Goal: Task Accomplishment & Management: Use online tool/utility

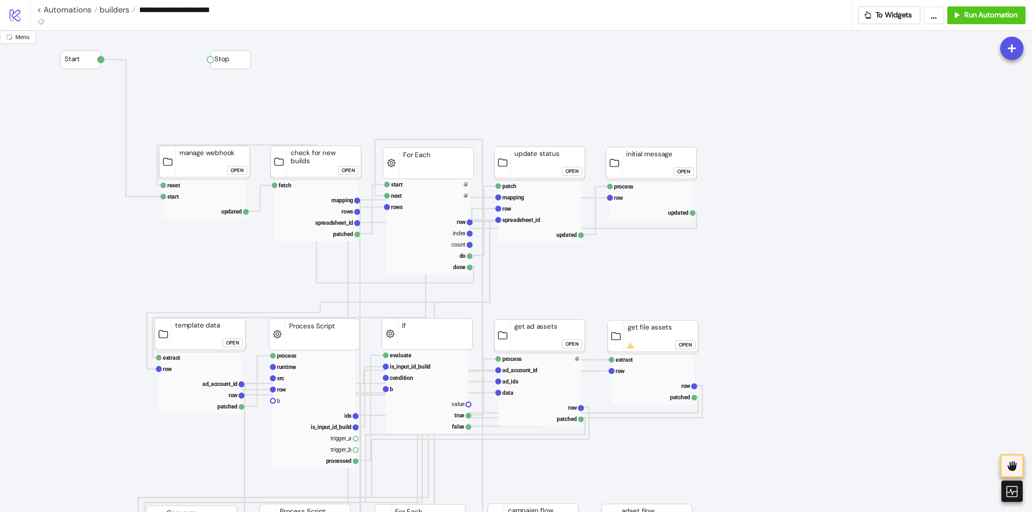
scroll to position [443, 0]
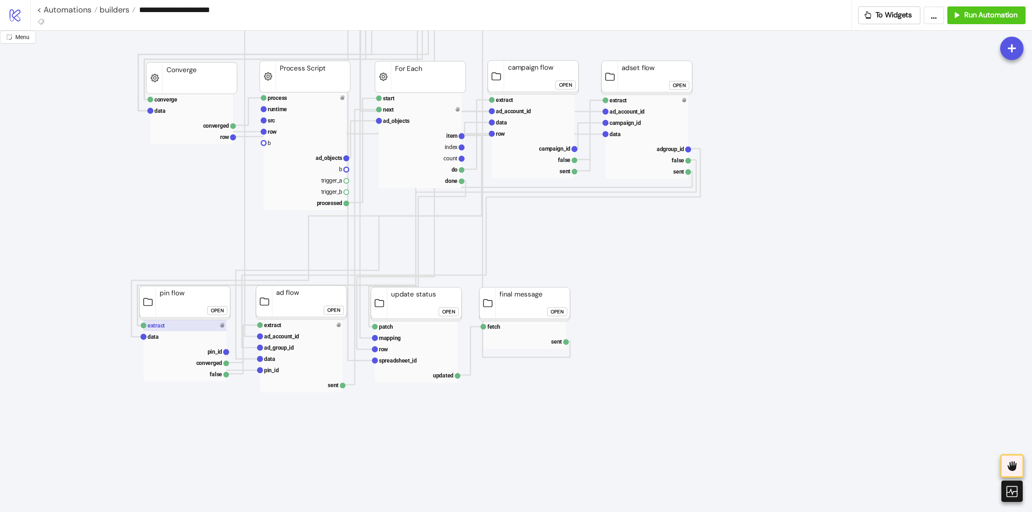
click at [188, 326] on rect at bounding box center [184, 325] width 83 height 11
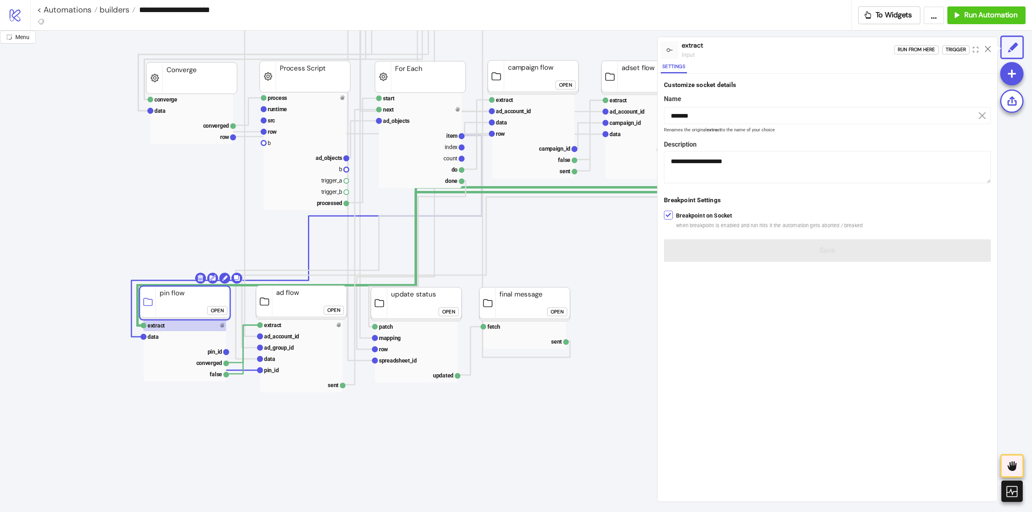
click div "Open"
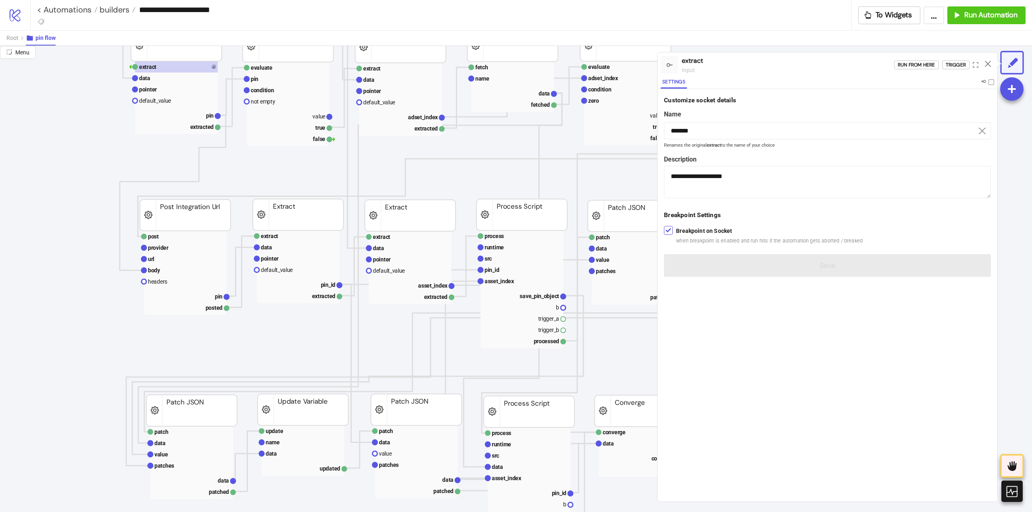
scroll to position [0, 0]
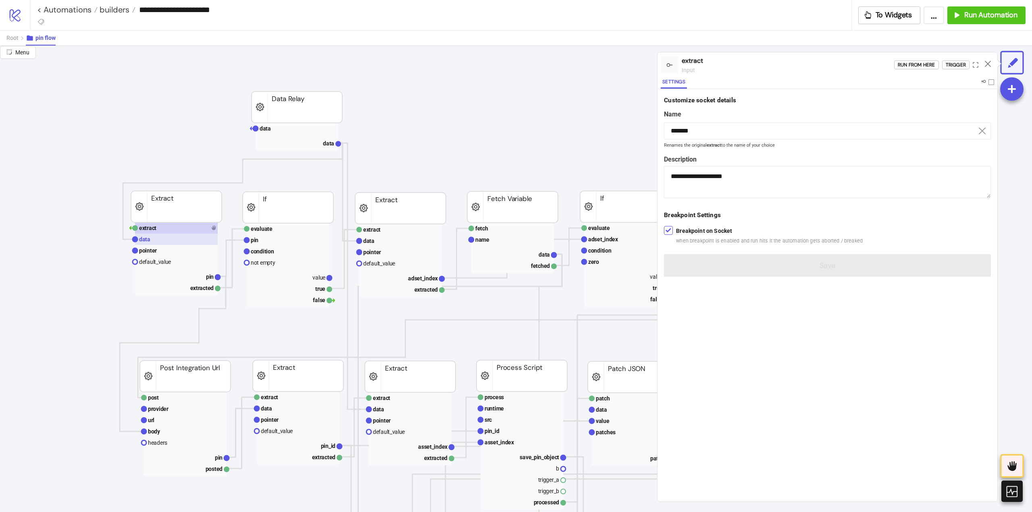
click at [175, 243] on rect at bounding box center [176, 239] width 83 height 11
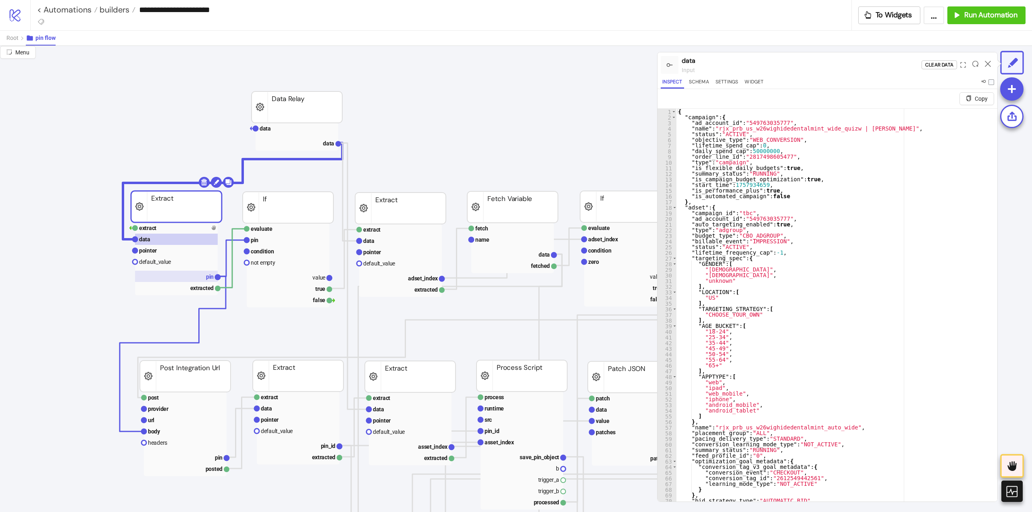
click at [191, 275] on rect at bounding box center [176, 276] width 83 height 11
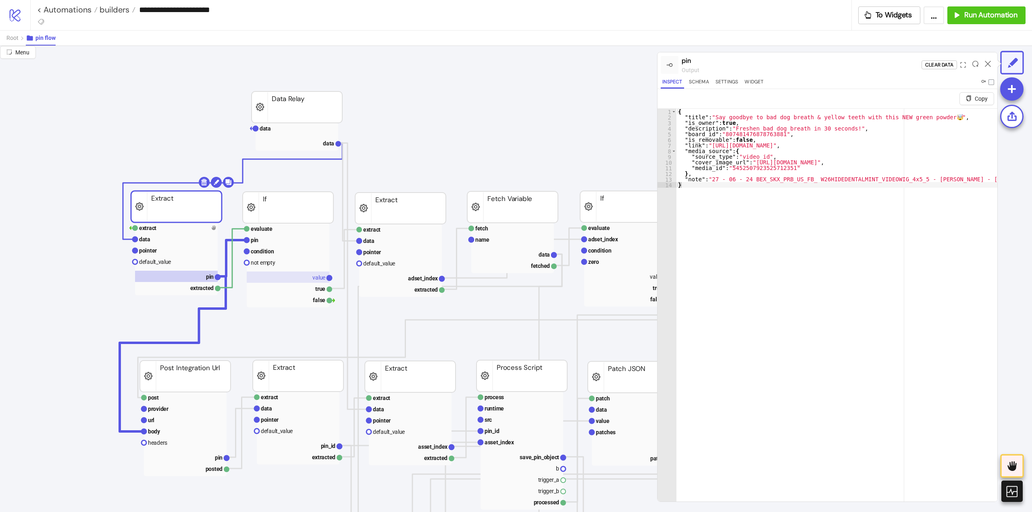
click at [318, 280] on text "value" at bounding box center [318, 277] width 13 height 6
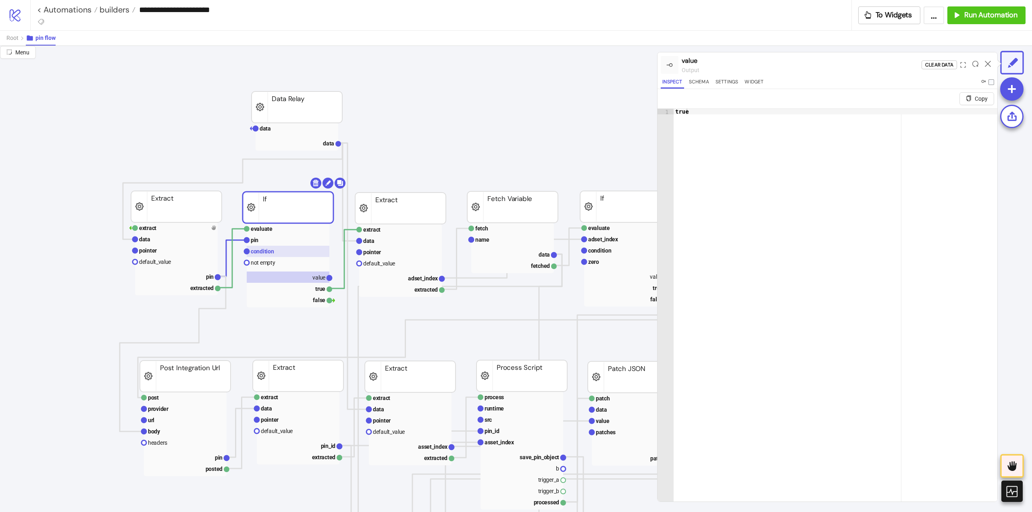
click at [272, 252] on text "condition" at bounding box center [262, 251] width 23 height 6
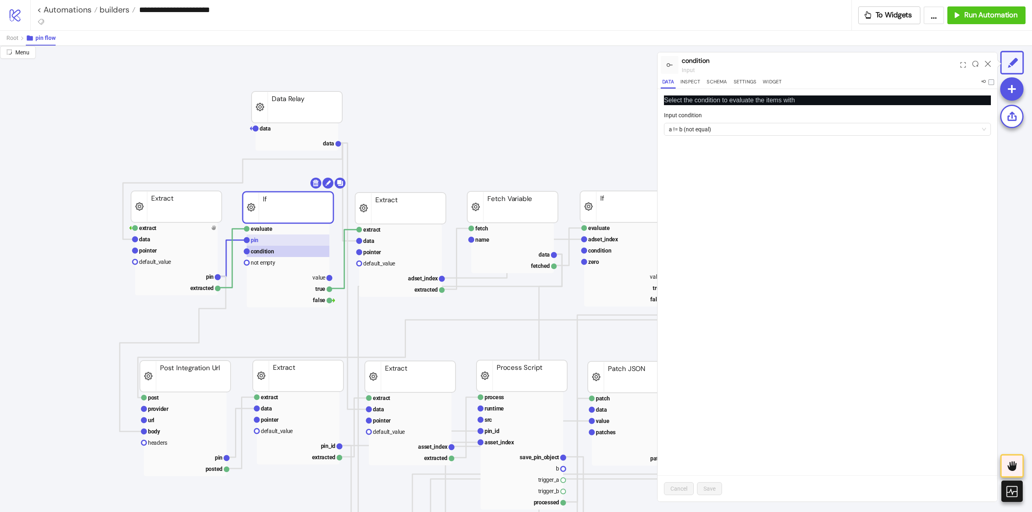
click at [264, 243] on rect at bounding box center [288, 240] width 83 height 11
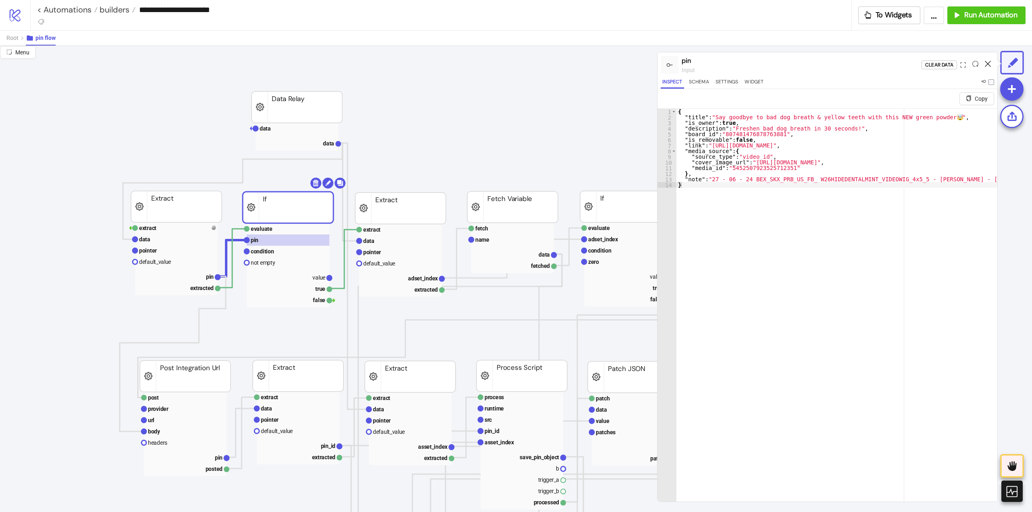
click at [988, 63] on icon at bounding box center [987, 64] width 6 height 6
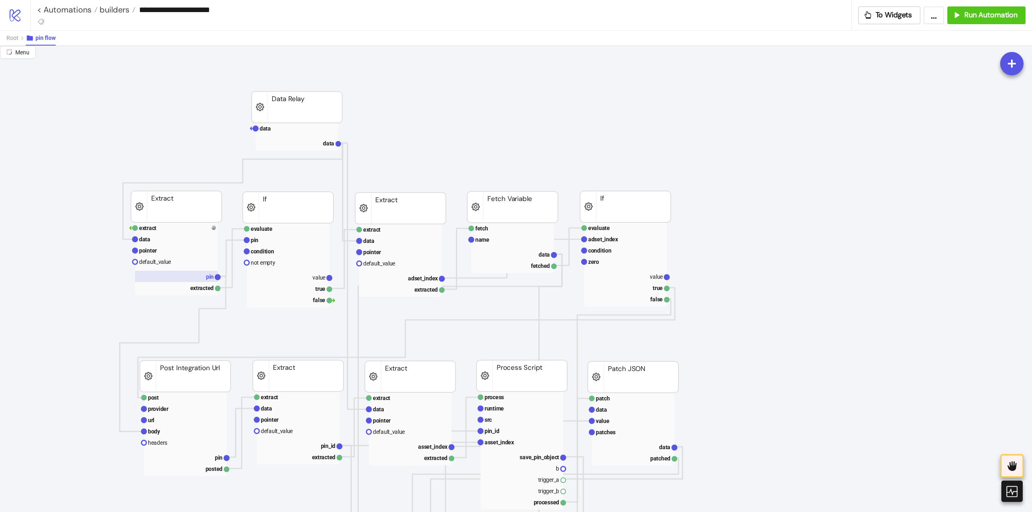
click at [201, 274] on rect at bounding box center [176, 276] width 83 height 11
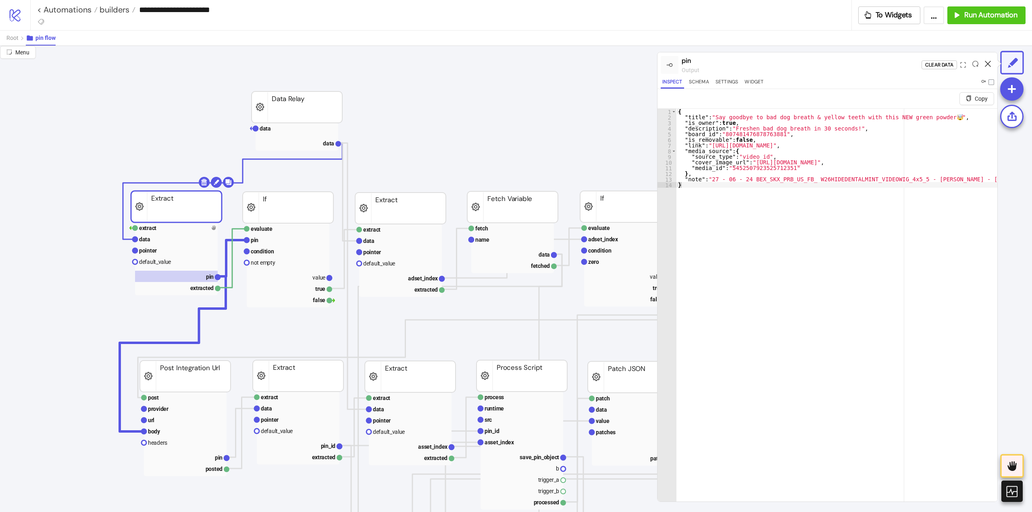
click at [986, 65] on icon at bounding box center [987, 64] width 6 height 6
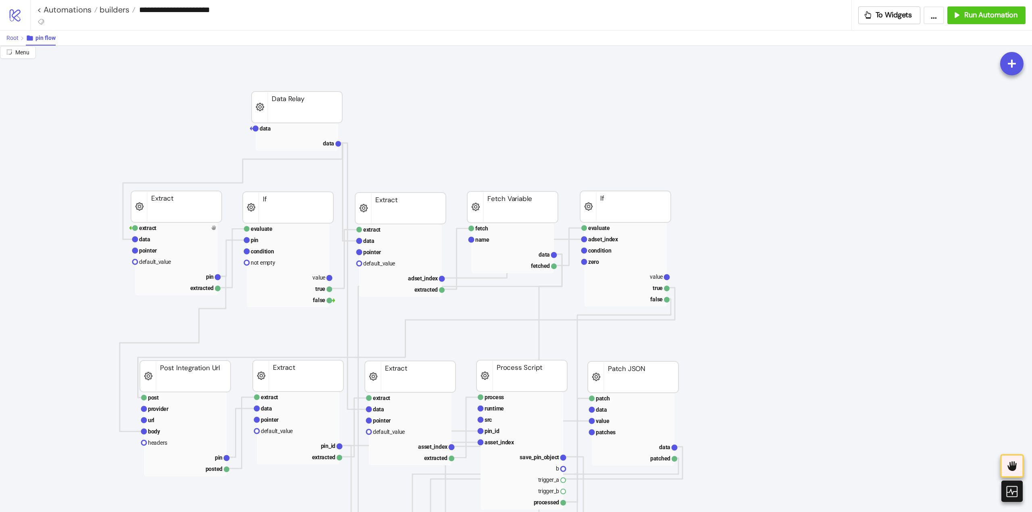
click at [17, 37] on span "Root" at bounding box center [12, 38] width 12 height 6
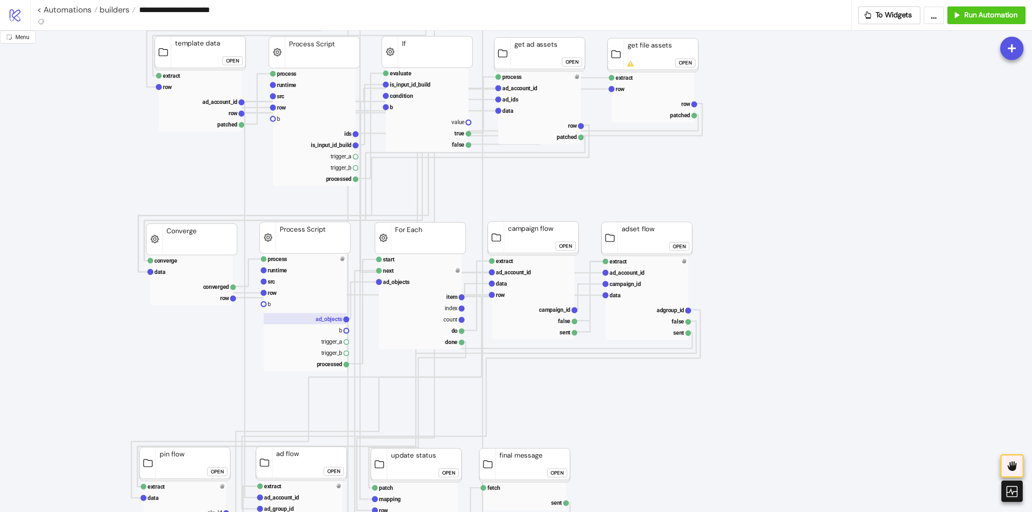
scroll to position [564, 0]
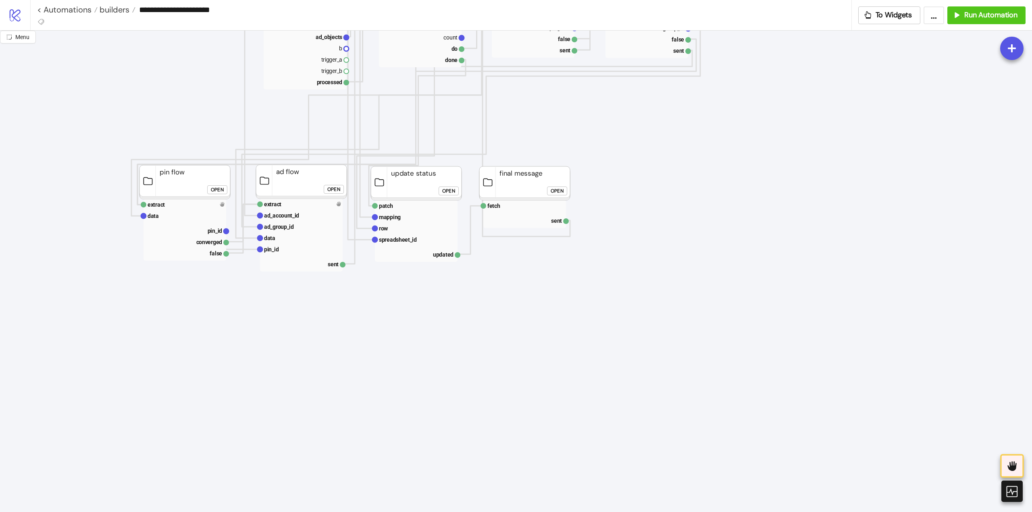
click at [331, 191] on div "Open" at bounding box center [333, 189] width 13 height 9
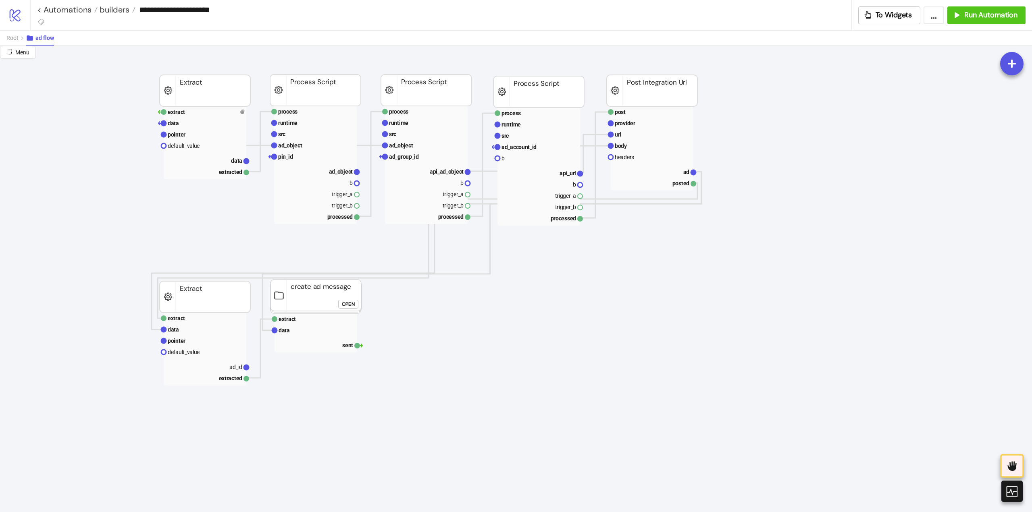
scroll to position [0, 0]
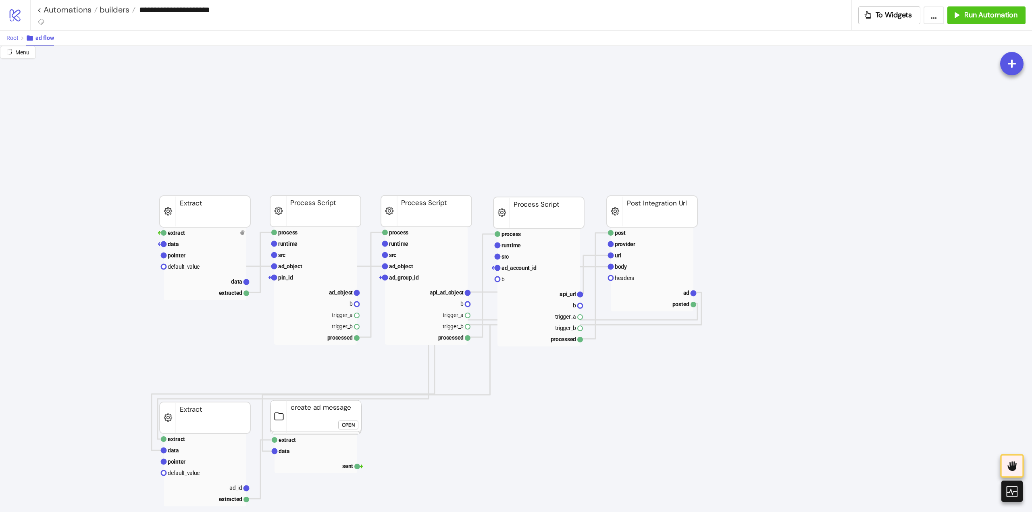
click at [14, 40] on span "Root" at bounding box center [12, 38] width 12 height 6
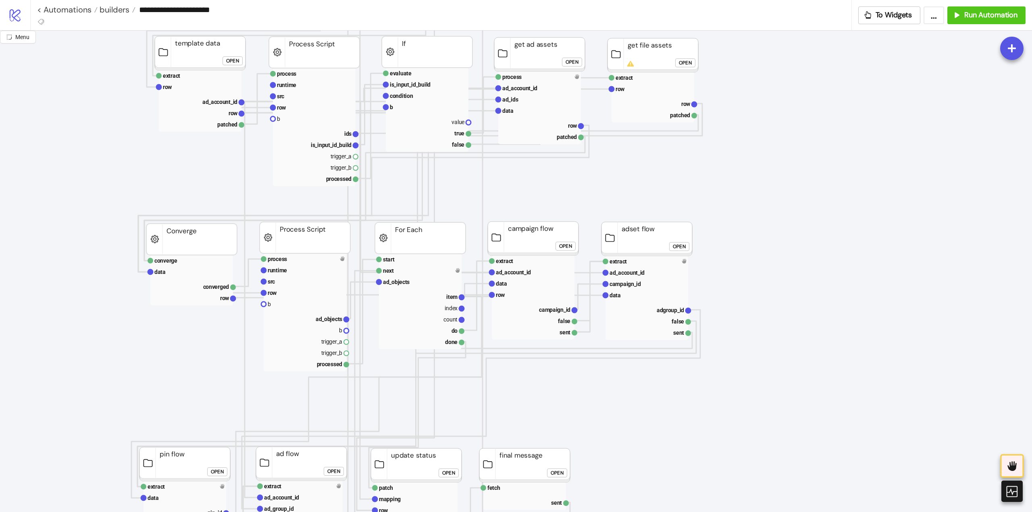
scroll to position [564, 0]
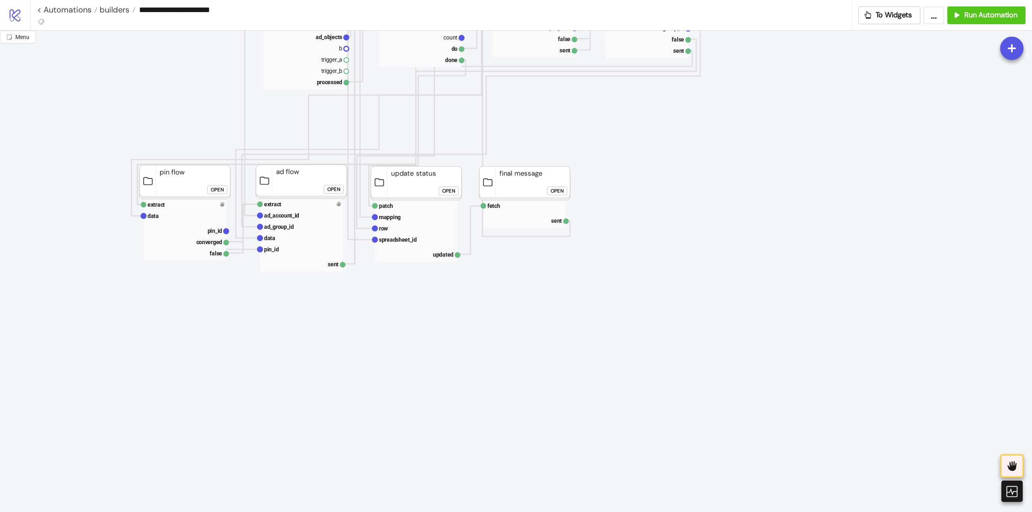
click at [218, 189] on div "Open" at bounding box center [217, 189] width 13 height 9
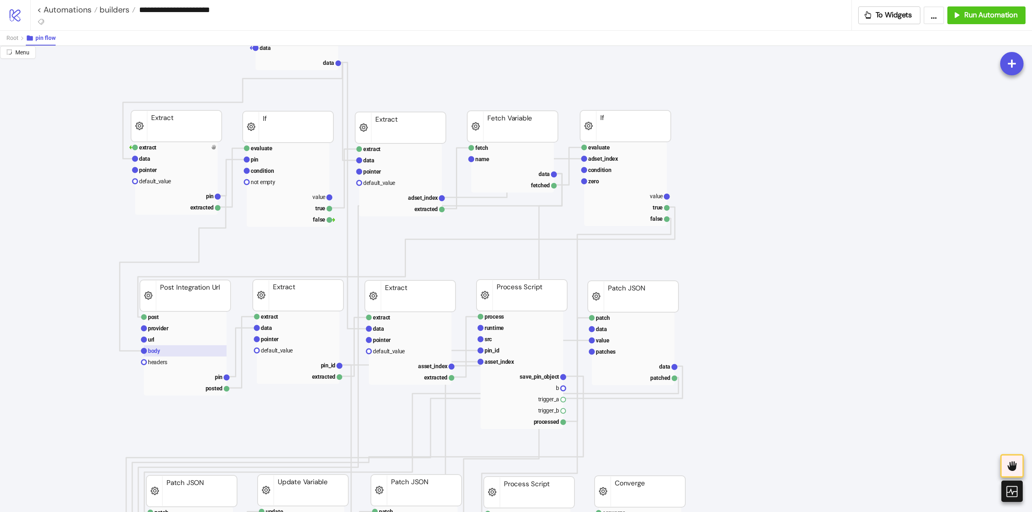
scroll to position [40, 0]
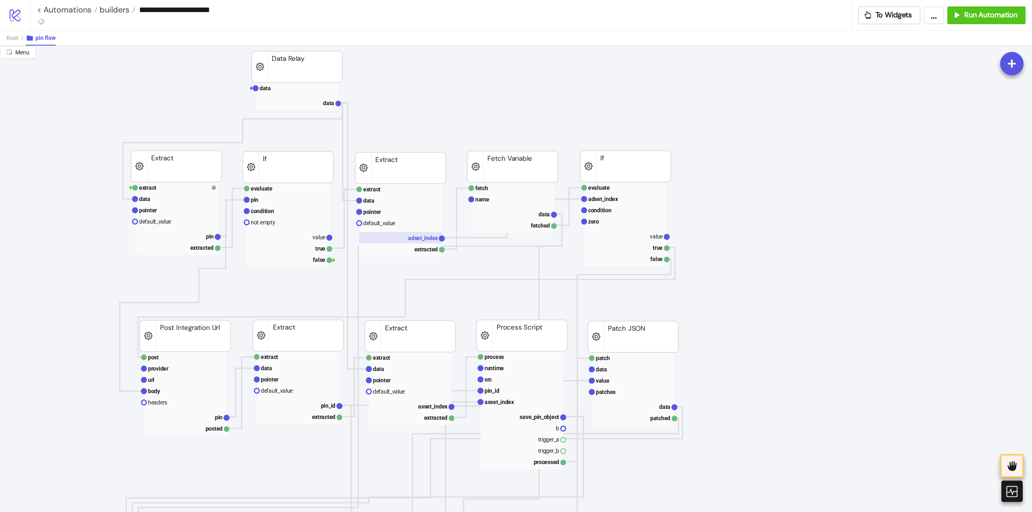
click at [411, 240] on text "adset_index" at bounding box center [423, 238] width 30 height 6
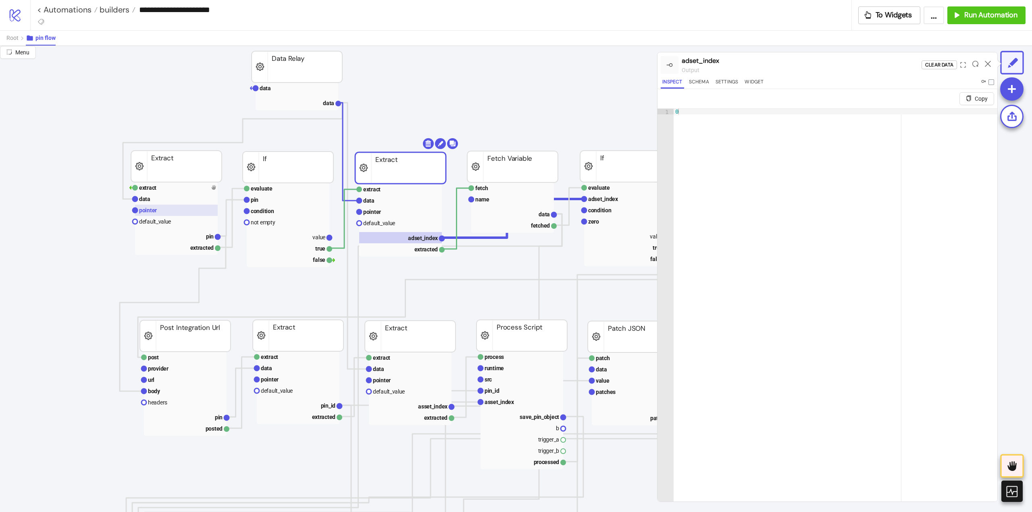
click at [161, 214] on rect at bounding box center [176, 210] width 83 height 11
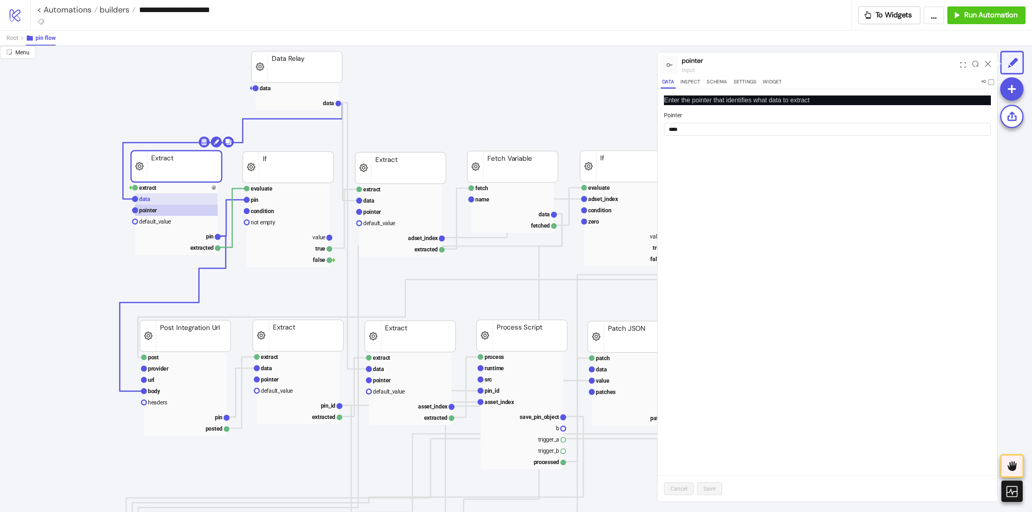
click at [156, 202] on rect at bounding box center [176, 198] width 83 height 11
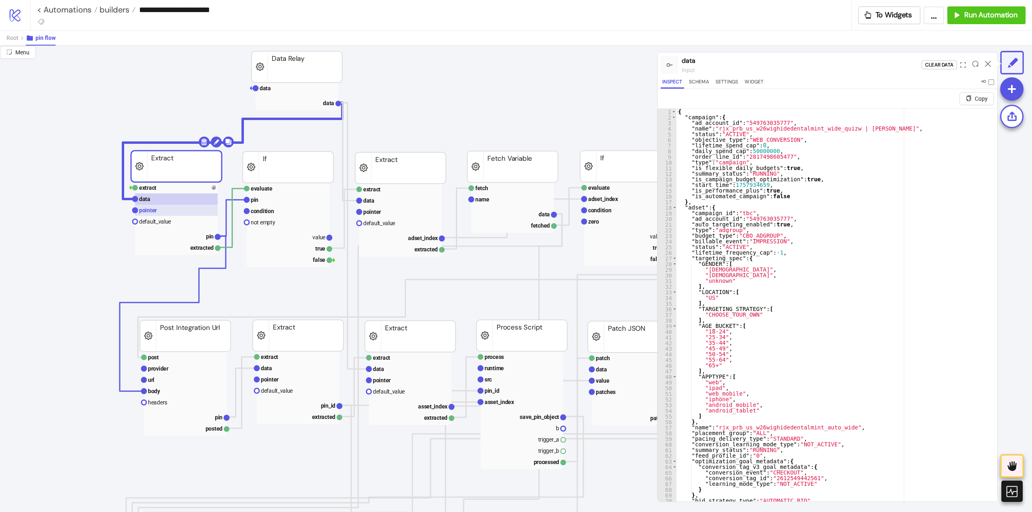
click at [158, 209] on rect at bounding box center [176, 210] width 83 height 11
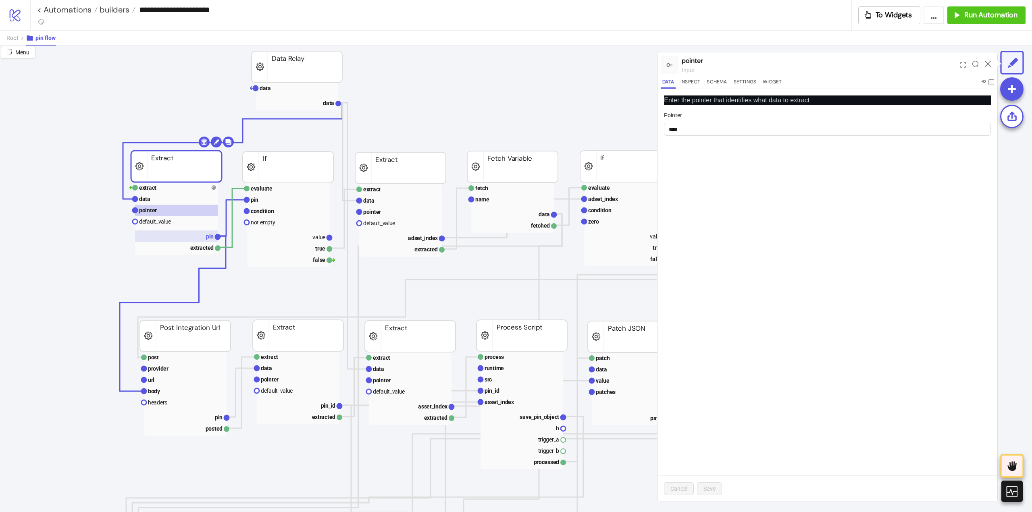
click at [195, 234] on rect at bounding box center [176, 235] width 83 height 11
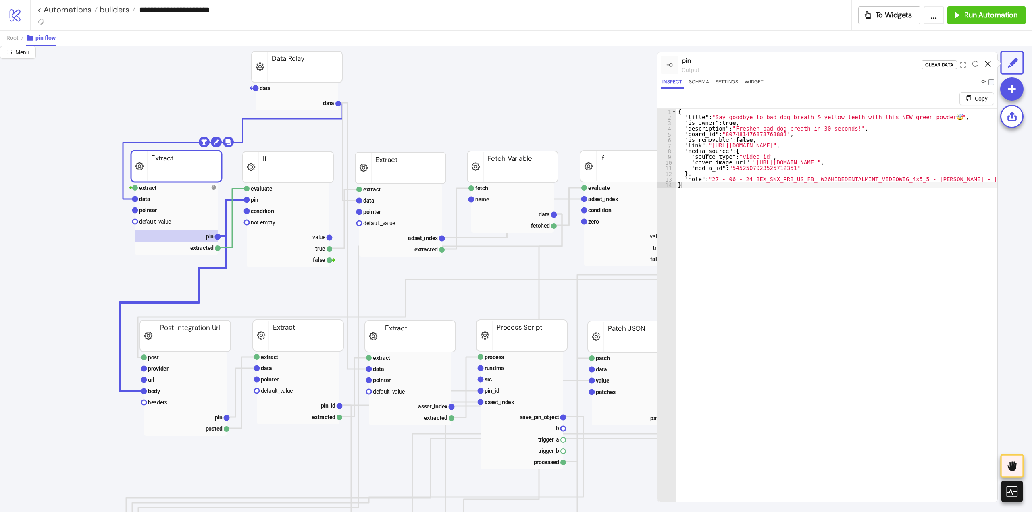
click at [988, 64] on icon at bounding box center [987, 64] width 6 height 6
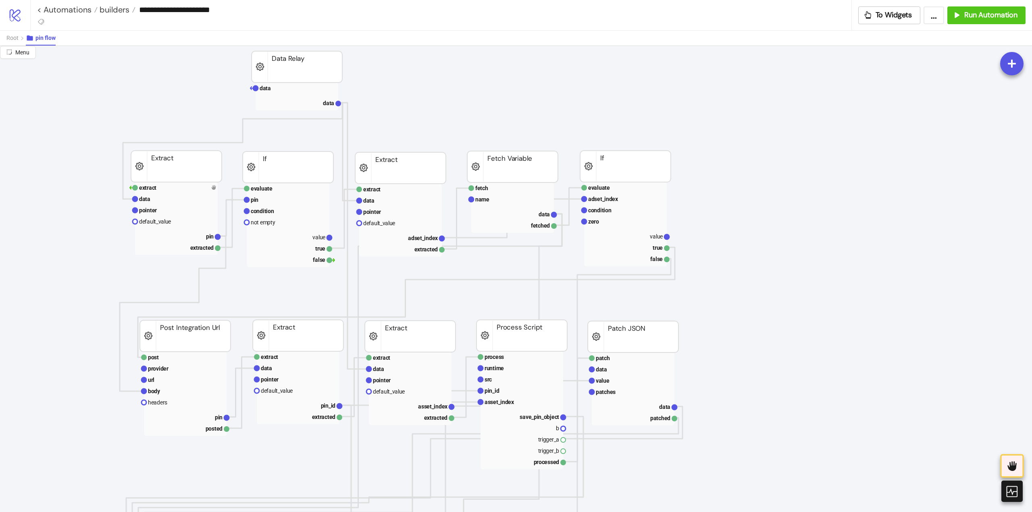
scroll to position [0, 0]
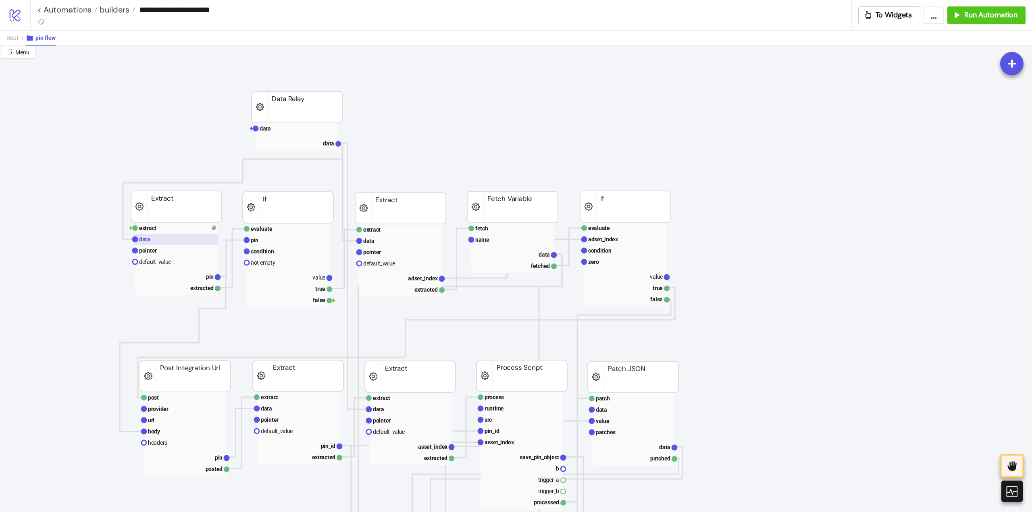
click at [155, 240] on rect at bounding box center [176, 239] width 83 height 11
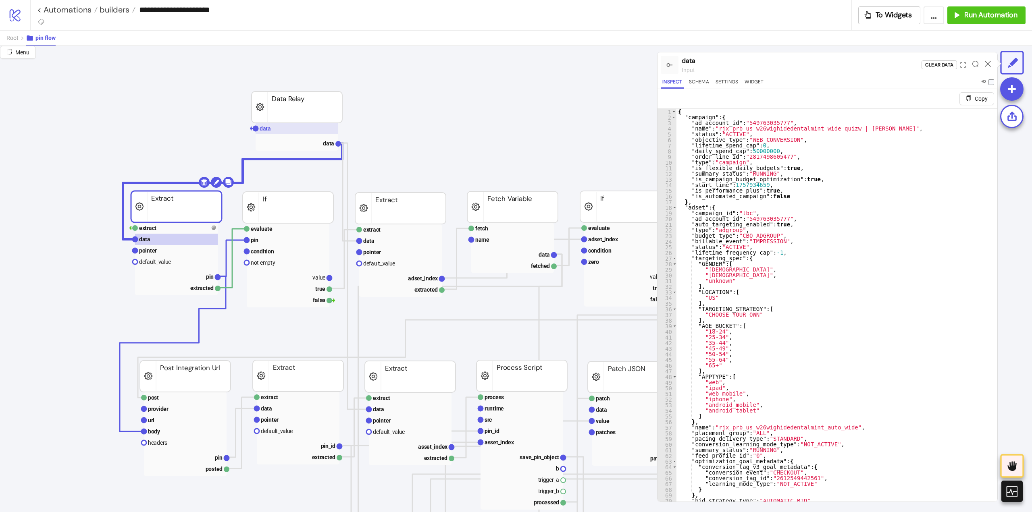
click at [290, 131] on rect at bounding box center [296, 128] width 83 height 11
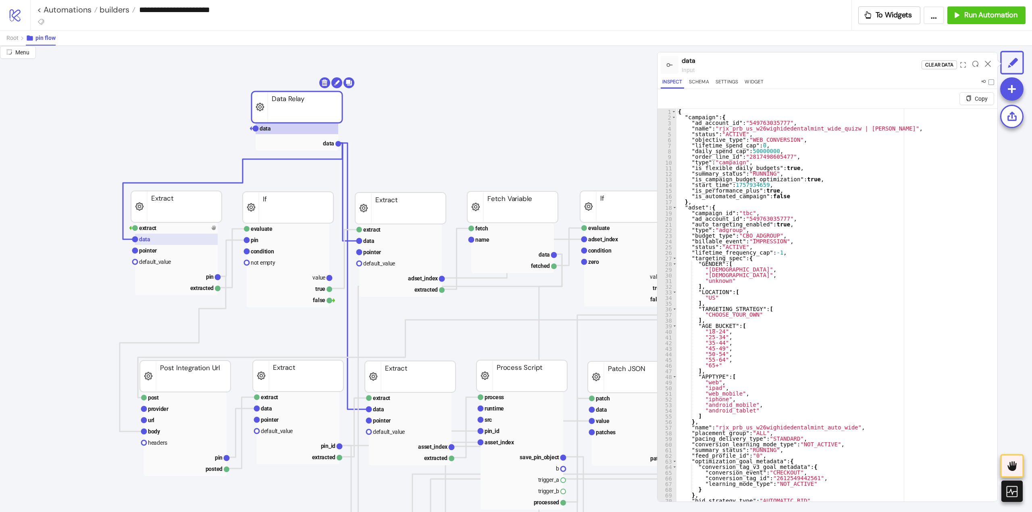
click at [155, 244] on rect at bounding box center [176, 239] width 83 height 11
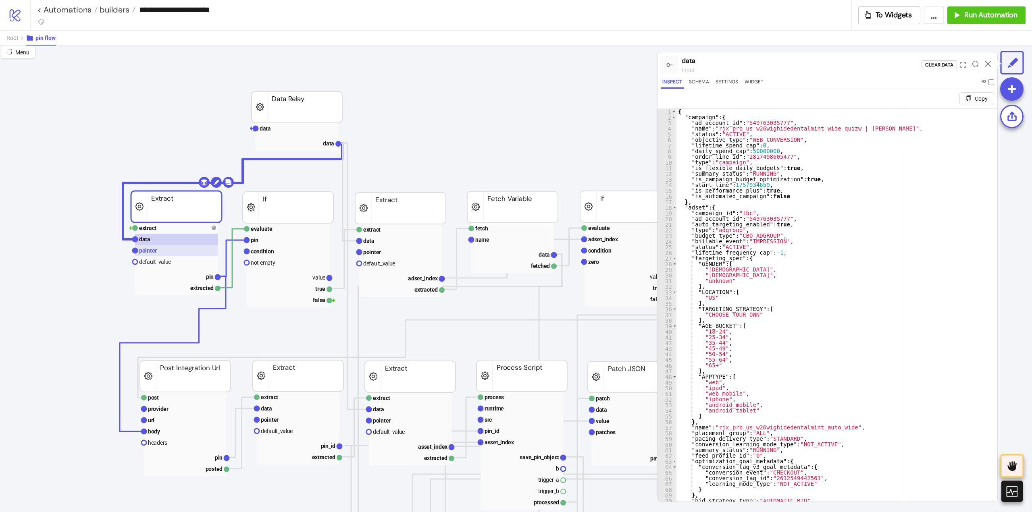
click at [159, 253] on rect at bounding box center [176, 250] width 83 height 11
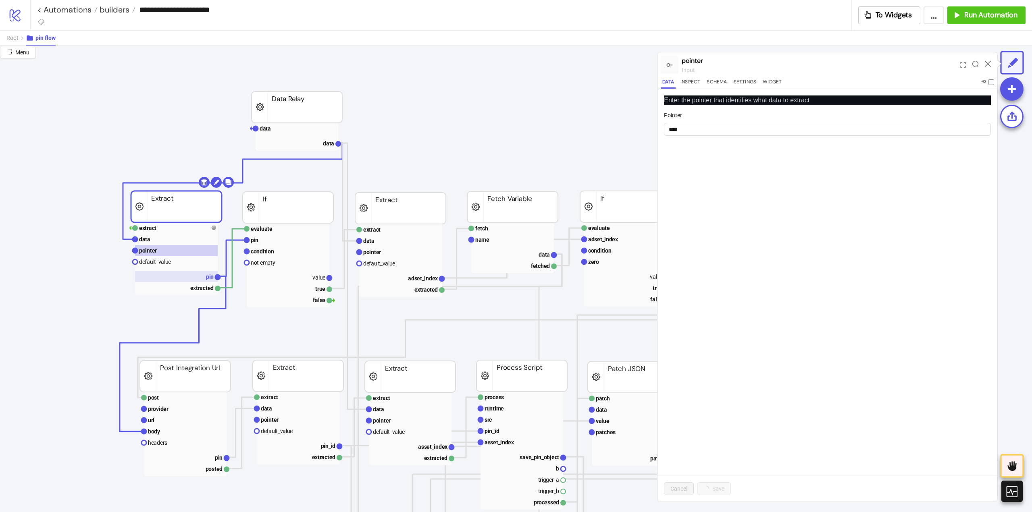
click at [203, 278] on rect at bounding box center [176, 276] width 83 height 11
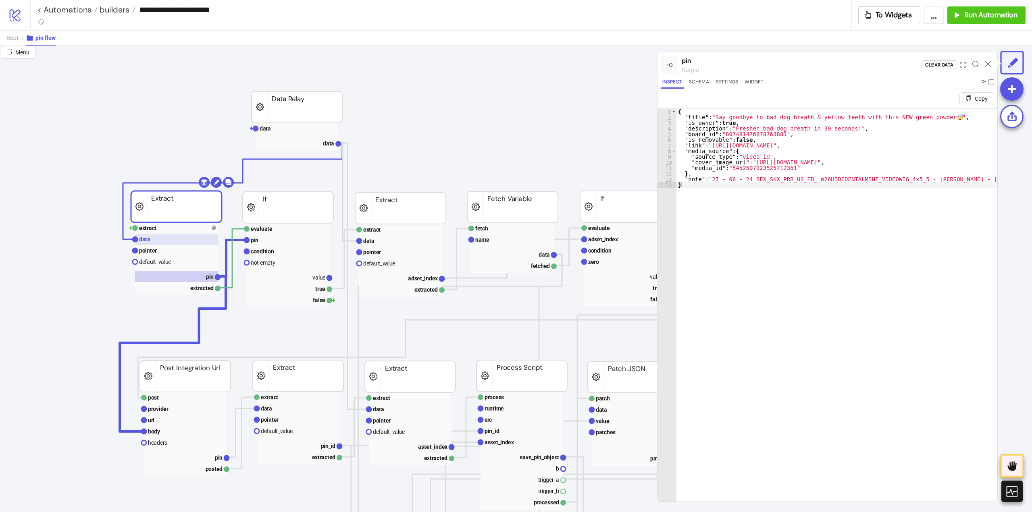
click at [145, 241] on text "data" at bounding box center [144, 239] width 11 height 6
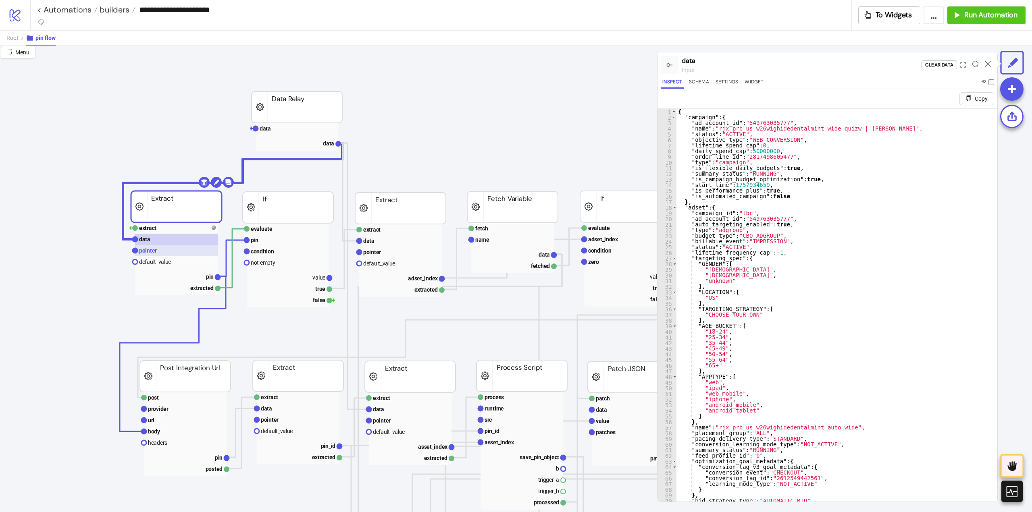
click at [148, 252] on text "pointer" at bounding box center [148, 250] width 18 height 6
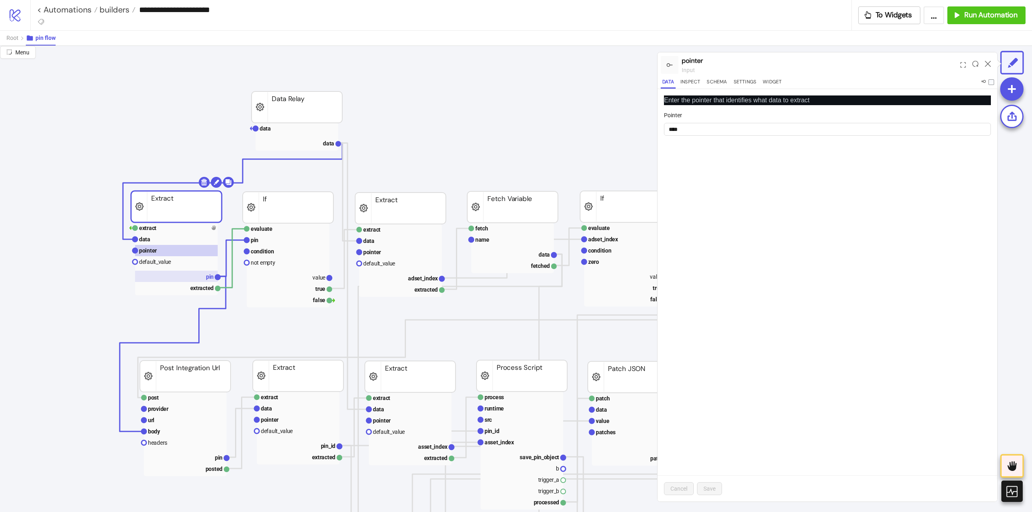
click at [194, 275] on rect at bounding box center [176, 276] width 83 height 11
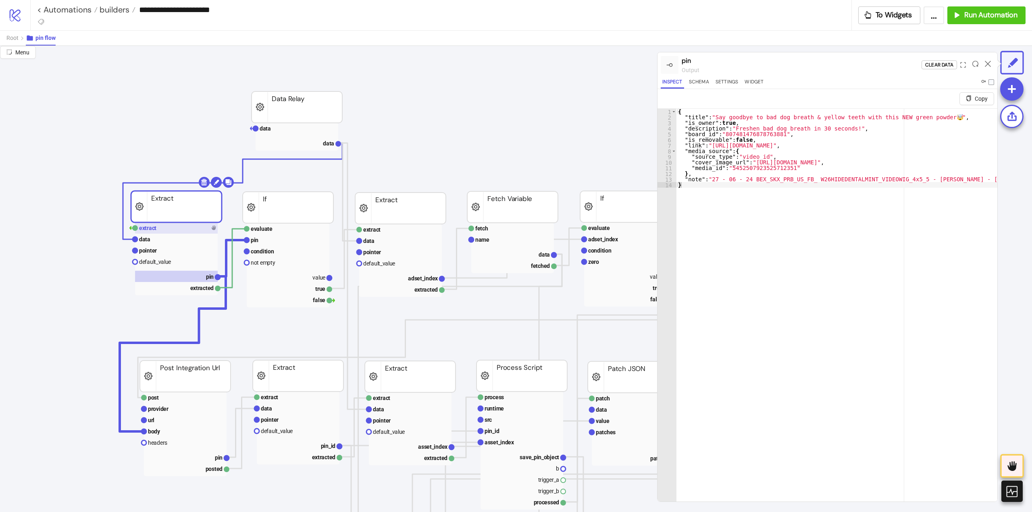
click at [150, 230] on text "extract" at bounding box center [147, 228] width 17 height 6
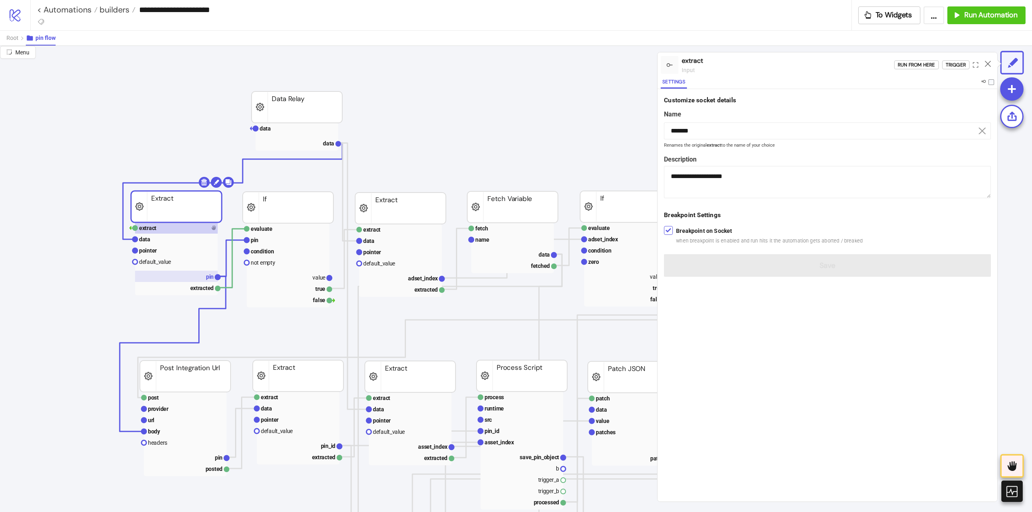
click at [203, 277] on rect at bounding box center [176, 276] width 83 height 11
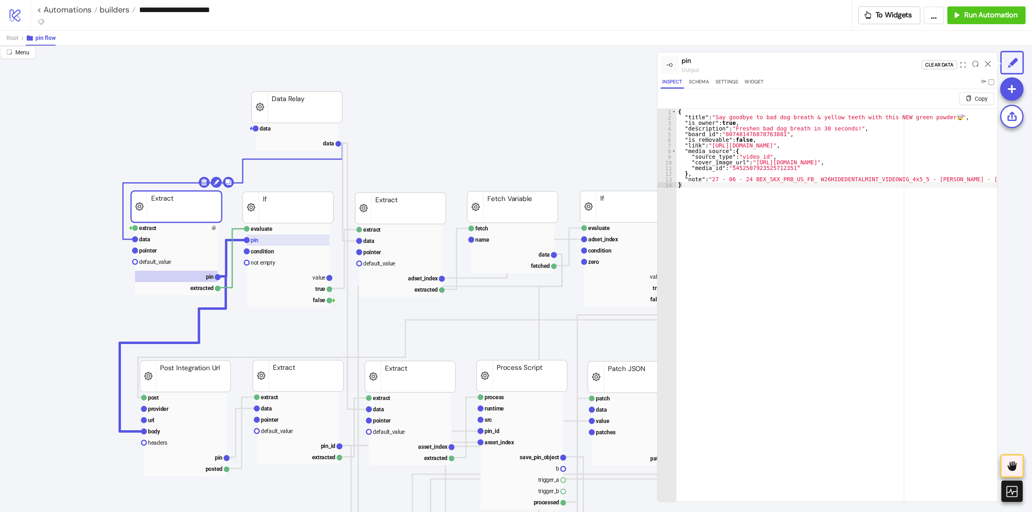
click at [270, 238] on rect at bounding box center [288, 240] width 83 height 11
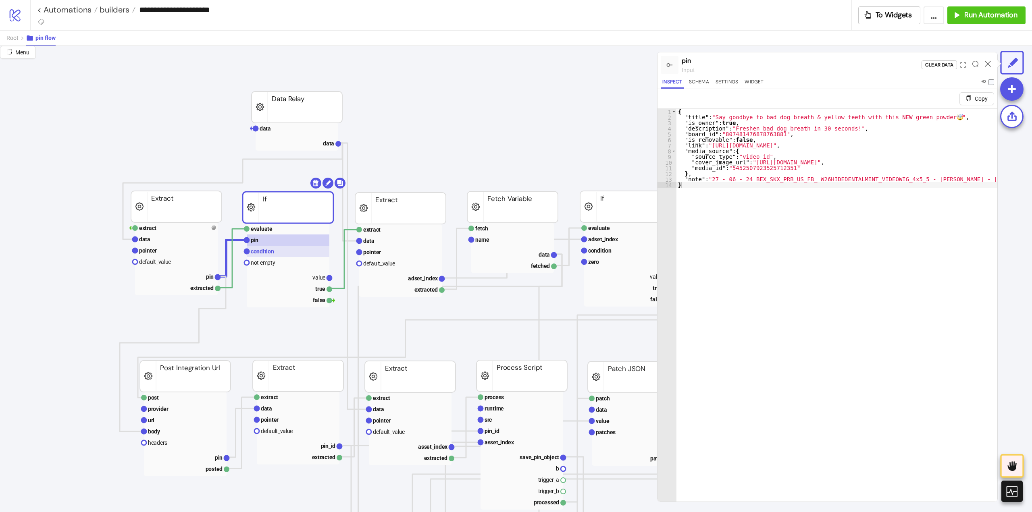
click at [276, 251] on rect at bounding box center [288, 251] width 83 height 11
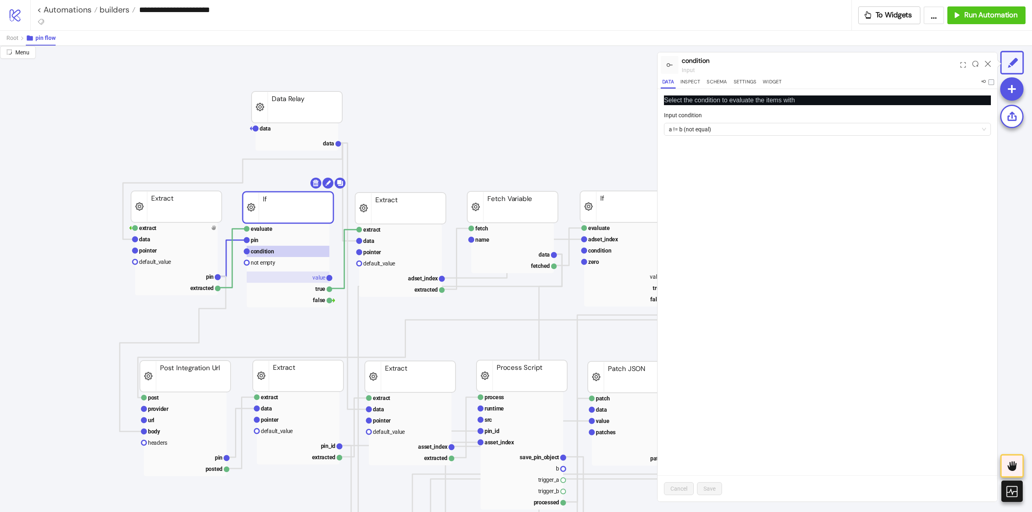
click at [302, 278] on rect at bounding box center [288, 277] width 83 height 11
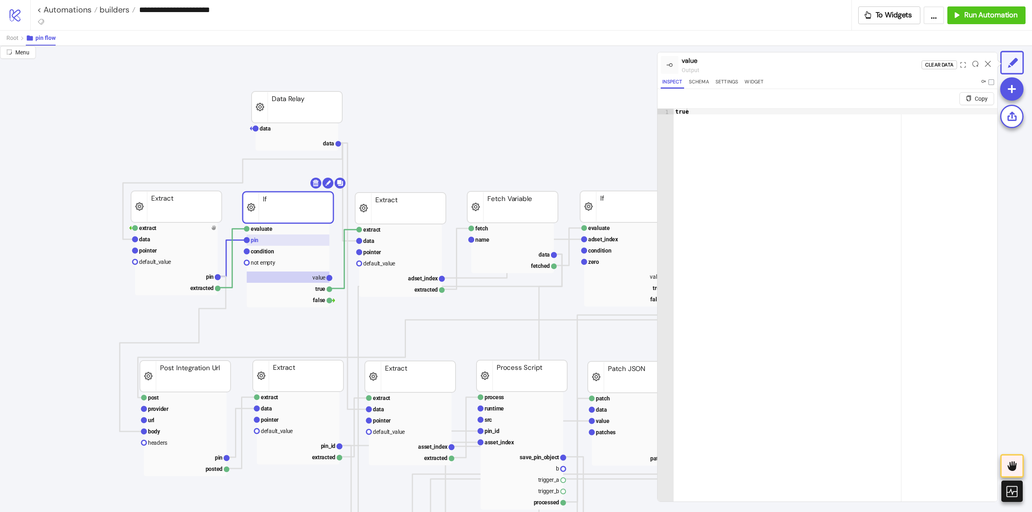
click at [270, 241] on rect at bounding box center [288, 240] width 83 height 11
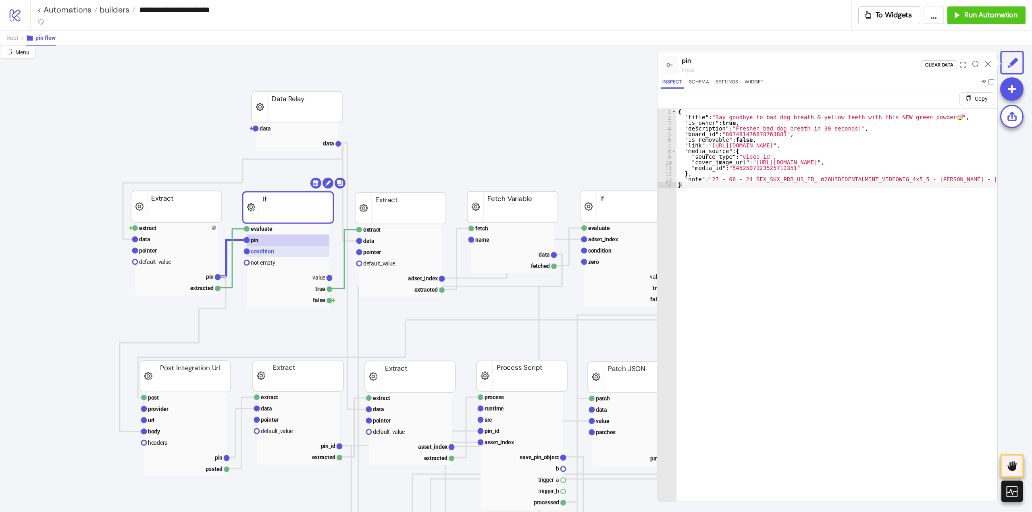
click at [271, 257] on rect at bounding box center [288, 251] width 83 height 11
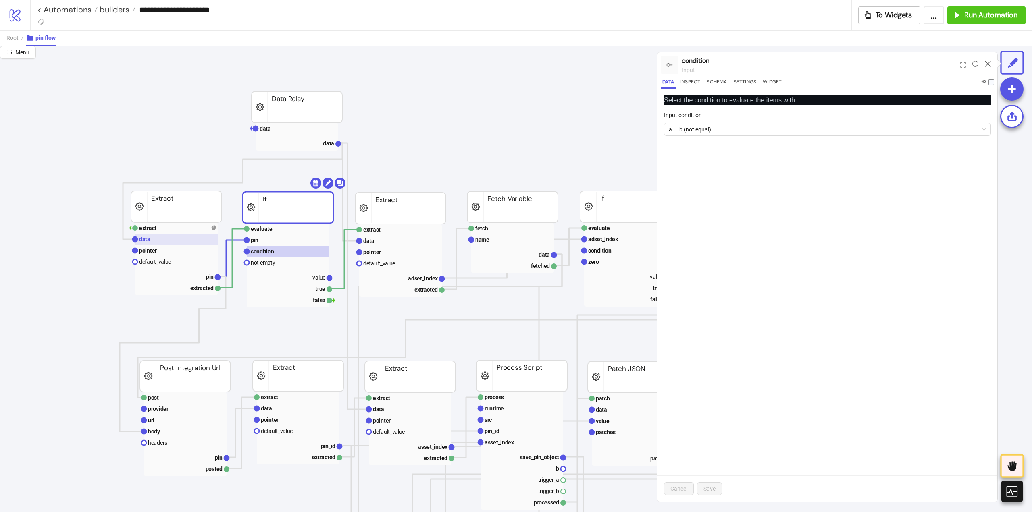
click at [153, 237] on rect at bounding box center [176, 239] width 83 height 11
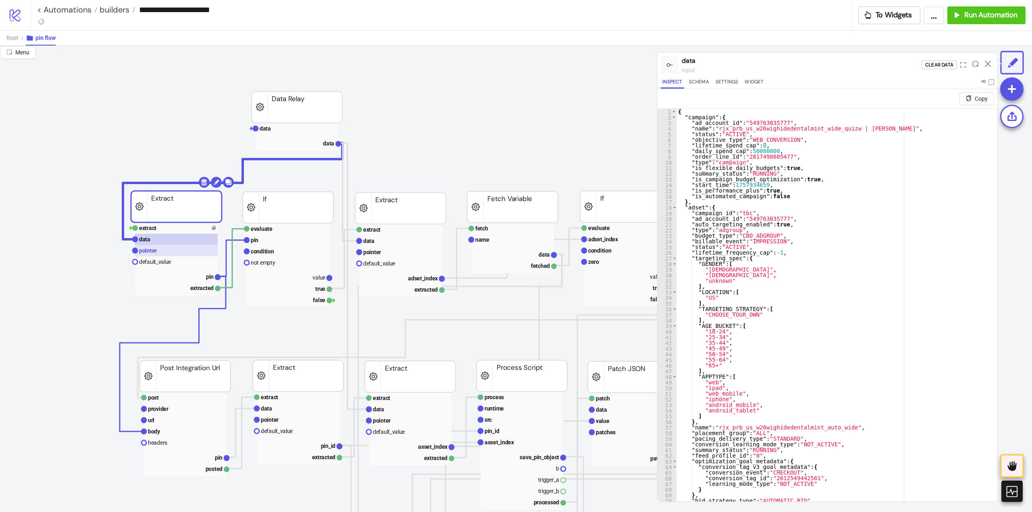
click at [157, 253] on rect at bounding box center [176, 250] width 83 height 11
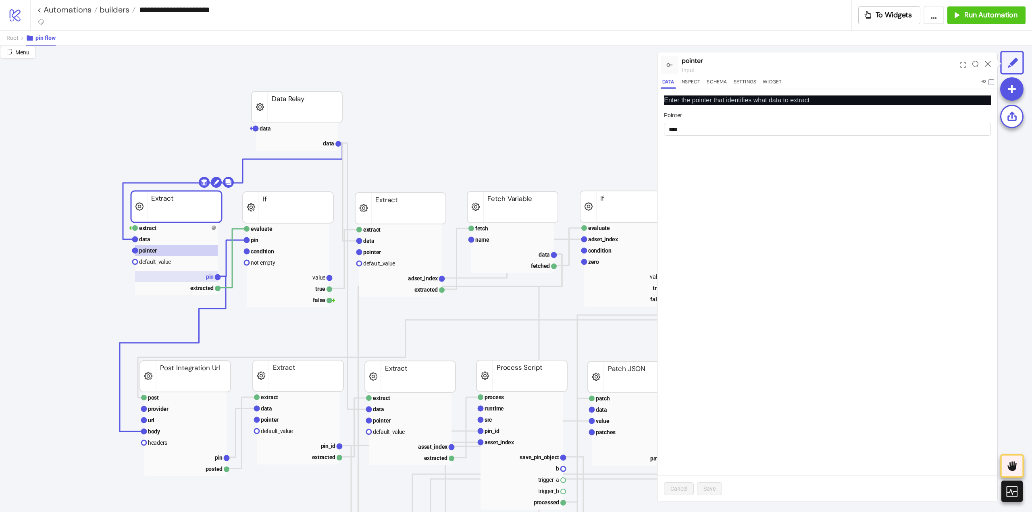
click at [188, 275] on rect at bounding box center [176, 276] width 83 height 11
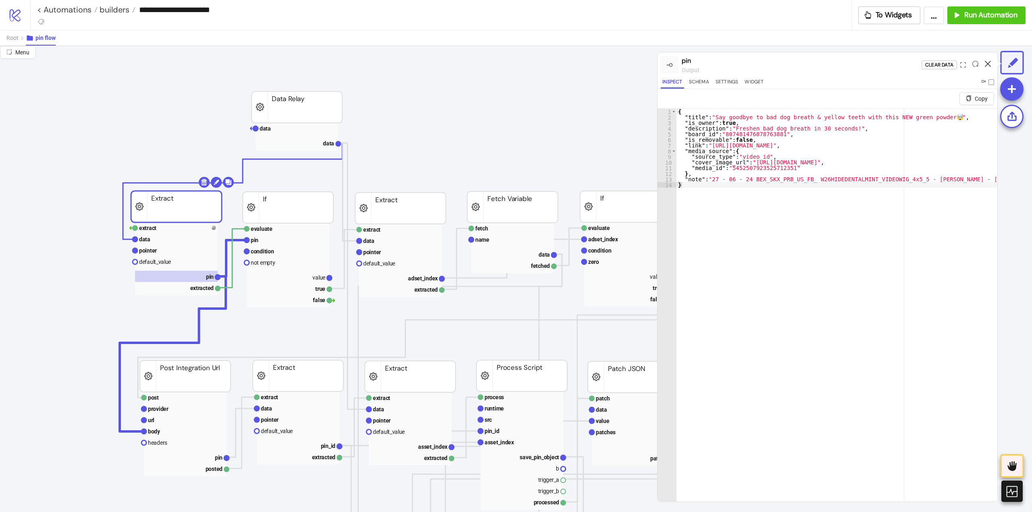
click at [987, 64] on icon at bounding box center [987, 64] width 6 height 6
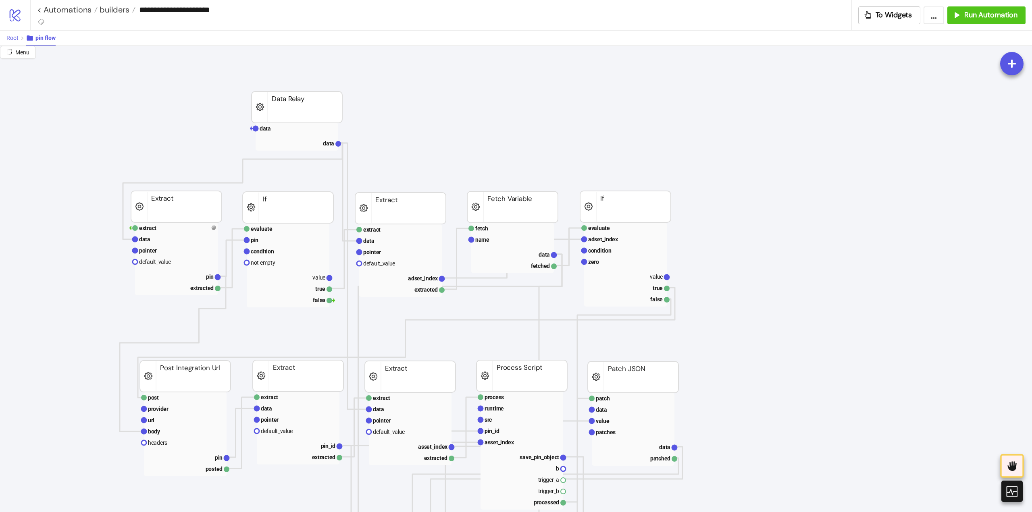
click at [17, 39] on span "Root" at bounding box center [12, 38] width 12 height 6
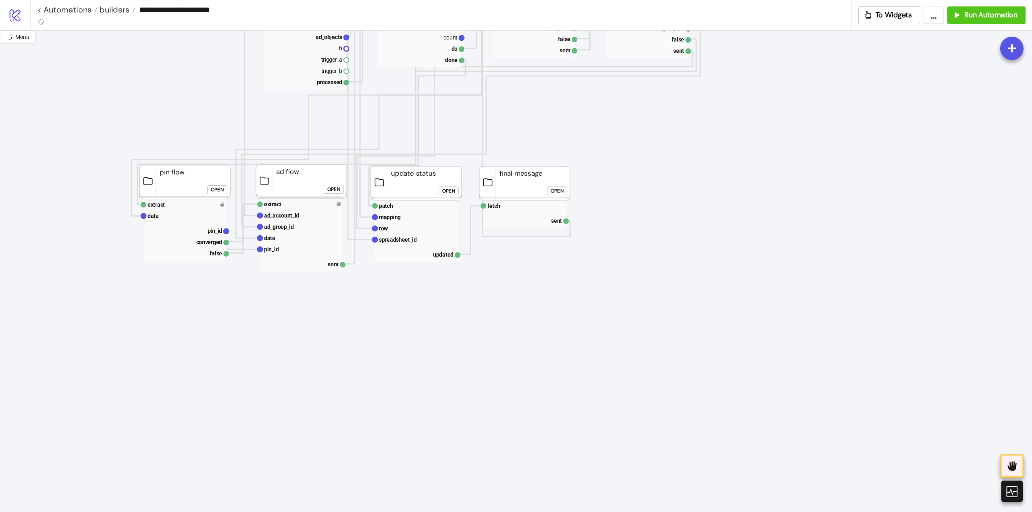
scroll to position [242, 0]
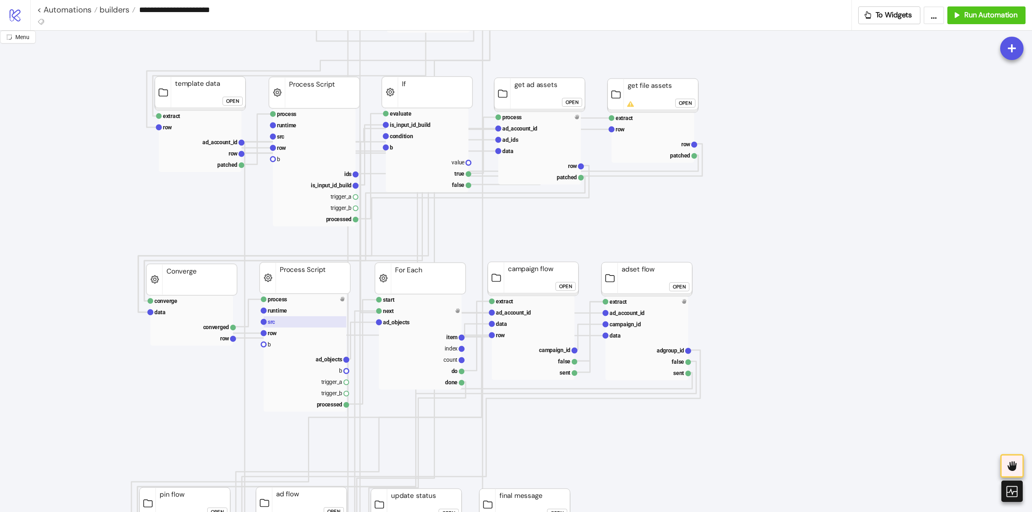
click at [291, 323] on rect at bounding box center [305, 321] width 83 height 11
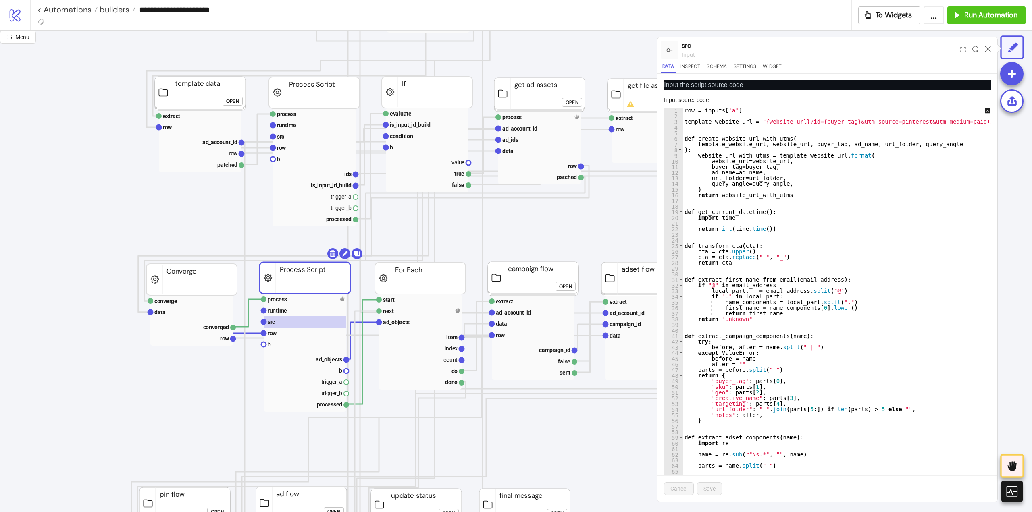
click at [818, 372] on div "row = inputs [ "a" ] template_website_url = "{website_url}?id={buyer_tag}&utm_s…" at bounding box center [1006, 300] width 646 height 384
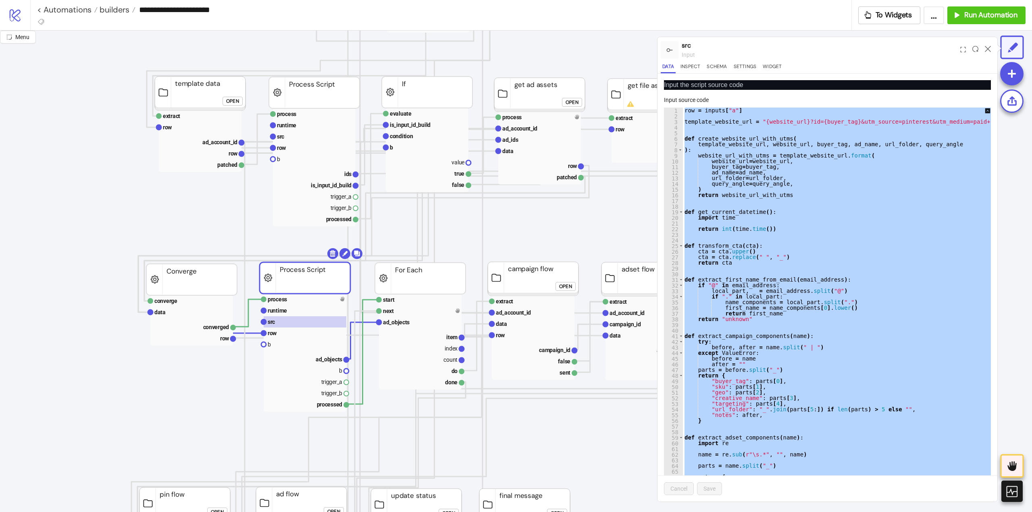
paste textarea "Cursor at row 537"
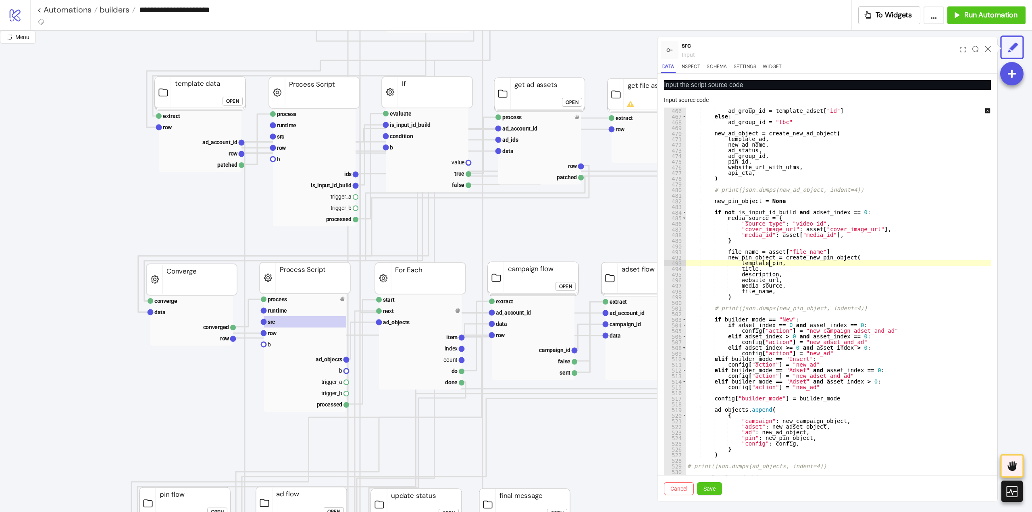
click at [770, 260] on div "if builder_mode == "Insert" : ad_group_id = template_adset [ "id" ] else : ad_g…" at bounding box center [846, 294] width 322 height 384
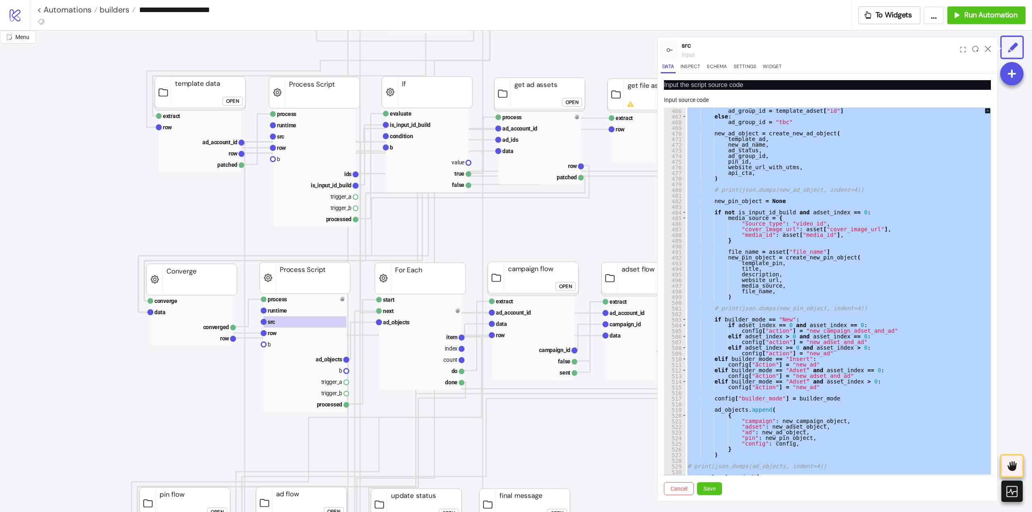
paste textarea "Cursor at row 531"
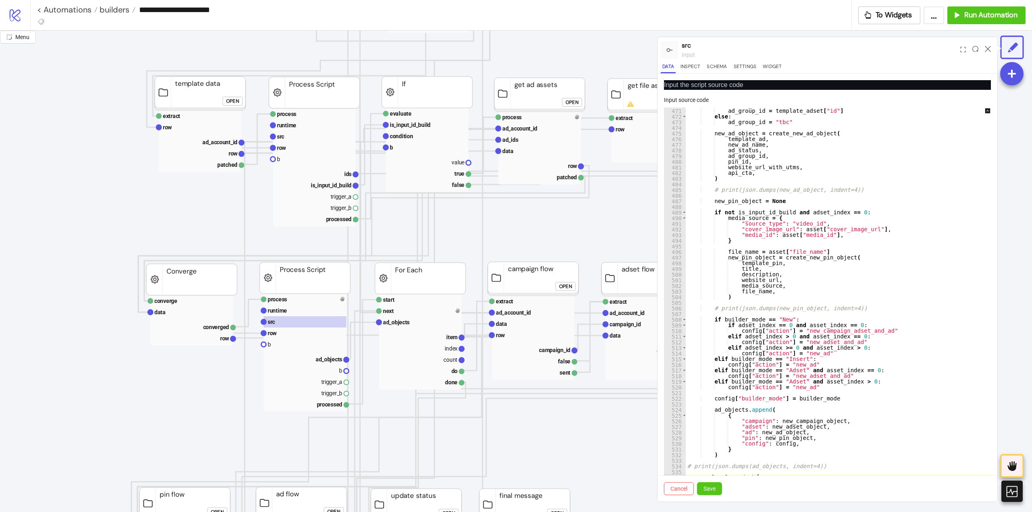
scroll to position [2651, 0]
click at [712, 488] on span "Save" at bounding box center [709, 489] width 12 height 6
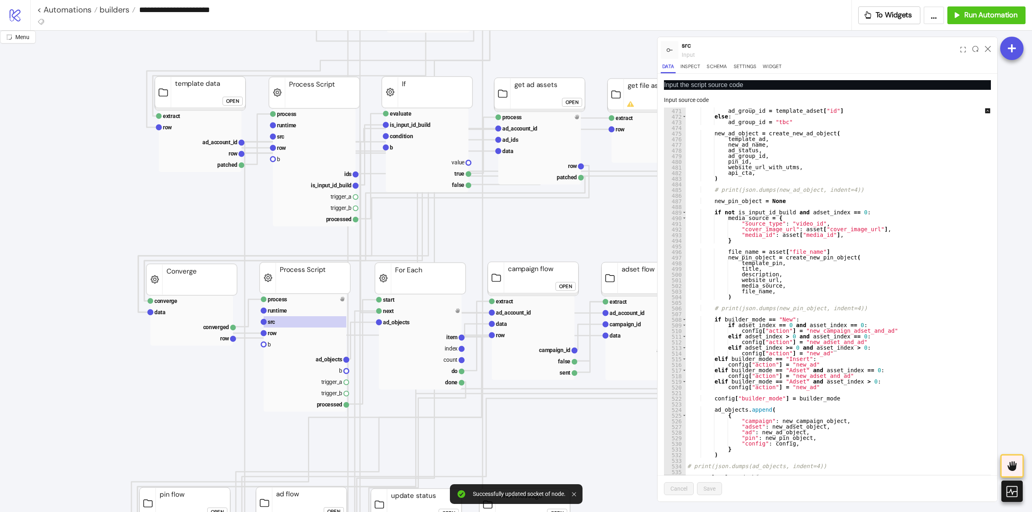
type textarea "**********"
click at [803, 277] on div "if builder_mode == "Insert" : ad_group_id = template_adset [ "id" ] else : ad_g…" at bounding box center [1008, 294] width 646 height 384
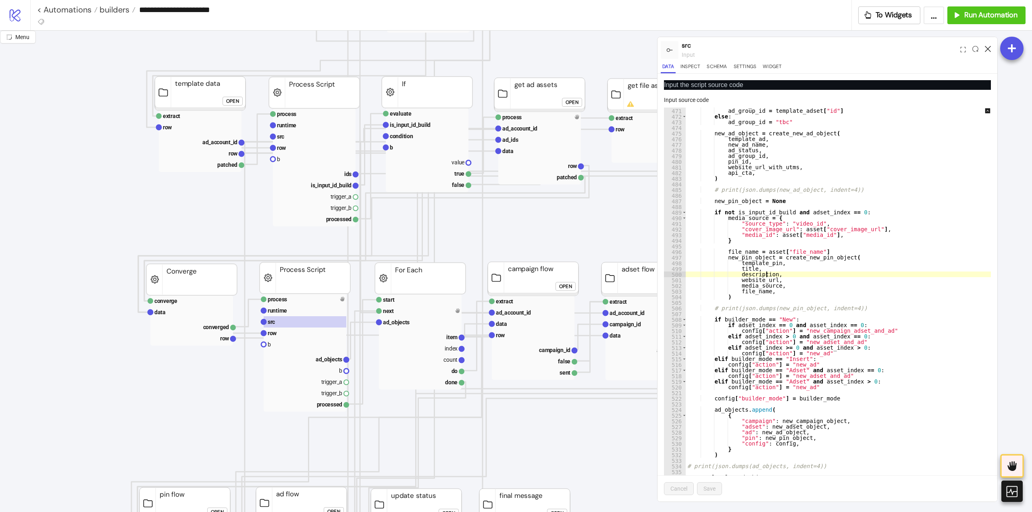
click at [986, 49] on icon at bounding box center [987, 49] width 6 height 6
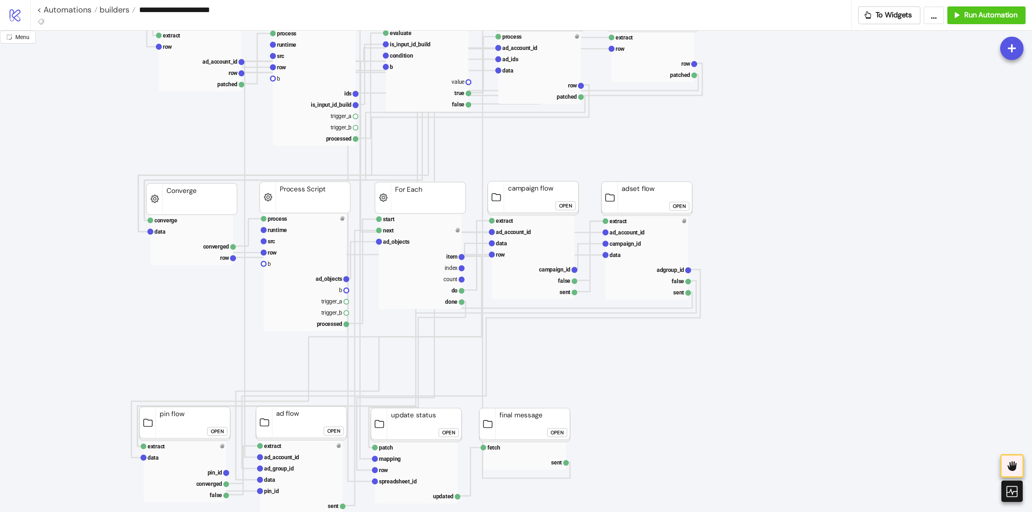
scroll to position [403, 0]
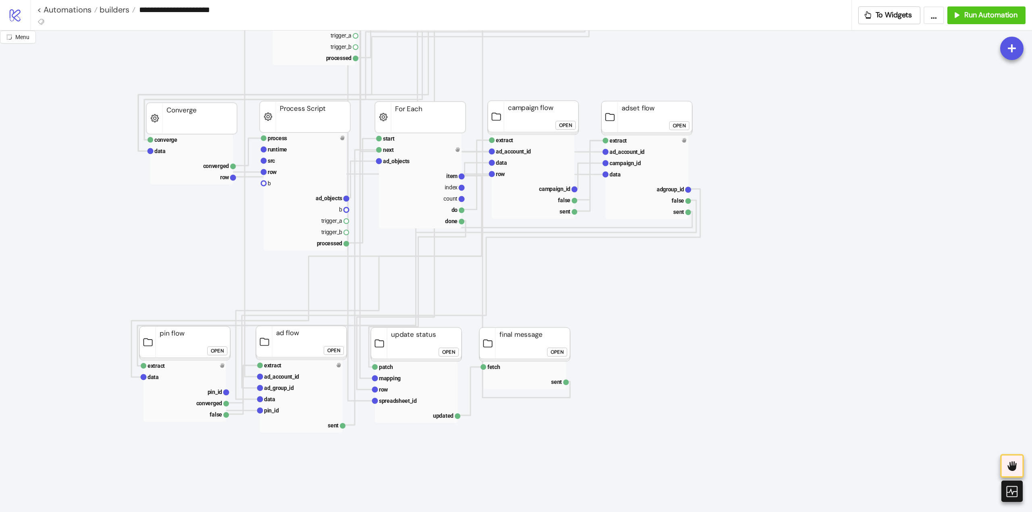
click at [213, 353] on div "Open" at bounding box center [217, 351] width 13 height 9
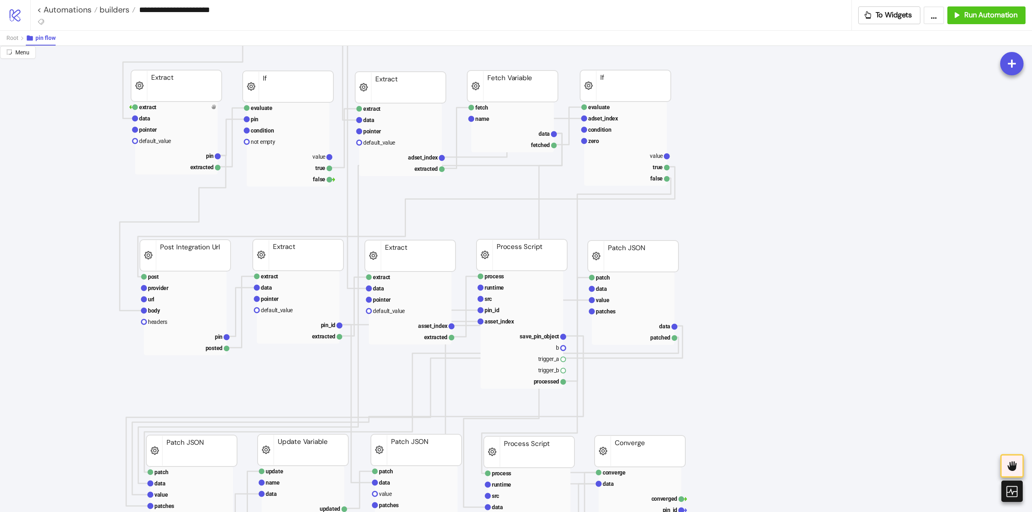
scroll to position [0, 0]
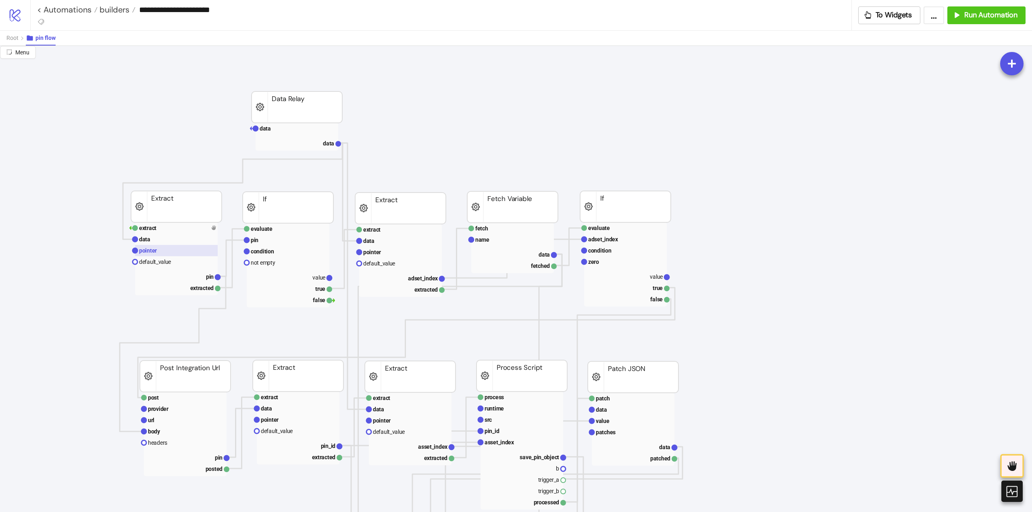
click at [156, 255] on rect at bounding box center [176, 250] width 83 height 11
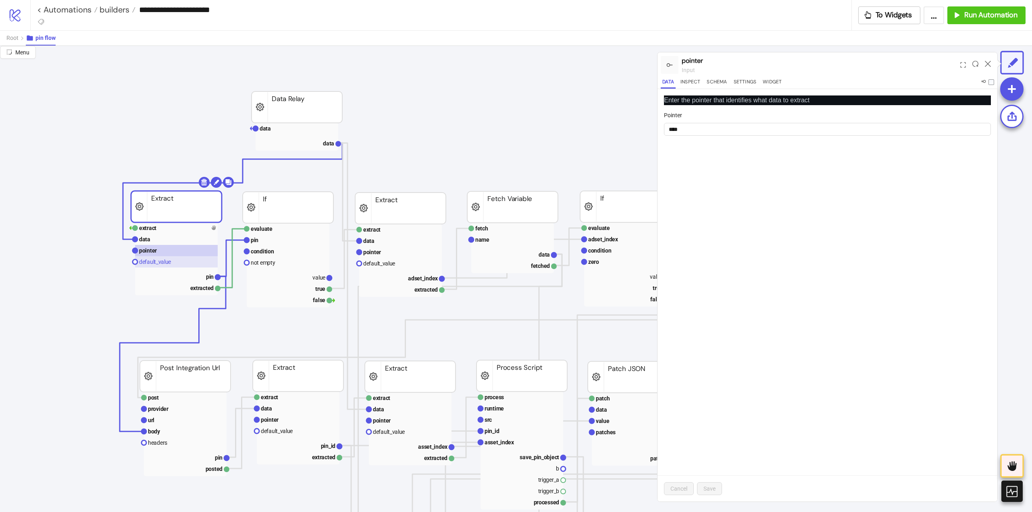
click at [155, 266] on rect at bounding box center [176, 261] width 83 height 11
click at [195, 278] on rect at bounding box center [176, 276] width 83 height 11
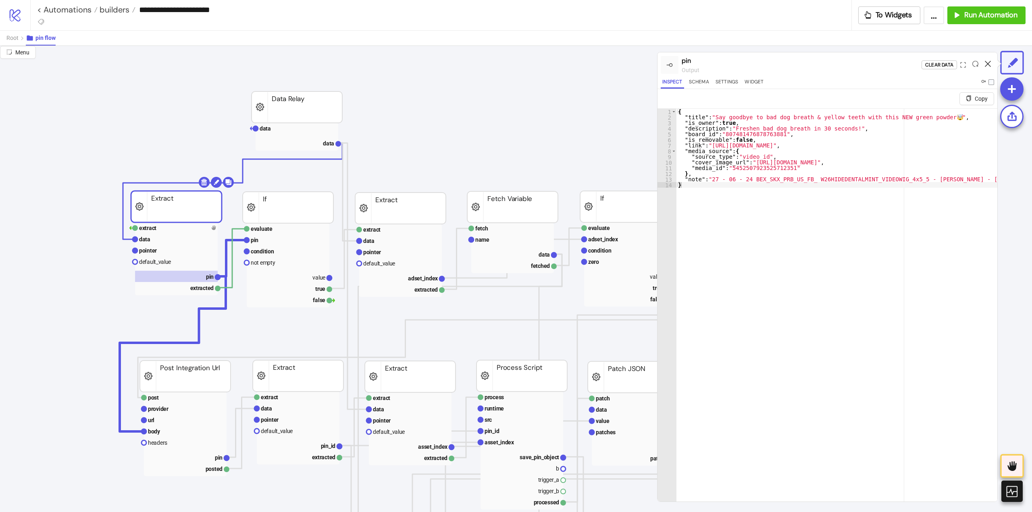
click at [987, 64] on icon at bounding box center [987, 64] width 6 height 6
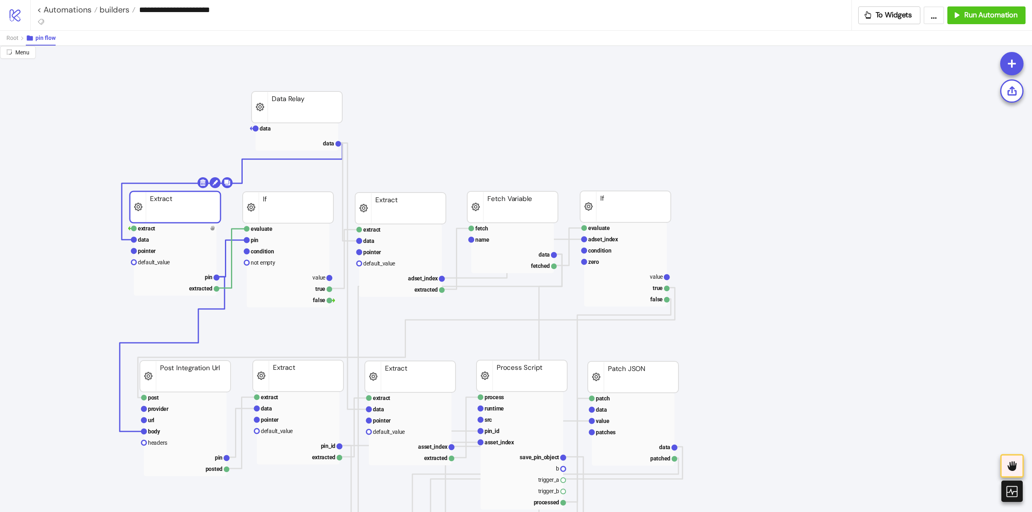
click at [193, 204] on rect at bounding box center [175, 206] width 91 height 31
click at [314, 302] on rect at bounding box center [288, 299] width 83 height 11
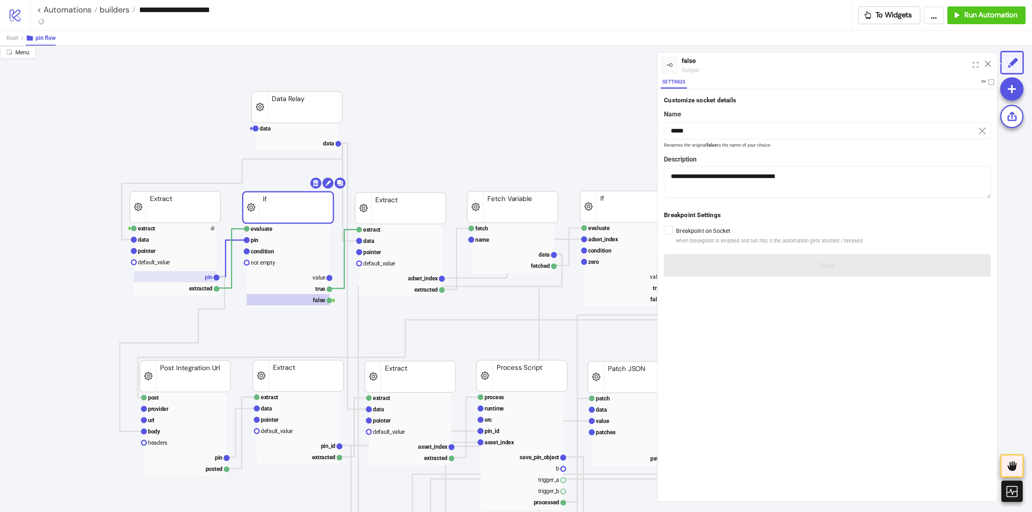
click at [197, 281] on rect at bounding box center [175, 276] width 83 height 11
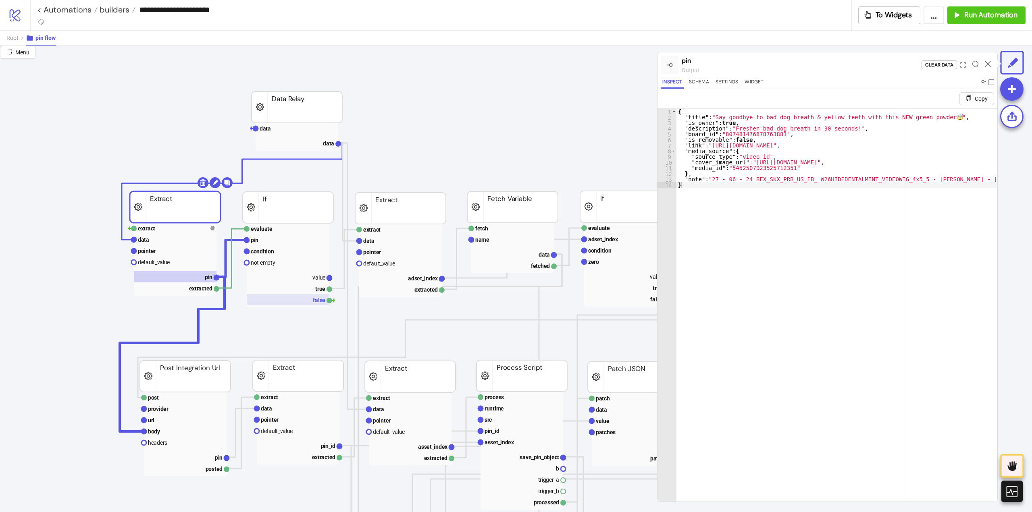
drag, startPoint x: 310, startPoint y: 300, endPoint x: 321, endPoint y: 303, distance: 11.1
click at [310, 300] on rect at bounding box center [288, 299] width 83 height 11
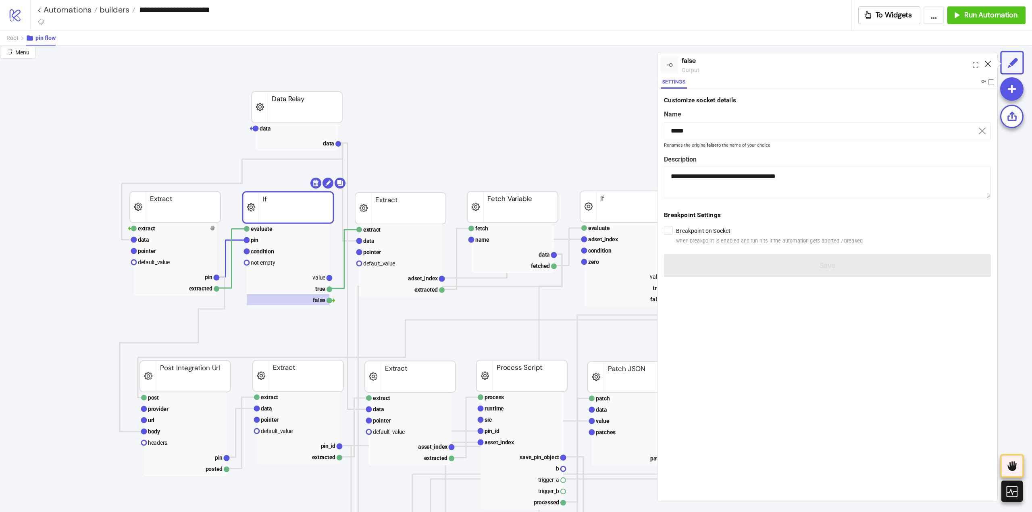
click at [987, 63] on icon at bounding box center [987, 64] width 6 height 6
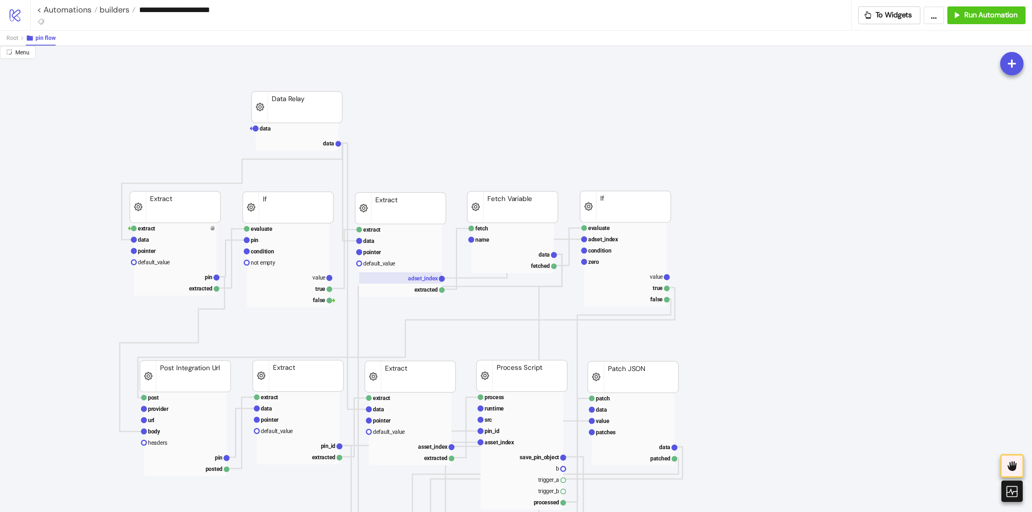
click at [420, 280] on text "adset_index" at bounding box center [423, 278] width 30 height 6
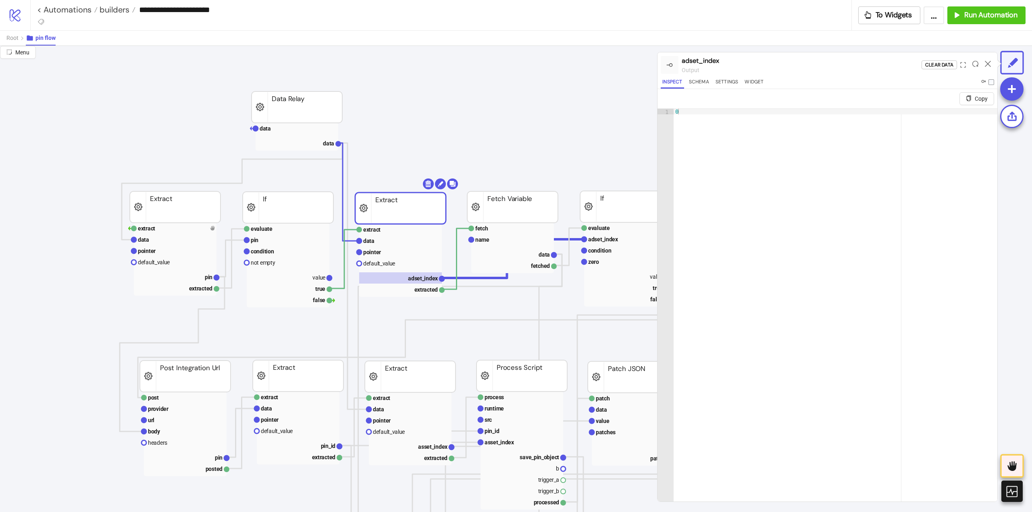
scroll to position [0, 40]
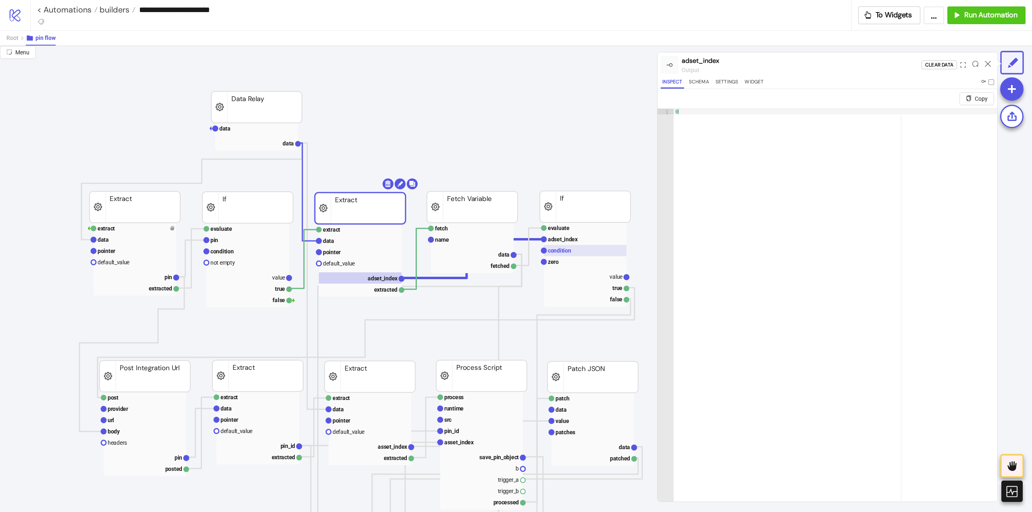
click at [567, 253] on text "condition" at bounding box center [559, 250] width 23 height 6
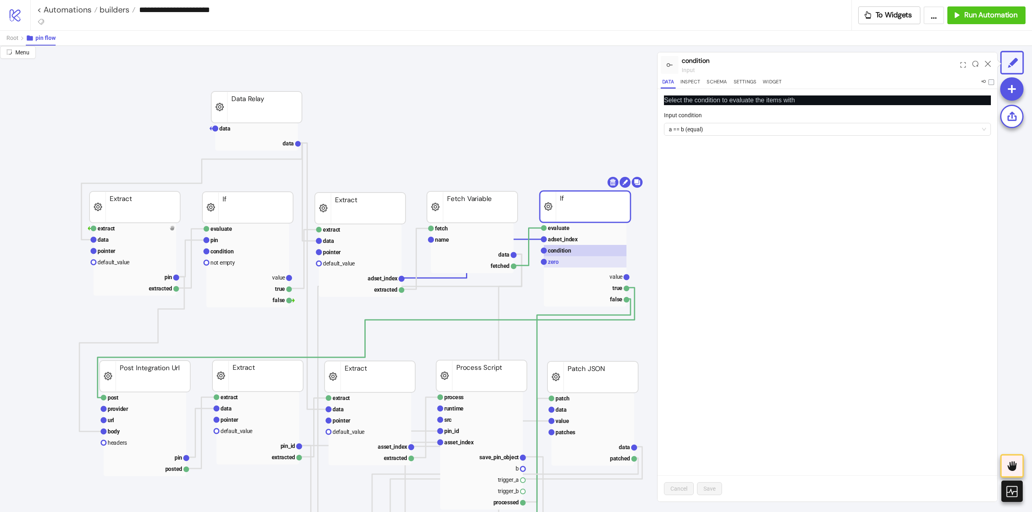
click at [561, 266] on rect at bounding box center [585, 261] width 83 height 11
click at [596, 296] on rect at bounding box center [585, 298] width 83 height 11
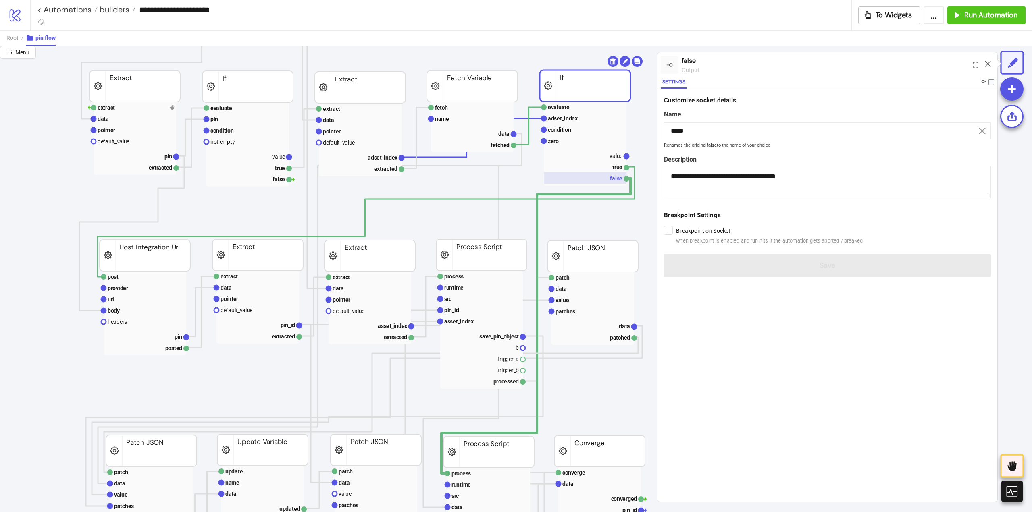
scroll to position [201, 40]
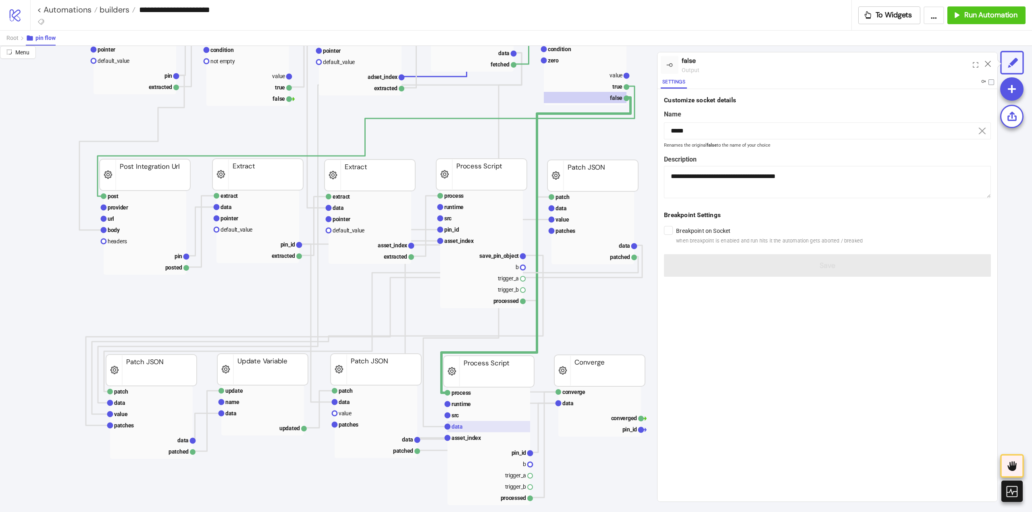
click at [475, 426] on rect at bounding box center [488, 426] width 83 height 11
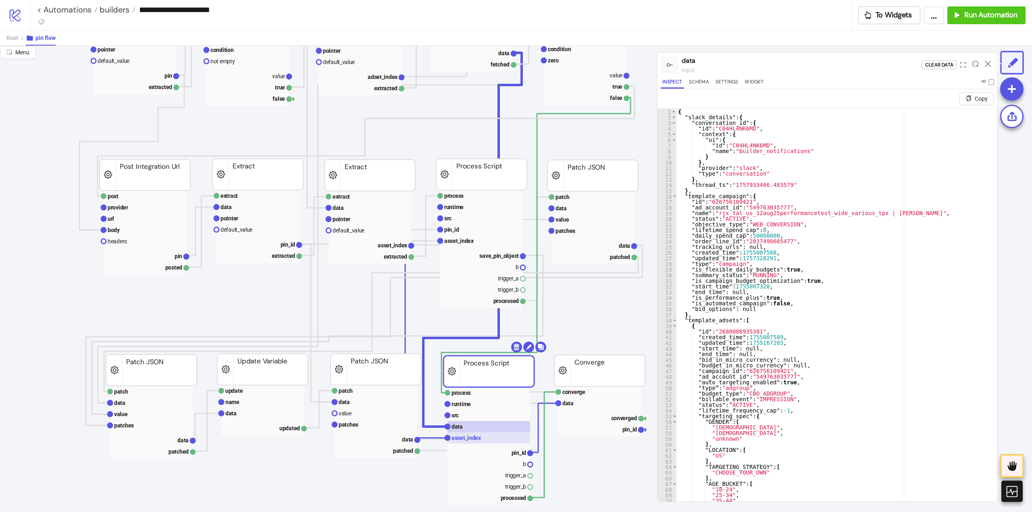
click at [478, 440] on text "asset_index" at bounding box center [466, 438] width 30 height 6
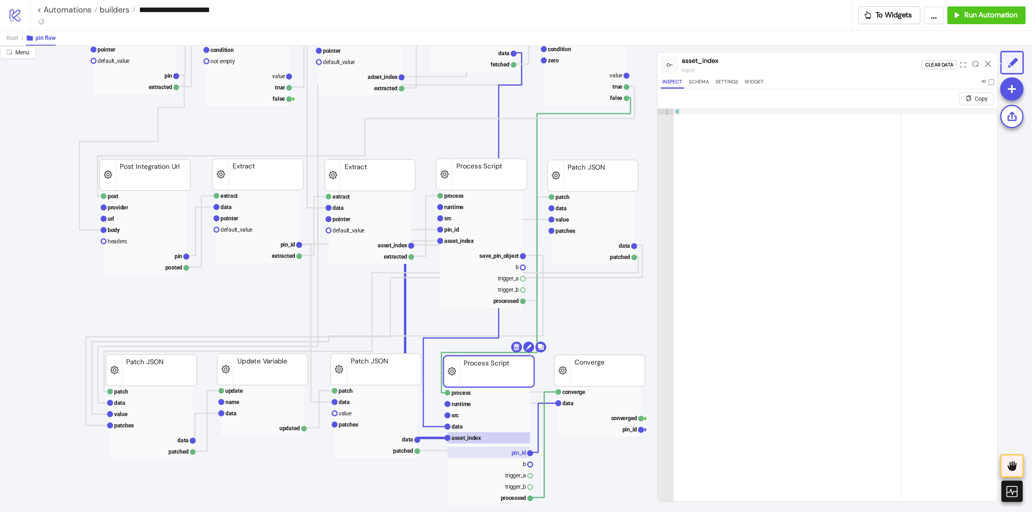
click at [508, 453] on rect at bounding box center [488, 452] width 83 height 11
click at [985, 64] on icon at bounding box center [987, 64] width 6 height 6
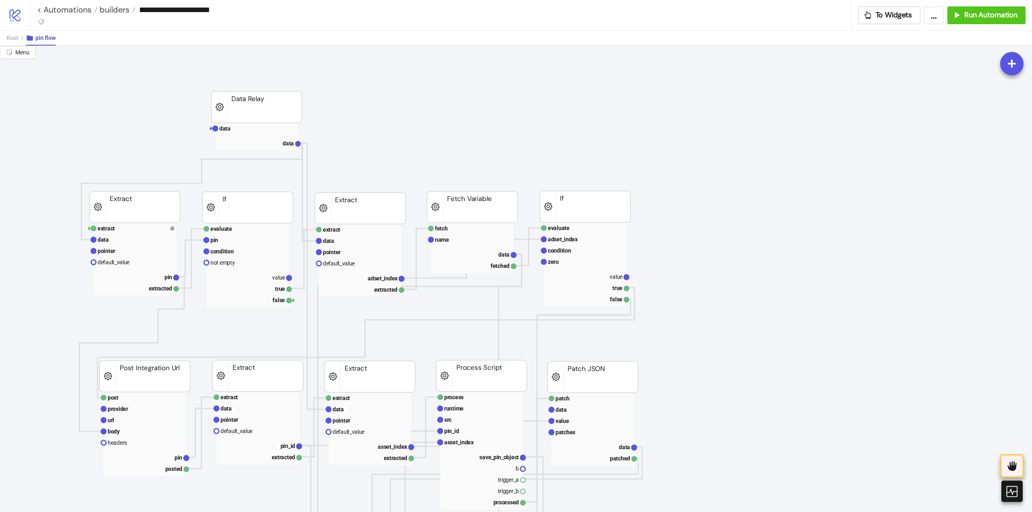
scroll to position [0, 0]
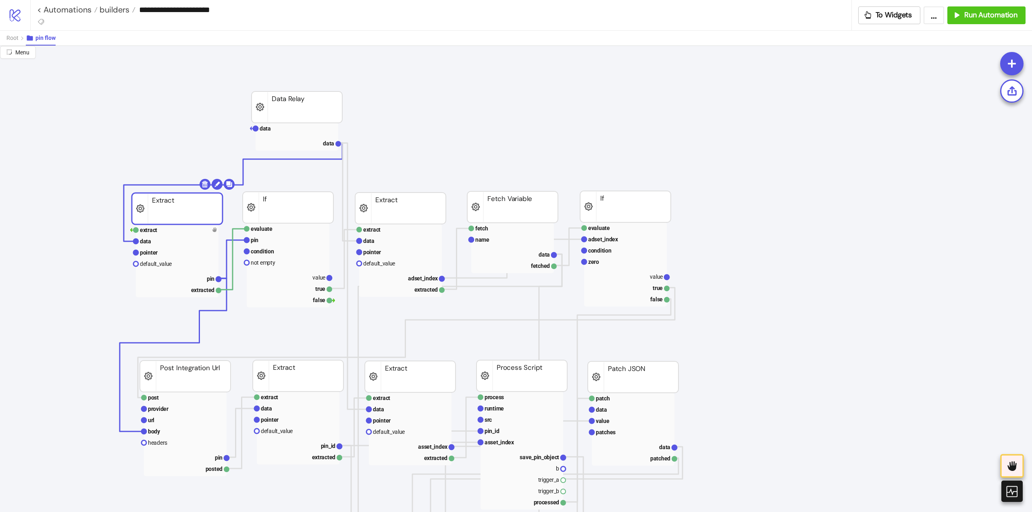
click at [182, 213] on rect at bounding box center [177, 208] width 91 height 31
click at [181, 212] on rect at bounding box center [176, 207] width 91 height 31
click at [167, 239] on rect at bounding box center [176, 240] width 83 height 11
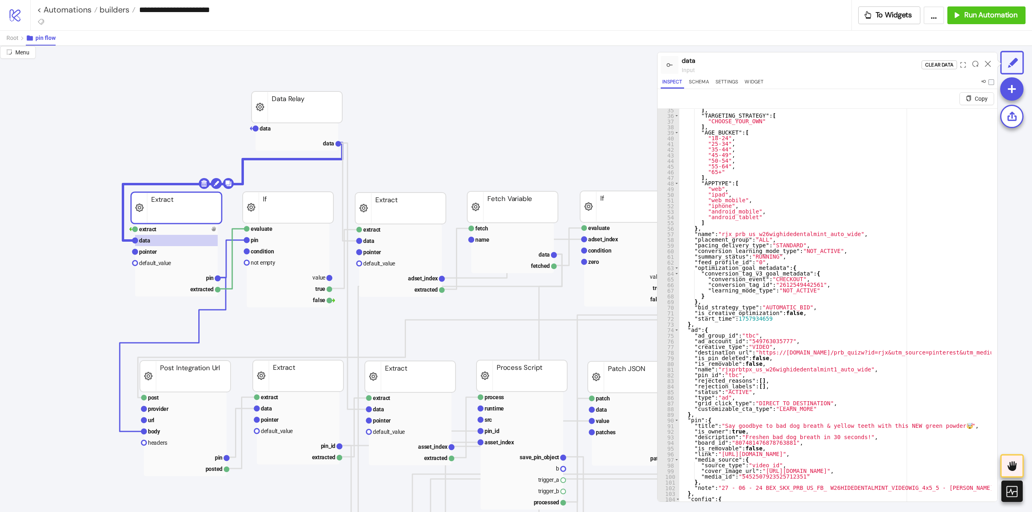
scroll to position [19, 0]
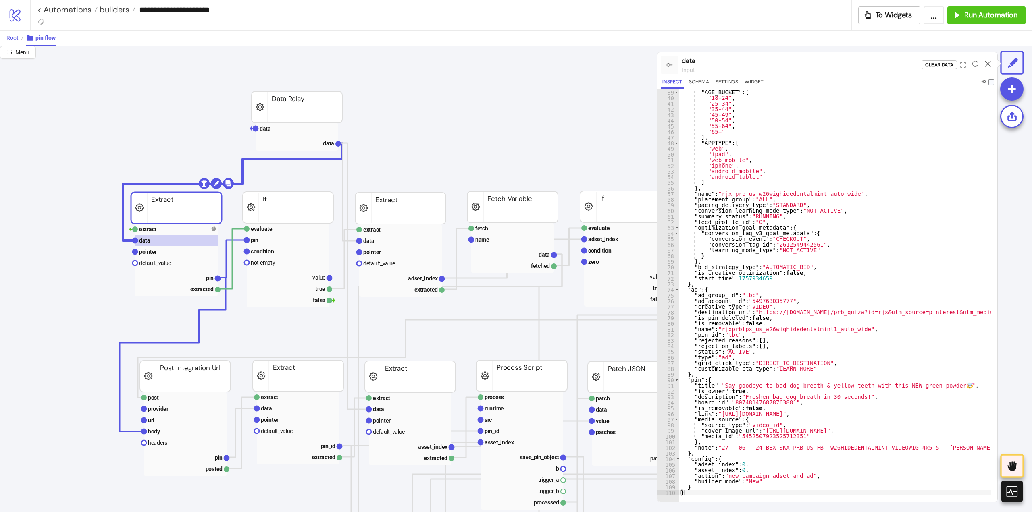
click at [11, 38] on span "Root" at bounding box center [12, 38] width 12 height 6
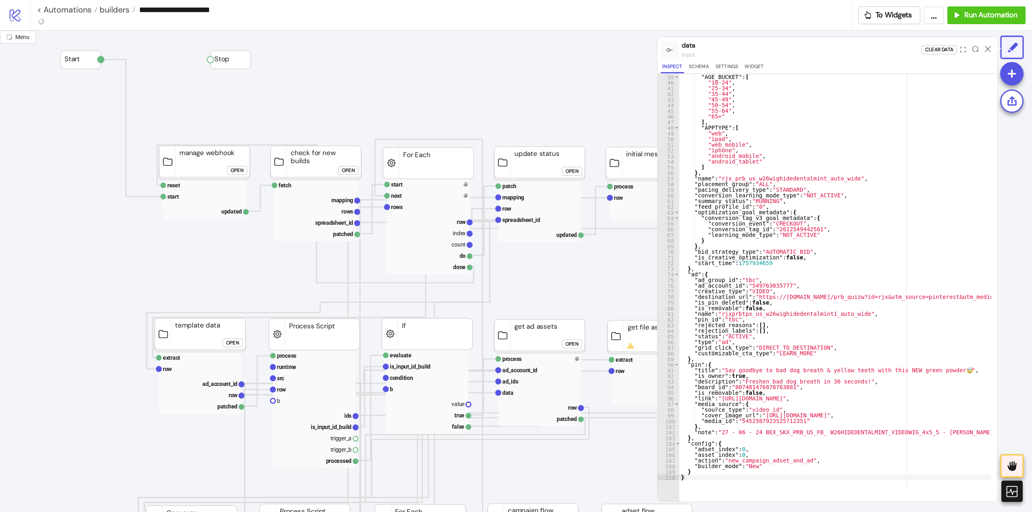
scroll to position [199, 0]
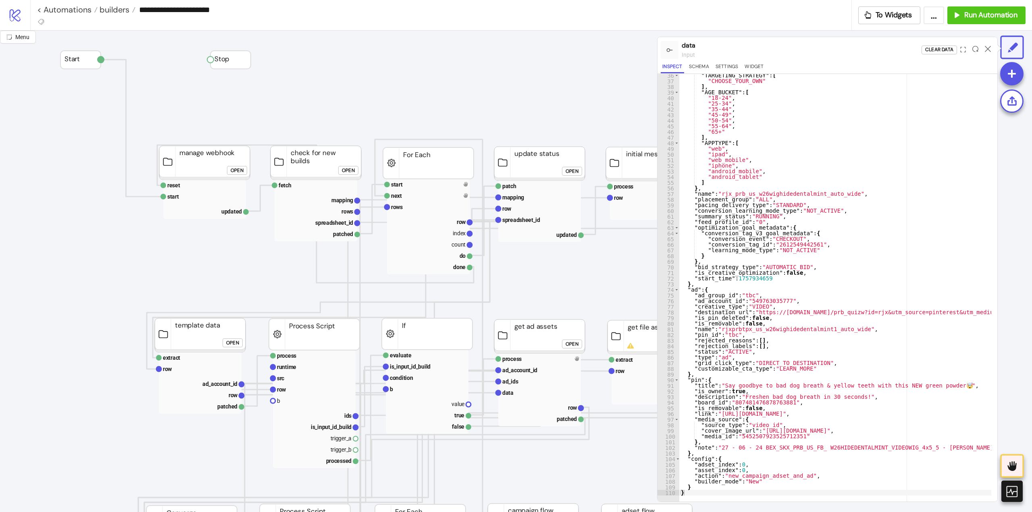
click at [989, 50] on icon at bounding box center [987, 49] width 6 height 6
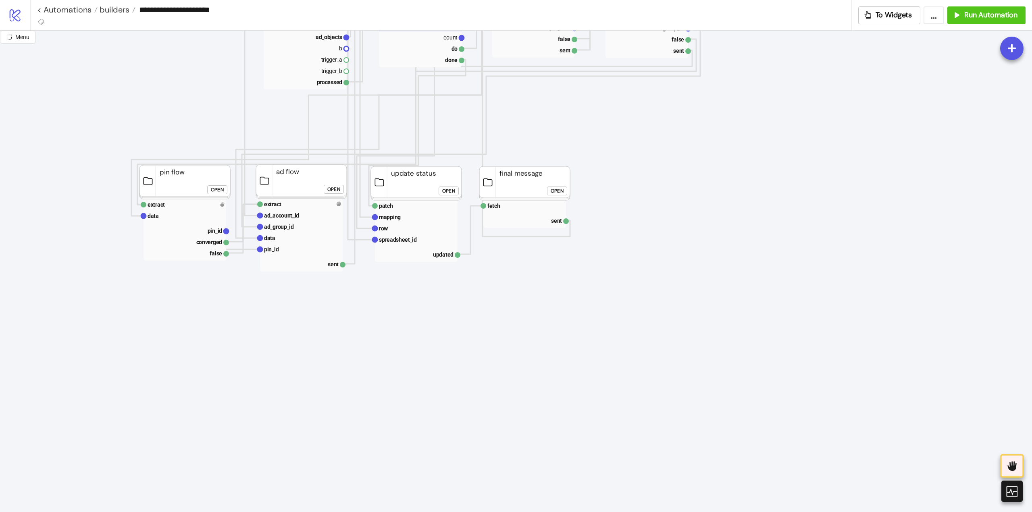
scroll to position [363, 0]
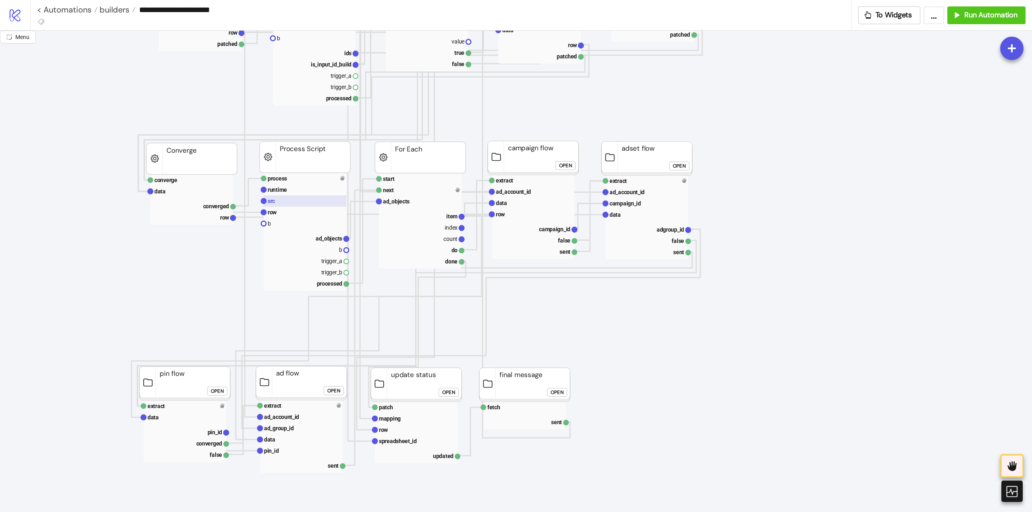
click at [286, 202] on rect at bounding box center [305, 200] width 83 height 11
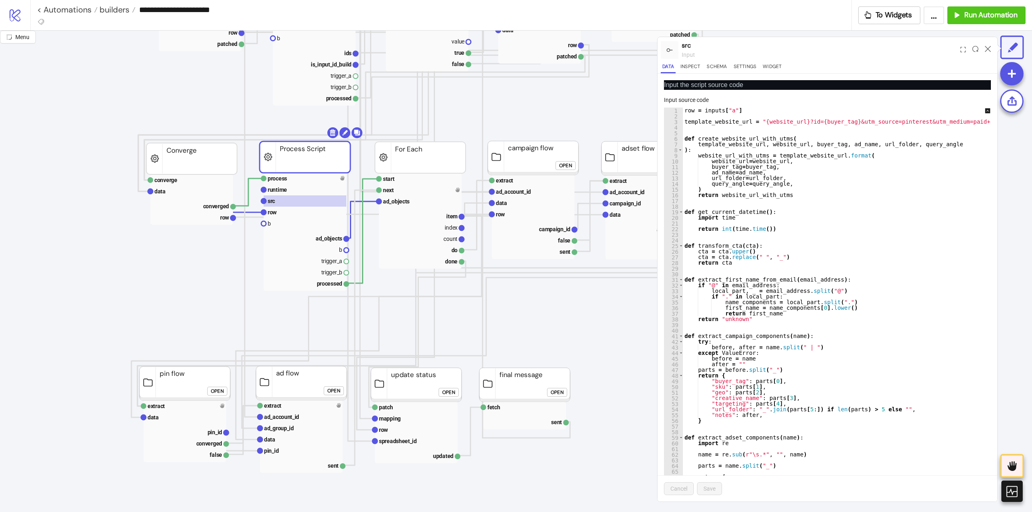
click at [759, 214] on div "row = inputs [ "a" ] template_website_url = "{website_url}?id={buyer_tag}&utm_s…" at bounding box center [1006, 303] width 646 height 390
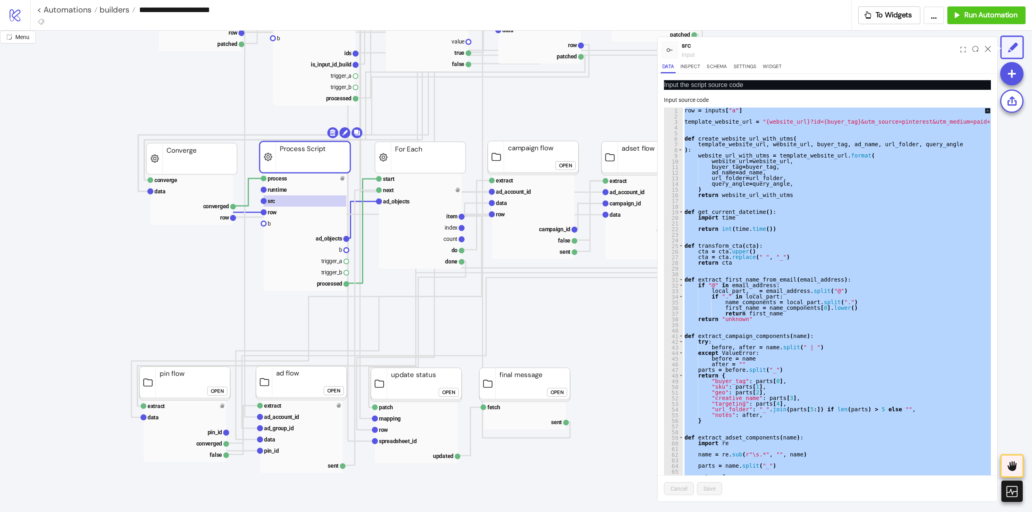
paste textarea "Cursor at row 536"
type textarea "**********"
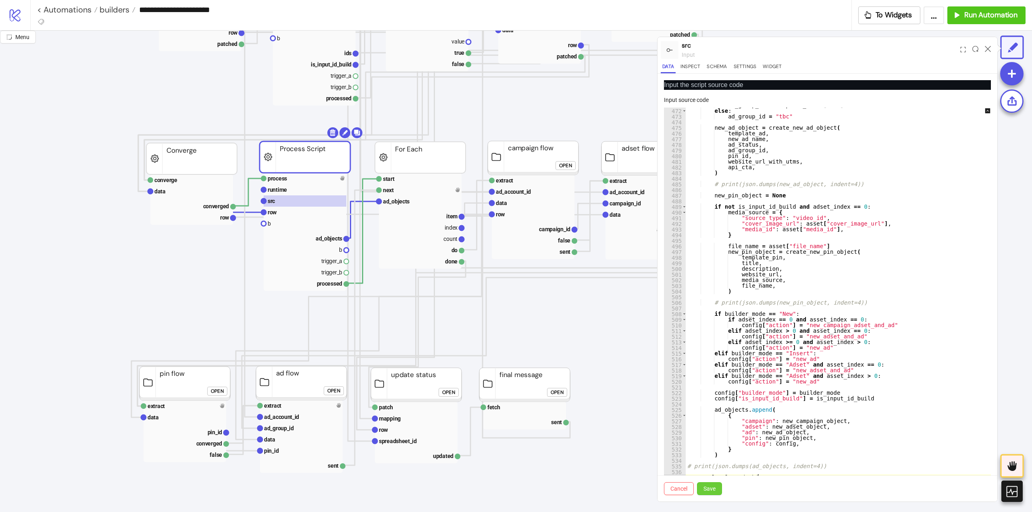
click at [720, 487] on button "Save" at bounding box center [709, 488] width 25 height 13
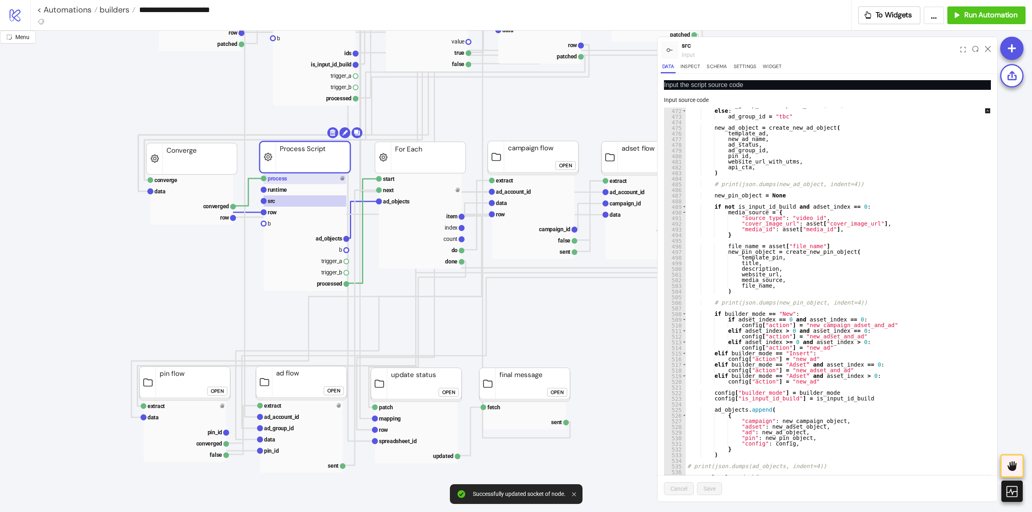
click at [303, 183] on rect at bounding box center [305, 178] width 83 height 11
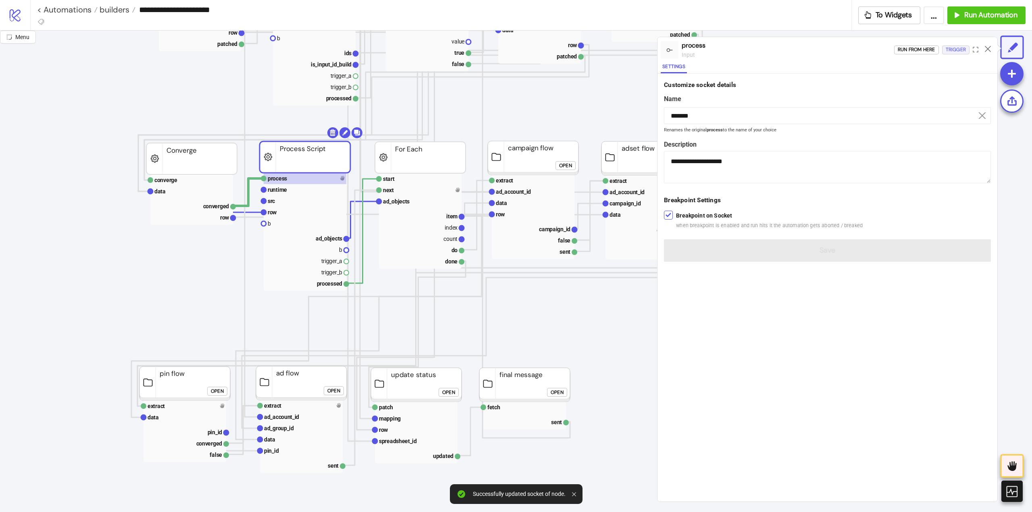
click at [958, 48] on div "Trigger" at bounding box center [955, 49] width 20 height 9
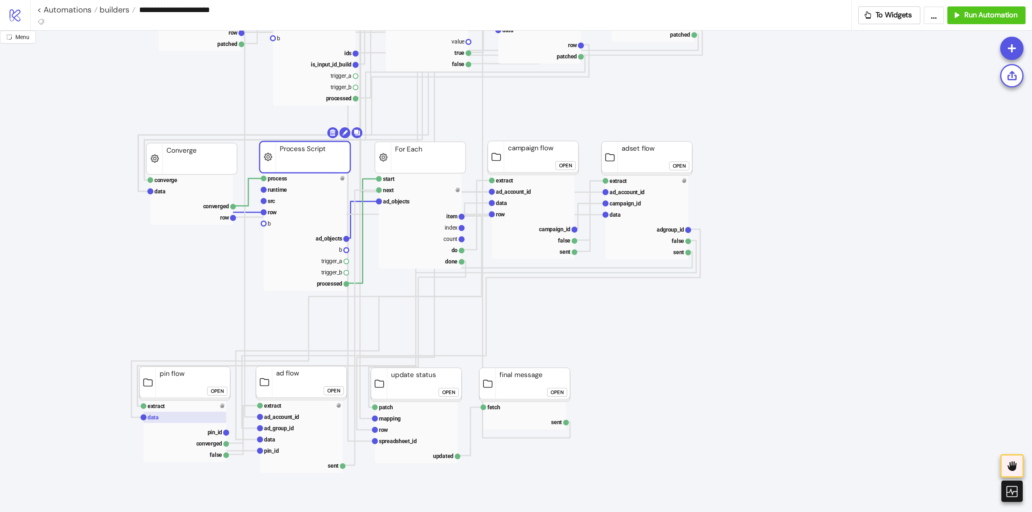
click at [173, 419] on rect at bounding box center [184, 417] width 83 height 11
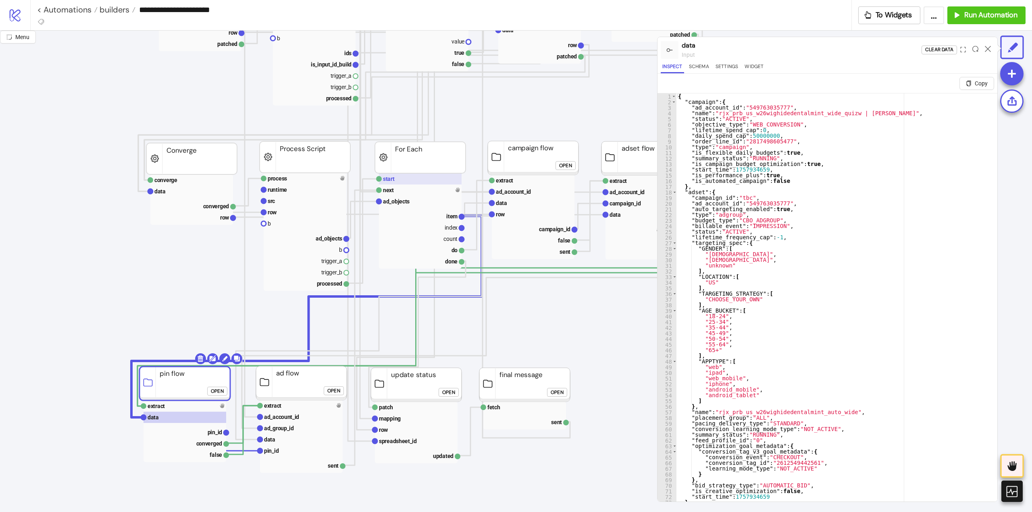
click at [409, 181] on rect at bounding box center [420, 178] width 83 height 11
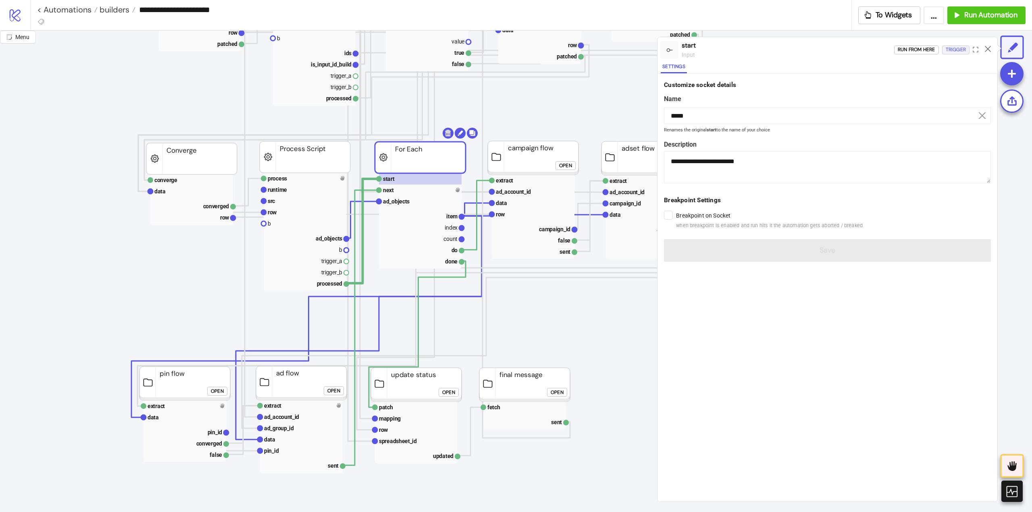
click at [949, 52] on div "Trigger" at bounding box center [955, 49] width 20 height 9
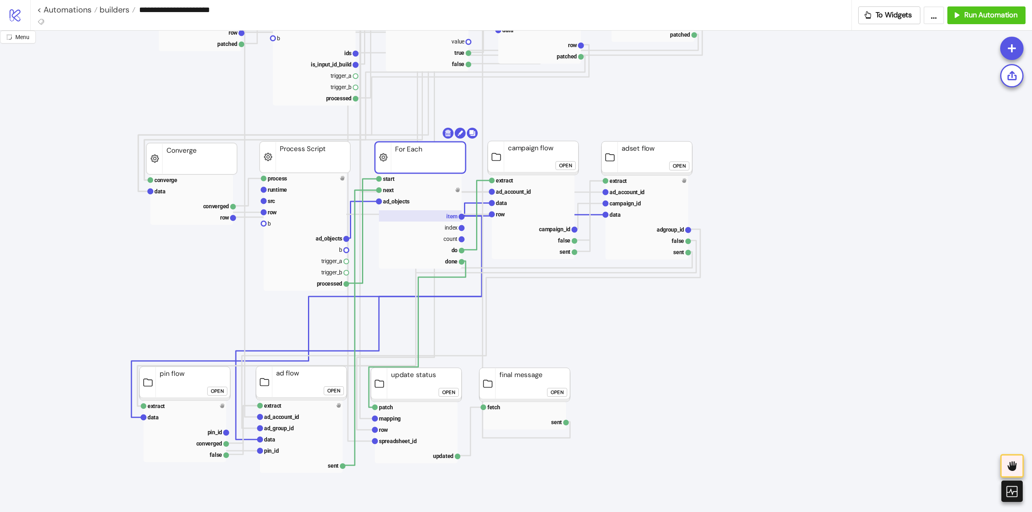
click at [426, 220] on rect at bounding box center [420, 215] width 83 height 11
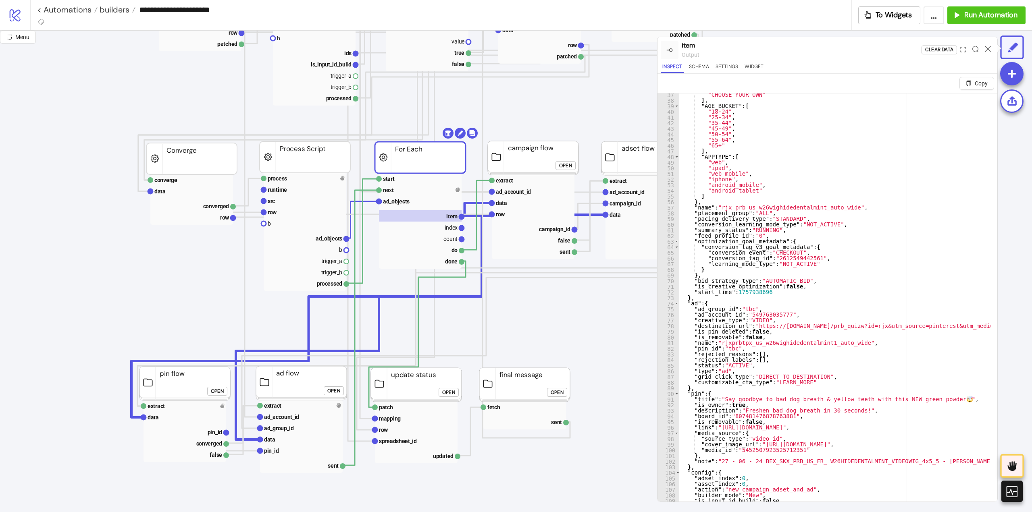
scroll to position [19, 0]
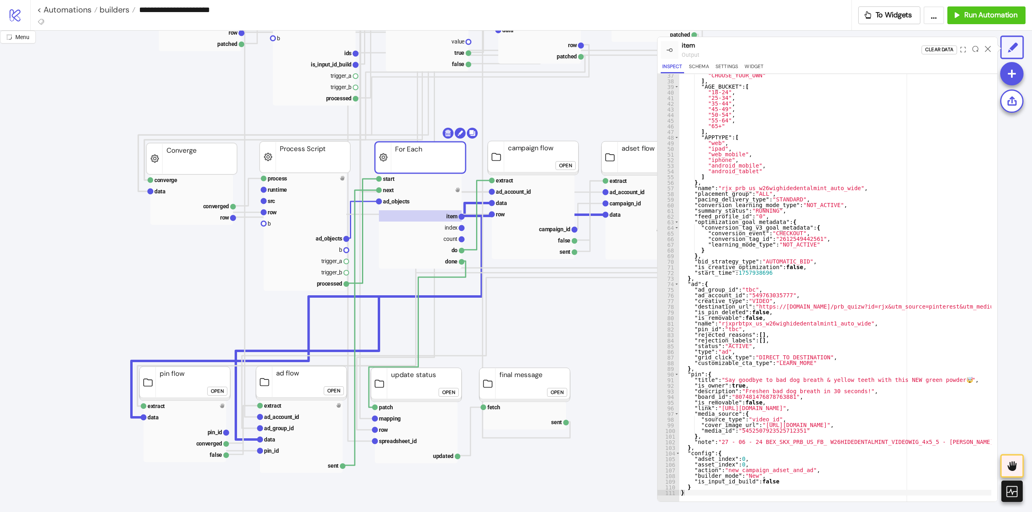
drag, startPoint x: 220, startPoint y: 394, endPoint x: 295, endPoint y: 375, distance: 77.0
click at [220, 394] on div "Open" at bounding box center [217, 391] width 13 height 9
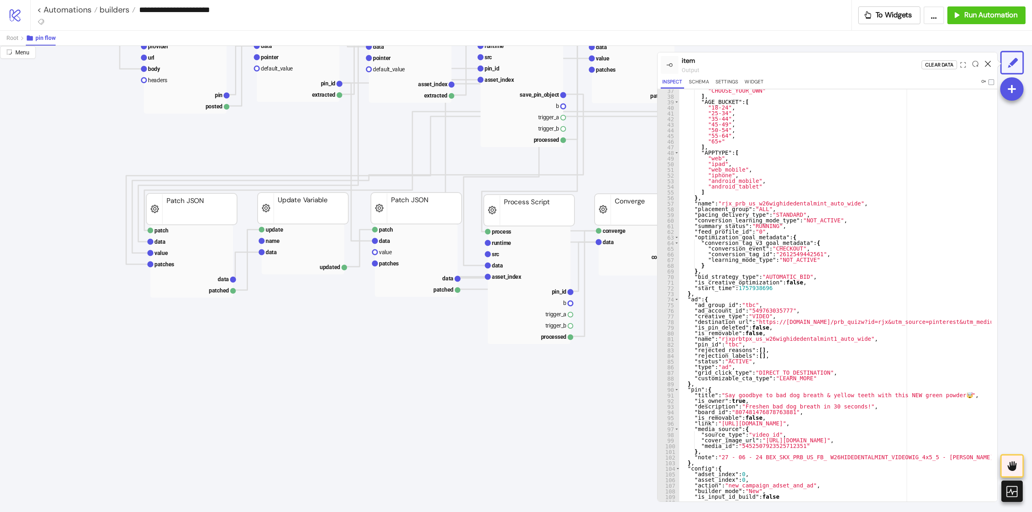
click at [987, 62] on icon at bounding box center [987, 64] width 6 height 6
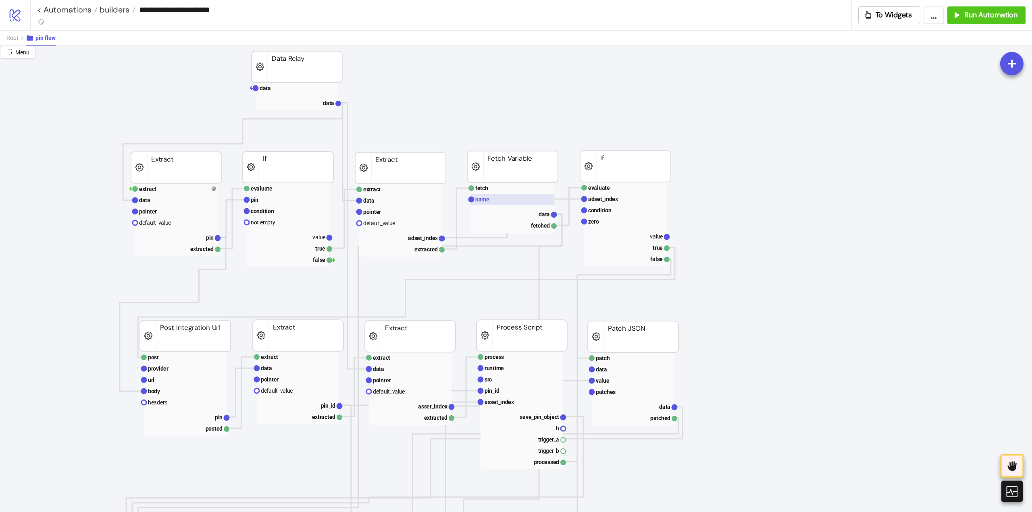
scroll to position [0, 0]
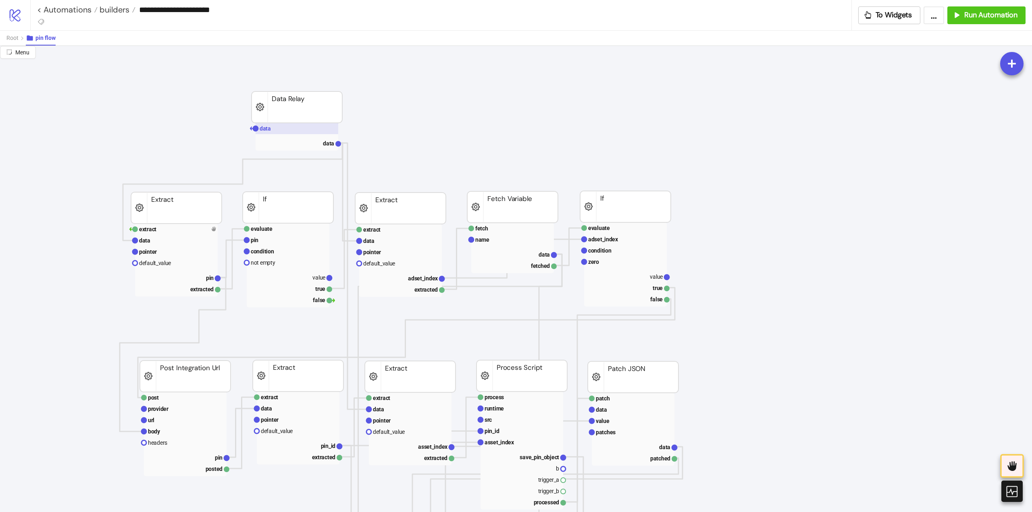
click at [277, 132] on rect at bounding box center [296, 128] width 83 height 11
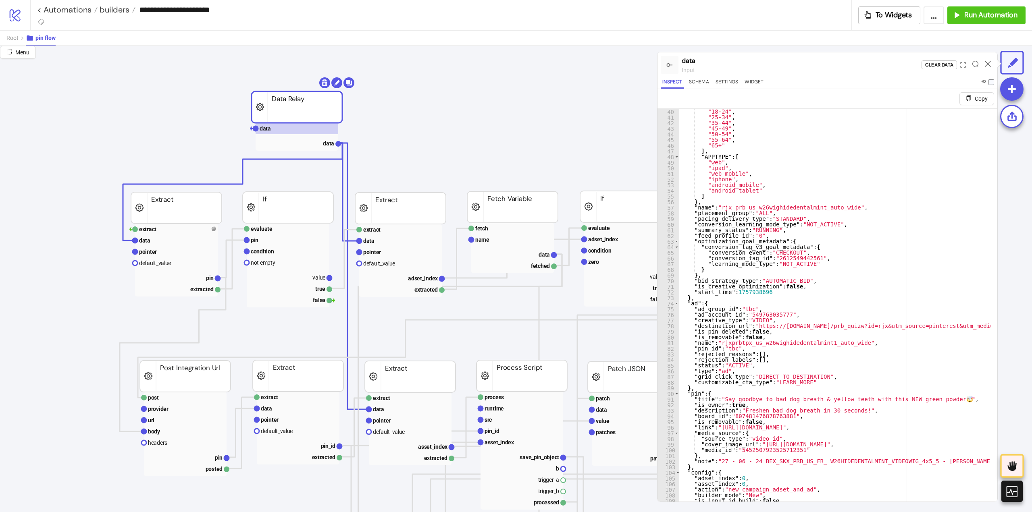
scroll to position [19, 0]
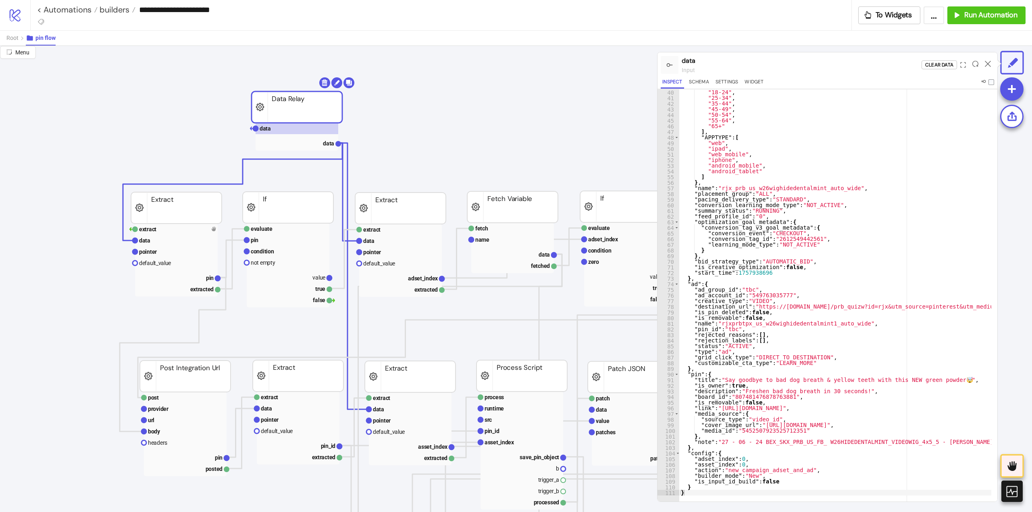
type textarea "**********"
click at [156, 250] on rect at bounding box center [176, 251] width 83 height 11
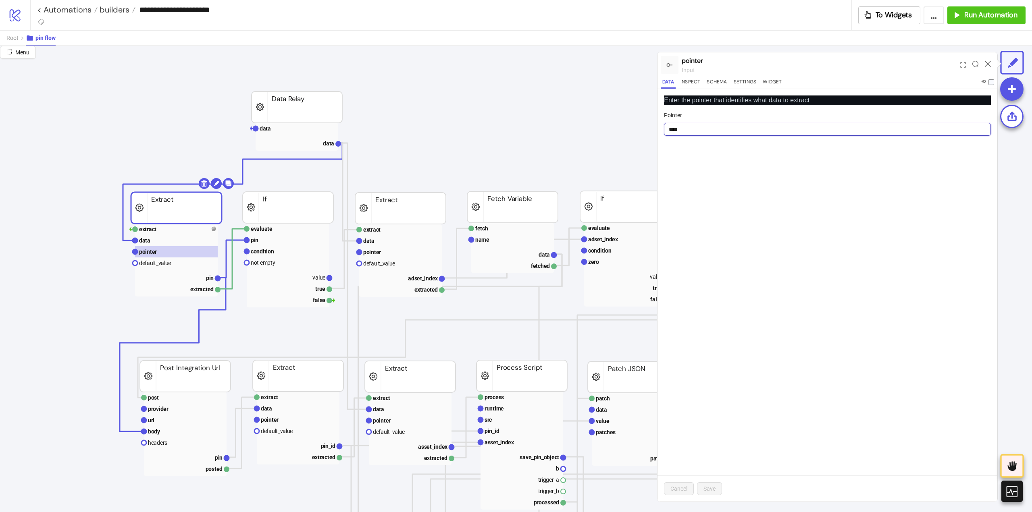
click at [675, 129] on input "****" at bounding box center [827, 129] width 327 height 13
drag, startPoint x: 675, startPoint y: 129, endPoint x: 683, endPoint y: 140, distance: 13.9
click at [675, 129] on input "****" at bounding box center [827, 129] width 327 height 13
click at [209, 282] on rect at bounding box center [176, 277] width 83 height 11
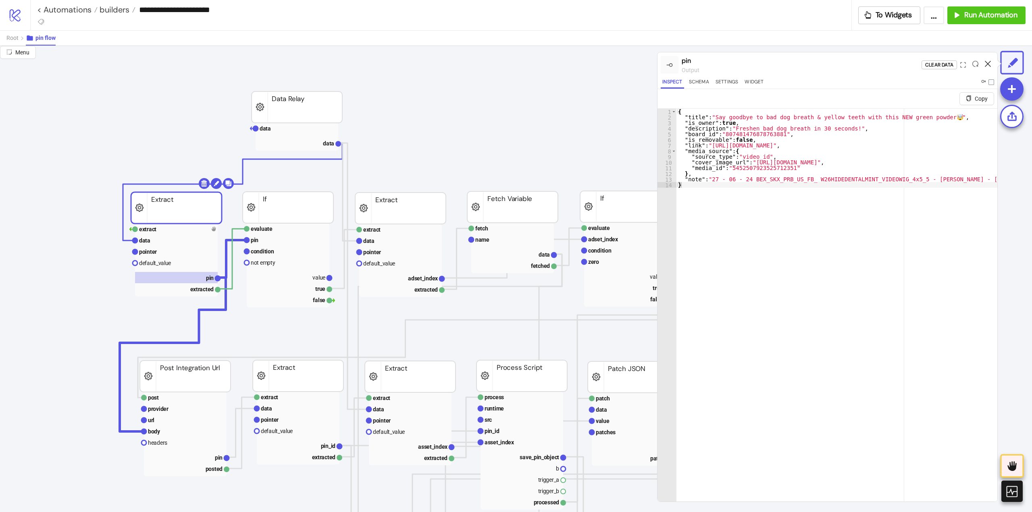
click at [986, 61] on icon at bounding box center [987, 64] width 6 height 6
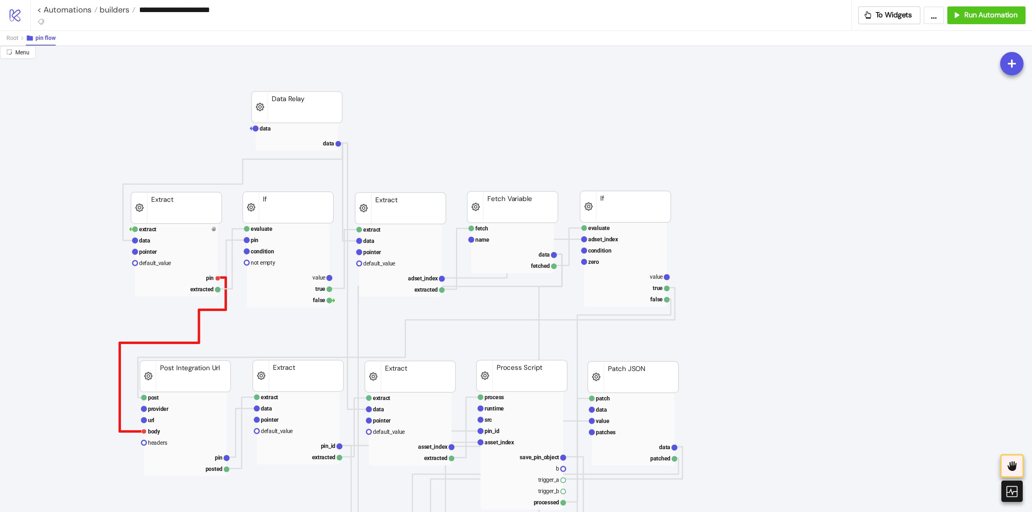
click at [199, 311] on polyline at bounding box center [173, 355] width 106 height 154
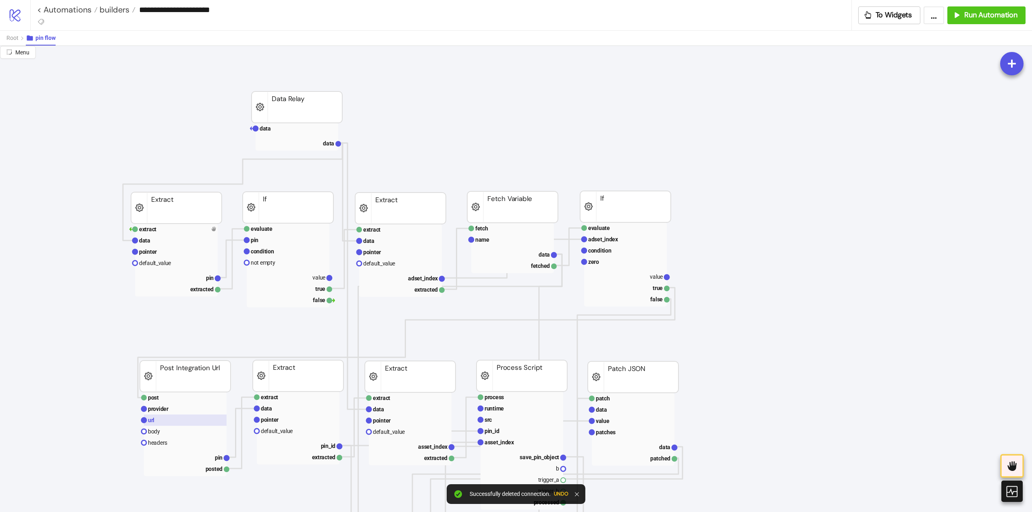
click at [164, 419] on rect at bounding box center [185, 420] width 83 height 11
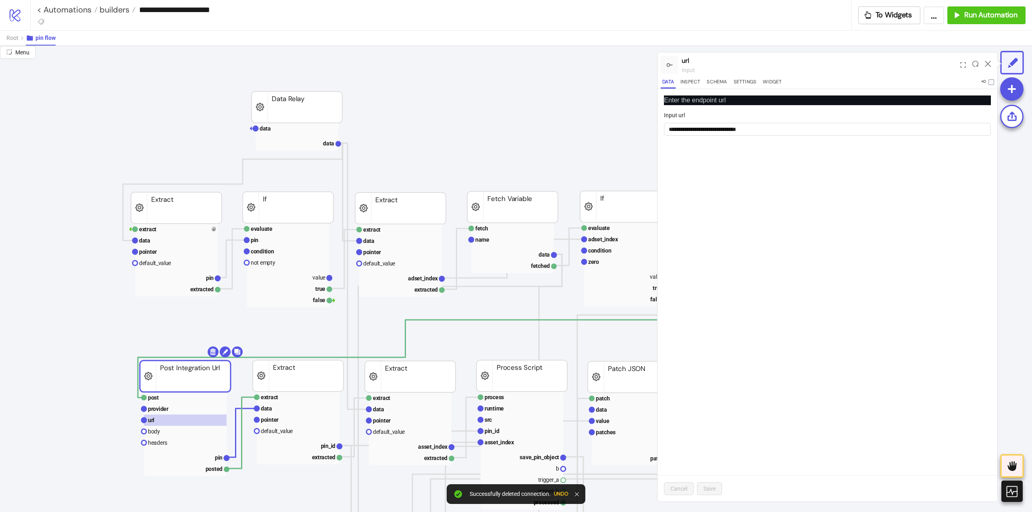
scroll to position [81, 0]
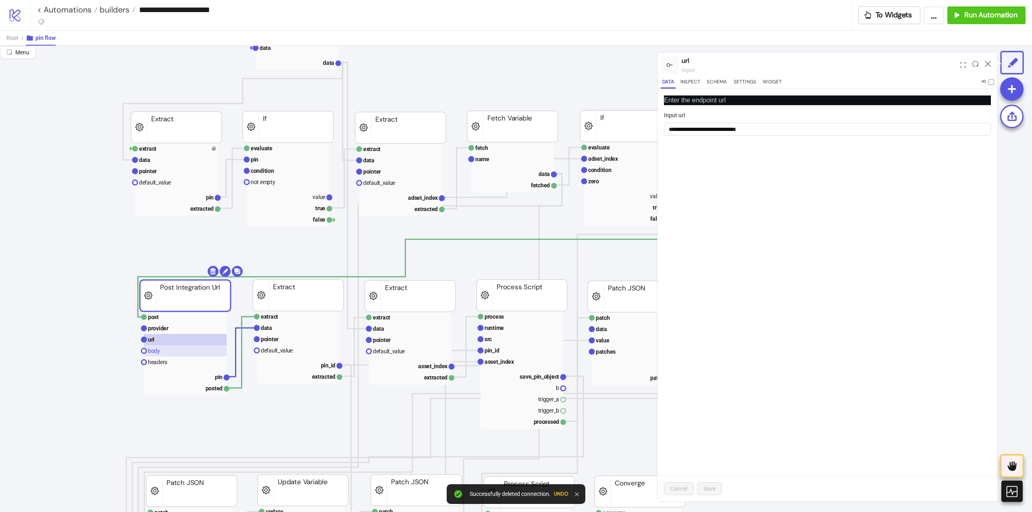
click at [172, 352] on rect at bounding box center [185, 350] width 83 height 11
click at [986, 62] on icon at bounding box center [987, 64] width 6 height 6
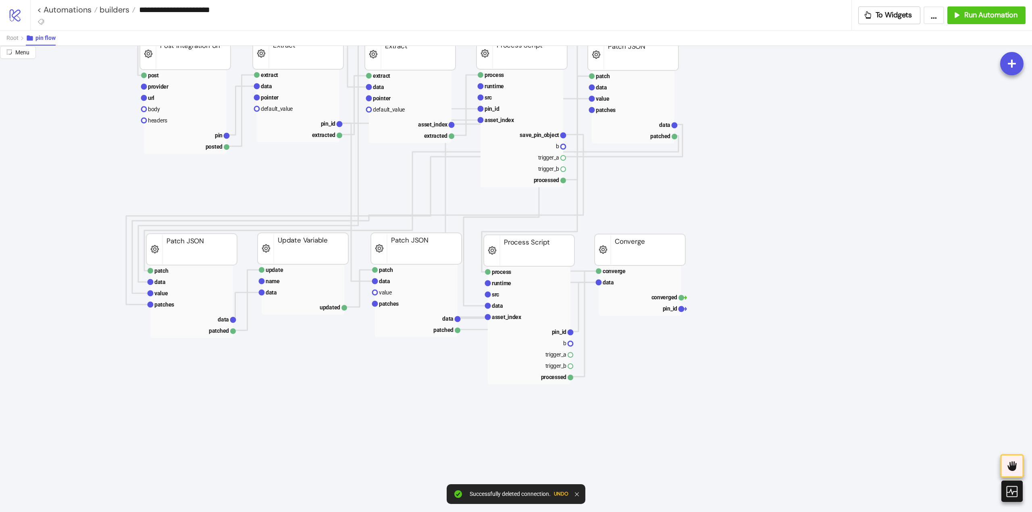
scroll to position [0, 0]
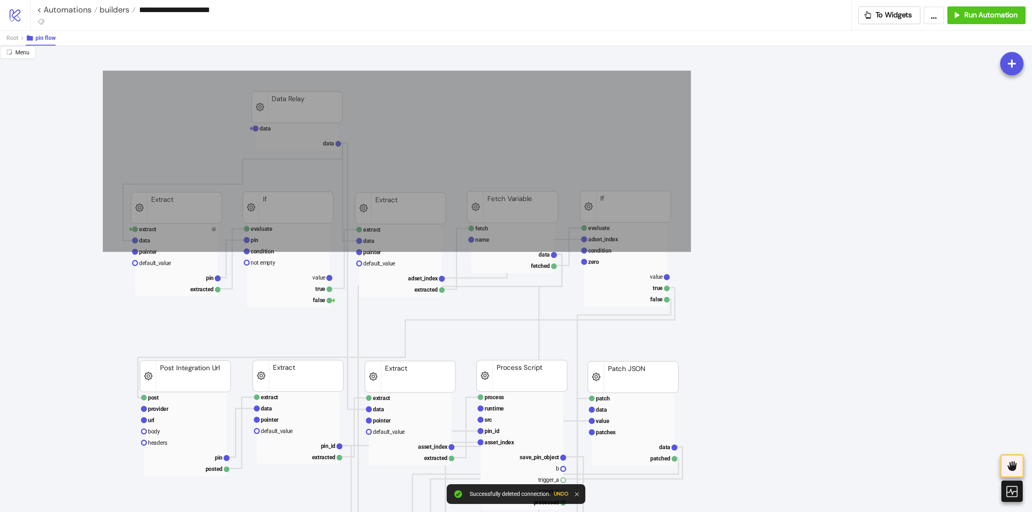
drag, startPoint x: 103, startPoint y: 71, endPoint x: 583, endPoint y: 212, distance: 500.7
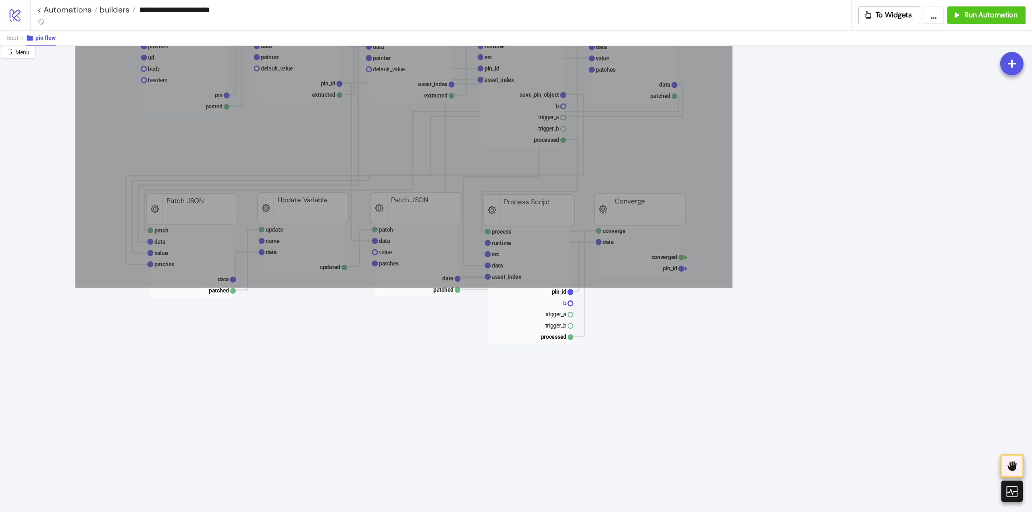
drag, startPoint x: 191, startPoint y: 204, endPoint x: 731, endPoint y: 409, distance: 577.7
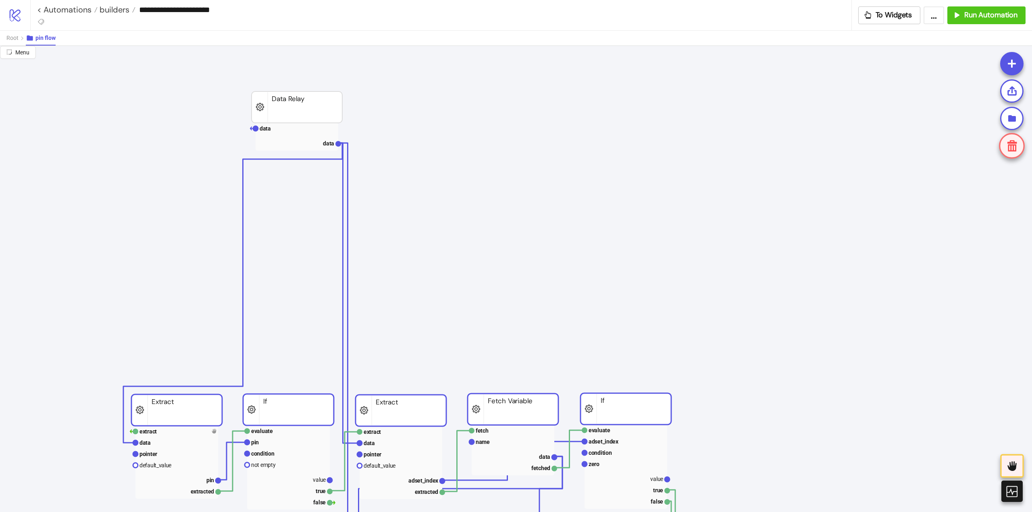
drag, startPoint x: 397, startPoint y: 220, endPoint x: 400, endPoint y: 401, distance: 181.0
click at [397, 413] on rect at bounding box center [400, 410] width 91 height 31
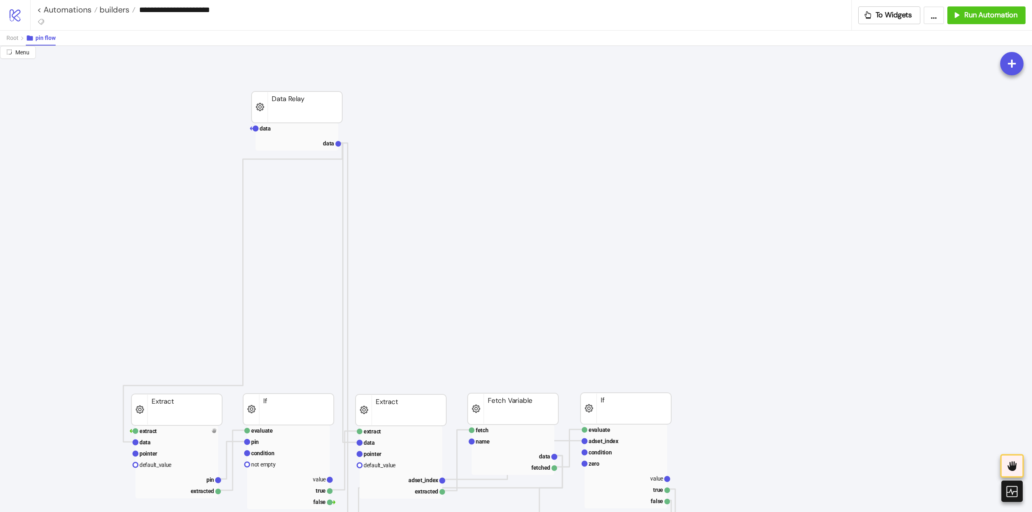
drag, startPoint x: 153, startPoint y: 449, endPoint x: 557, endPoint y: 328, distance: 422.0
click at [153, 450] on rect at bounding box center [176, 453] width 83 height 11
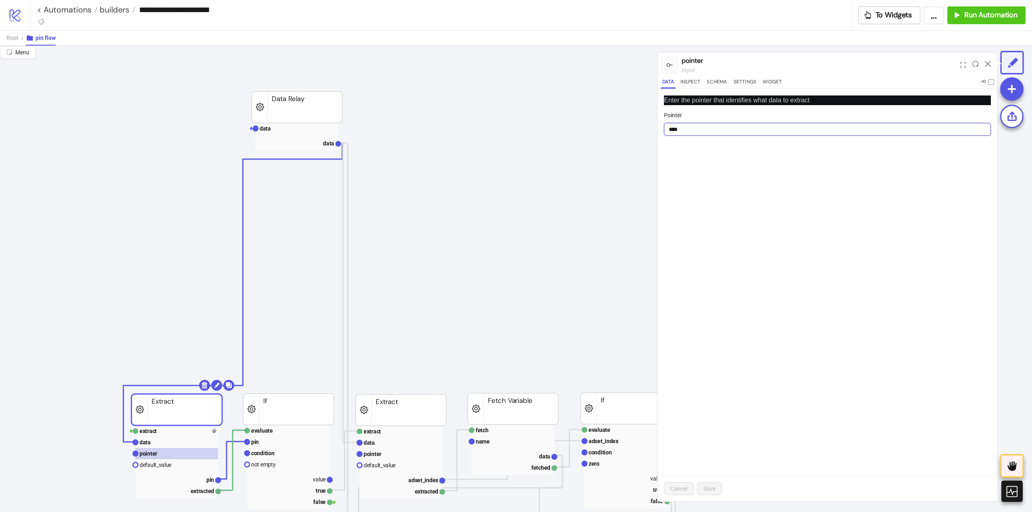
click at [677, 129] on input "****" at bounding box center [827, 129] width 327 height 13
paste input "**********"
type input "**********"
click at [712, 492] on span "Save" at bounding box center [709, 489] width 12 height 6
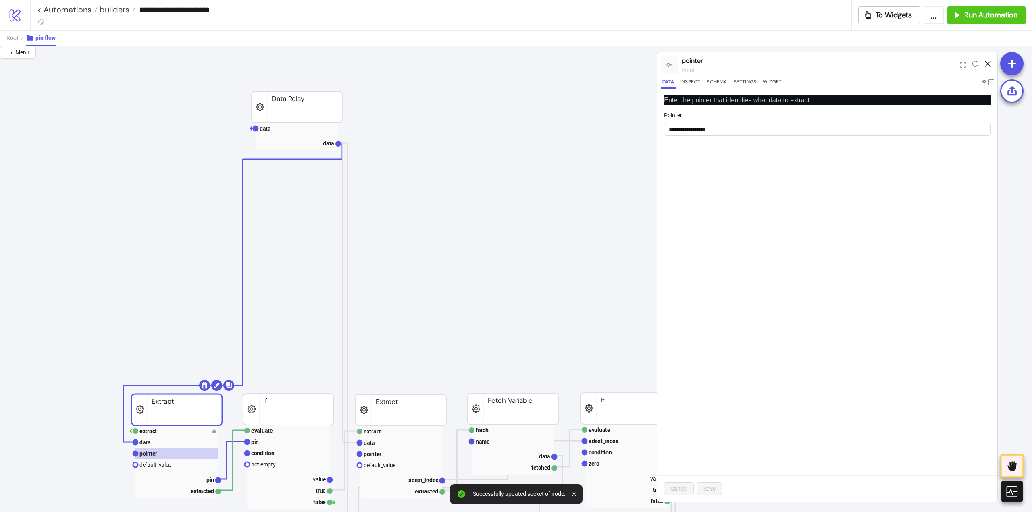
click at [986, 64] on icon at bounding box center [987, 64] width 6 height 6
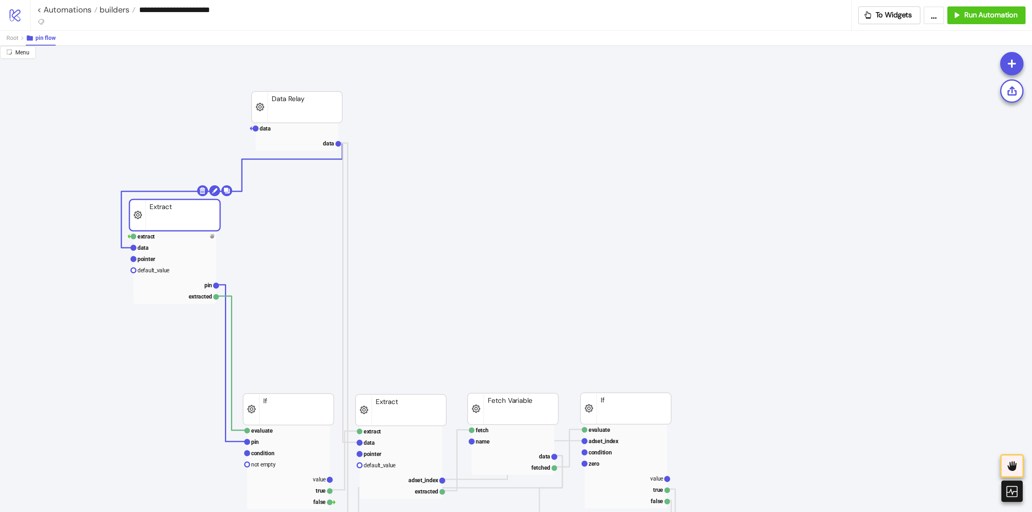
drag, startPoint x: 167, startPoint y: 423, endPoint x: 165, endPoint y: 228, distance: 194.6
click at [161, 274] on rect at bounding box center [174, 270] width 83 height 11
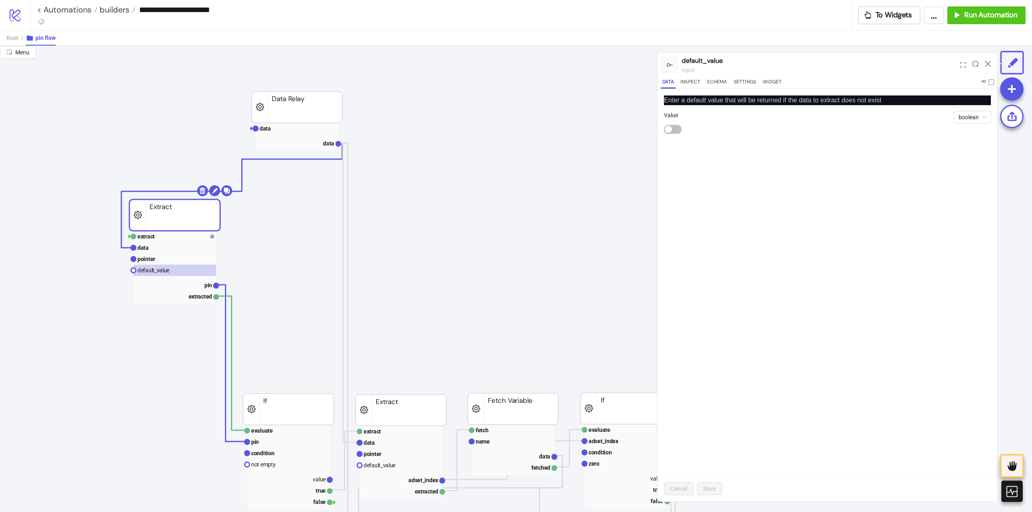
drag, startPoint x: 185, startPoint y: 284, endPoint x: 301, endPoint y: 270, distance: 117.7
click at [185, 284] on rect at bounding box center [174, 284] width 83 height 11
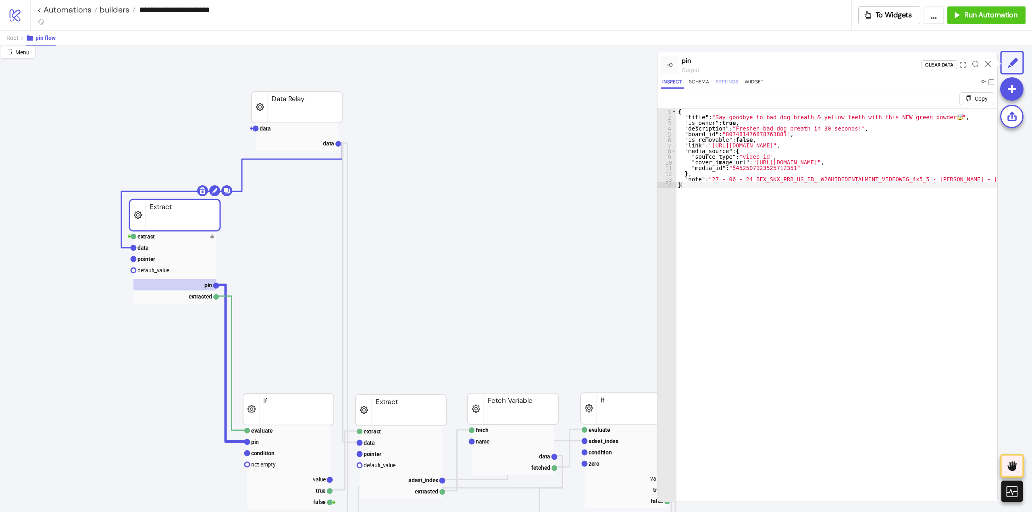
click at [729, 85] on button "Settings" at bounding box center [727, 83] width 26 height 11
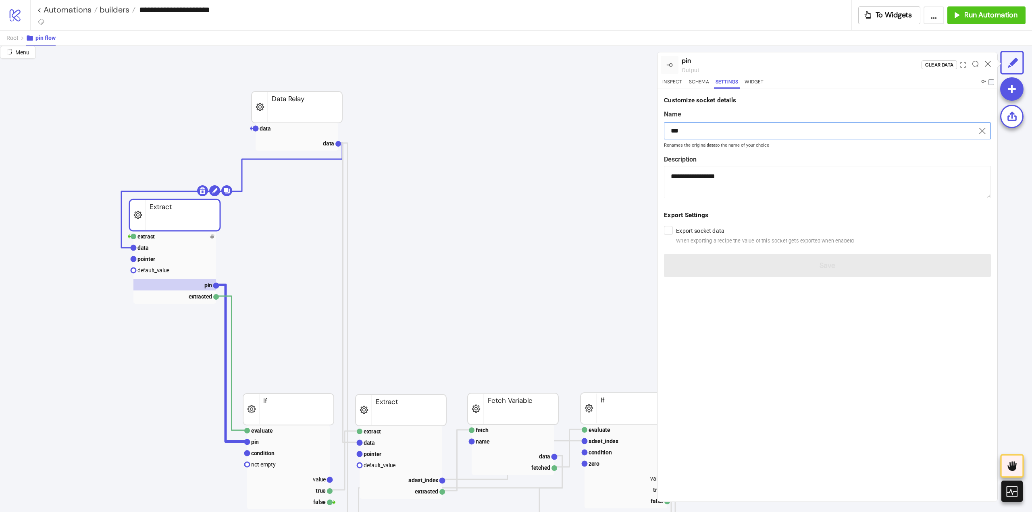
click at [719, 127] on input "***" at bounding box center [827, 130] width 327 height 17
paste input "**********"
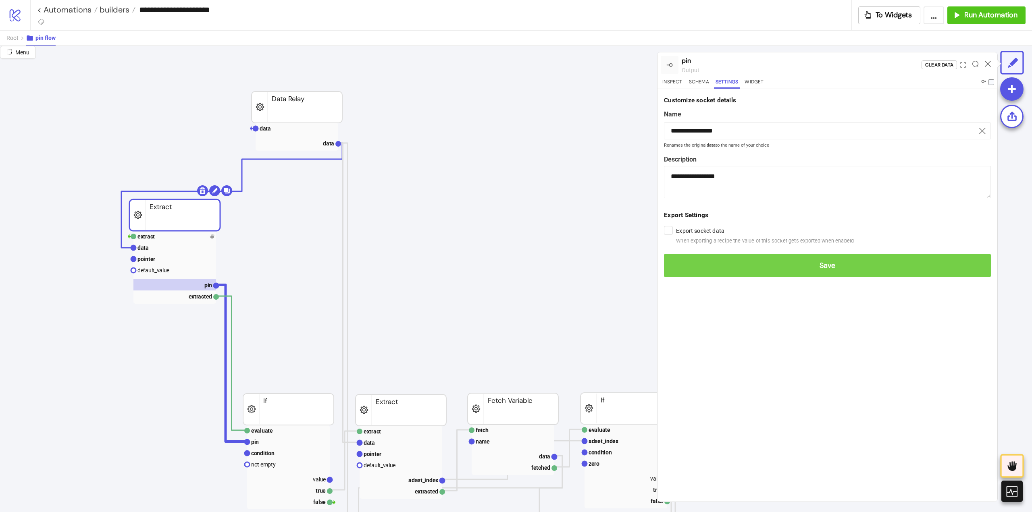
click at [829, 269] on span "Save" at bounding box center [827, 265] width 314 height 9
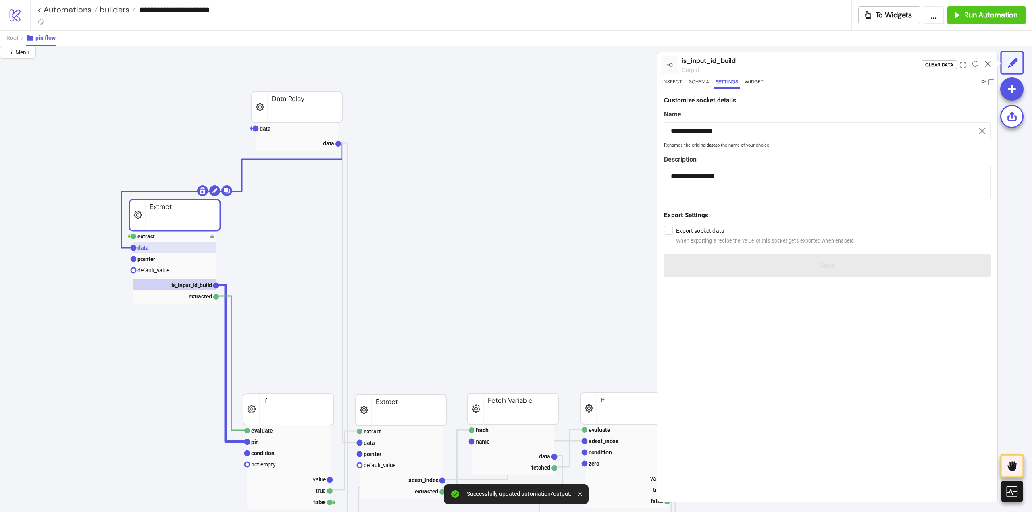
click at [147, 251] on text "data" at bounding box center [142, 248] width 11 height 6
type input "****"
type textarea "**********"
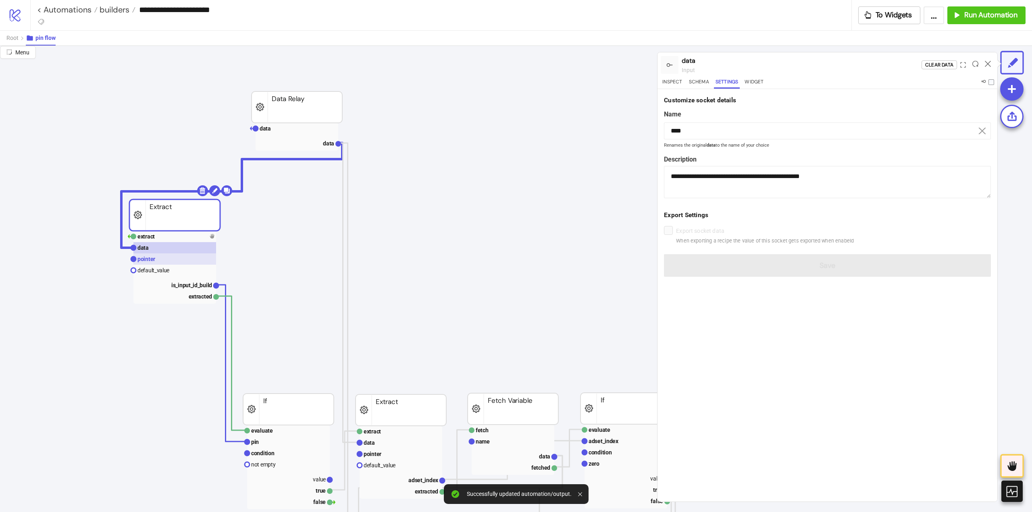
click at [146, 258] on text "pointer" at bounding box center [146, 259] width 18 height 6
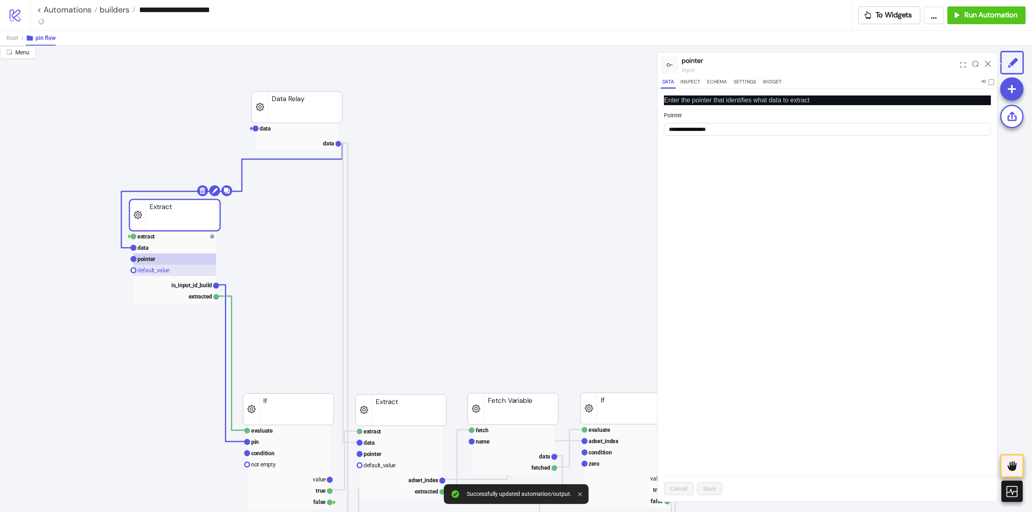
click at [145, 270] on text "default_value" at bounding box center [153, 270] width 32 height 6
click at [145, 251] on rect at bounding box center [174, 247] width 83 height 11
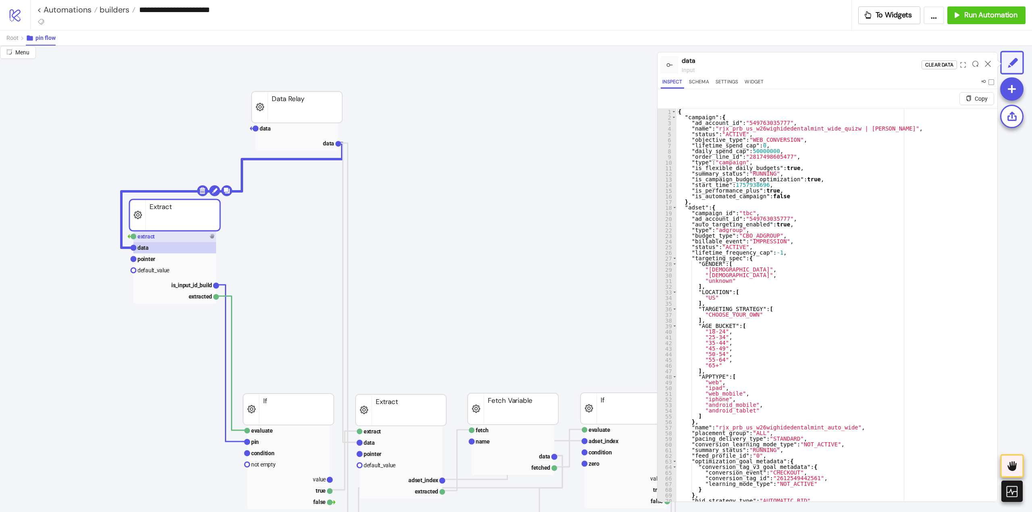
click at [162, 239] on rect at bounding box center [174, 236] width 83 height 11
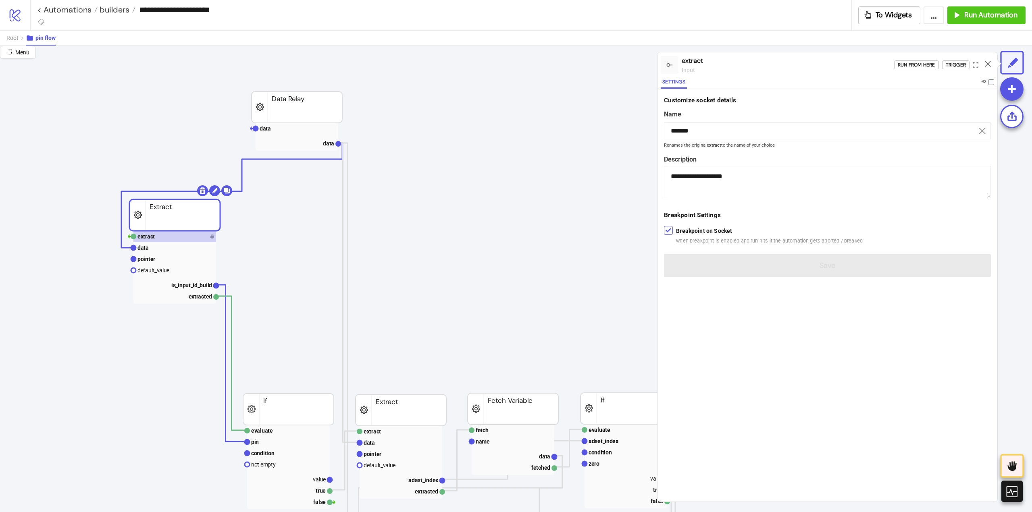
click at [950, 70] on div "Run from here Trigger" at bounding box center [945, 65] width 103 height 22
click at [950, 68] on div "Trigger" at bounding box center [955, 64] width 20 height 9
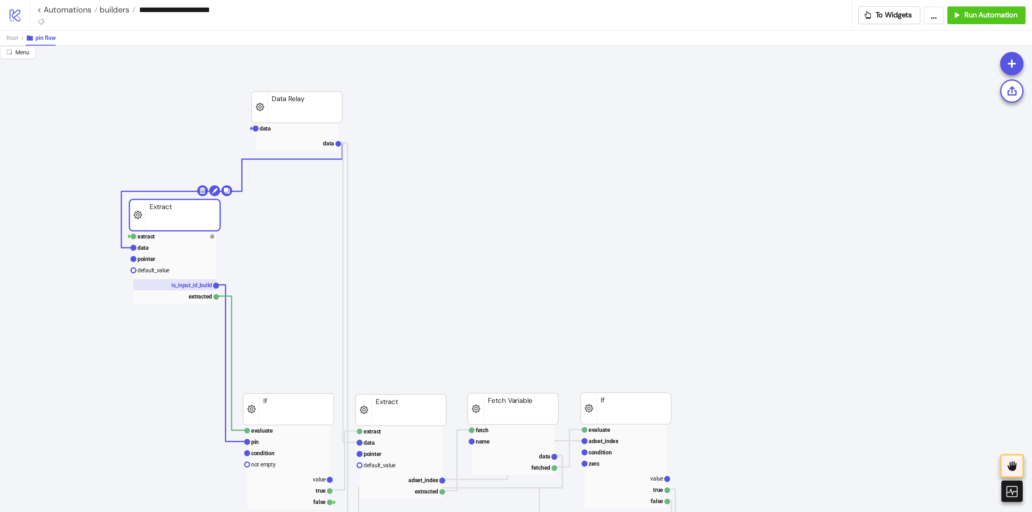
click at [195, 285] on text "is_input_id_build" at bounding box center [191, 285] width 41 height 6
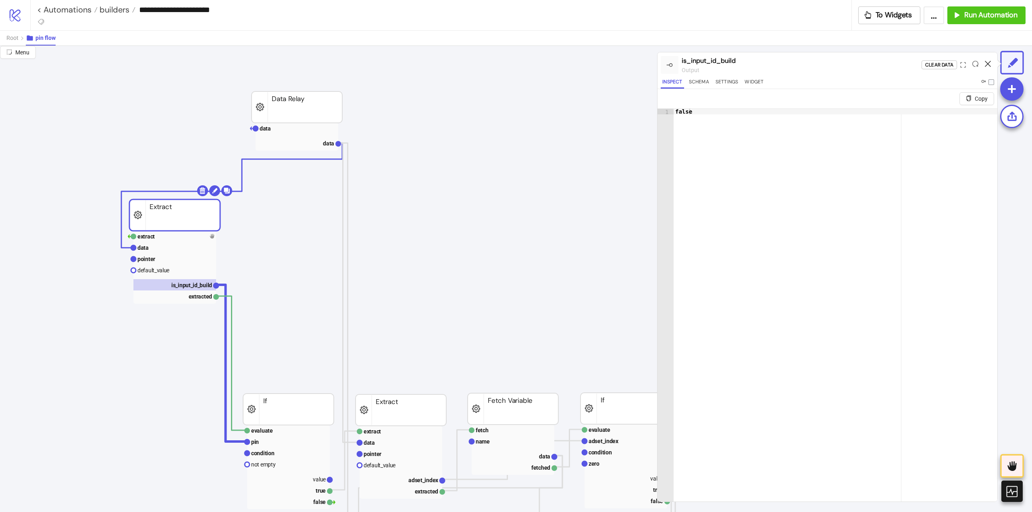
click at [987, 65] on icon at bounding box center [987, 64] width 6 height 6
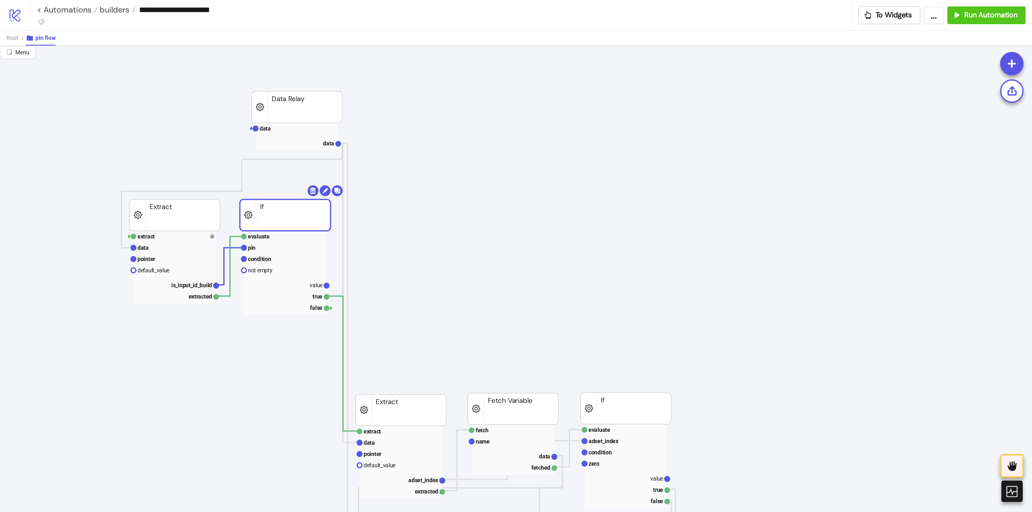
drag, startPoint x: 306, startPoint y: 409, endPoint x: 303, endPoint y: 216, distance: 193.4
click at [289, 247] on rect at bounding box center [285, 247] width 83 height 11
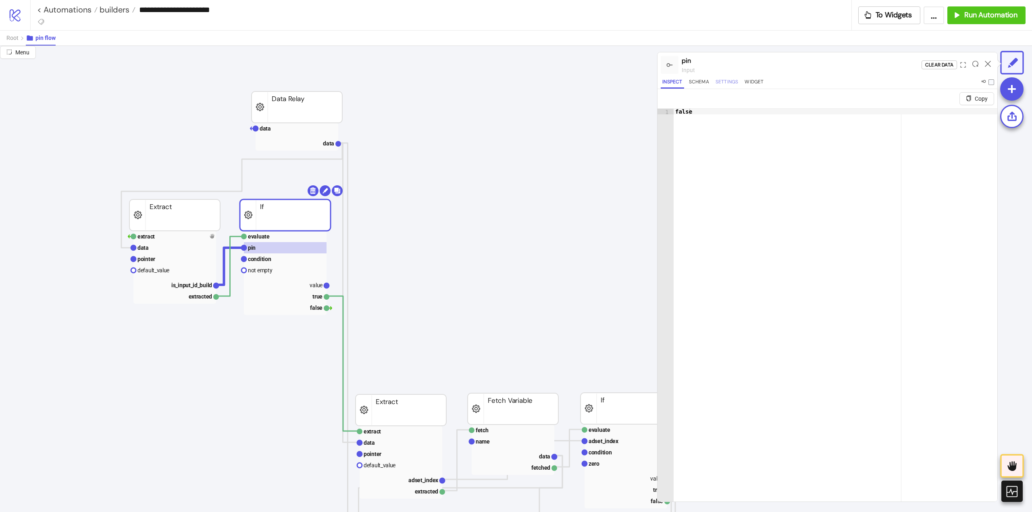
click at [723, 83] on button "Settings" at bounding box center [727, 83] width 26 height 11
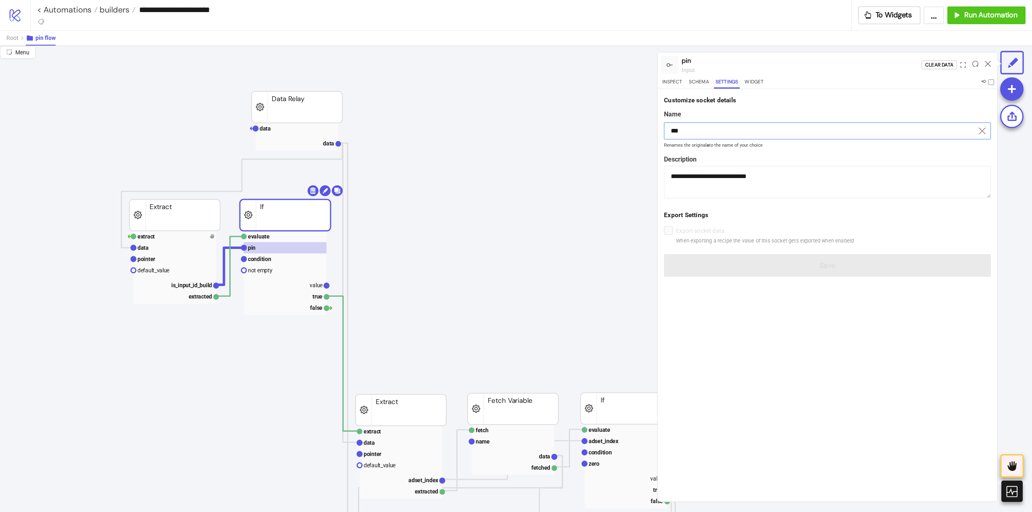
click at [696, 129] on input "***" at bounding box center [827, 130] width 327 height 17
drag, startPoint x: 696, startPoint y: 129, endPoint x: 745, endPoint y: 184, distance: 73.9
click at [696, 129] on input "***" at bounding box center [827, 130] width 327 height 17
paste input "**********"
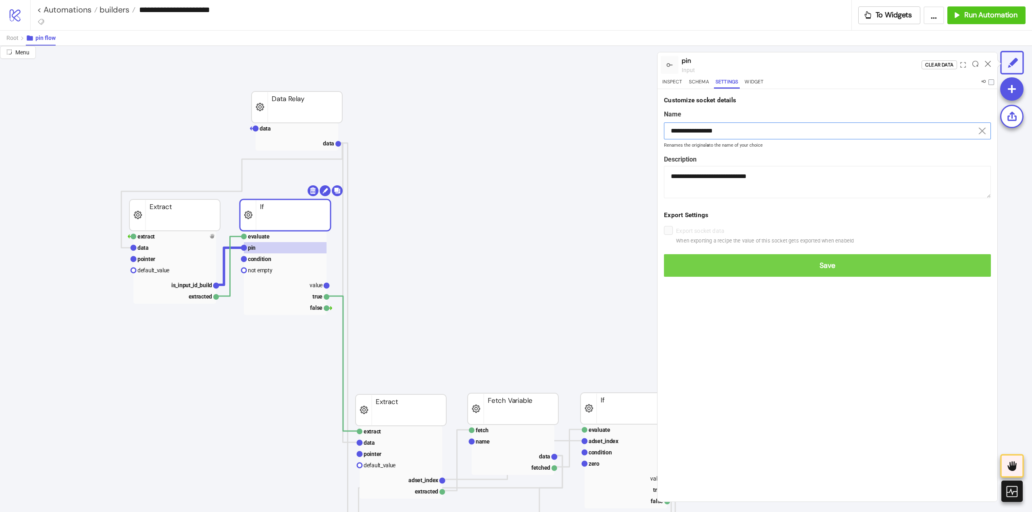
type input "**********"
drag, startPoint x: 814, startPoint y: 266, endPoint x: 843, endPoint y: 257, distance: 30.2
click at [814, 266] on span "Save" at bounding box center [827, 265] width 314 height 9
click at [831, 265] on span "Save" at bounding box center [827, 265] width 314 height 9
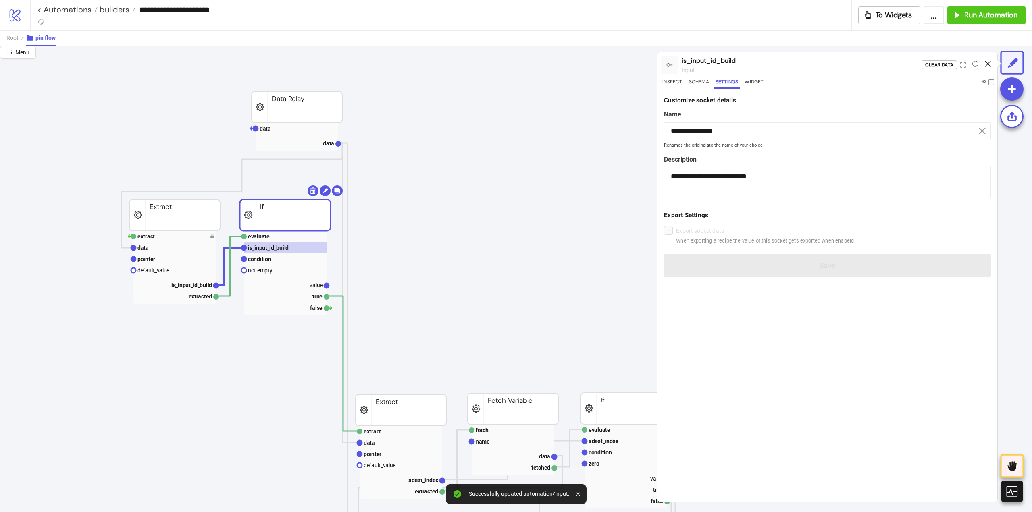
click at [988, 65] on icon at bounding box center [987, 64] width 6 height 6
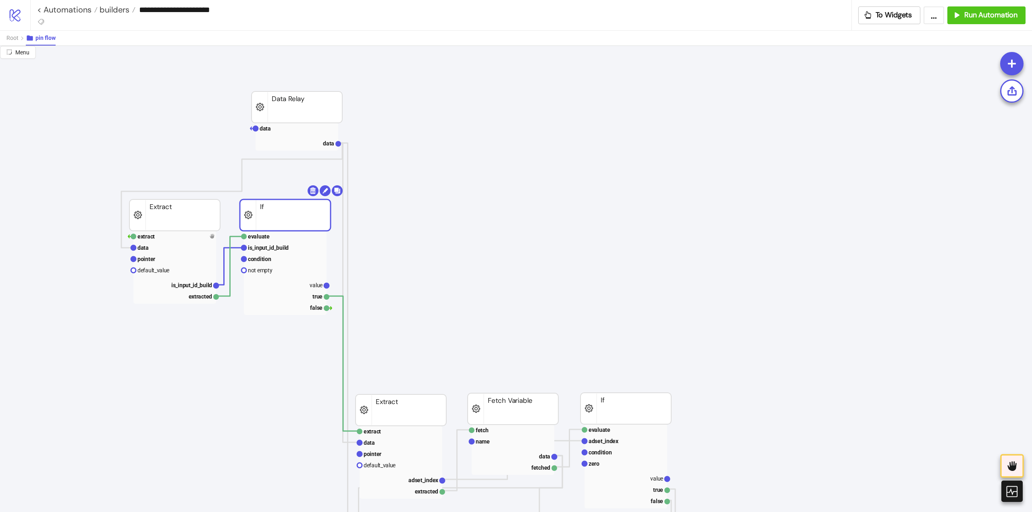
click at [268, 220] on rect at bounding box center [285, 214] width 91 height 31
click at [197, 287] on text "is_input_id_build" at bounding box center [191, 285] width 41 height 6
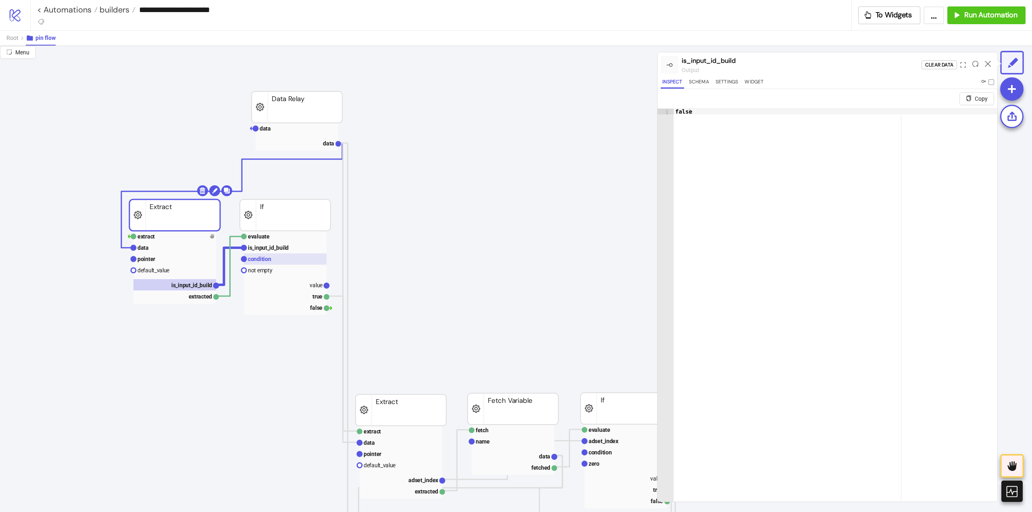
click at [262, 257] on text "condition" at bounding box center [259, 259] width 23 height 6
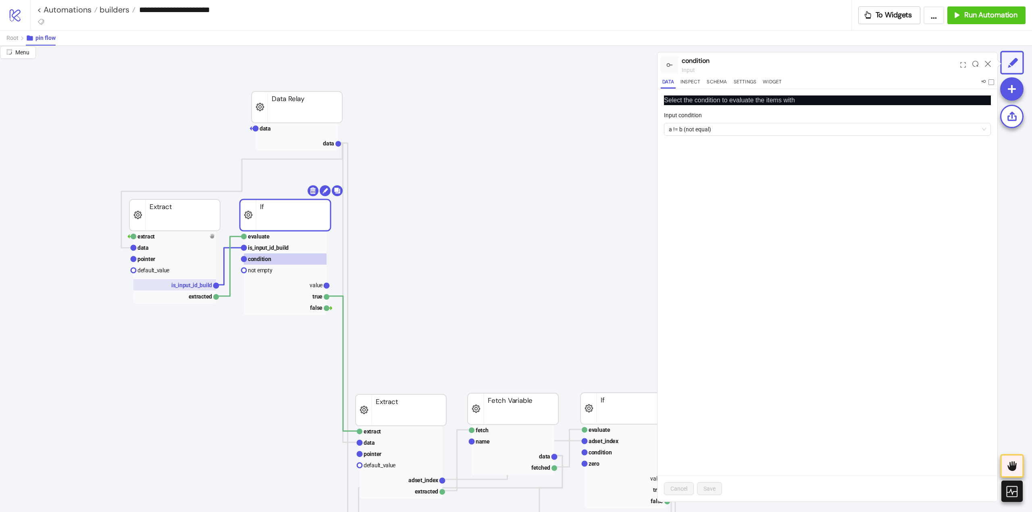
click at [189, 289] on rect at bounding box center [174, 284] width 83 height 11
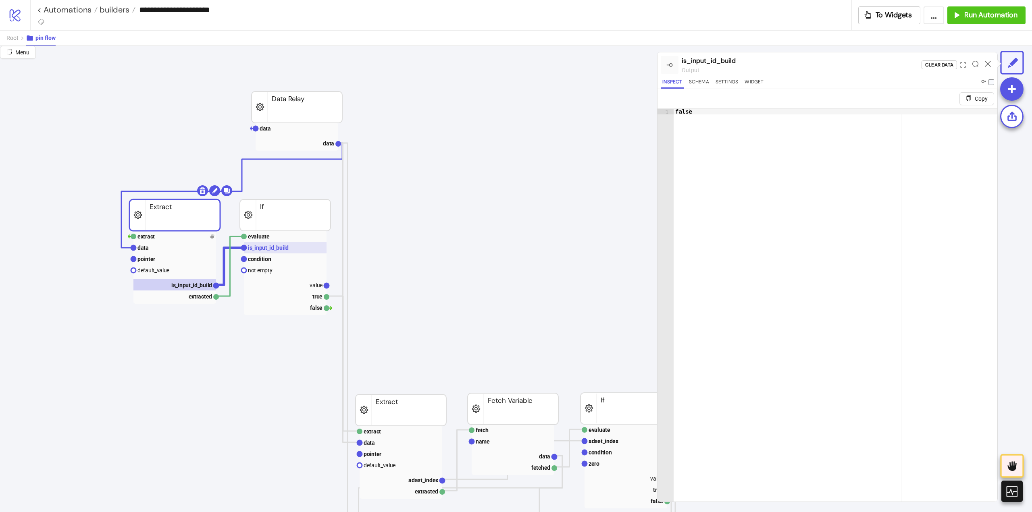
click at [263, 249] on text "is_input_id_build" at bounding box center [268, 248] width 41 height 6
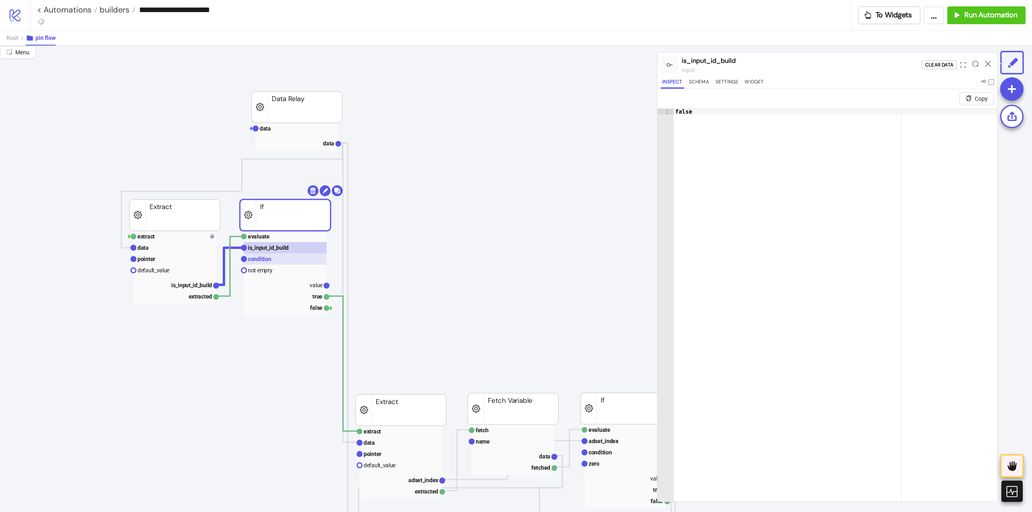
click at [265, 261] on text "condition" at bounding box center [259, 259] width 23 height 6
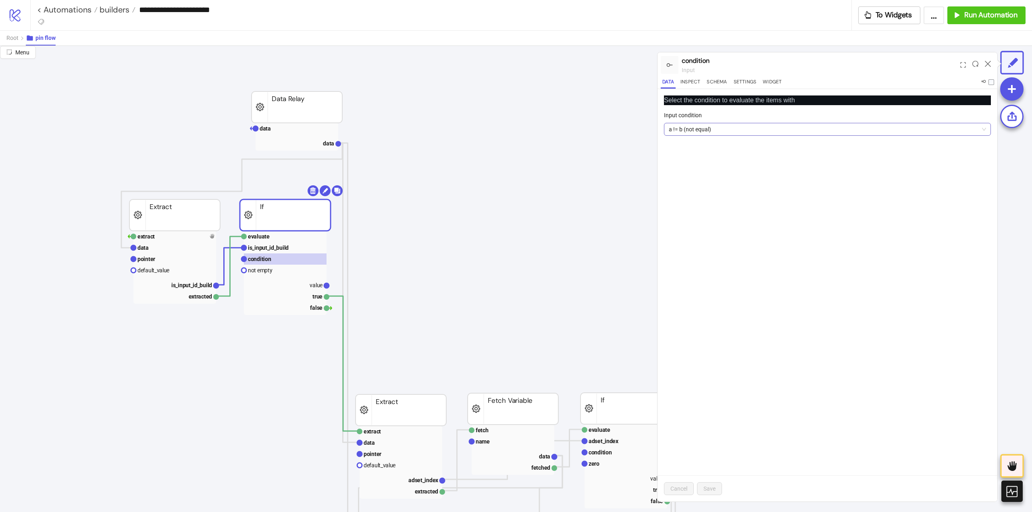
click at [699, 133] on span "a != b (not equal)" at bounding box center [827, 129] width 317 height 12
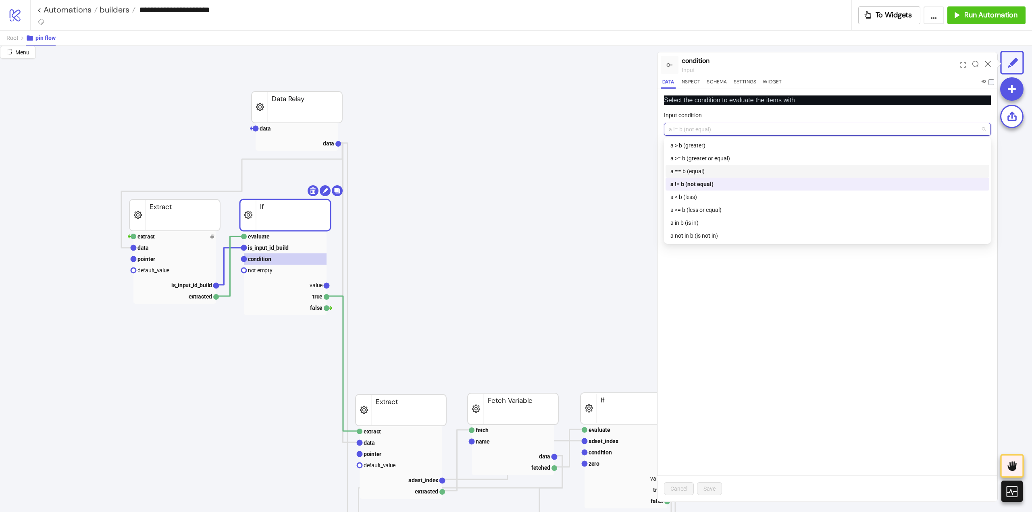
click at [694, 172] on div "a == b (equal)" at bounding box center [827, 171] width 314 height 9
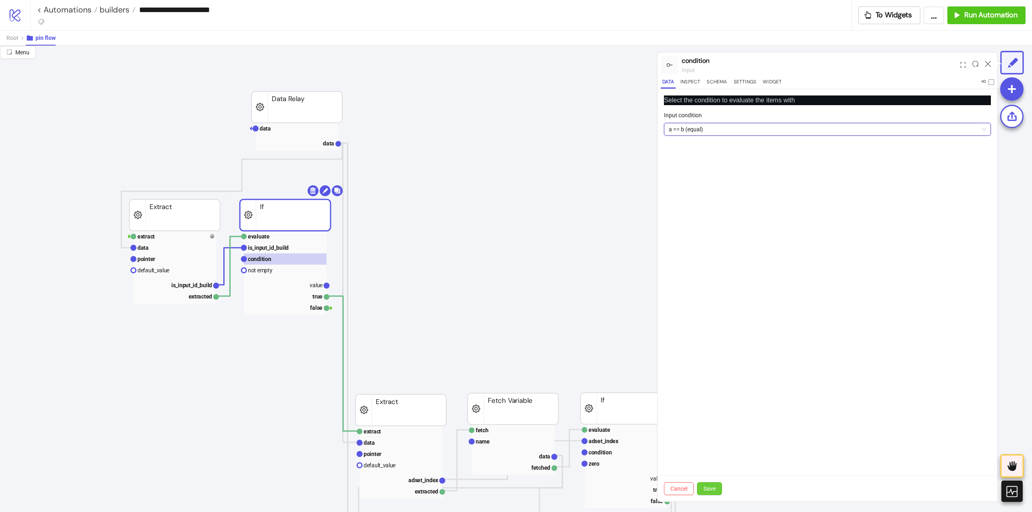
click at [711, 488] on span "Save" at bounding box center [709, 489] width 12 height 6
click at [261, 274] on rect at bounding box center [285, 270] width 83 height 11
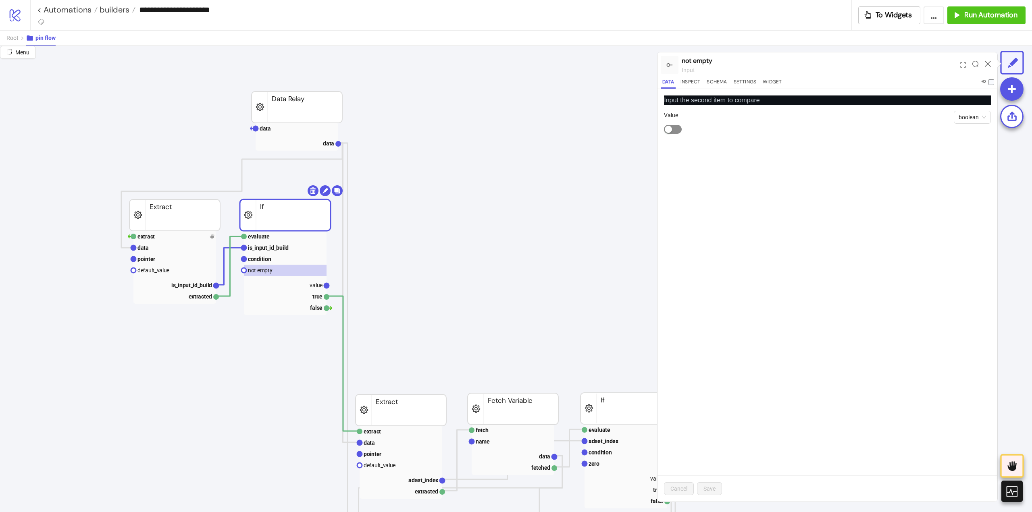
click at [677, 132] on span "button" at bounding box center [673, 129] width 18 height 9
click at [710, 488] on span "Save" at bounding box center [709, 489] width 12 height 6
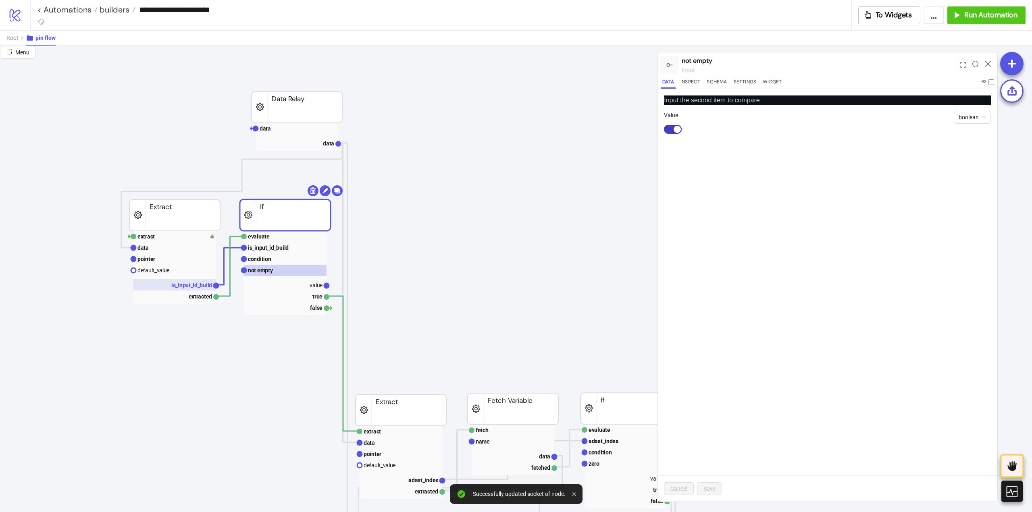
click at [195, 287] on text "is_input_id_build" at bounding box center [191, 285] width 41 height 6
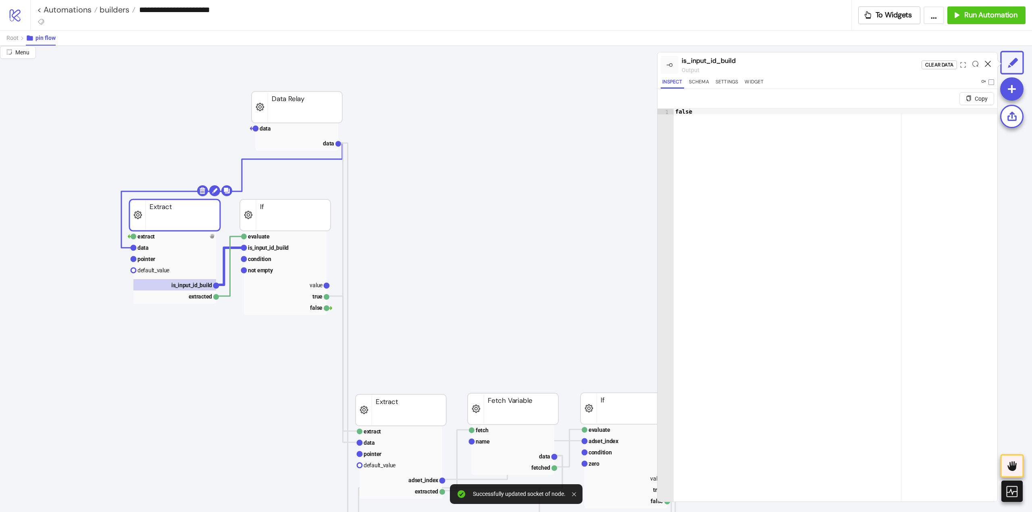
click at [988, 63] on icon at bounding box center [987, 64] width 6 height 6
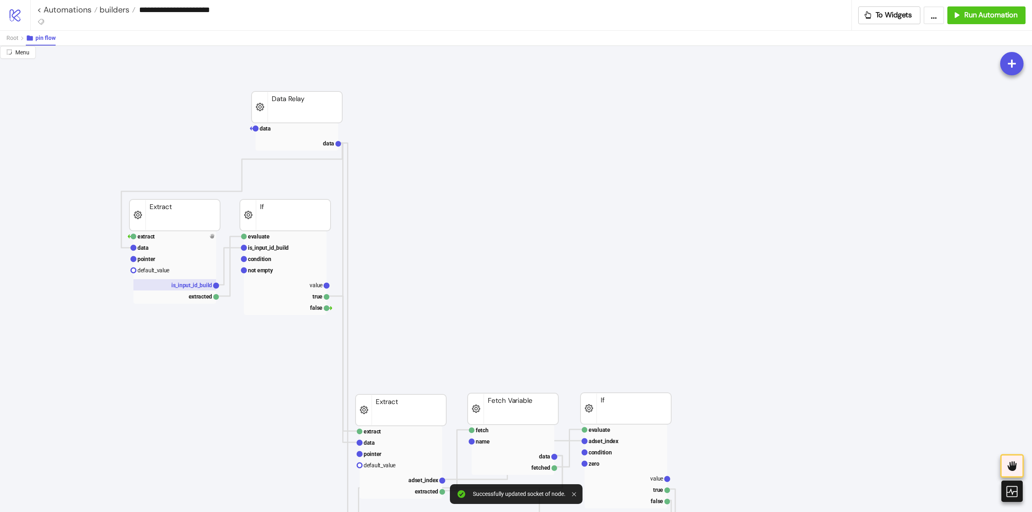
click at [191, 284] on text "is_input_id_build" at bounding box center [191, 285] width 41 height 6
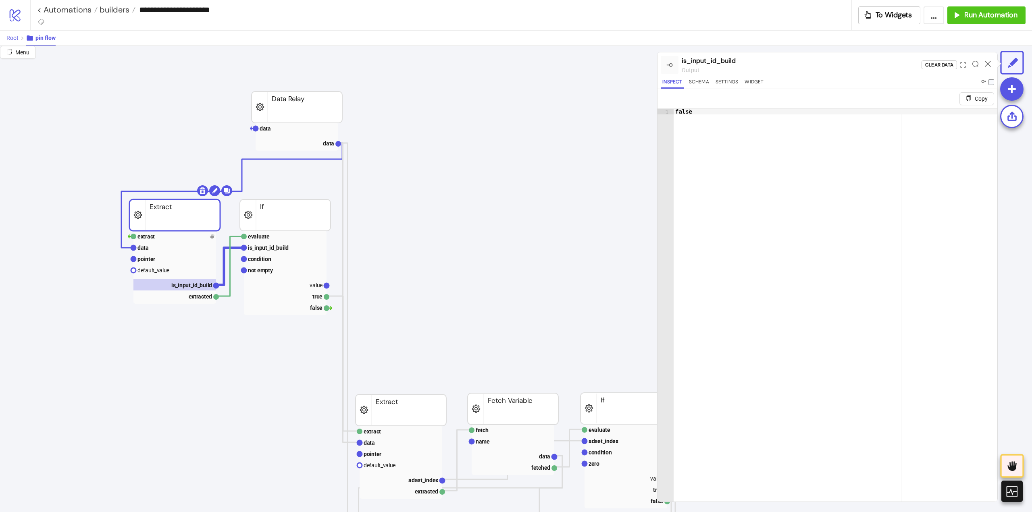
click at [16, 40] on span "Root" at bounding box center [12, 38] width 12 height 6
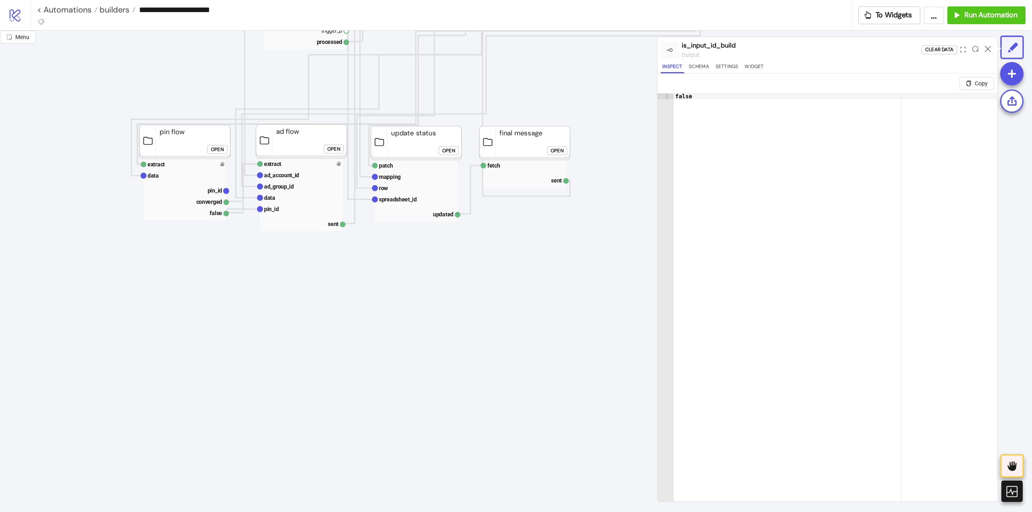
scroll to position [443, 0]
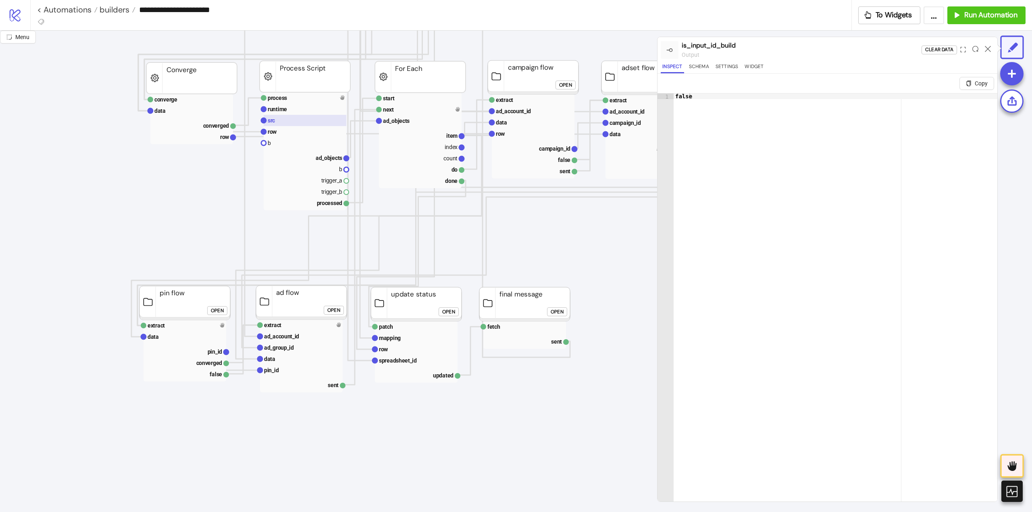
click at [274, 122] on text "src" at bounding box center [271, 120] width 7 height 6
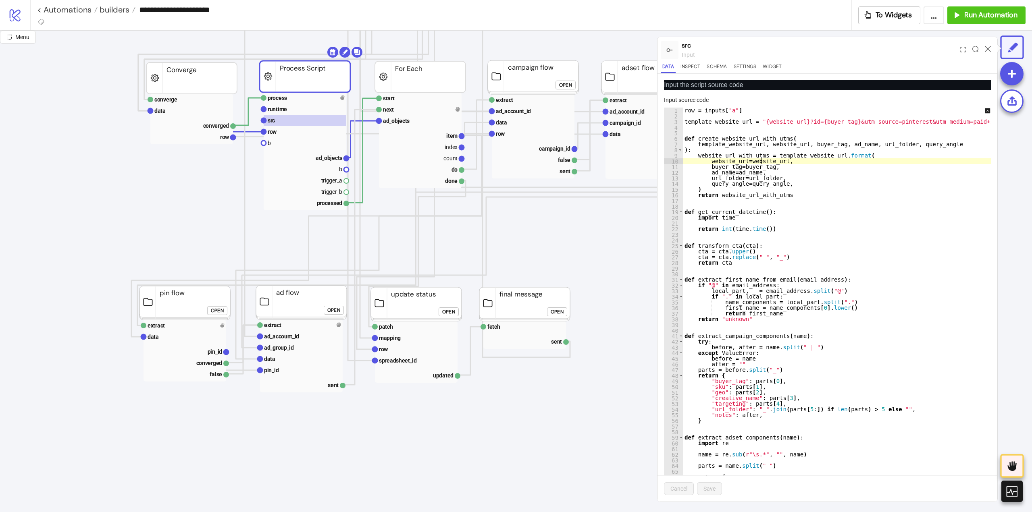
click at [760, 159] on div "row = inputs [ "a" ] template_website_url = "{website_url}?id={buyer_tag}&utm_s…" at bounding box center [1006, 300] width 646 height 384
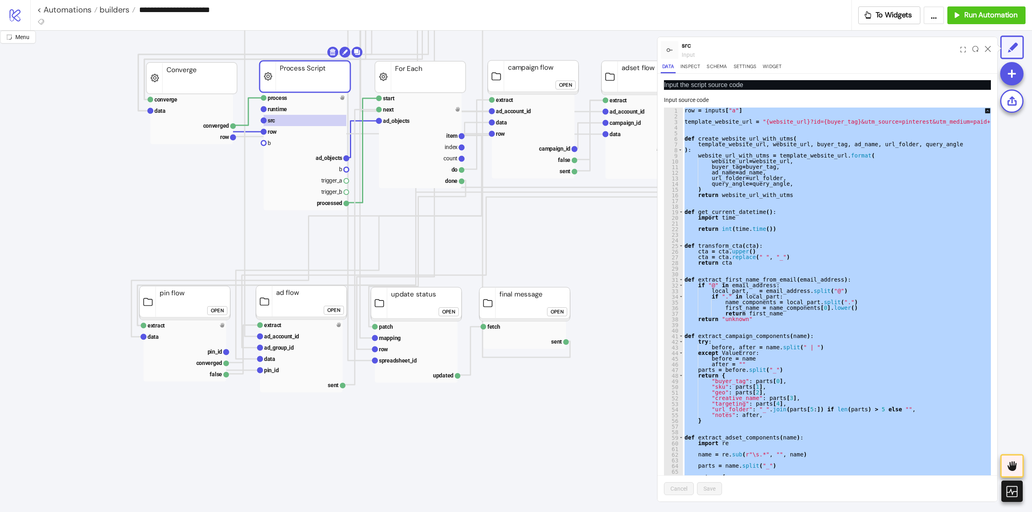
paste textarea "Cursor at row 537"
type textarea "**********"
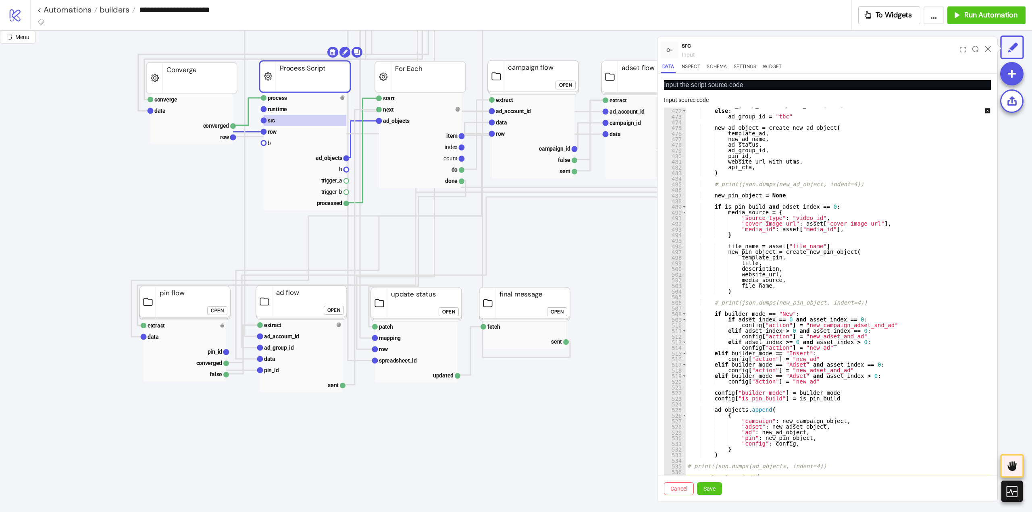
scroll to position [2657, 0]
click at [718, 490] on button "Save" at bounding box center [709, 488] width 25 height 13
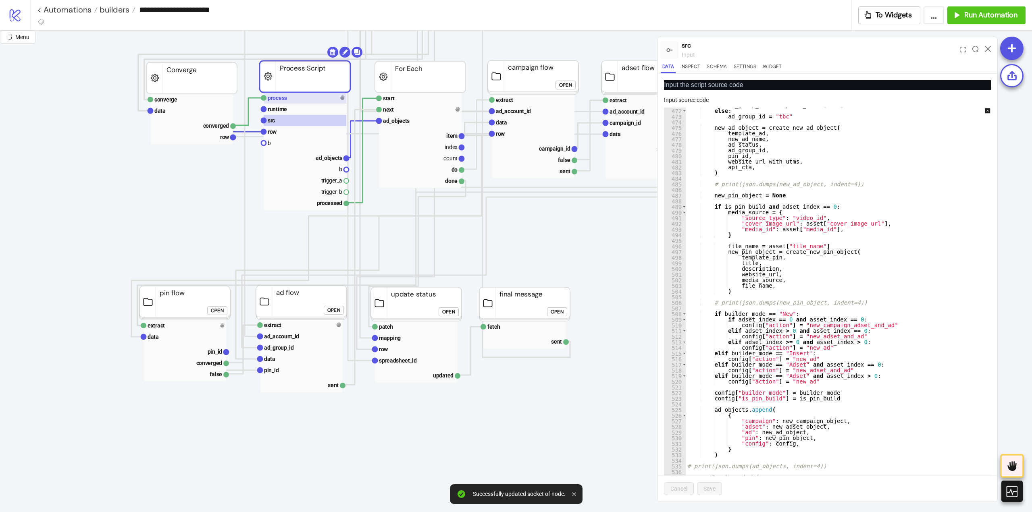
click at [284, 99] on text "process" at bounding box center [277, 98] width 19 height 6
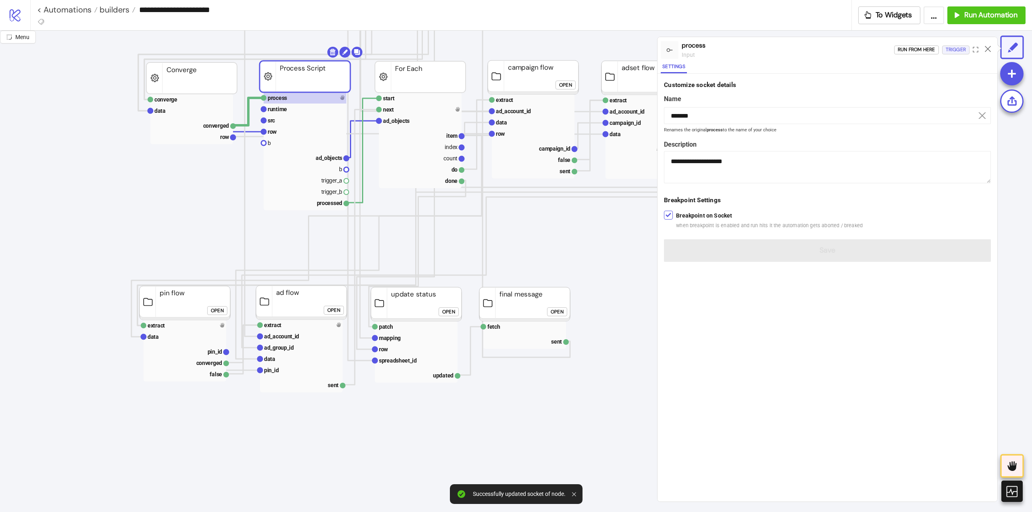
click at [949, 50] on div "Trigger" at bounding box center [955, 49] width 20 height 9
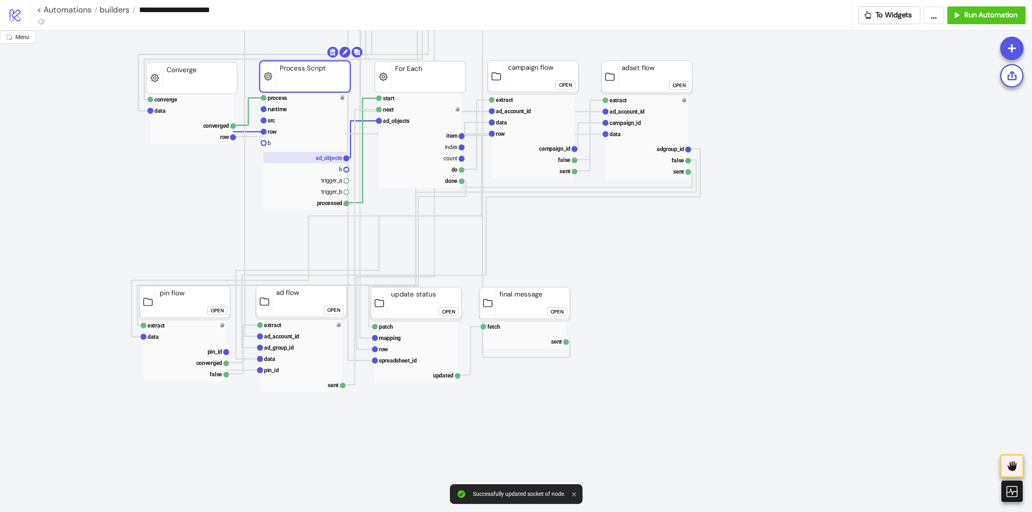
click at [319, 158] on text "ad_objects" at bounding box center [329, 158] width 27 height 6
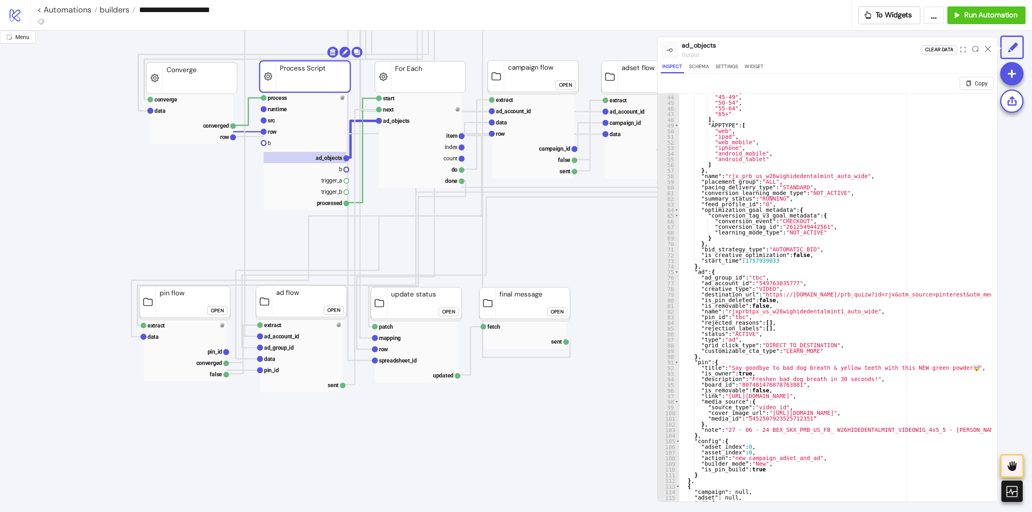
scroll to position [266, 0]
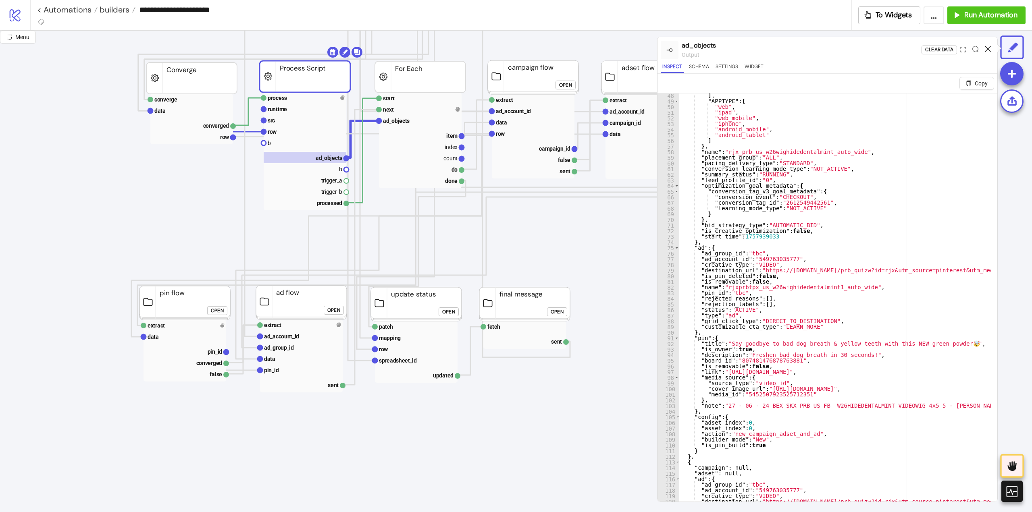
click at [986, 48] on icon at bounding box center [987, 49] width 6 height 6
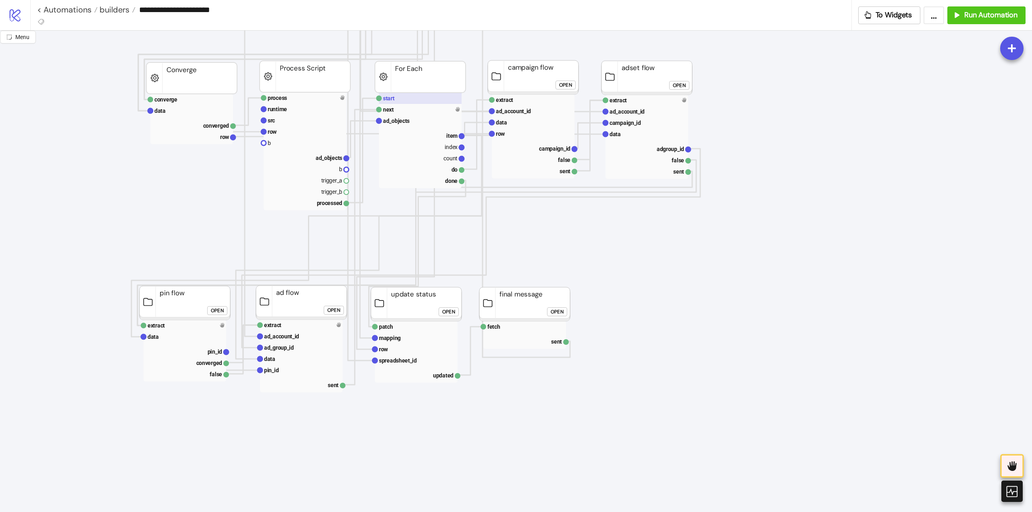
click at [395, 103] on rect at bounding box center [420, 98] width 83 height 11
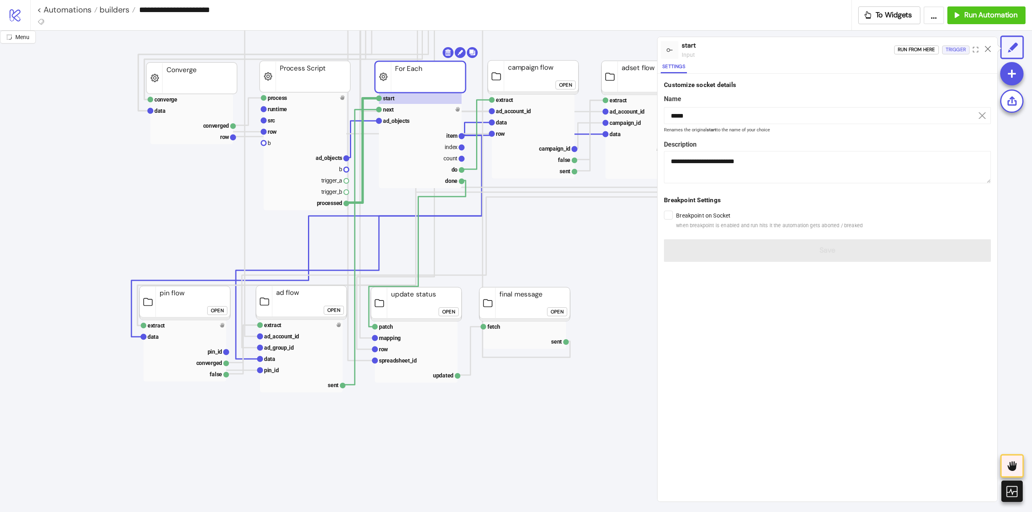
click at [948, 48] on div "Trigger" at bounding box center [955, 49] width 20 height 9
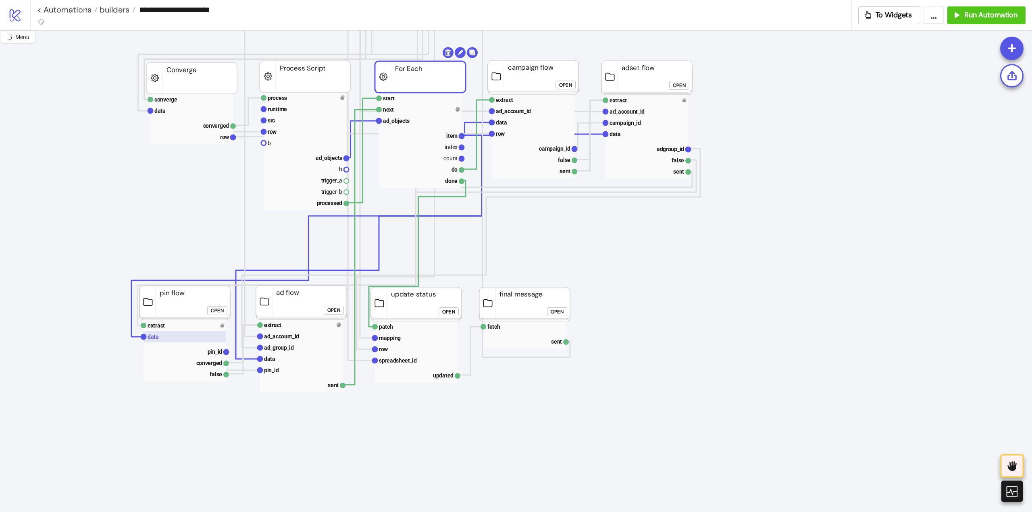
click at [159, 338] on rect at bounding box center [184, 336] width 83 height 11
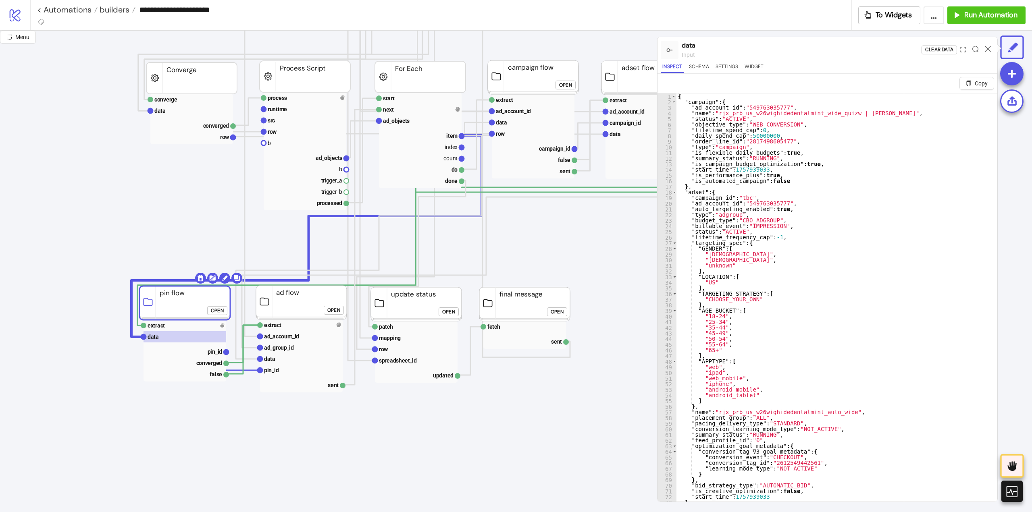
click button "Open"
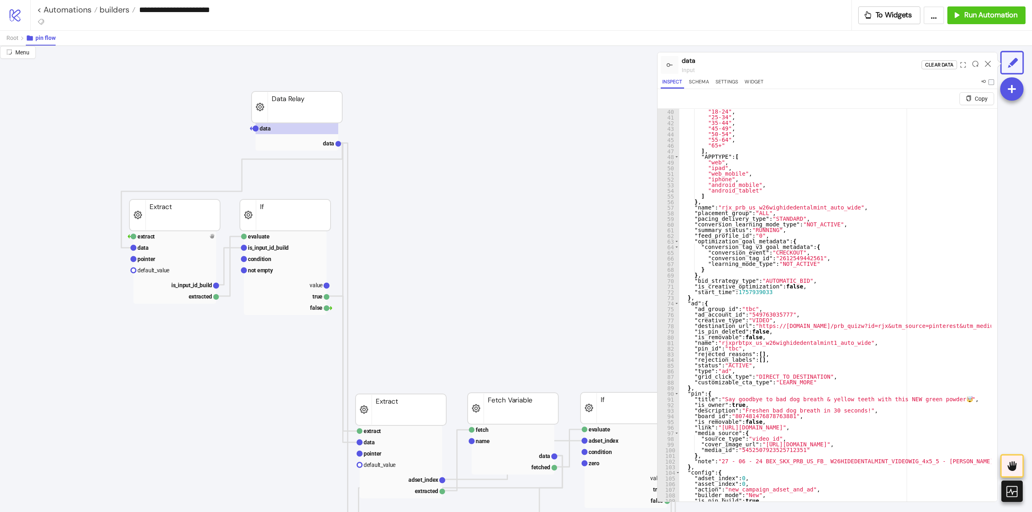
scroll to position [19, 0]
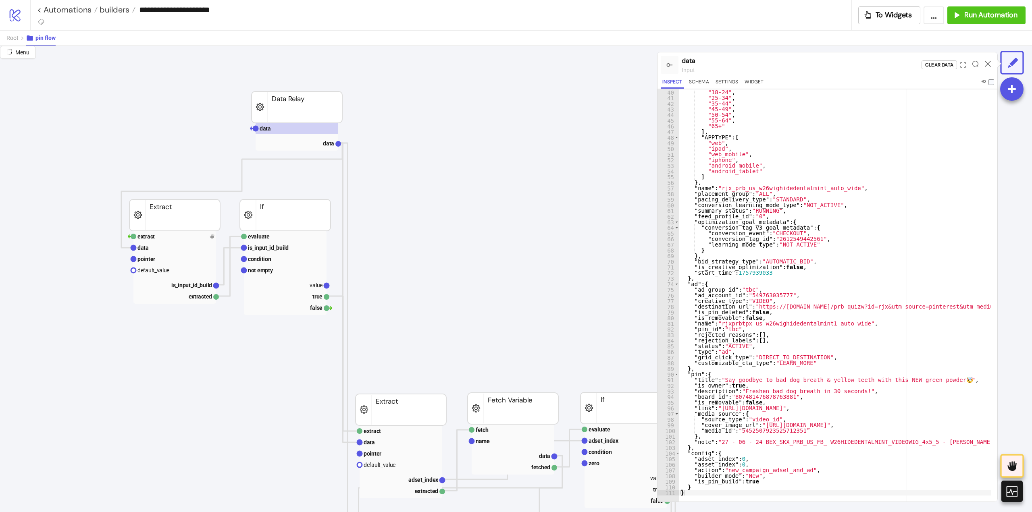
type textarea "**********"
click at [175, 249] on rect at bounding box center [174, 247] width 83 height 11
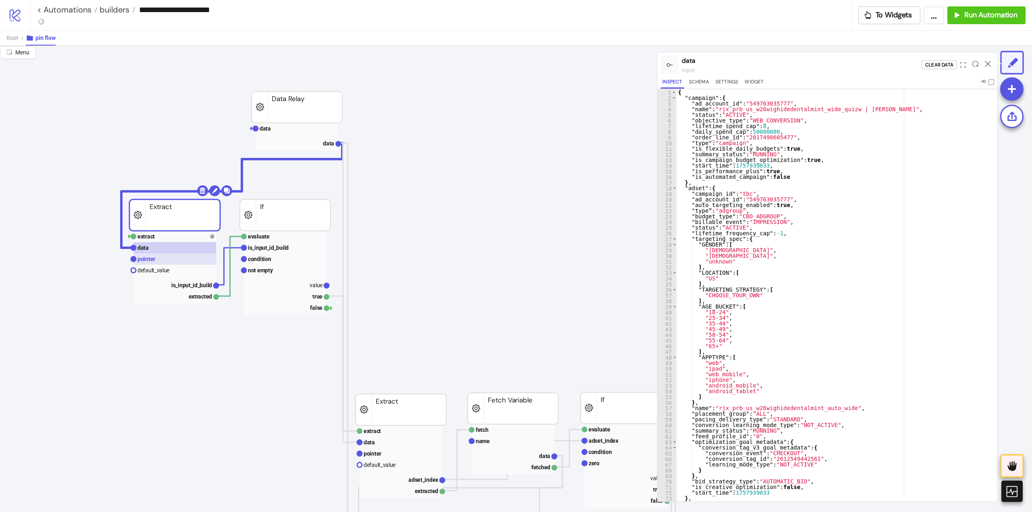
click at [170, 258] on rect at bounding box center [174, 258] width 83 height 11
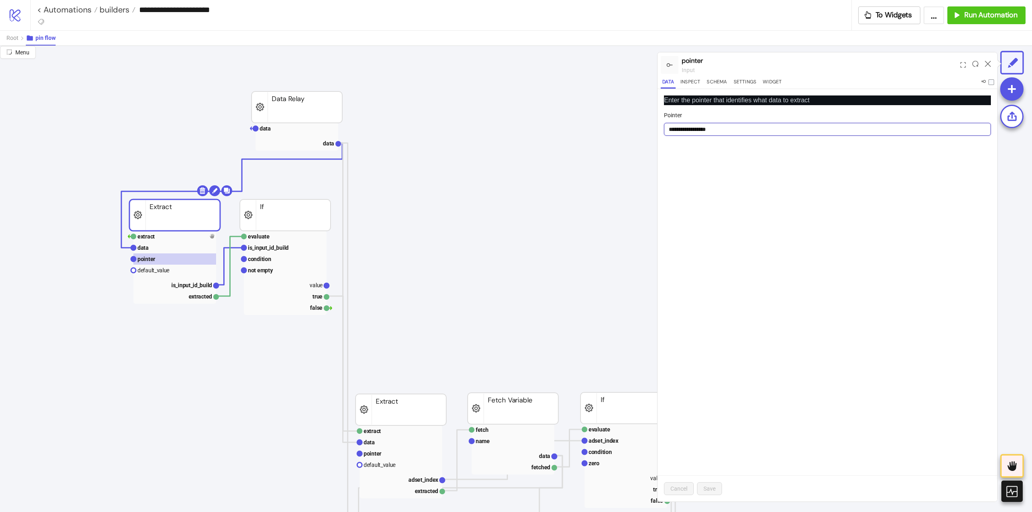
click at [685, 131] on input "**********" at bounding box center [827, 129] width 327 height 13
paste input "text"
type input "**********"
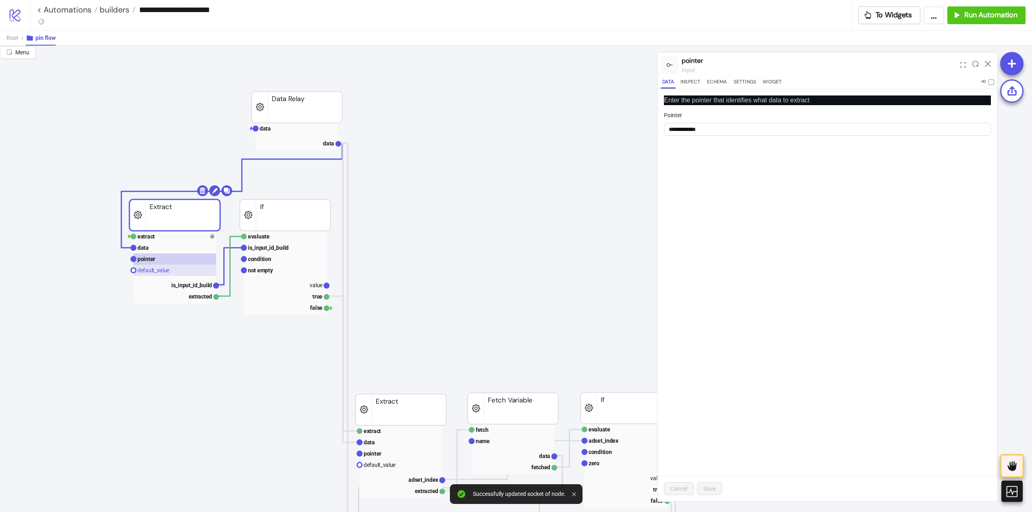
click at [154, 270] on text "default_value" at bounding box center [153, 270] width 32 height 6
click at [679, 130] on span "button" at bounding box center [673, 129] width 18 height 9
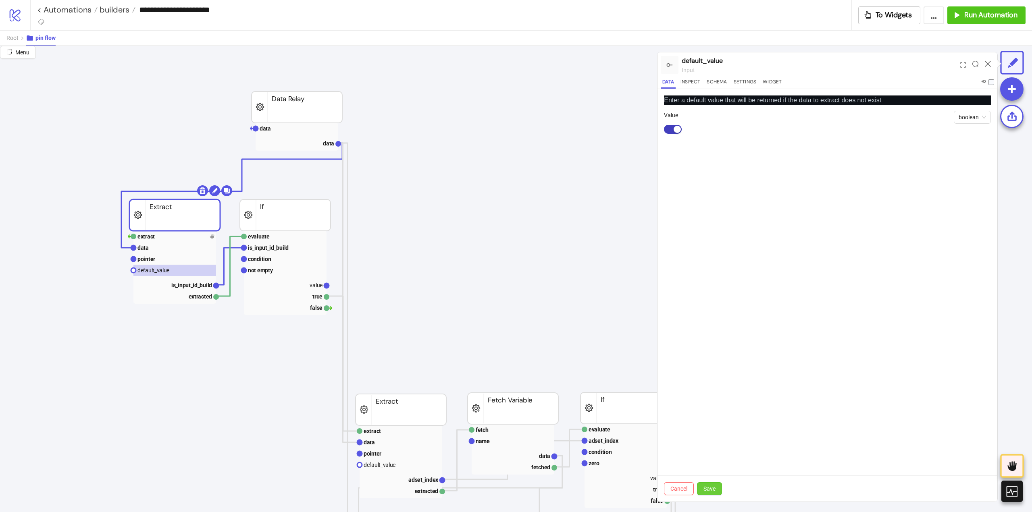
click at [708, 488] on span "Save" at bounding box center [709, 489] width 12 height 6
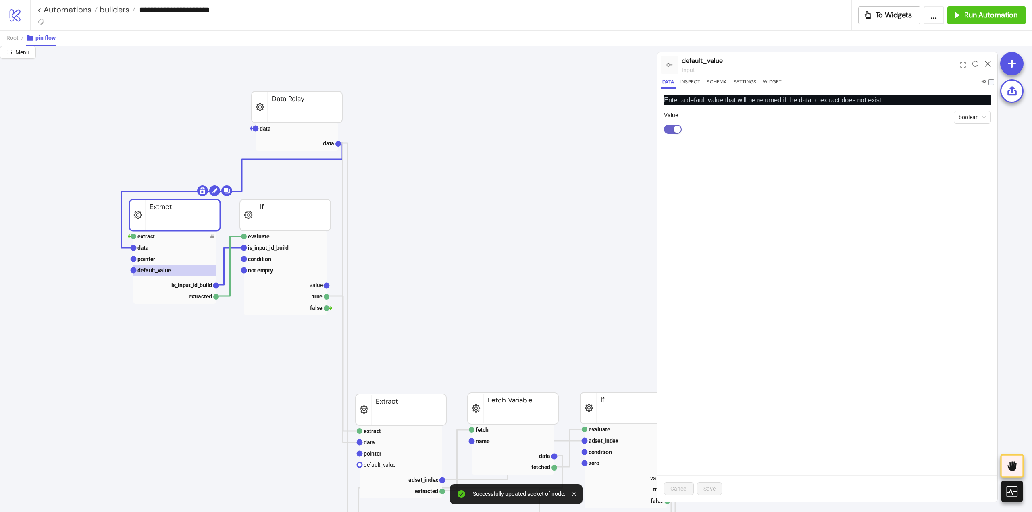
click at [676, 131] on div "button" at bounding box center [676, 129] width 7 height 7
click at [714, 486] on span "Save" at bounding box center [709, 489] width 12 height 6
click at [196, 286] on text "is_input_id_build" at bounding box center [191, 285] width 41 height 6
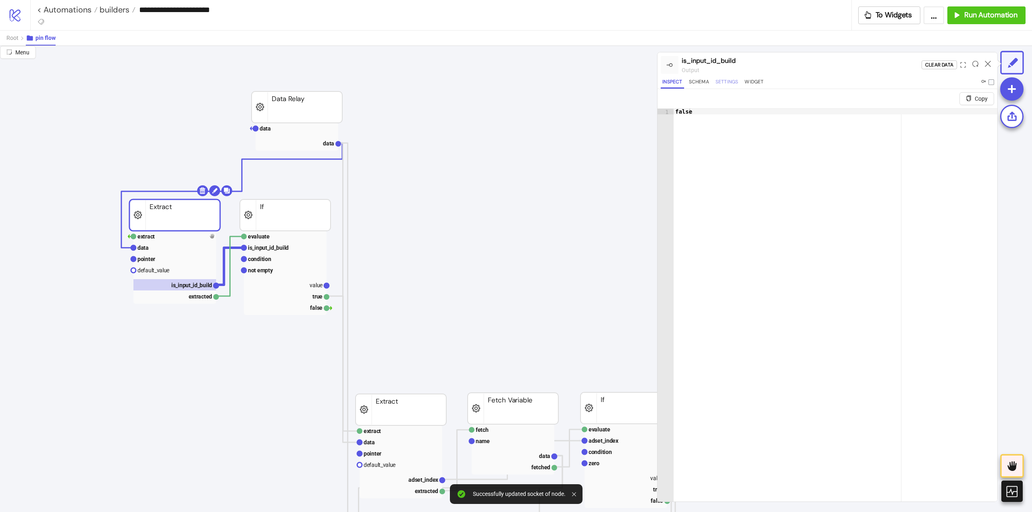
click at [727, 82] on button "Settings" at bounding box center [727, 83] width 26 height 11
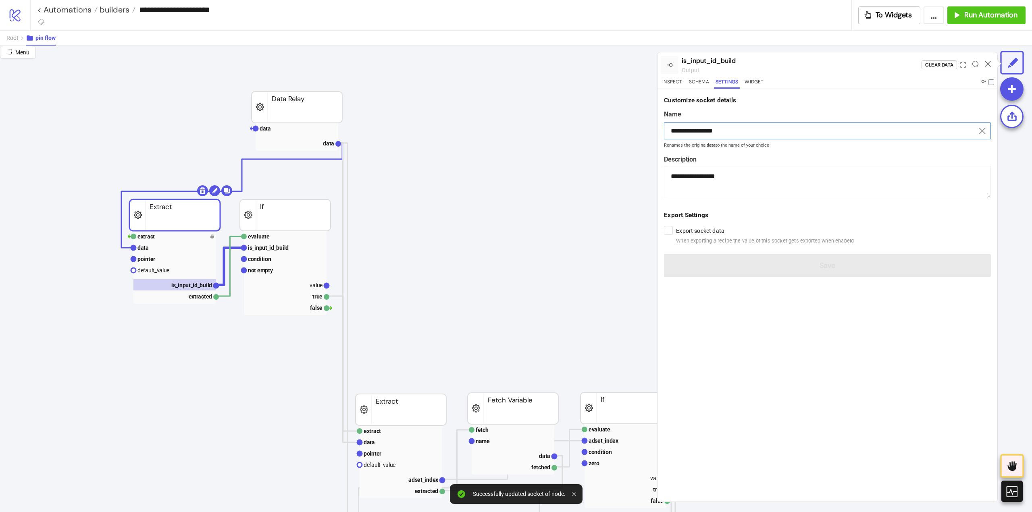
click at [704, 133] on input "**********" at bounding box center [827, 130] width 327 height 17
paste input
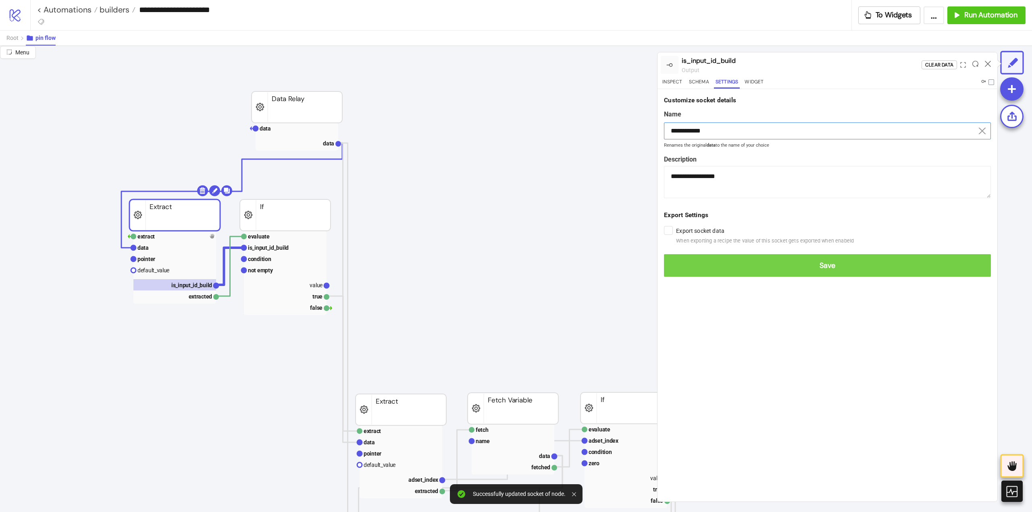
type input "**********"
click at [739, 270] on button "Save" at bounding box center [827, 265] width 327 height 23
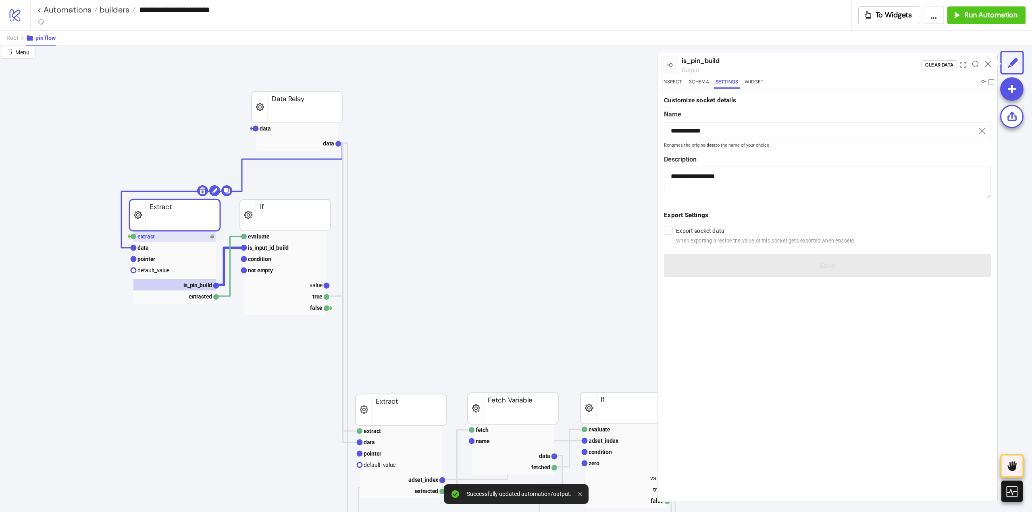
click at [171, 239] on rect at bounding box center [174, 236] width 83 height 11
click at [957, 63] on div "Trigger" at bounding box center [955, 64] width 20 height 9
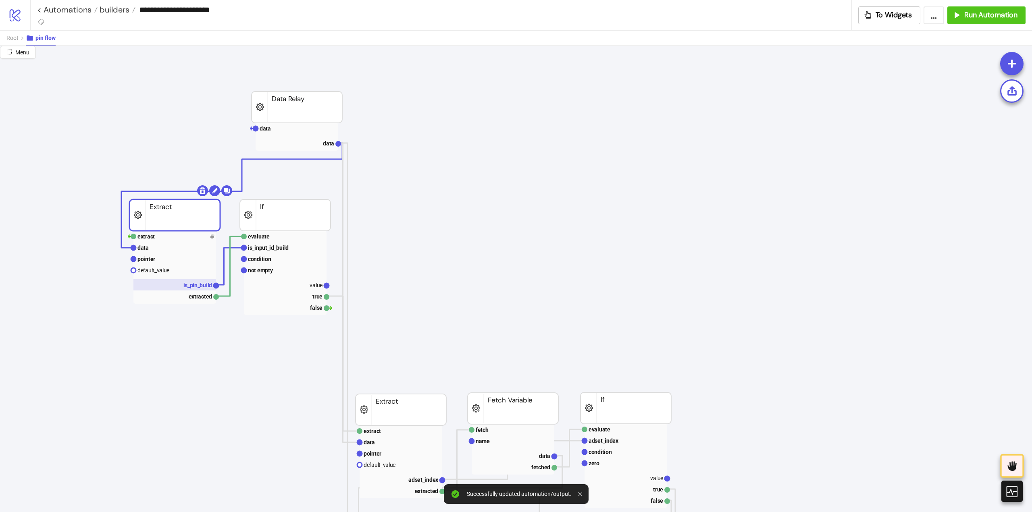
click at [192, 282] on text "is_pin_build" at bounding box center [197, 285] width 29 height 6
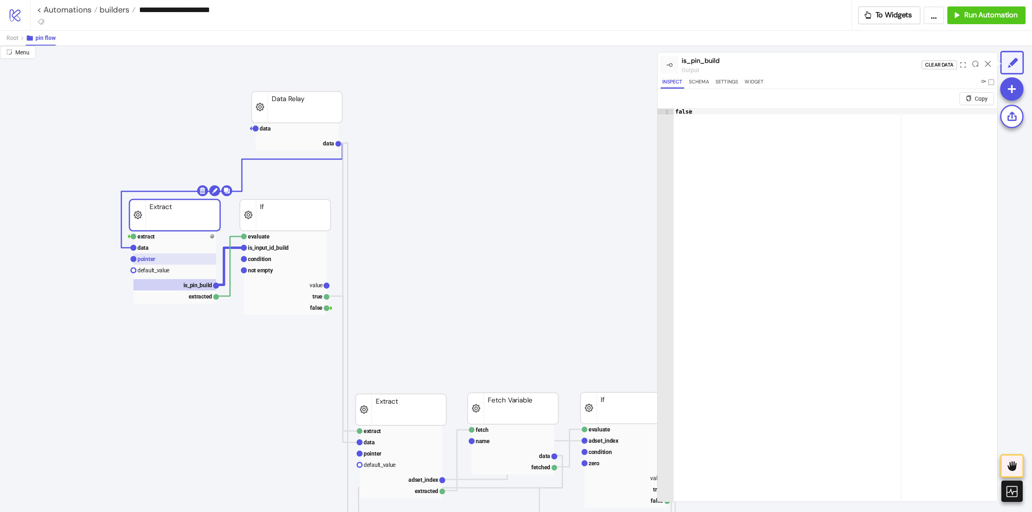
click at [148, 257] on text "pointer" at bounding box center [146, 259] width 18 height 6
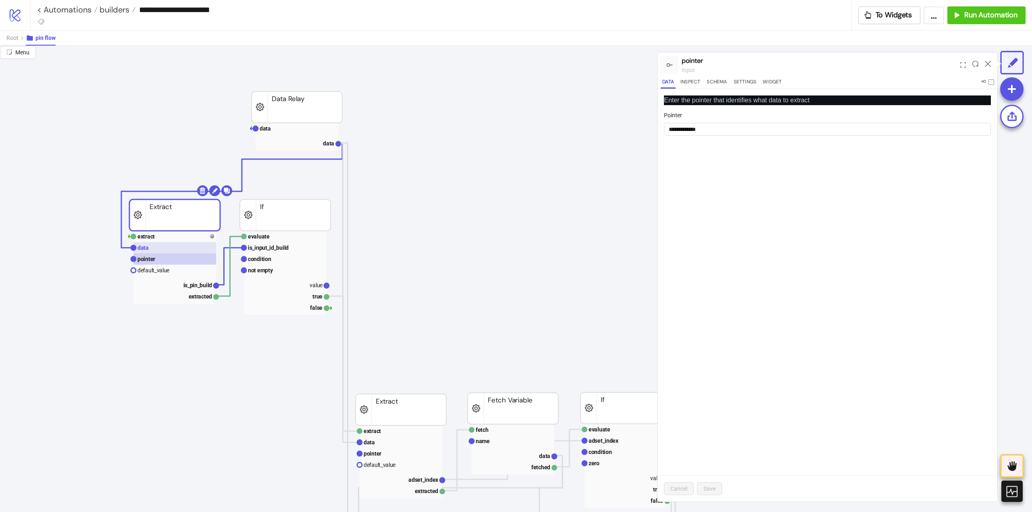
click at [145, 249] on text "data" at bounding box center [142, 248] width 11 height 6
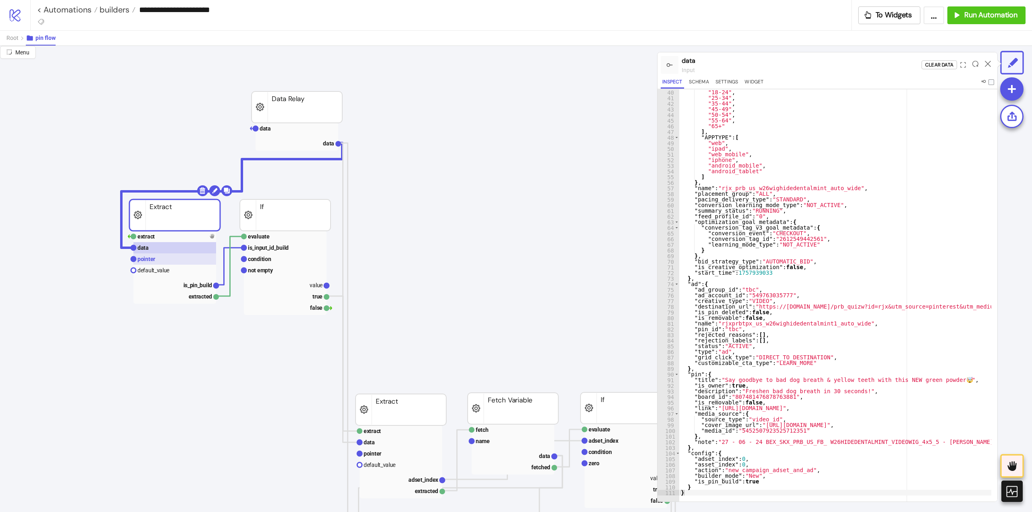
click at [153, 260] on text "pointer" at bounding box center [146, 259] width 18 height 6
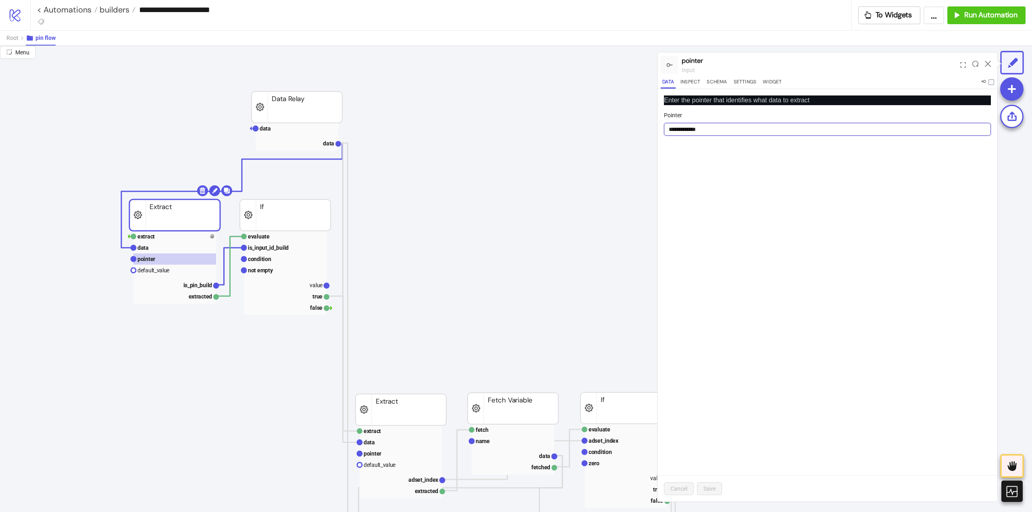
click at [691, 130] on input "**********" at bounding box center [827, 129] width 327 height 13
click at [671, 128] on input "**********" at bounding box center [827, 129] width 327 height 13
type input "**********"
click at [709, 489] on span "Save" at bounding box center [709, 489] width 12 height 6
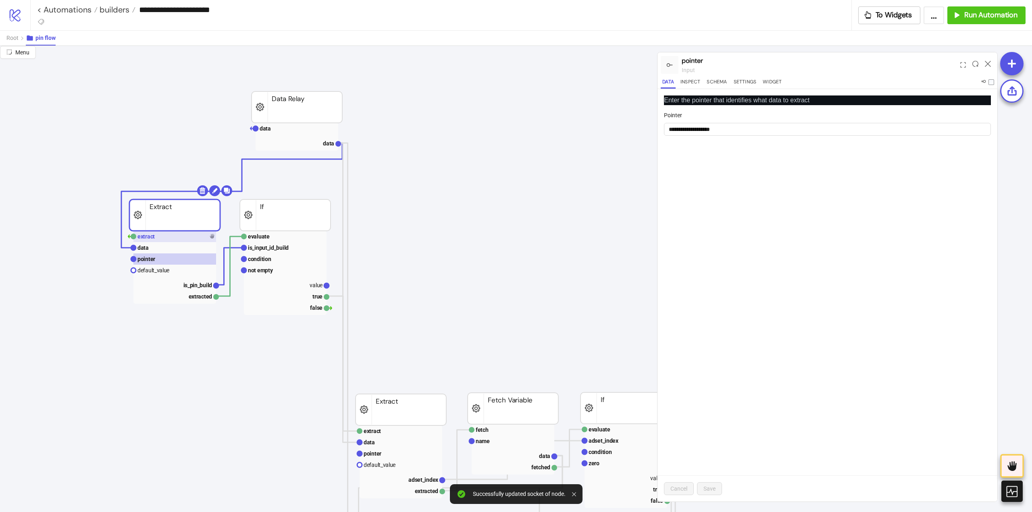
click at [168, 237] on rect at bounding box center [174, 236] width 83 height 11
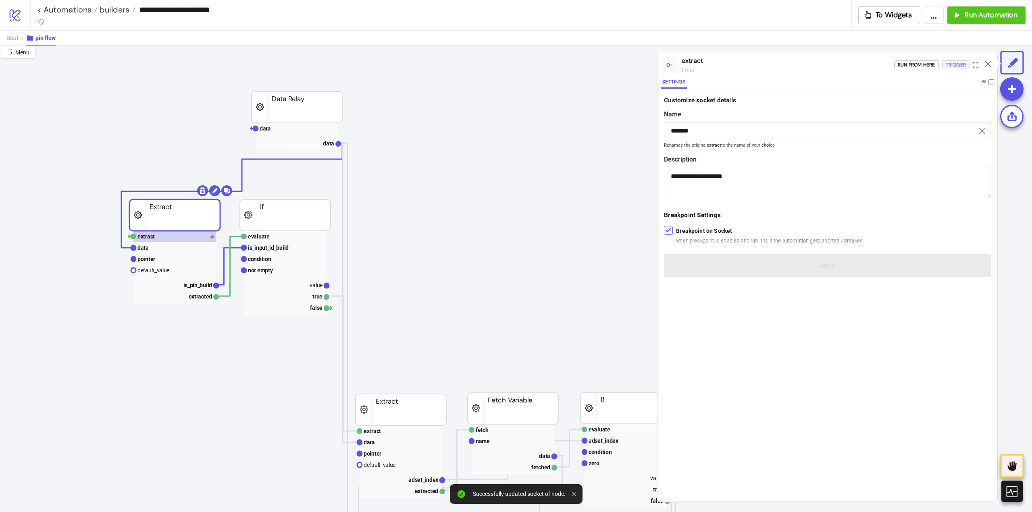
click at [950, 63] on div "Trigger" at bounding box center [955, 64] width 20 height 9
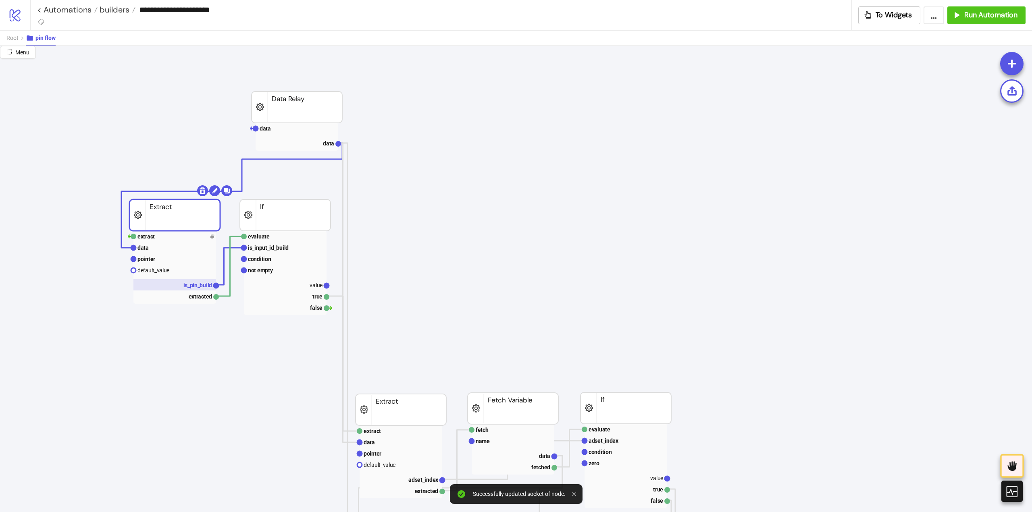
click at [197, 286] on text "is_pin_build" at bounding box center [197, 285] width 29 height 6
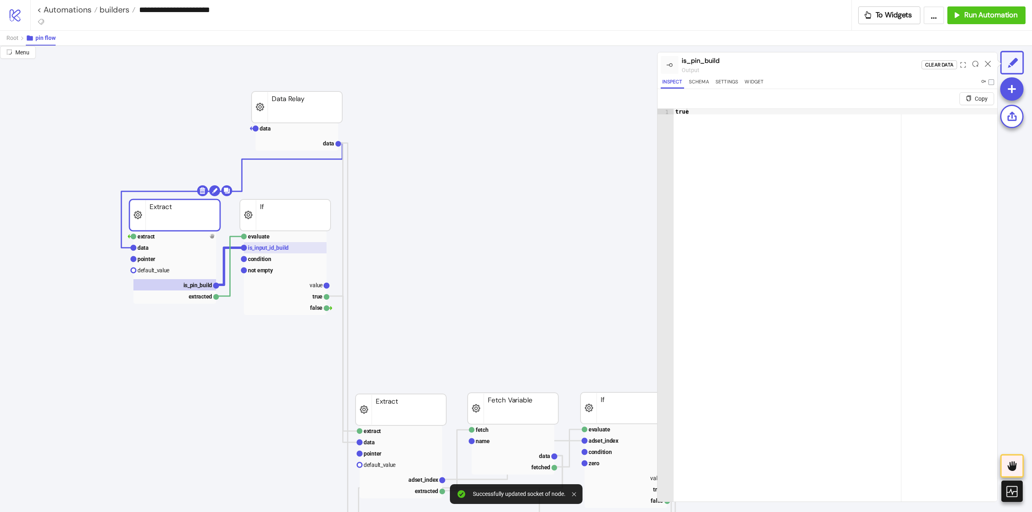
click at [269, 243] on rect at bounding box center [285, 247] width 83 height 11
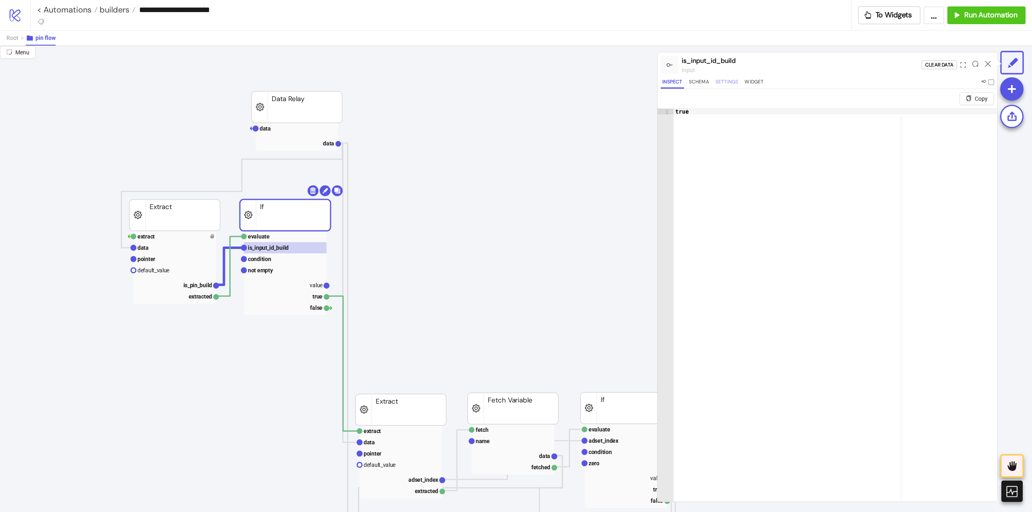
click at [720, 81] on button "Settings" at bounding box center [727, 83] width 26 height 11
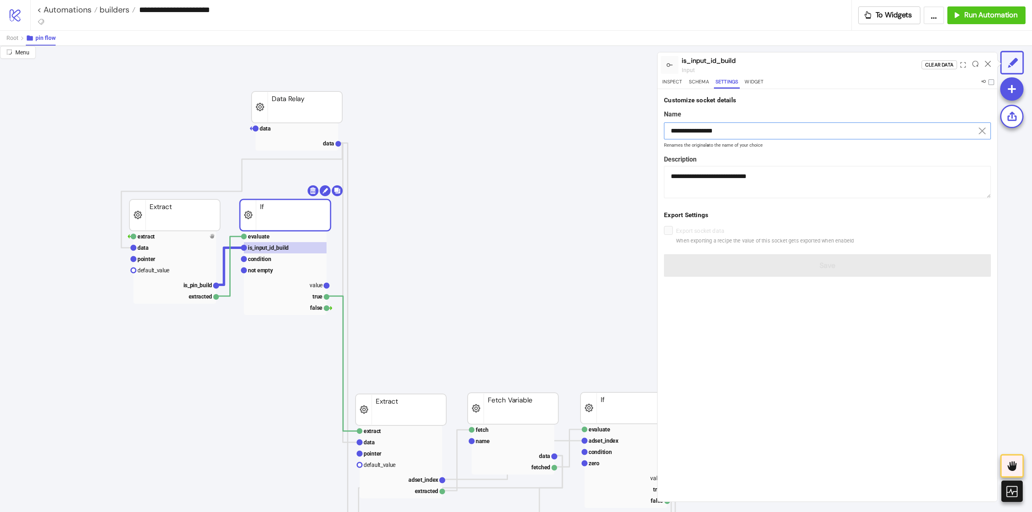
click at [696, 125] on input "**********" at bounding box center [827, 130] width 327 height 17
paste input
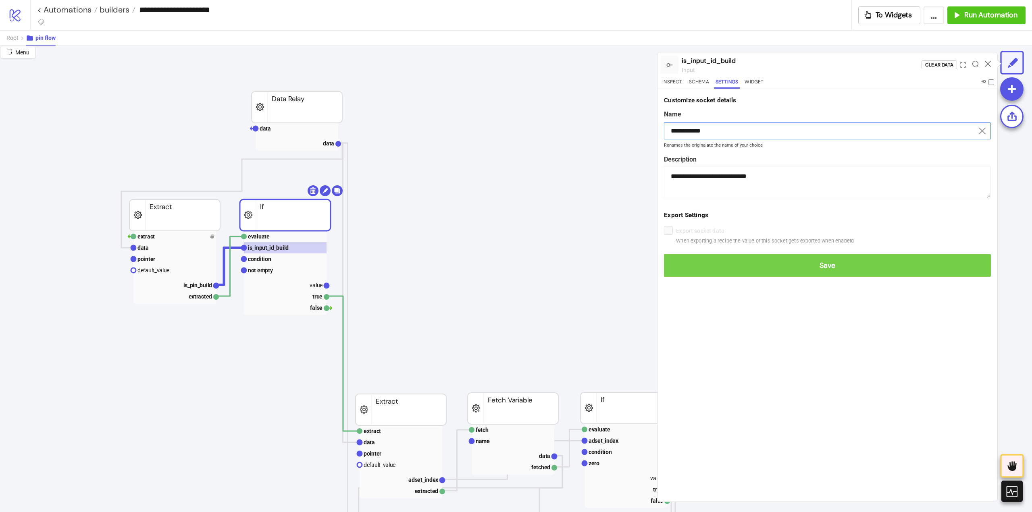
type input "**********"
click at [798, 272] on button "Save" at bounding box center [827, 265] width 327 height 23
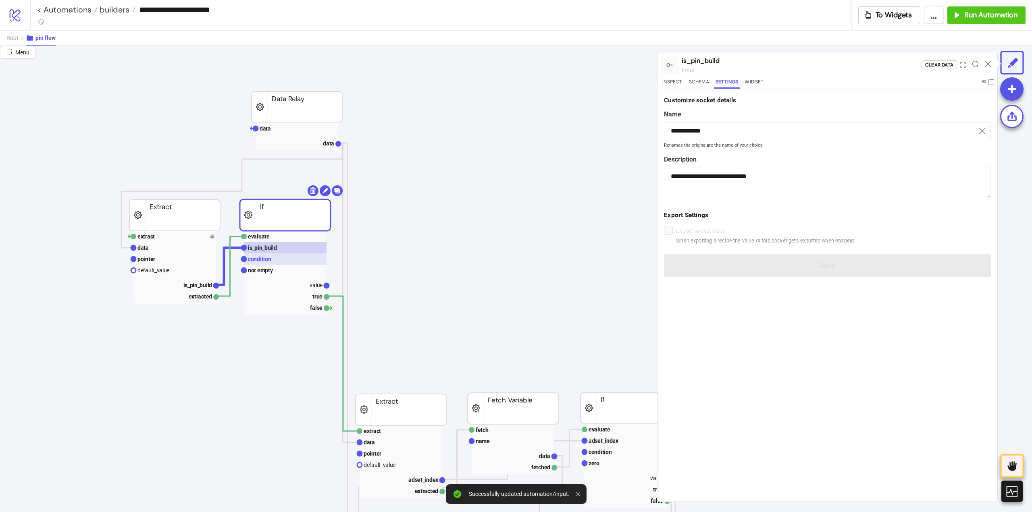
click at [275, 260] on rect at bounding box center [285, 258] width 83 height 11
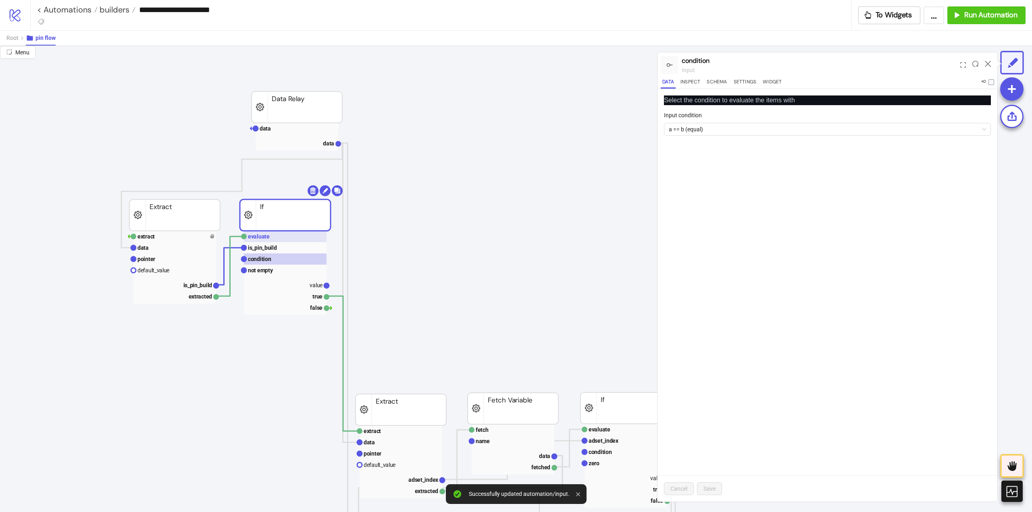
click at [260, 238] on text "evaluate" at bounding box center [259, 236] width 22 height 6
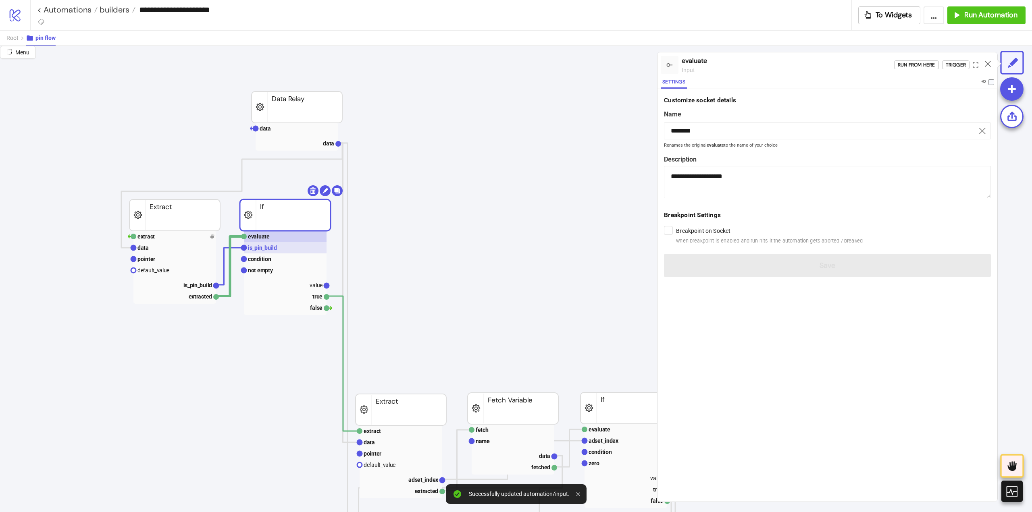
click at [264, 246] on text "is_pin_build" at bounding box center [262, 248] width 29 height 6
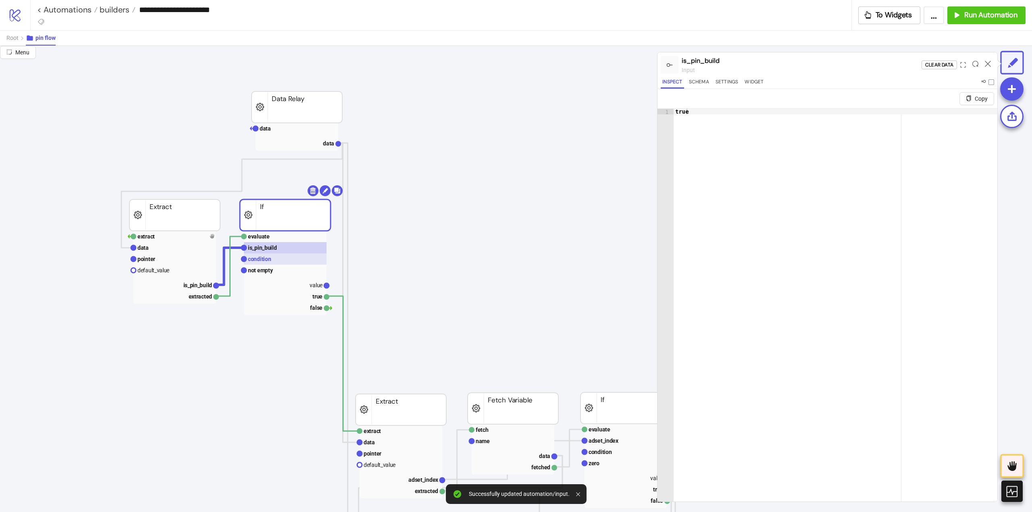
click at [263, 261] on text "condition" at bounding box center [259, 259] width 23 height 6
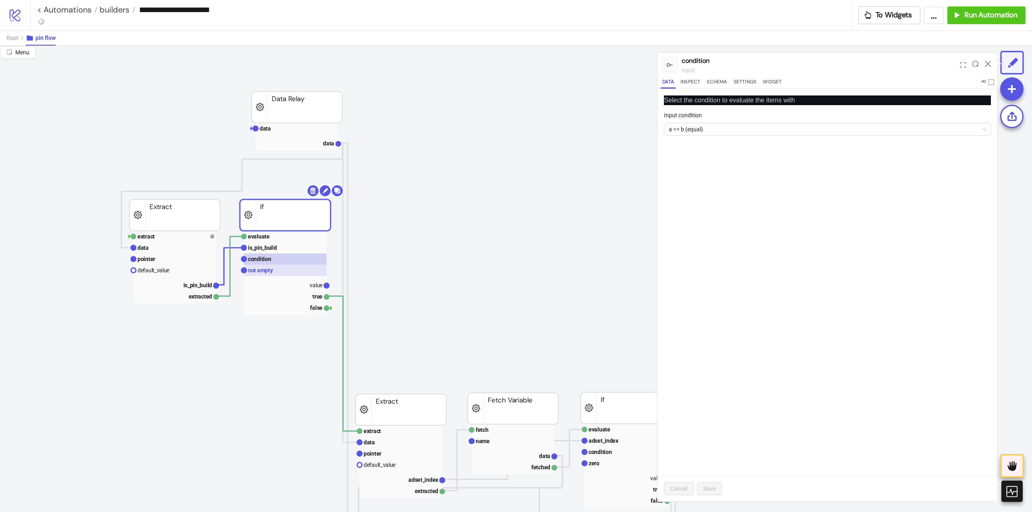
click at [267, 270] on text "not empty" at bounding box center [260, 270] width 25 height 6
click at [293, 239] on rect at bounding box center [285, 236] width 83 height 11
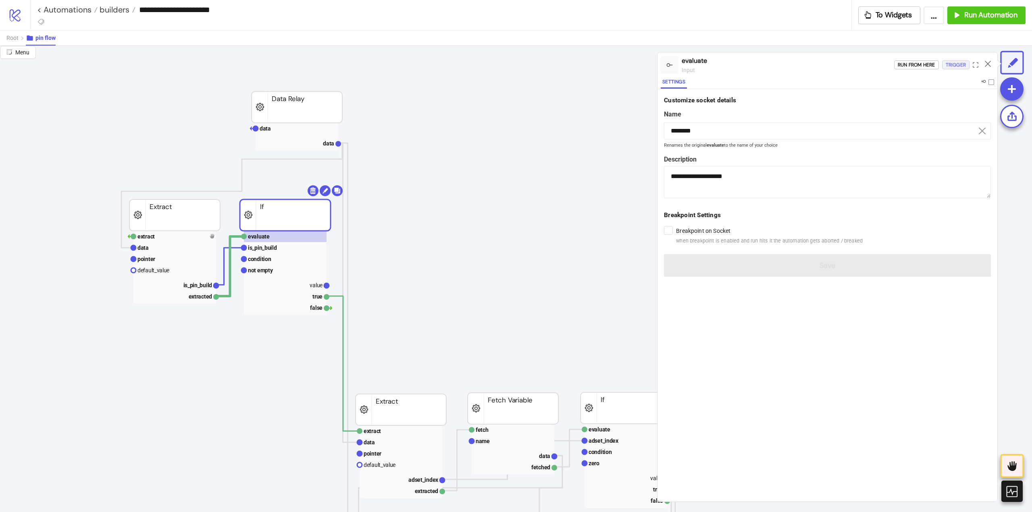
click at [948, 64] on div "Trigger" at bounding box center [955, 64] width 20 height 9
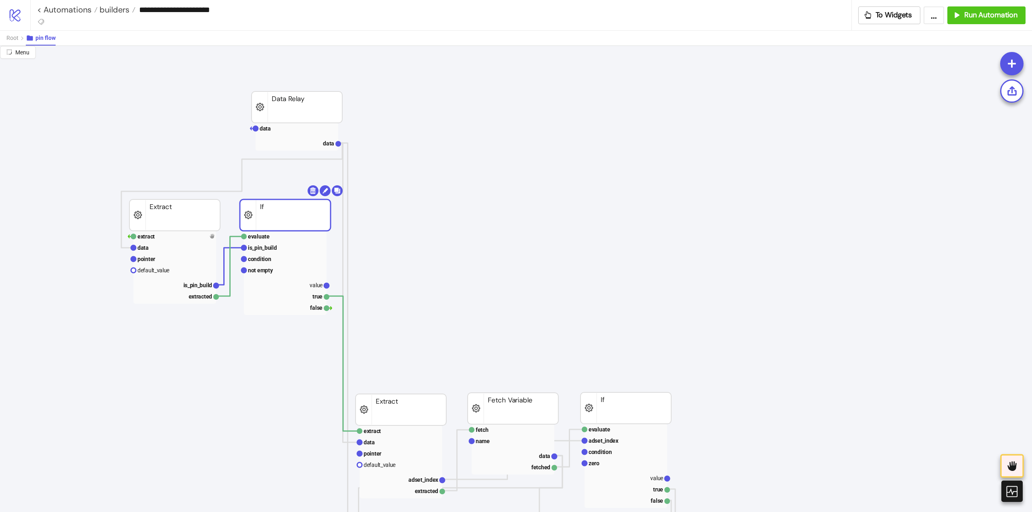
scroll to position [121, 0]
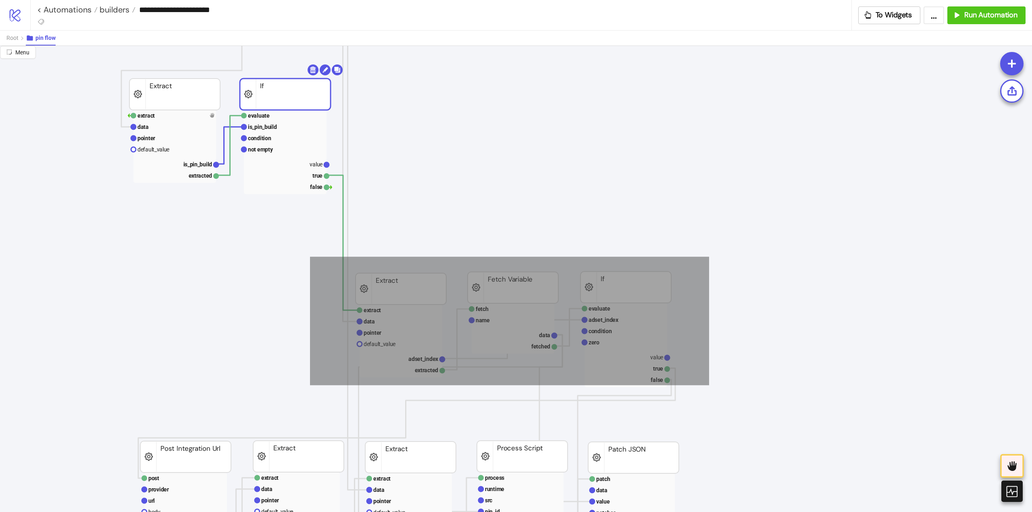
drag, startPoint x: 310, startPoint y: 257, endPoint x: 723, endPoint y: 399, distance: 437.1
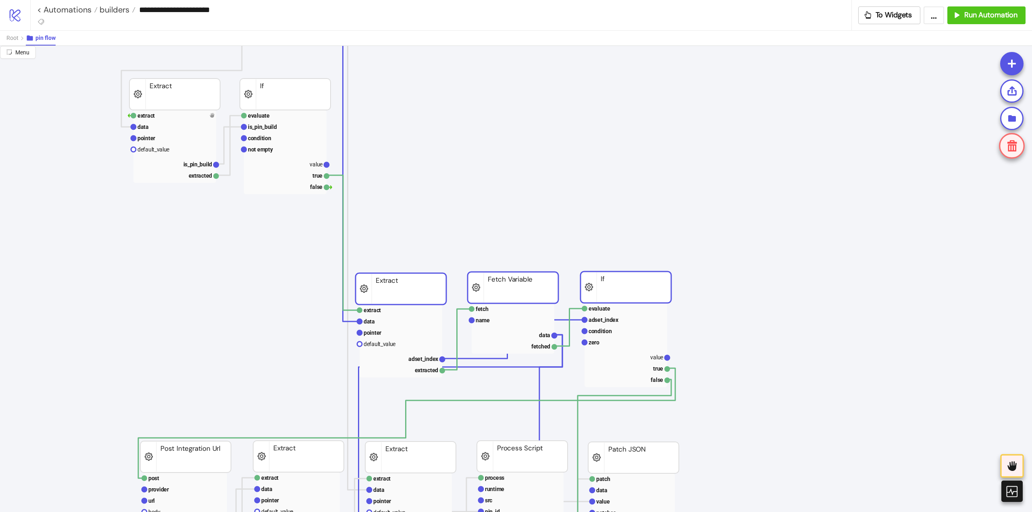
scroll to position [0, 0]
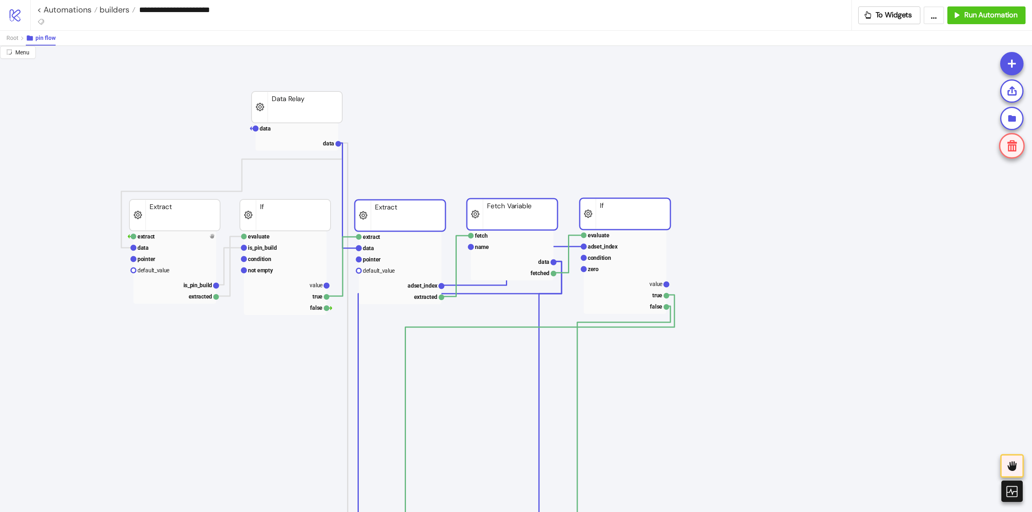
drag, startPoint x: 384, startPoint y: 411, endPoint x: 384, endPoint y: 217, distance: 194.2
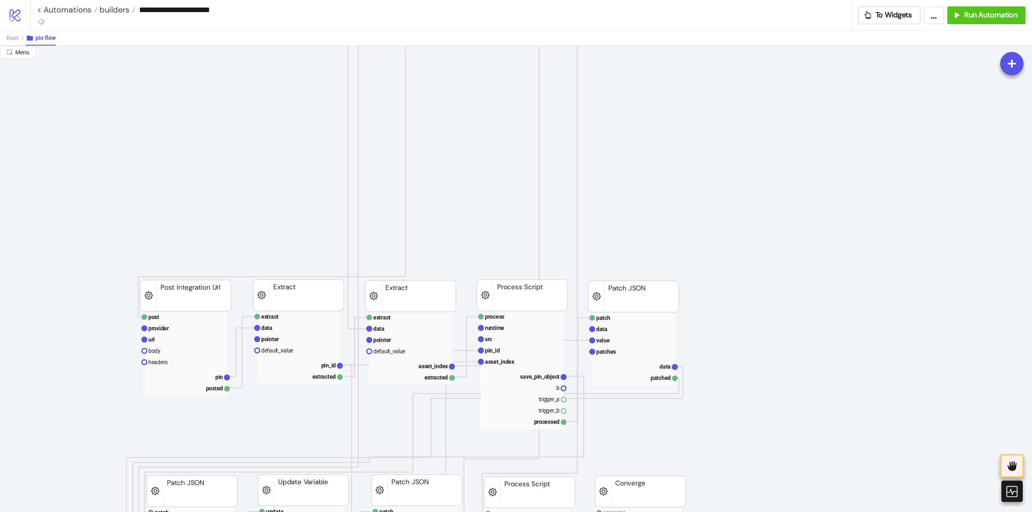
scroll to position [443, 0]
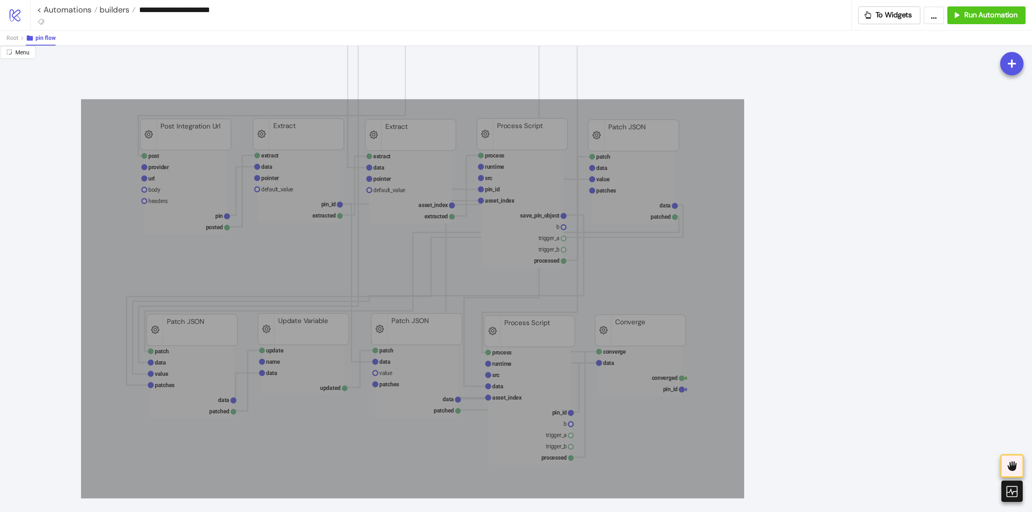
drag, startPoint x: 81, startPoint y: 99, endPoint x: 729, endPoint y: 467, distance: 744.8
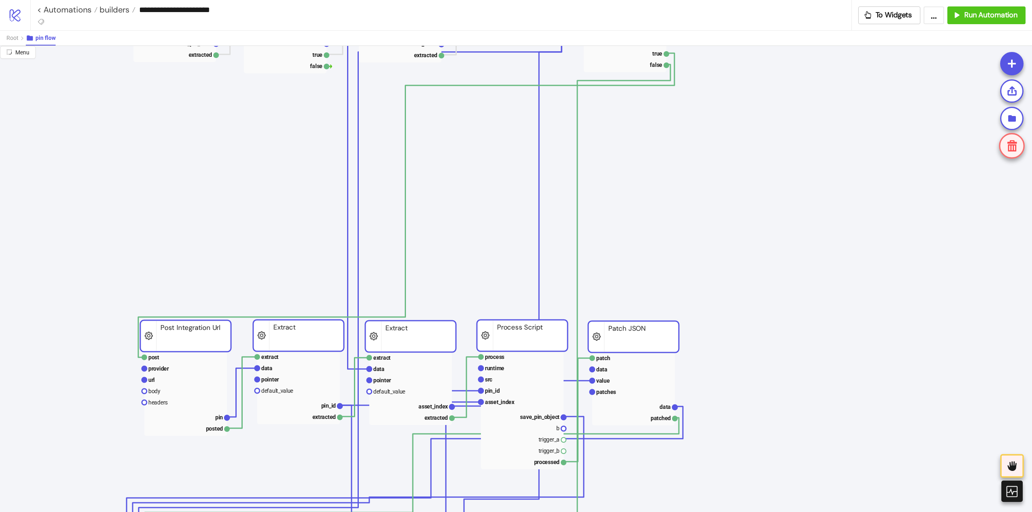
scroll to position [121, 0]
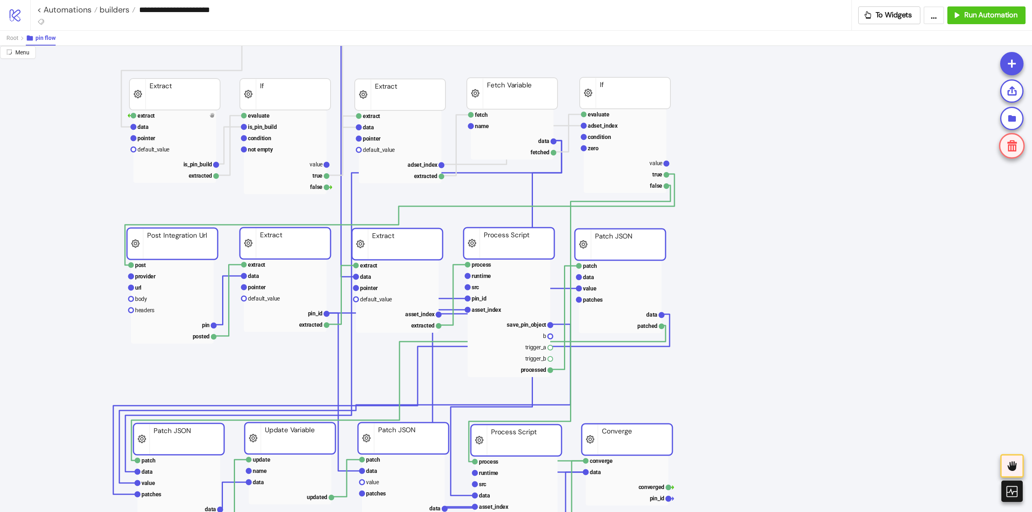
drag, startPoint x: 420, startPoint y: 463, endPoint x: 407, endPoint y: 249, distance: 213.6
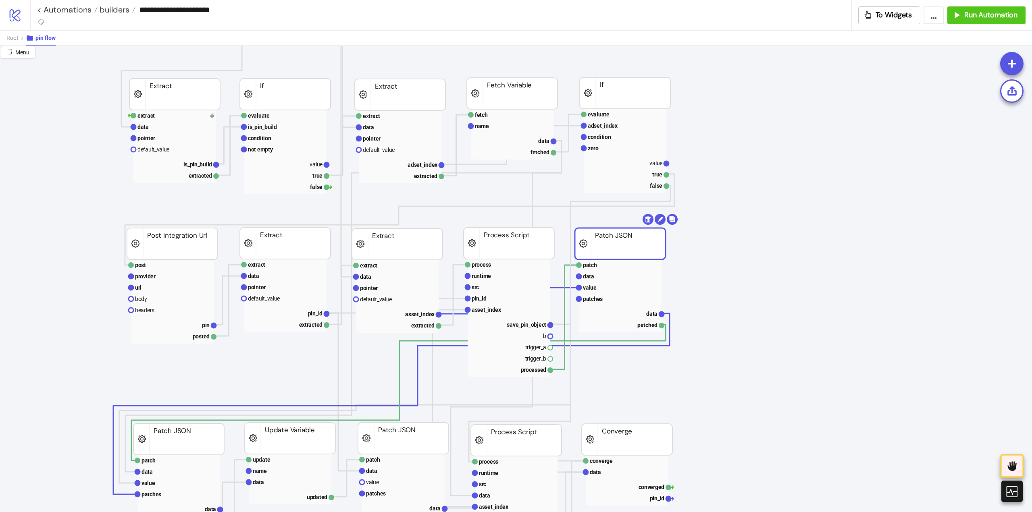
drag, startPoint x: 759, startPoint y: 233, endPoint x: 753, endPoint y: 232, distance: 6.6
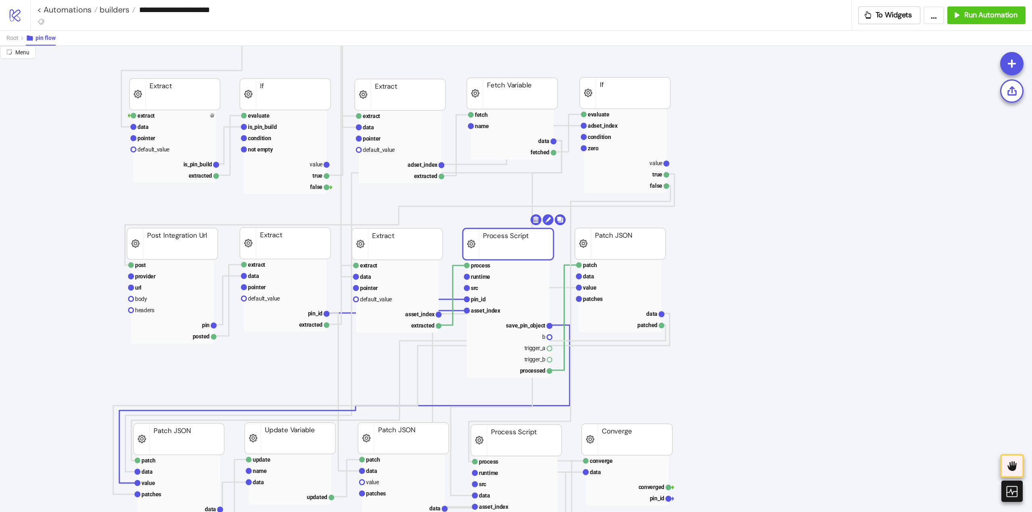
drag, startPoint x: 517, startPoint y: 239, endPoint x: 583, endPoint y: 240, distance: 65.7
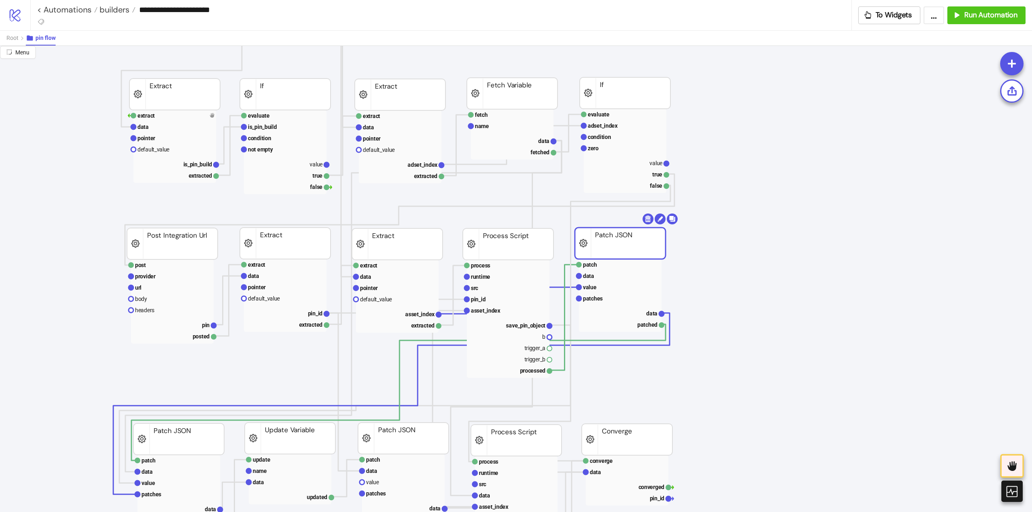
drag, startPoint x: 609, startPoint y: 239, endPoint x: 710, endPoint y: 248, distance: 101.6
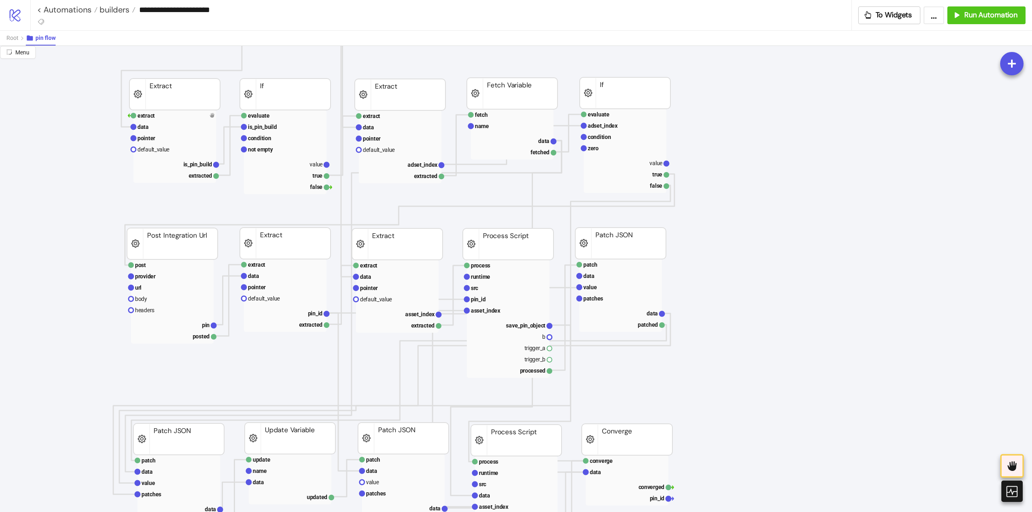
scroll to position [0, 0]
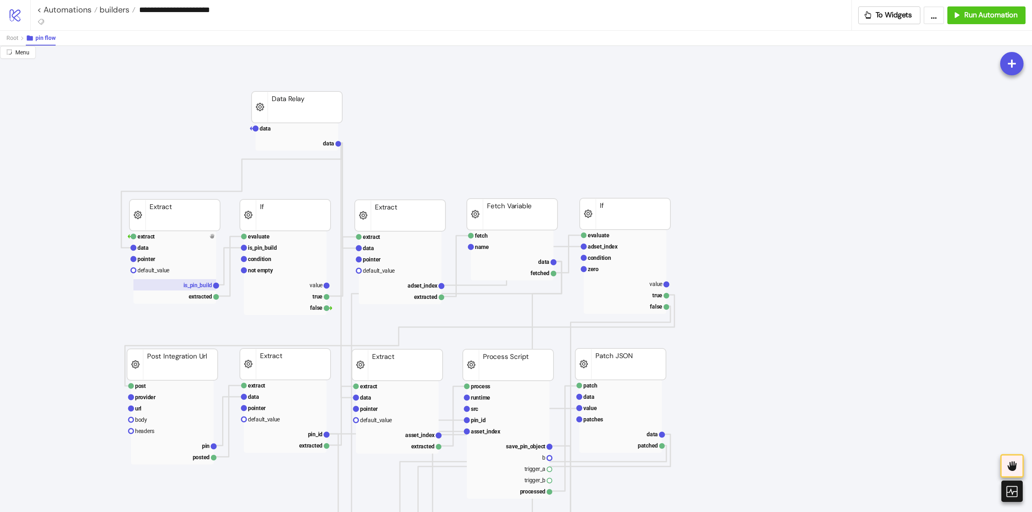
click at [188, 284] on text "is_pin_build" at bounding box center [197, 285] width 29 height 6
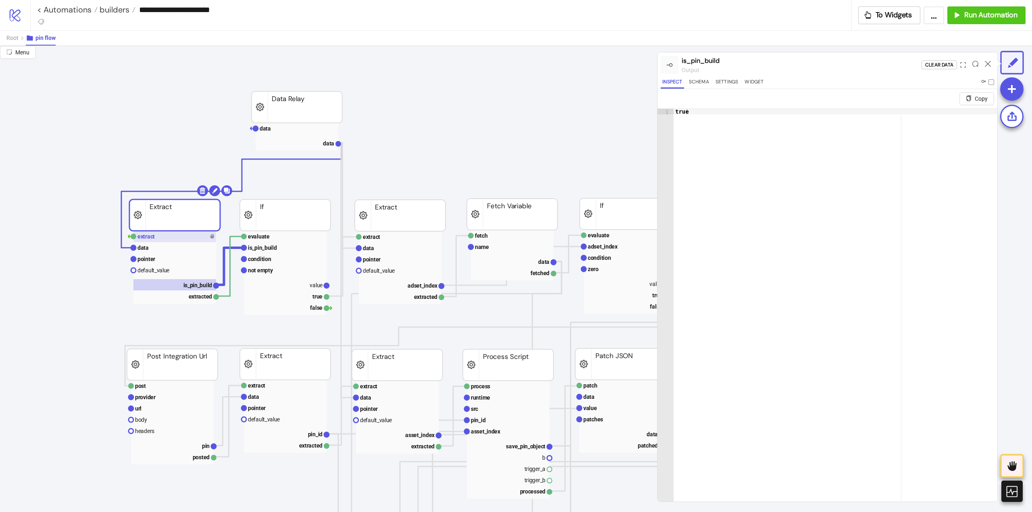
click at [160, 241] on rect at bounding box center [174, 236] width 83 height 11
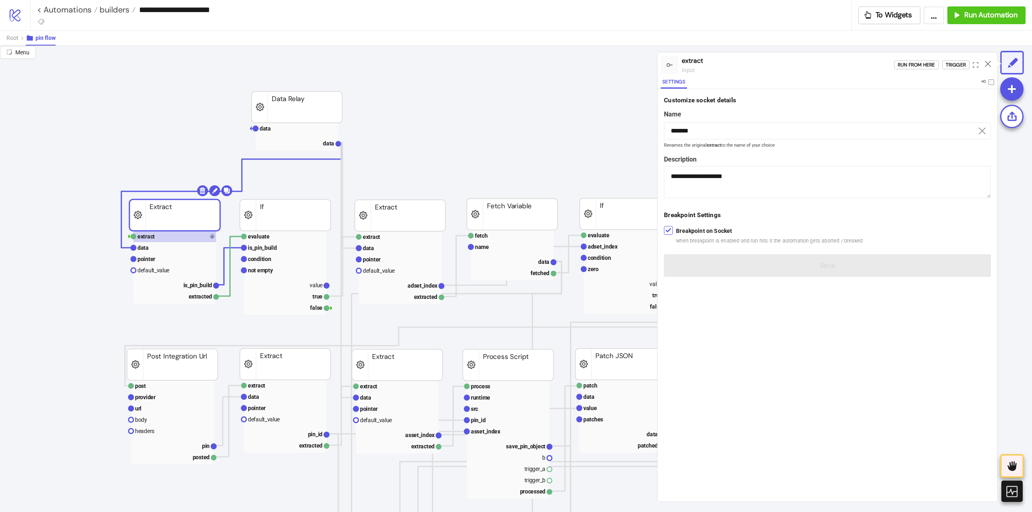
click at [676, 262] on form "**********" at bounding box center [827, 186] width 340 height 195
click at [987, 63] on icon at bounding box center [987, 64] width 6 height 6
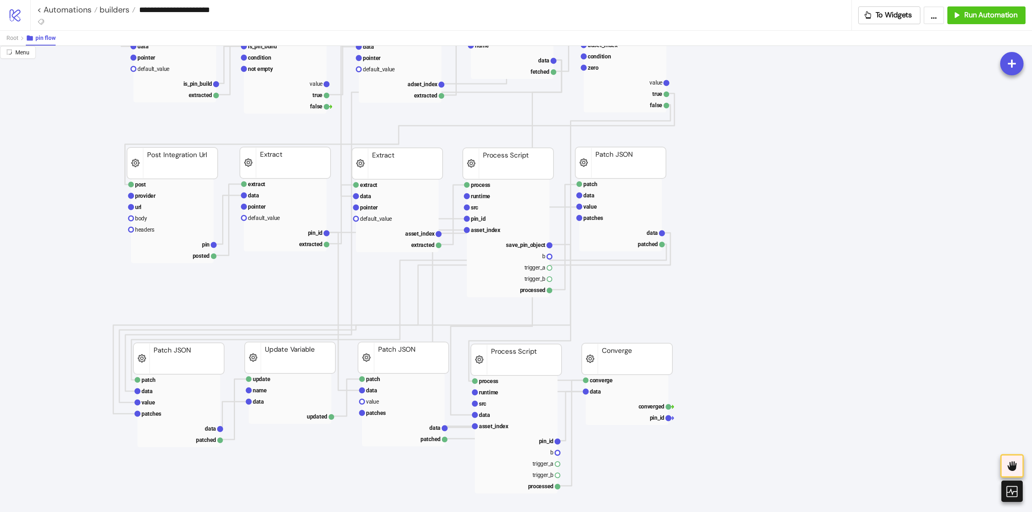
scroll to position [282, 0]
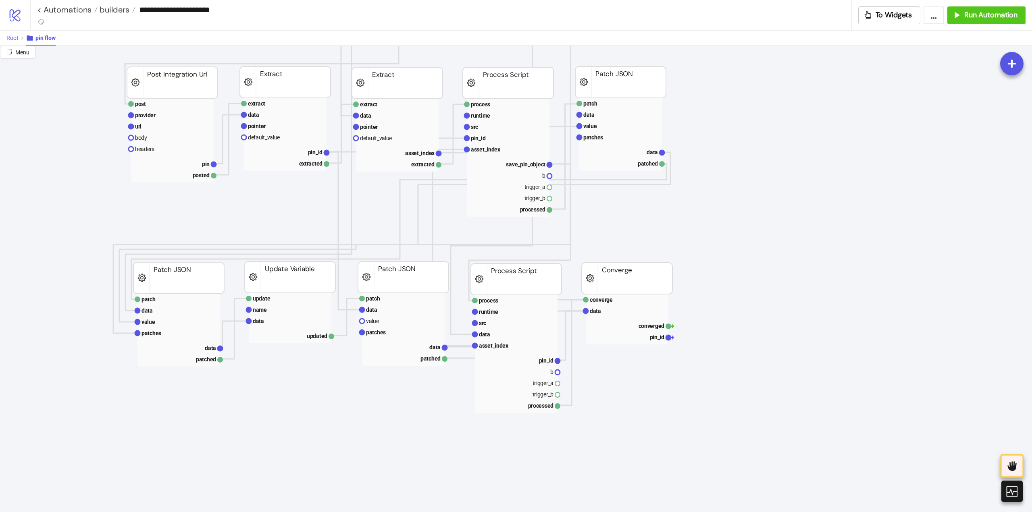
click at [14, 39] on span "Root" at bounding box center [12, 38] width 12 height 6
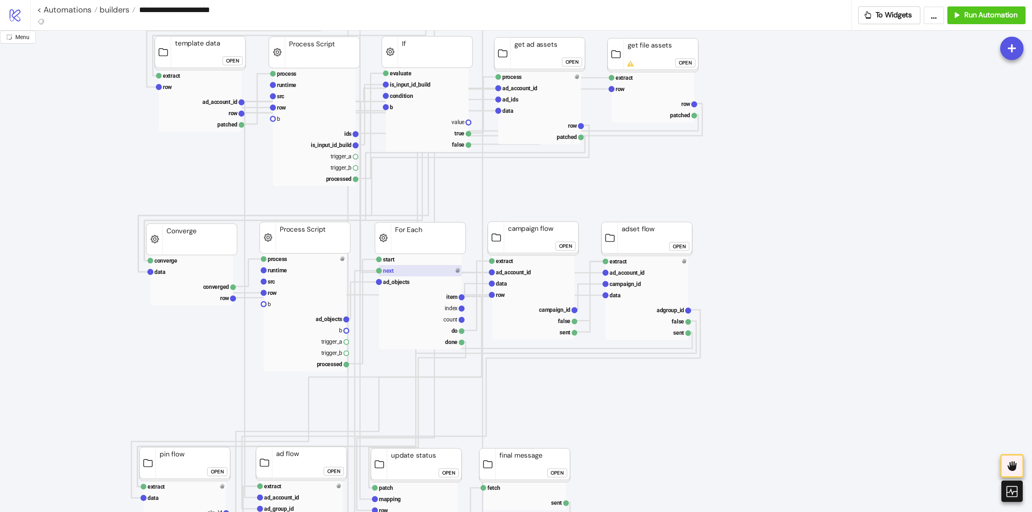
click at [411, 271] on rect at bounding box center [420, 270] width 83 height 11
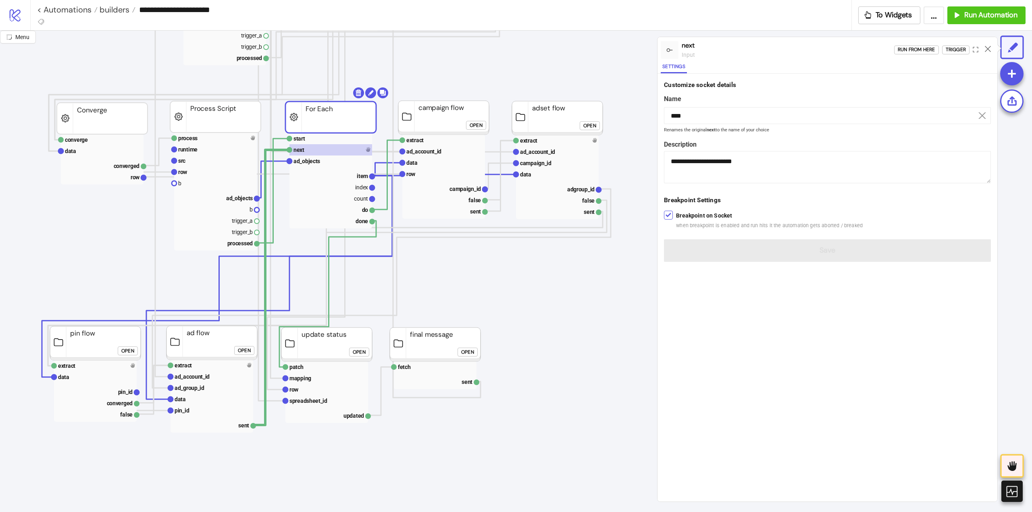
scroll to position [403, 90]
click at [947, 53] on div "Trigger" at bounding box center [955, 49] width 20 height 9
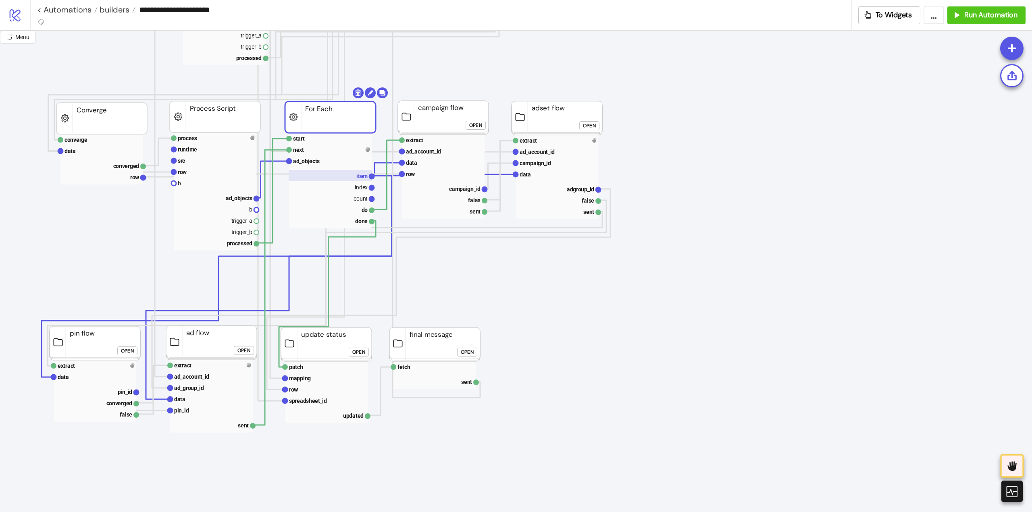
click at [353, 176] on rect at bounding box center [330, 175] width 83 height 11
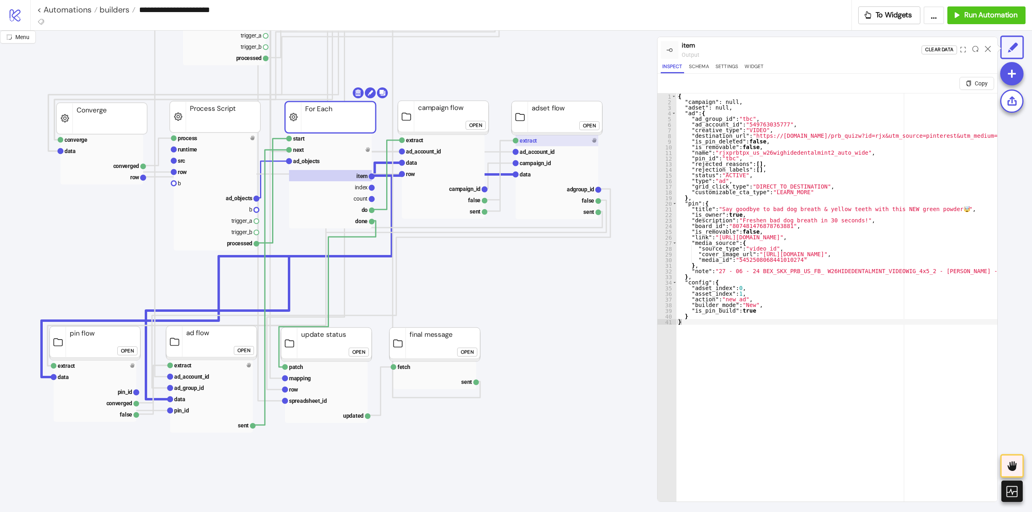
click at [536, 144] on text "extract" at bounding box center [527, 140] width 17 height 6
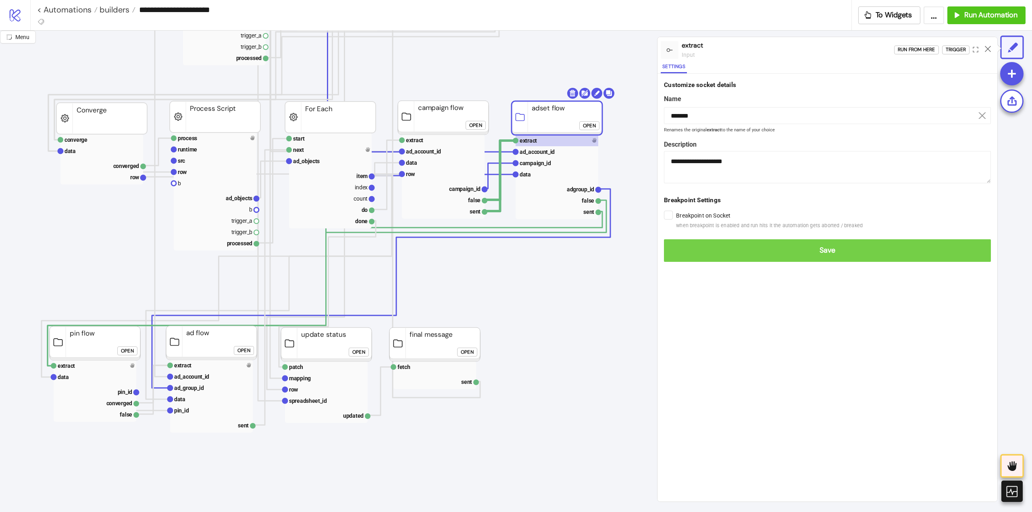
click at [677, 252] on span "Save" at bounding box center [827, 250] width 314 height 9
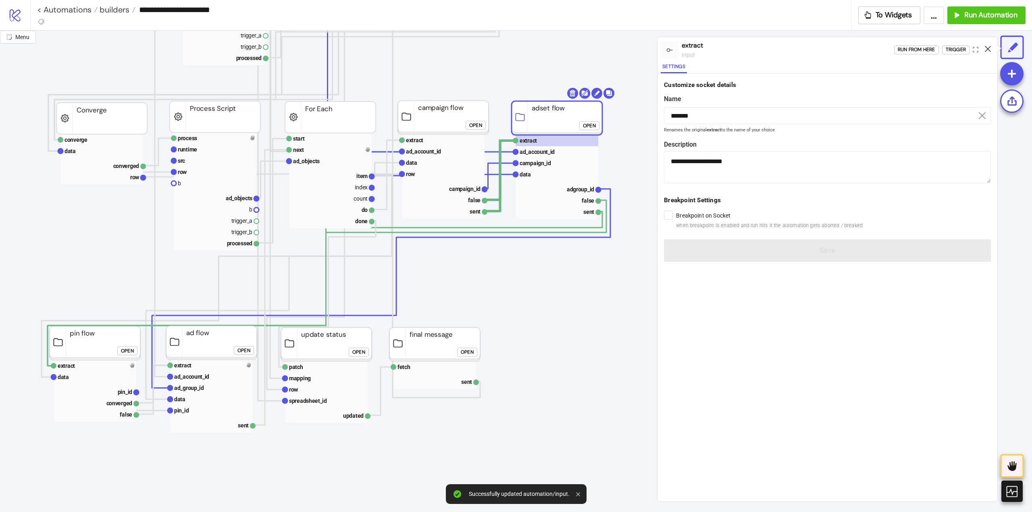
click at [986, 50] on icon at bounding box center [987, 49] width 6 height 6
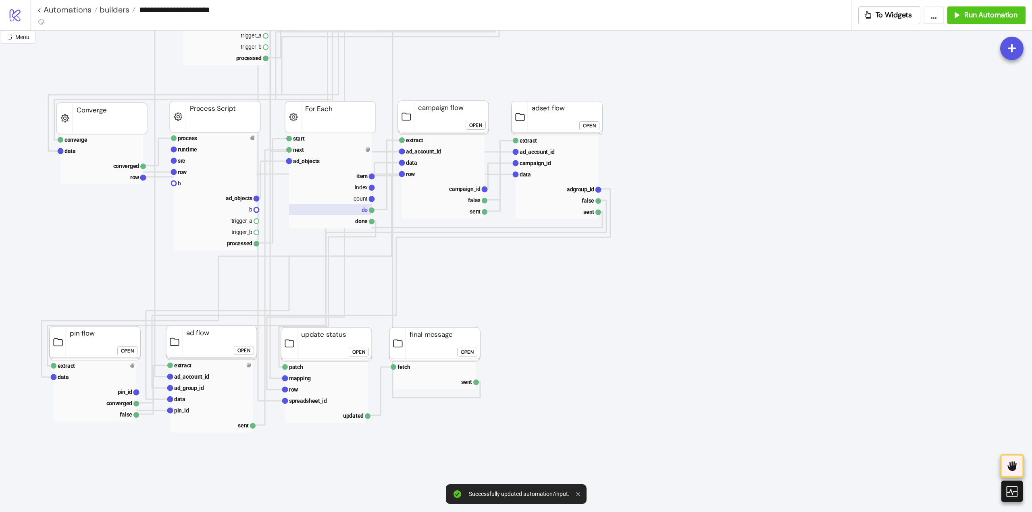
click at [344, 210] on rect at bounding box center [330, 209] width 83 height 11
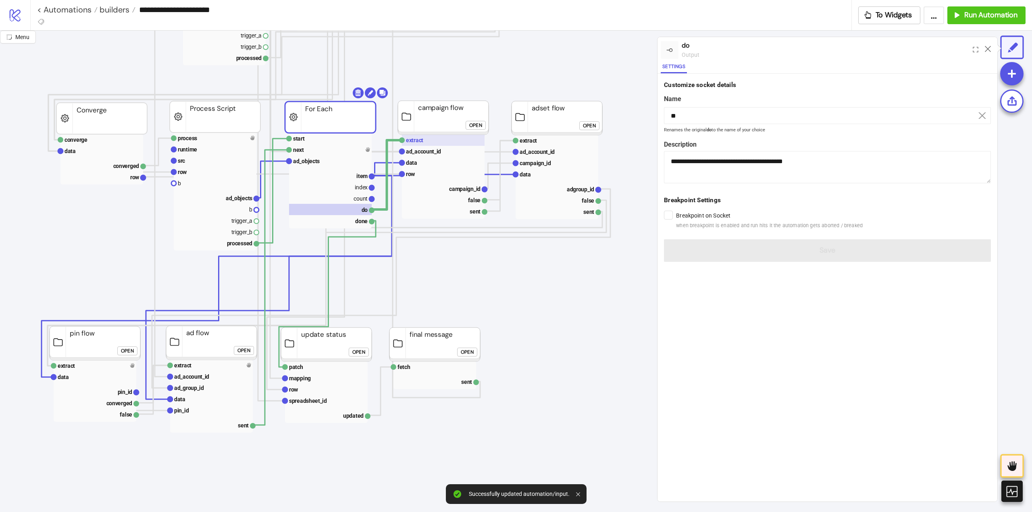
click at [411, 145] on rect at bounding box center [443, 140] width 83 height 11
type input "*******"
type textarea "**********"
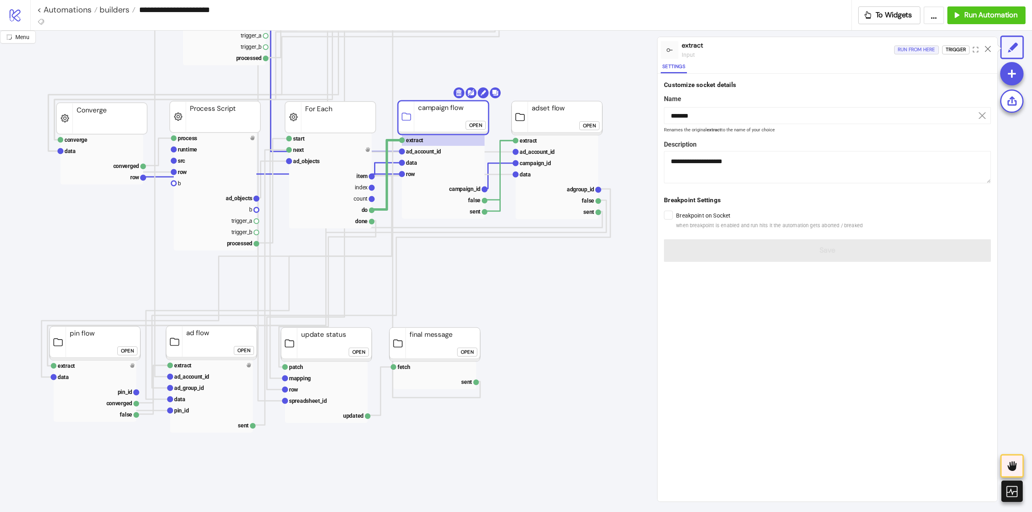
click at [919, 52] on div "Run from here" at bounding box center [915, 49] width 37 height 9
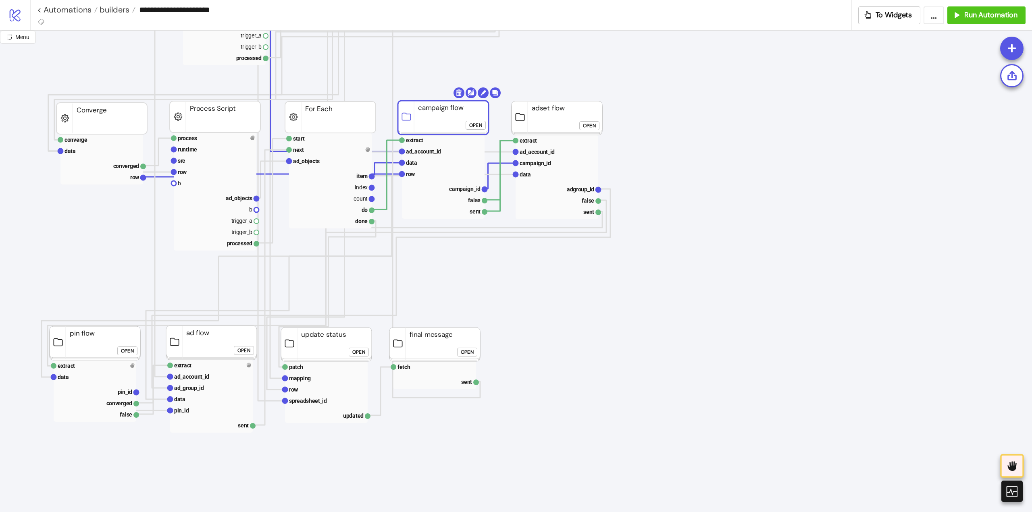
scroll to position [524, 90]
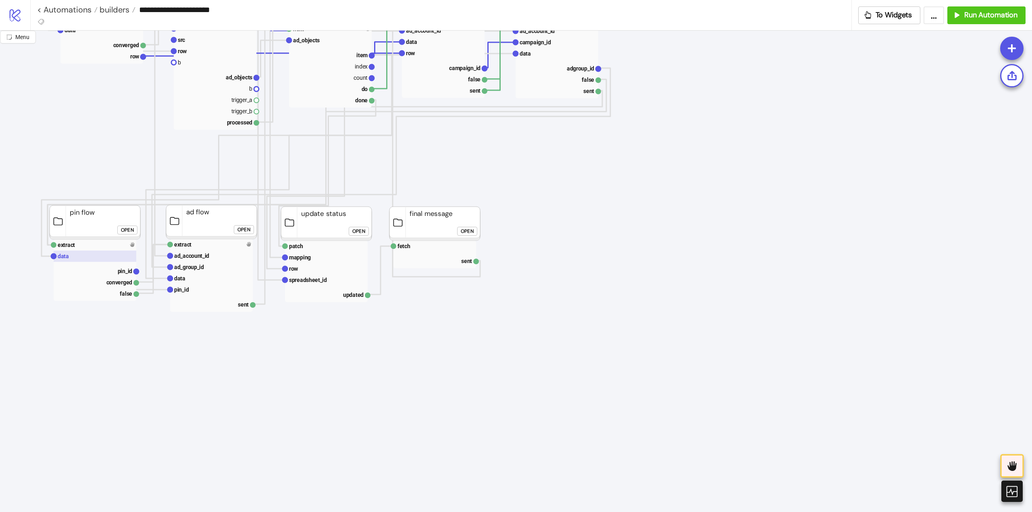
click at [85, 254] on rect at bounding box center [95, 256] width 83 height 11
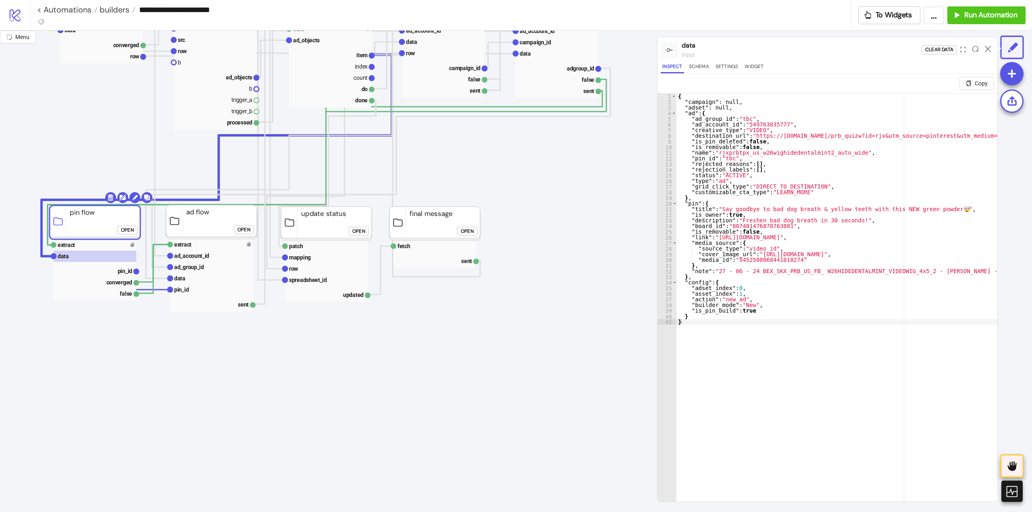
click div "Open"
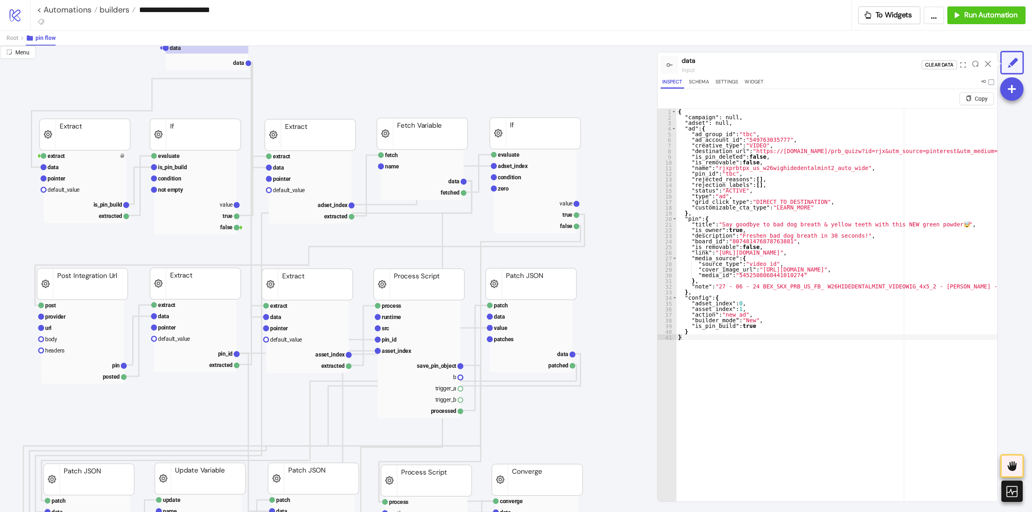
scroll to position [0, 90]
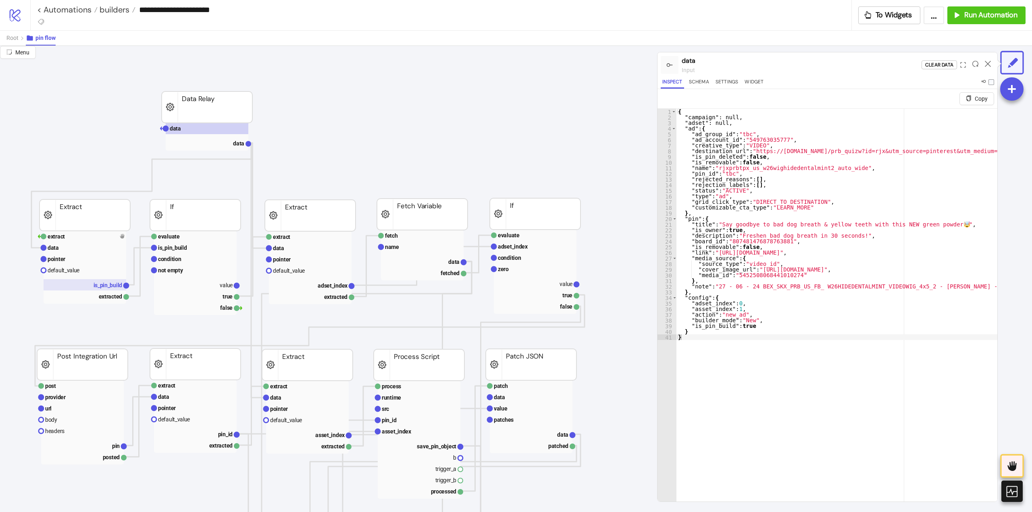
click at [107, 289] on rect at bounding box center [85, 284] width 83 height 11
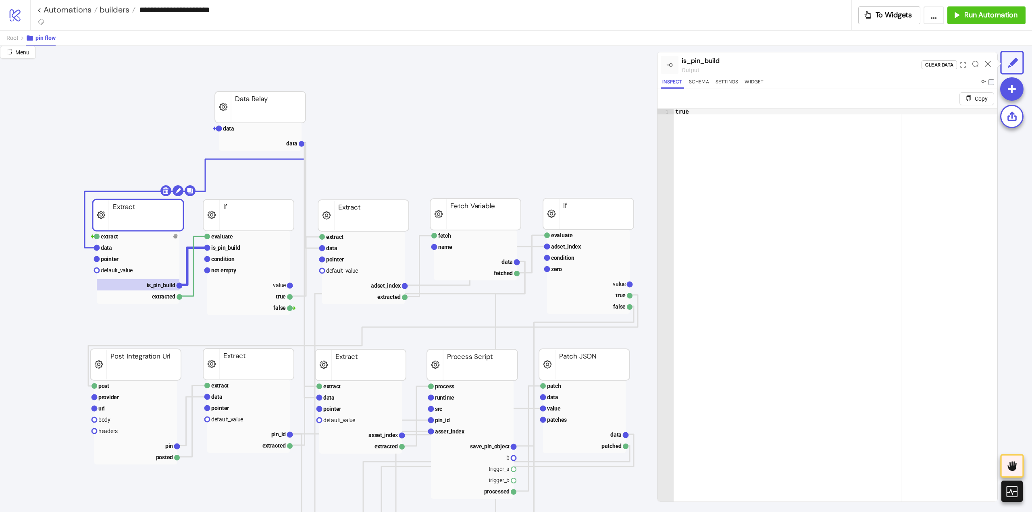
scroll to position [0, 20]
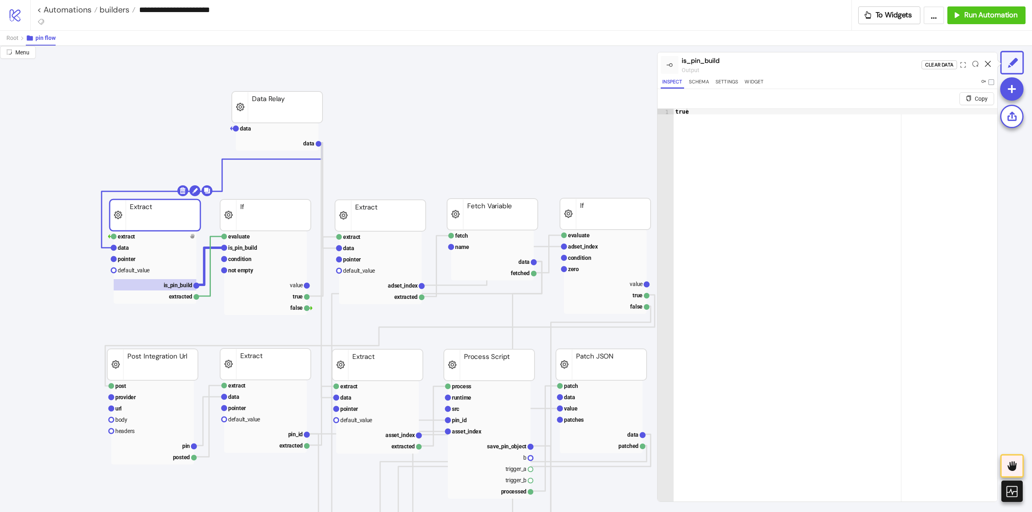
click at [987, 62] on icon at bounding box center [987, 64] width 6 height 6
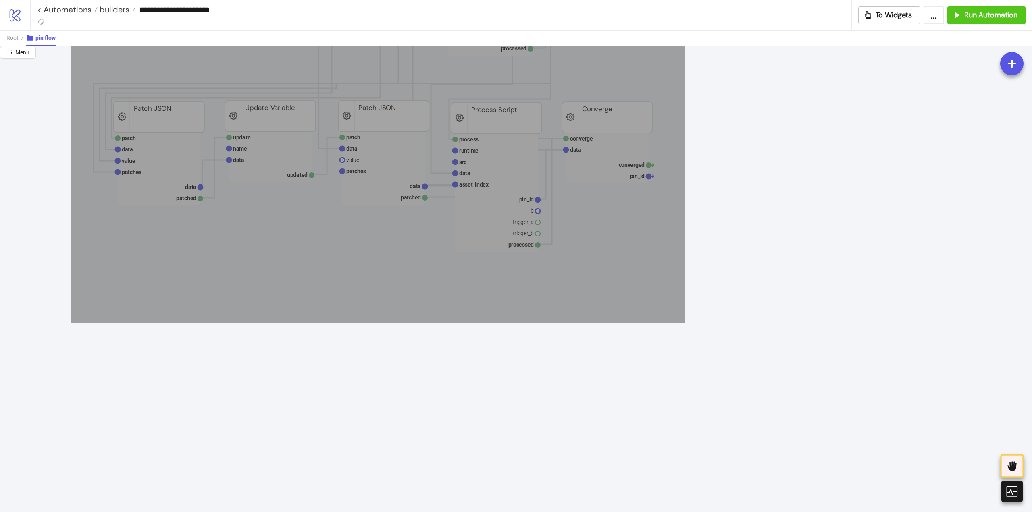
drag, startPoint x: 79, startPoint y: 182, endPoint x: 688, endPoint y: 332, distance: 628.0
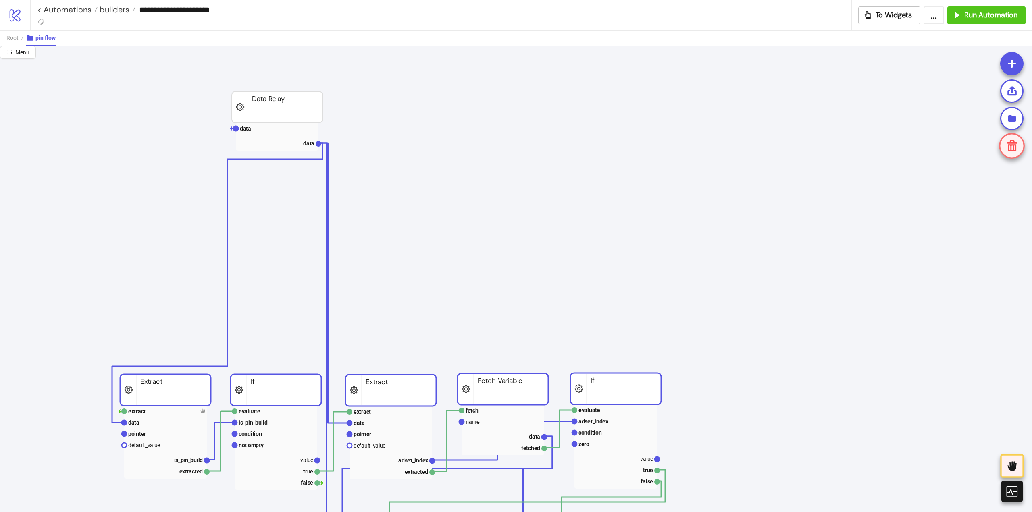
drag, startPoint x: 351, startPoint y: 216, endPoint x: 362, endPoint y: 390, distance: 175.2
click at [362, 390] on rect at bounding box center [390, 390] width 91 height 31
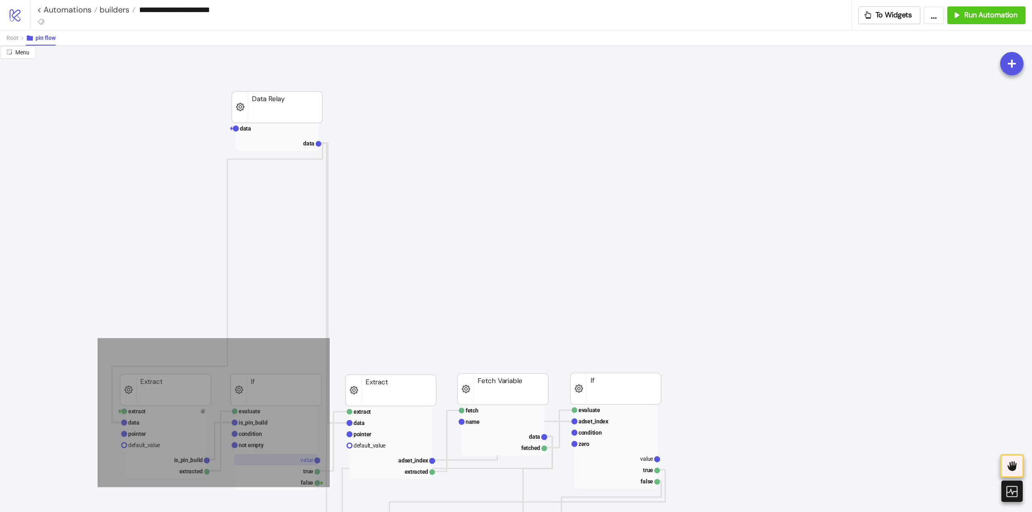
drag, startPoint x: 98, startPoint y: 338, endPoint x: 313, endPoint y: 457, distance: 246.2
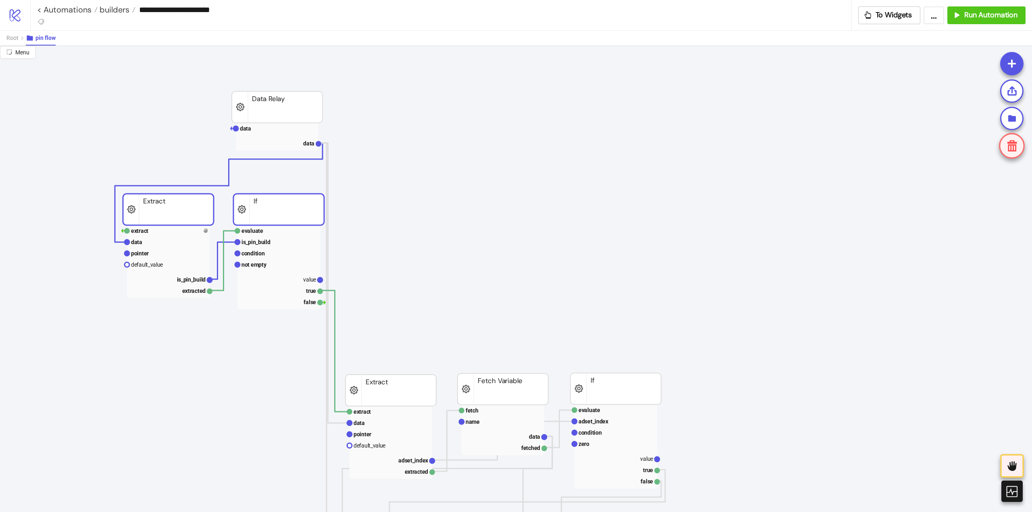
drag, startPoint x: 289, startPoint y: 391, endPoint x: 291, endPoint y: 211, distance: 180.5
click at [334, 318] on polyline at bounding box center [334, 351] width 29 height 121
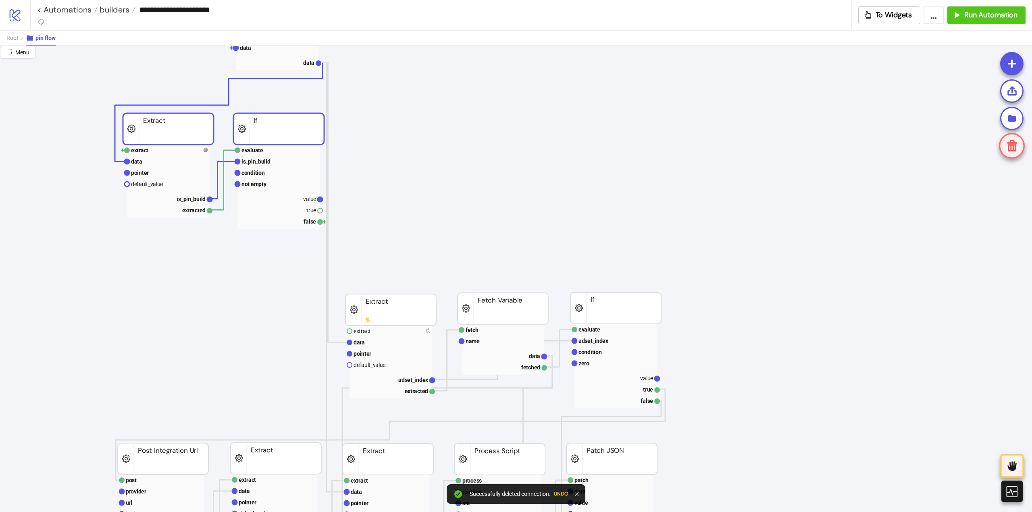
scroll to position [40, 20]
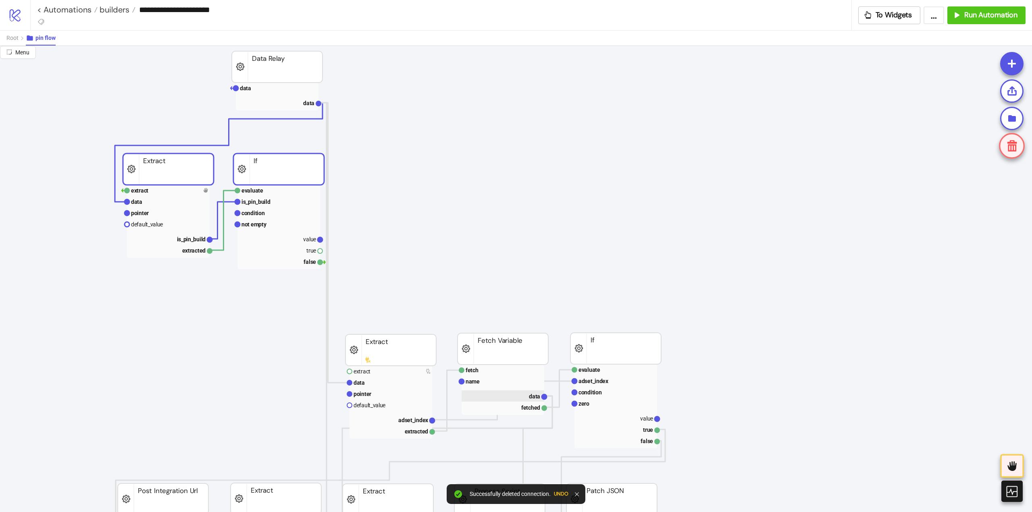
drag, startPoint x: 351, startPoint y: 318, endPoint x: 465, endPoint y: 350, distance: 118.5
drag, startPoint x: 400, startPoint y: 178, endPoint x: 409, endPoint y: 184, distance: 10.7
click at [409, 184] on span "Add to new group" at bounding box center [428, 185] width 44 height 9
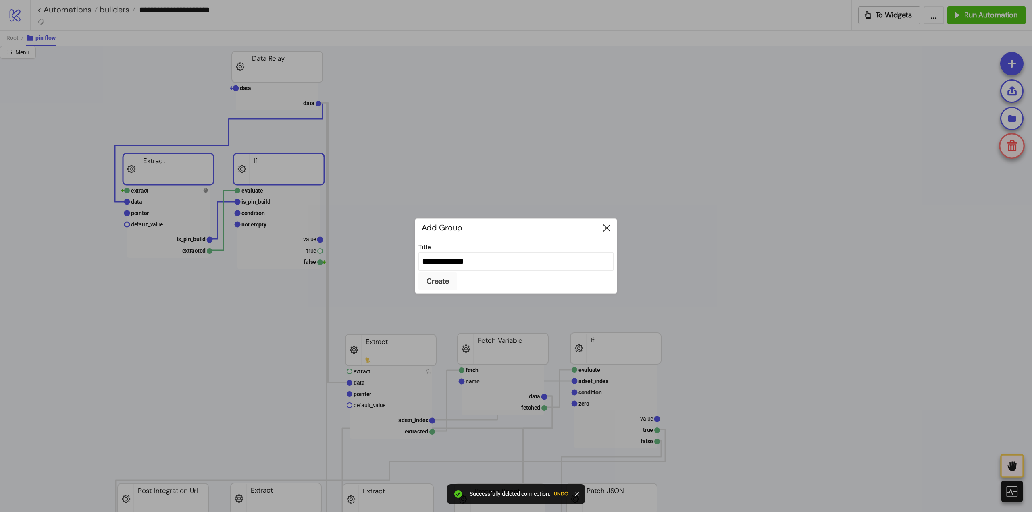
click at [609, 229] on icon at bounding box center [606, 227] width 7 height 7
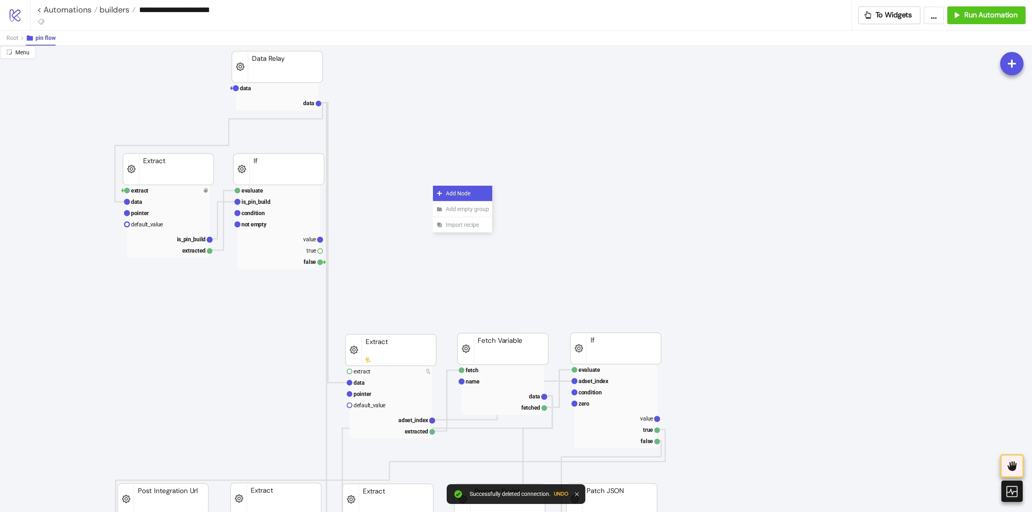
click at [461, 193] on span "Add Node" at bounding box center [467, 193] width 43 height 9
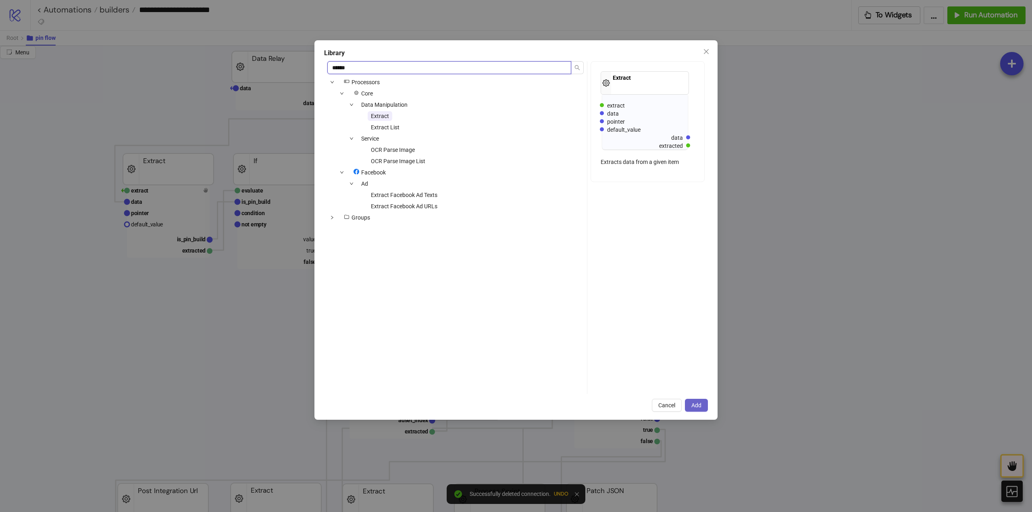
type input "******"
click at [692, 403] on span "Add" at bounding box center [696, 405] width 10 height 6
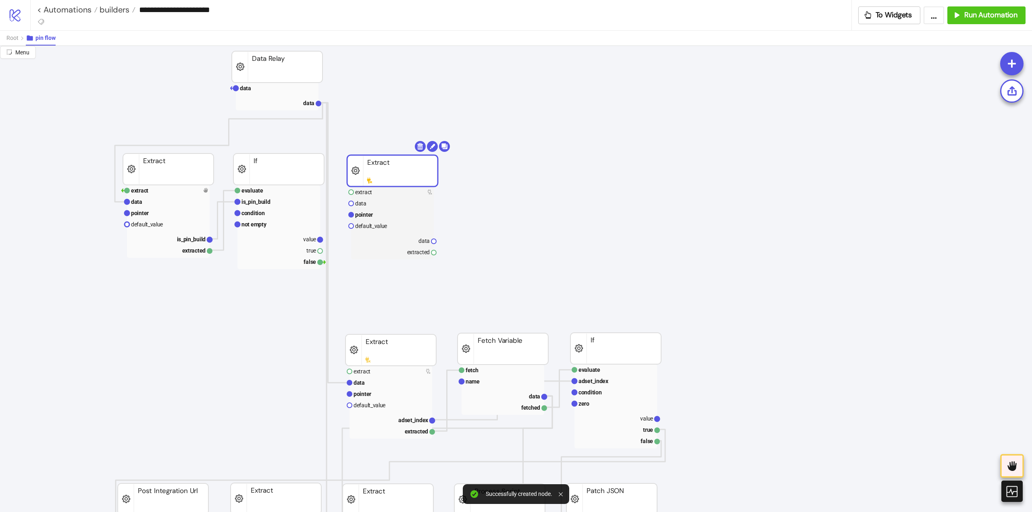
drag, startPoint x: 450, startPoint y: 202, endPoint x: 378, endPoint y: 177, distance: 76.6
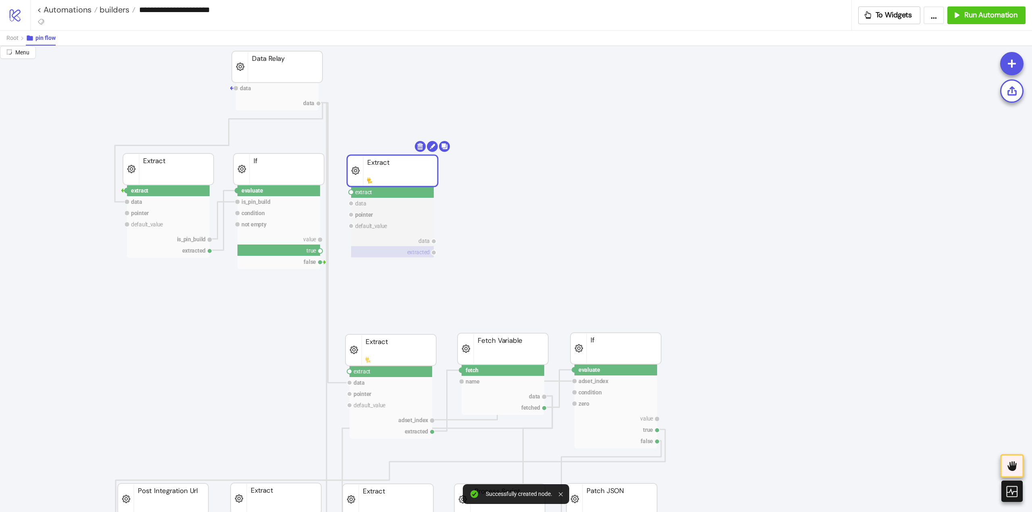
drag, startPoint x: 321, startPoint y: 249, endPoint x: 351, endPoint y: 250, distance: 30.6
click at [351, 194] on circle at bounding box center [351, 192] width 5 height 5
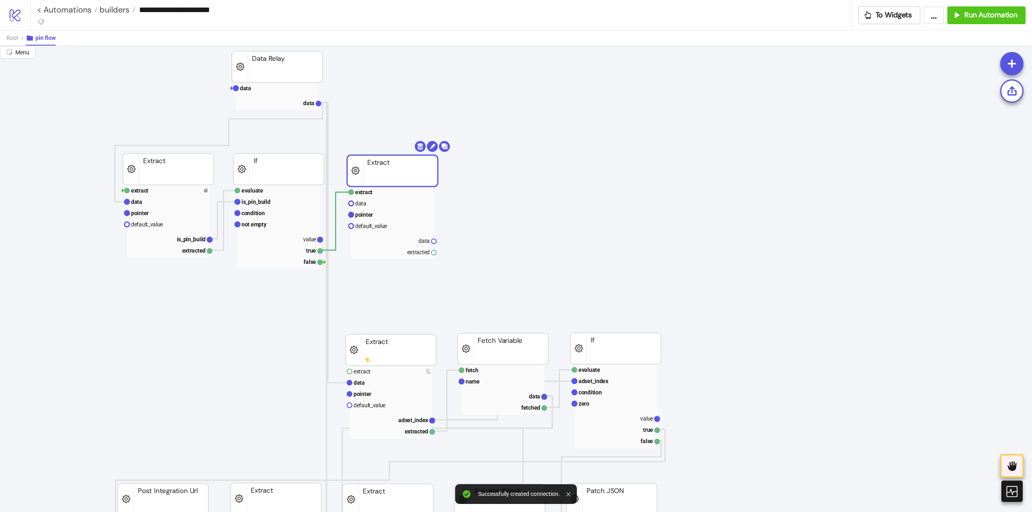
drag, startPoint x: 319, startPoint y: 104, endPoint x: 343, endPoint y: 162, distance: 63.2
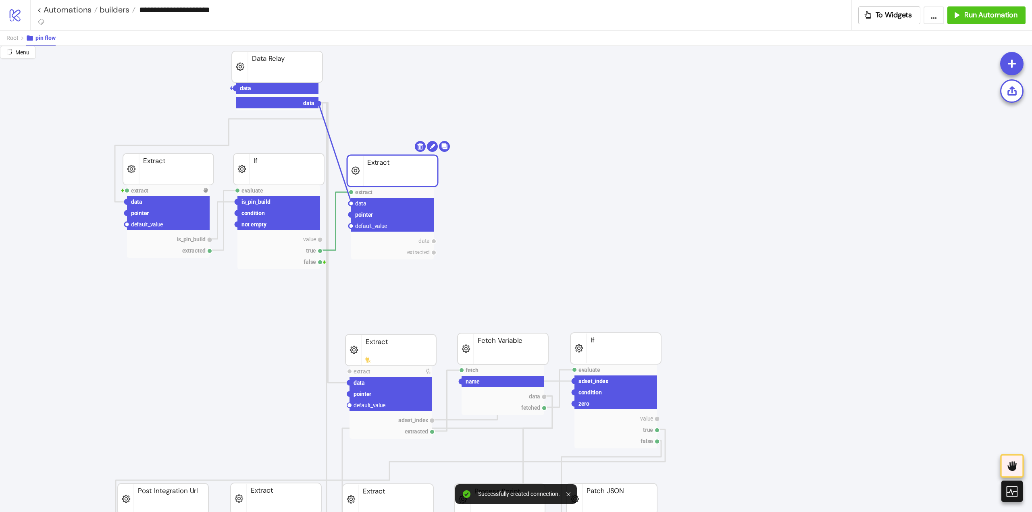
click at [351, 201] on circle at bounding box center [351, 203] width 5 height 5
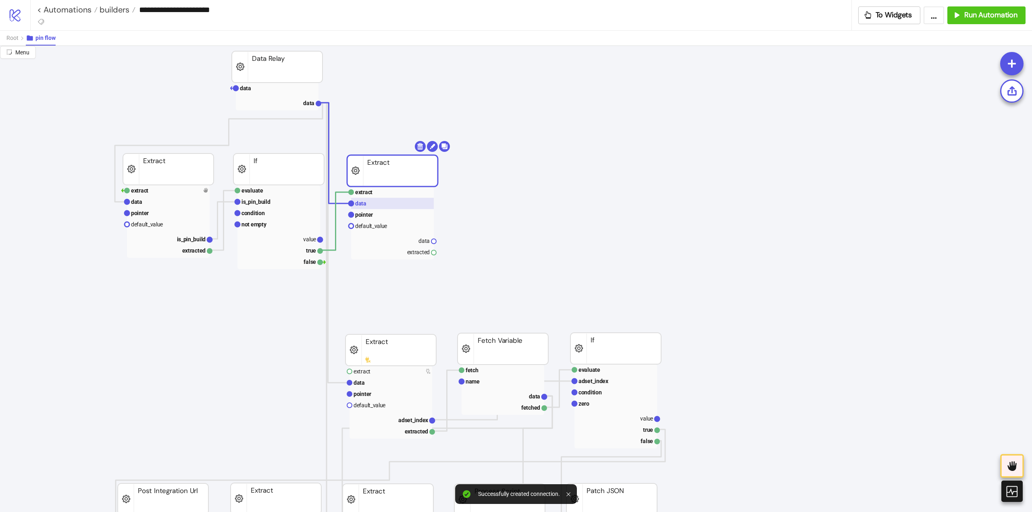
click at [363, 206] on text "data" at bounding box center [360, 203] width 11 height 6
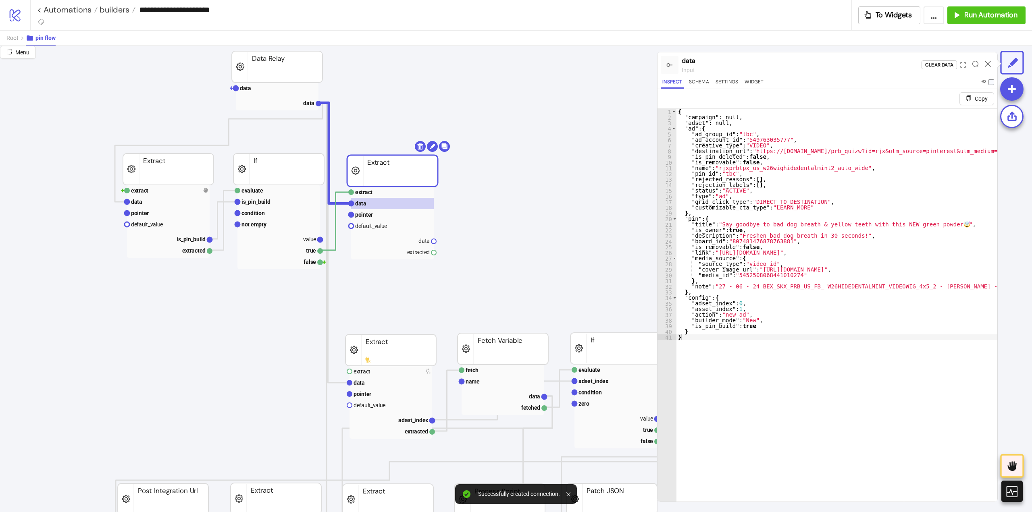
type textarea "********"
click at [363, 217] on text "pointer" at bounding box center [364, 215] width 18 height 6
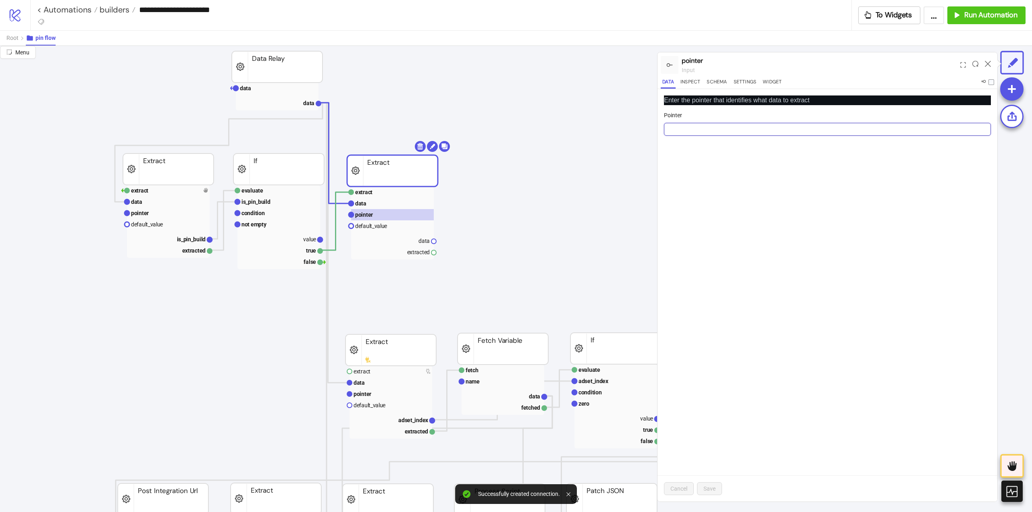
click at [677, 134] on input "Pointer" at bounding box center [827, 129] width 327 height 13
paste input "***"
type input "****"
click at [710, 488] on span "Save" at bounding box center [709, 489] width 12 height 6
drag, startPoint x: 368, startPoint y: 196, endPoint x: 382, endPoint y: 193, distance: 14.0
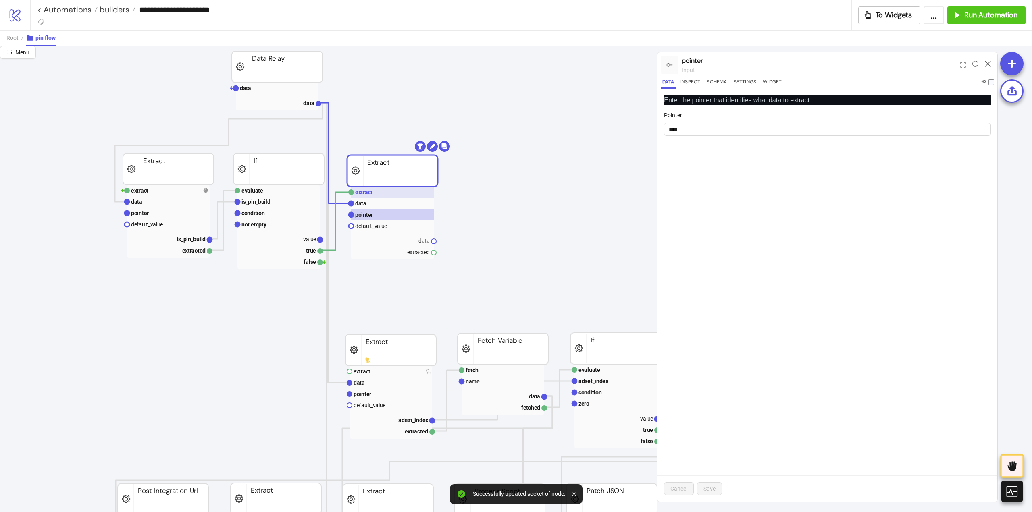
click at [368, 196] on rect at bounding box center [392, 192] width 83 height 11
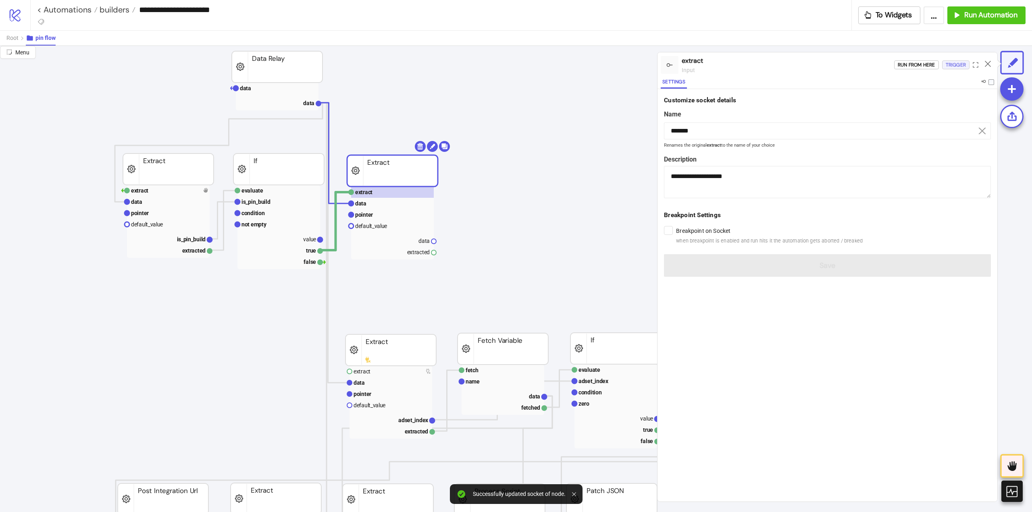
click at [952, 66] on div "Trigger" at bounding box center [955, 64] width 20 height 9
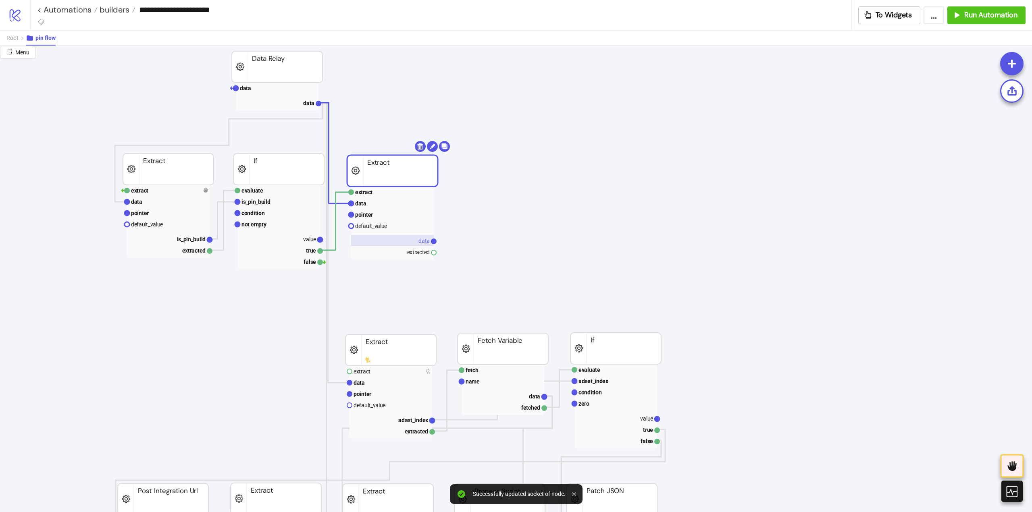
click at [414, 240] on rect at bounding box center [392, 240] width 83 height 11
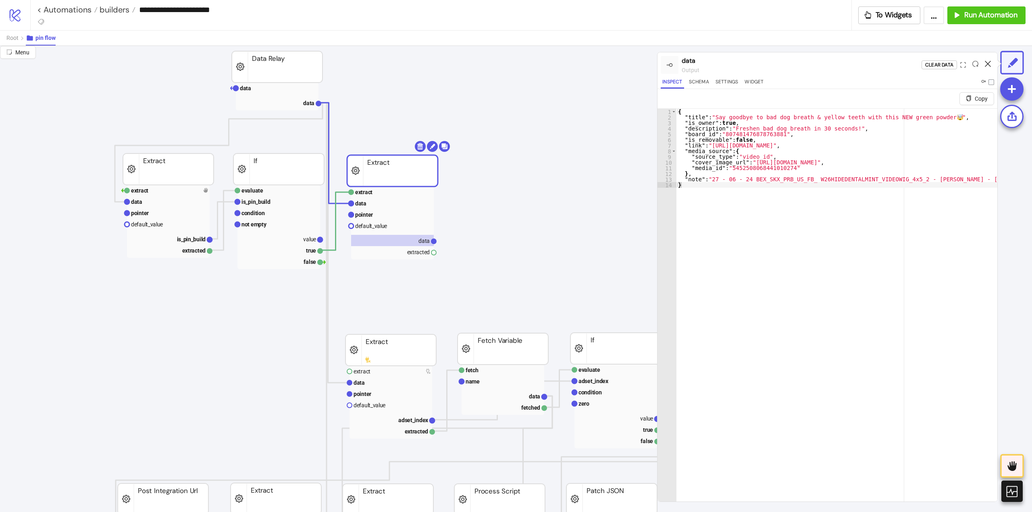
click at [986, 63] on icon at bounding box center [987, 64] width 6 height 6
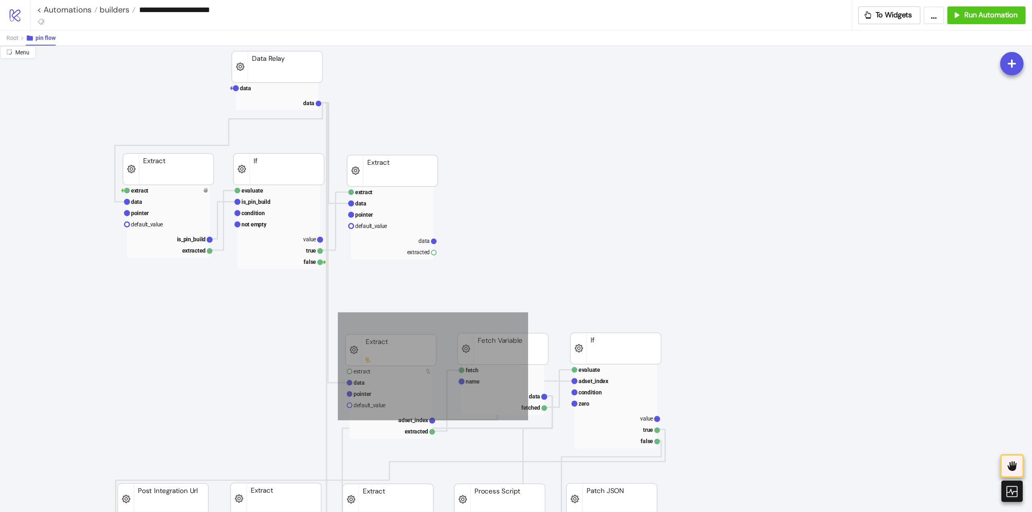
drag, startPoint x: 337, startPoint y: 313, endPoint x: 528, endPoint y: 419, distance: 218.8
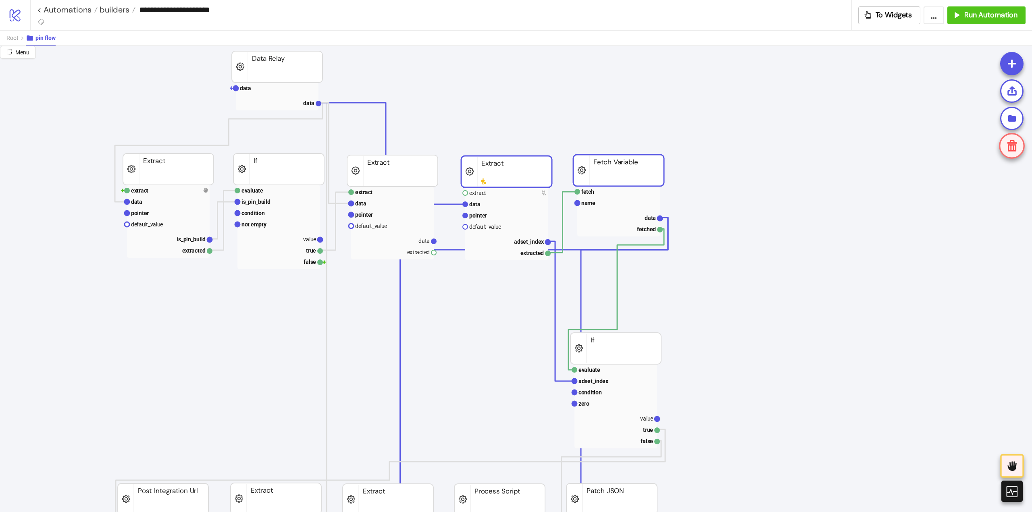
drag, startPoint x: 503, startPoint y: 315, endPoint x: 626, endPoint y: 177, distance: 185.0
drag, startPoint x: 432, startPoint y: 254, endPoint x: 453, endPoint y: 266, distance: 23.3
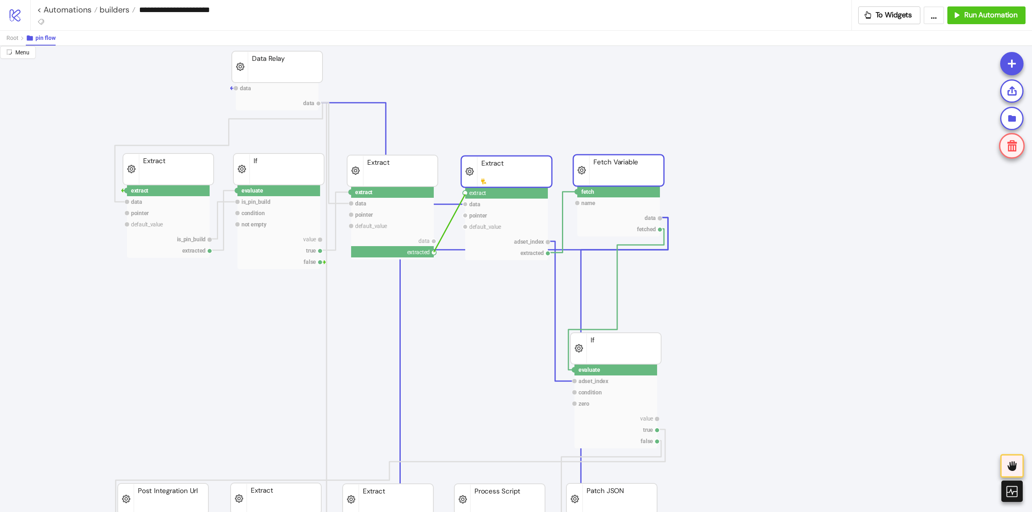
click at [465, 194] on circle at bounding box center [465, 193] width 5 height 5
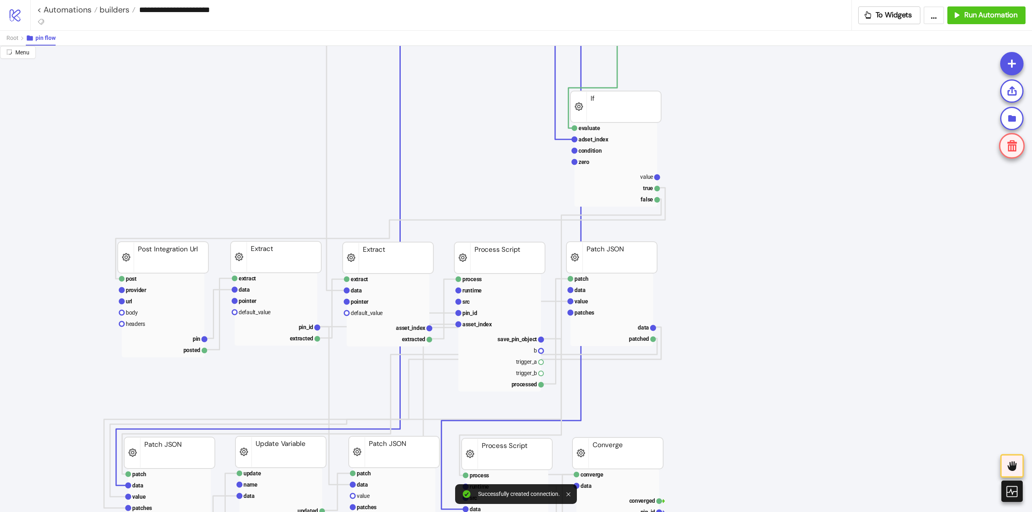
scroll to position [81, 20]
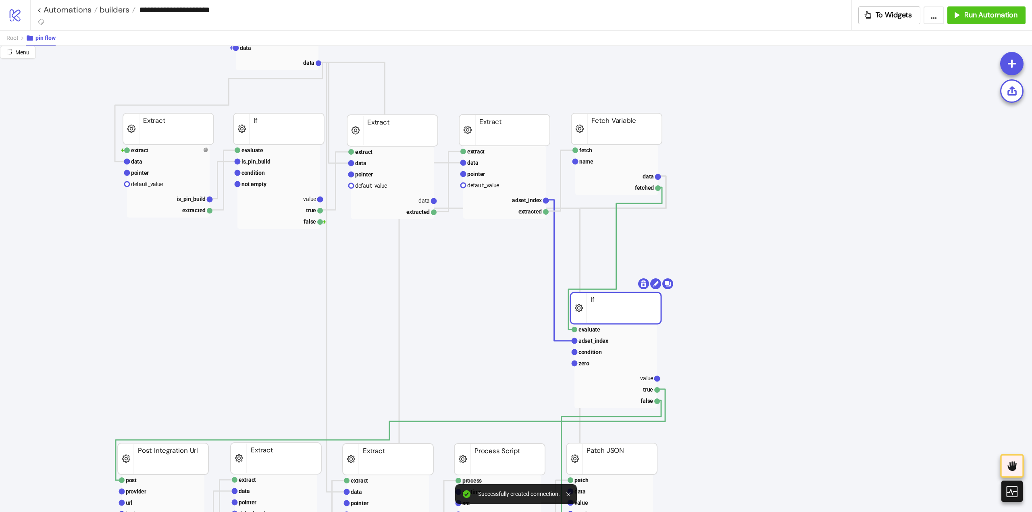
drag, startPoint x: 607, startPoint y: 324, endPoint x: 615, endPoint y: 321, distance: 8.7
click at [615, 321] on rect at bounding box center [615, 308] width 91 height 31
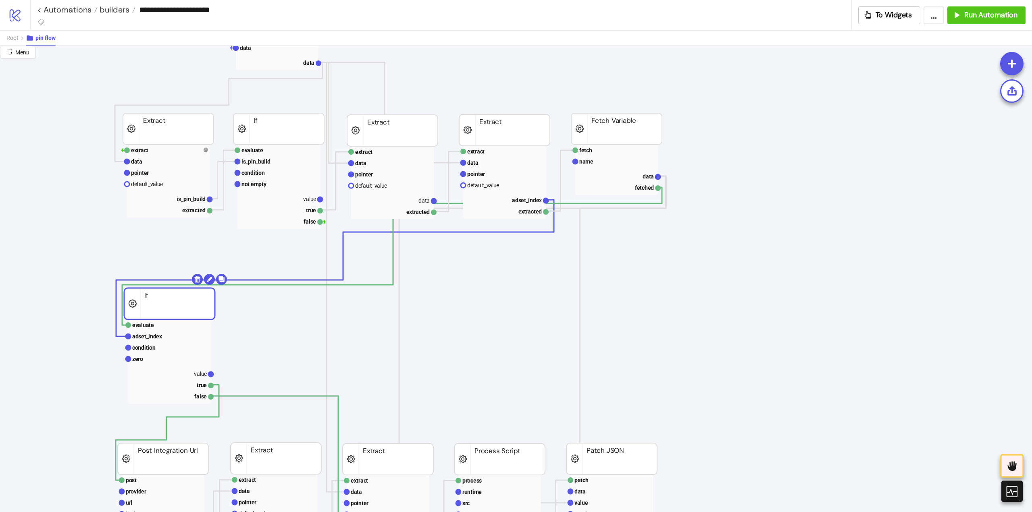
drag, startPoint x: 611, startPoint y: 317, endPoint x: 168, endPoint y: 312, distance: 442.9
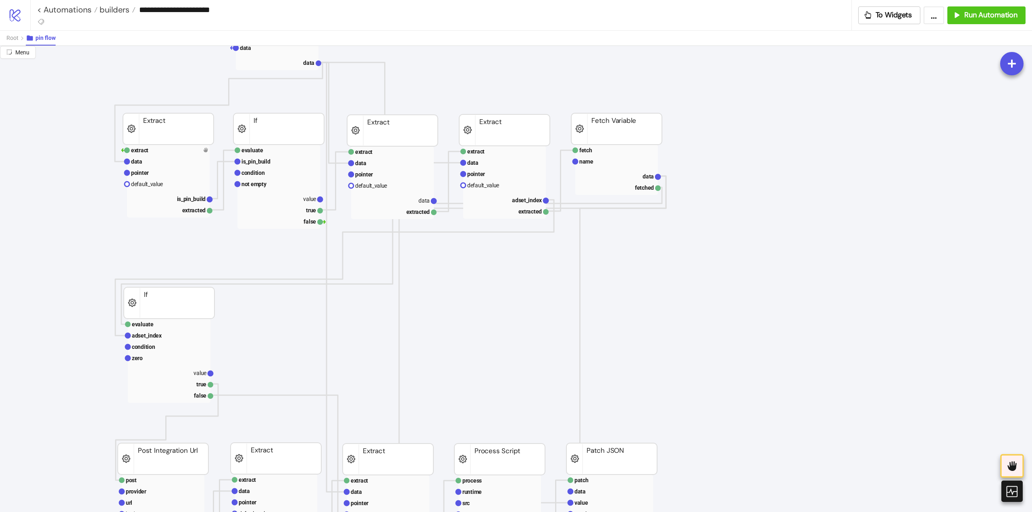
scroll to position [201, 20]
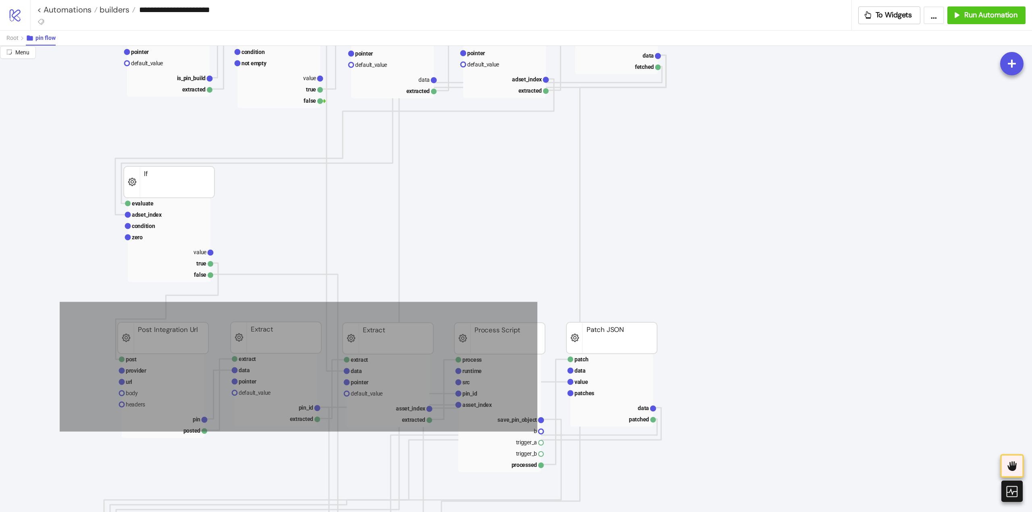
drag, startPoint x: 60, startPoint y: 302, endPoint x: 540, endPoint y: 430, distance: 496.7
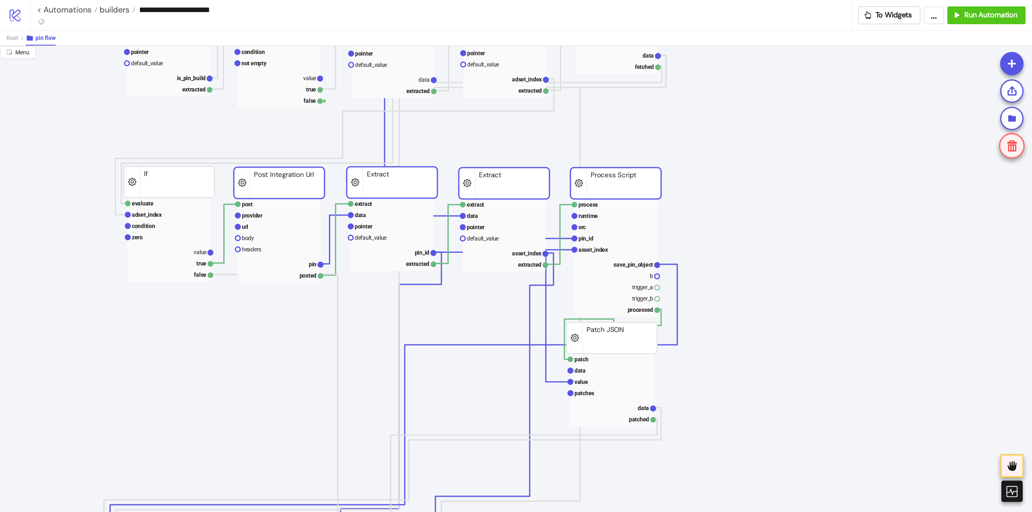
drag, startPoint x: 179, startPoint y: 353, endPoint x: 411, endPoint y: 168, distance: 297.0
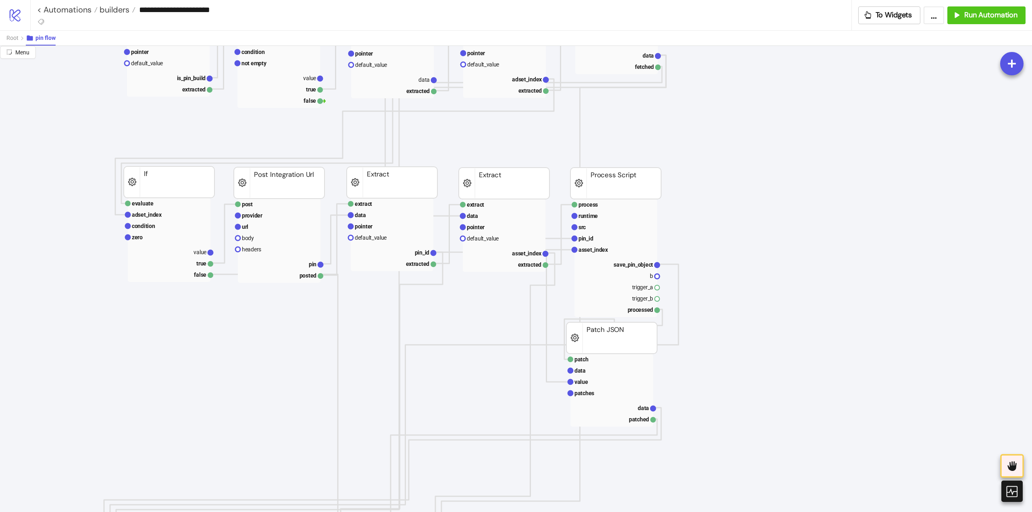
scroll to position [484, 20]
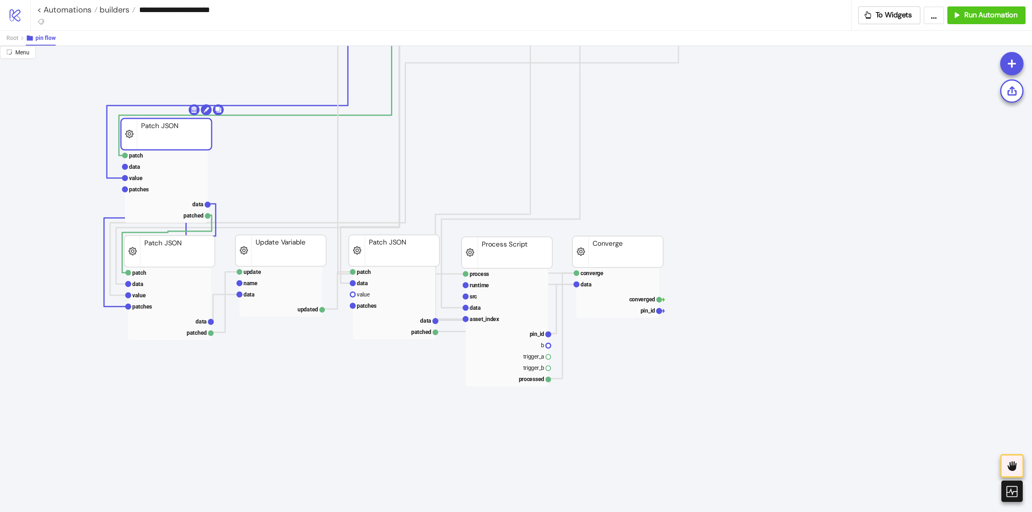
drag, startPoint x: 594, startPoint y: 64, endPoint x: 122, endPoint y: 170, distance: 484.5
click at [35, 235] on icon "data data Data Relay process runtime src data asset_index pin_id b trigger_a tr…" at bounding box center [786, 368] width 1612 height 1612
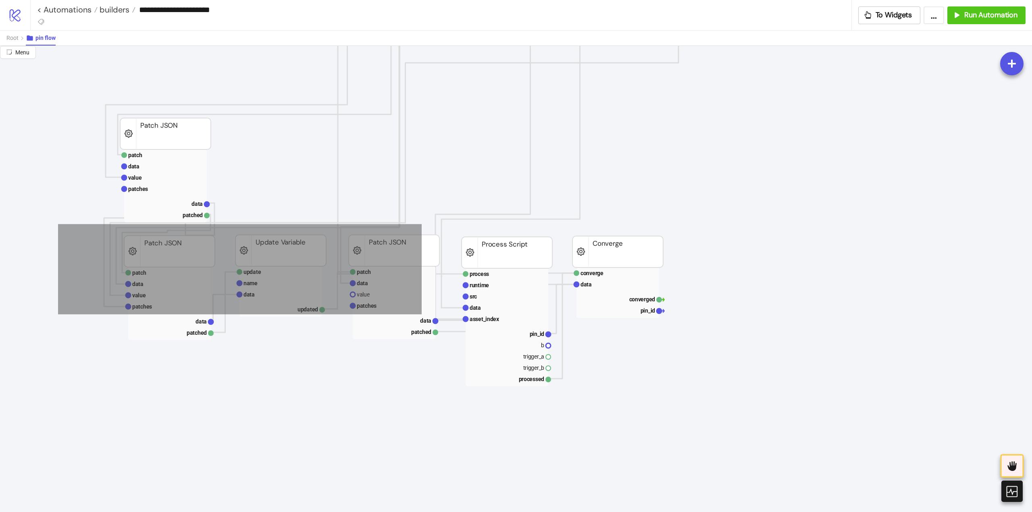
drag, startPoint x: 62, startPoint y: 224, endPoint x: 750, endPoint y: 385, distance: 706.1
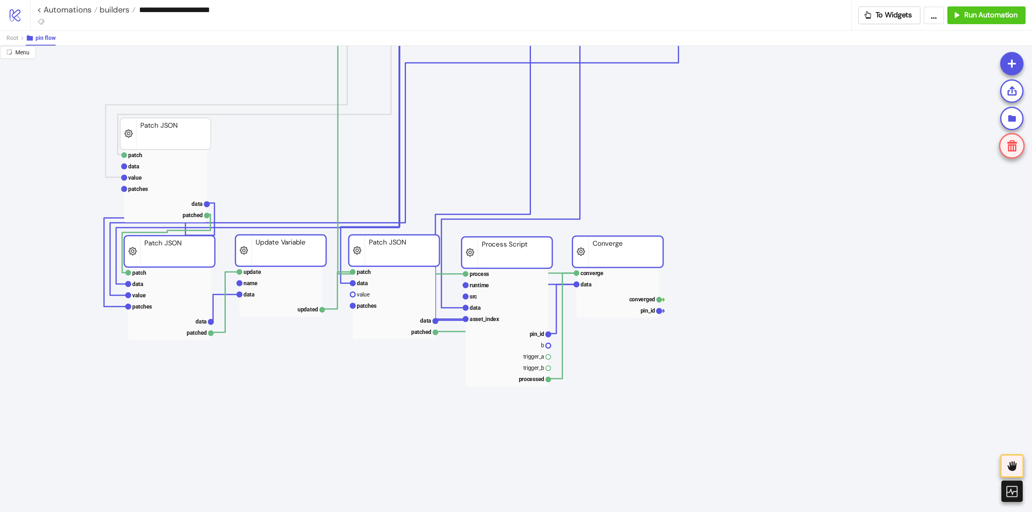
scroll to position [322, 20]
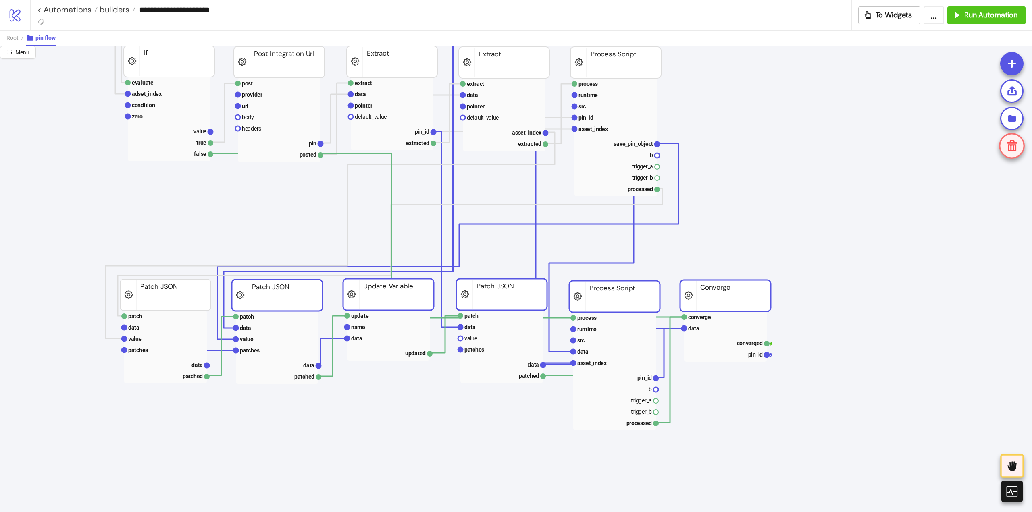
drag, startPoint x: 253, startPoint y: 445, endPoint x: 282, endPoint y: 298, distance: 149.4
drag, startPoint x: 372, startPoint y: 432, endPoint x: 532, endPoint y: 419, distance: 160.5
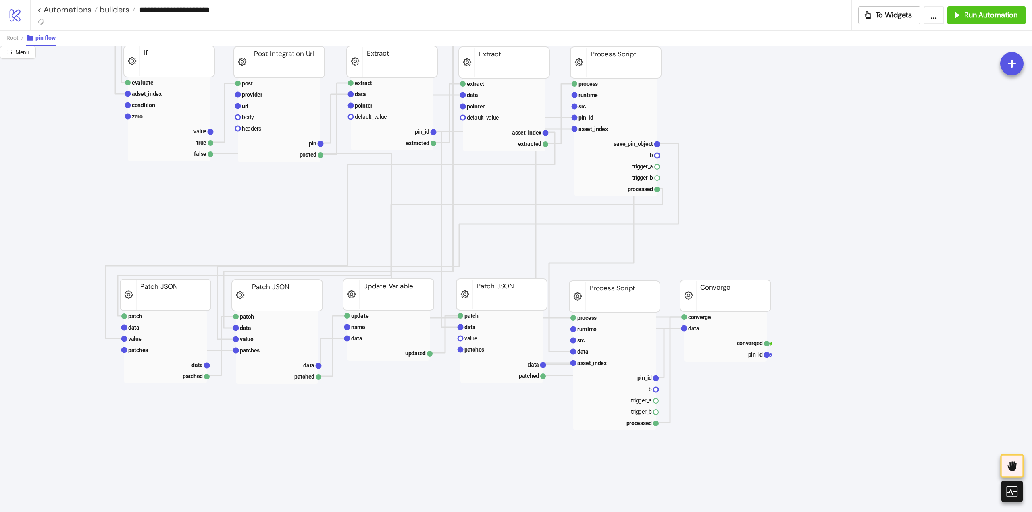
scroll to position [403, 20]
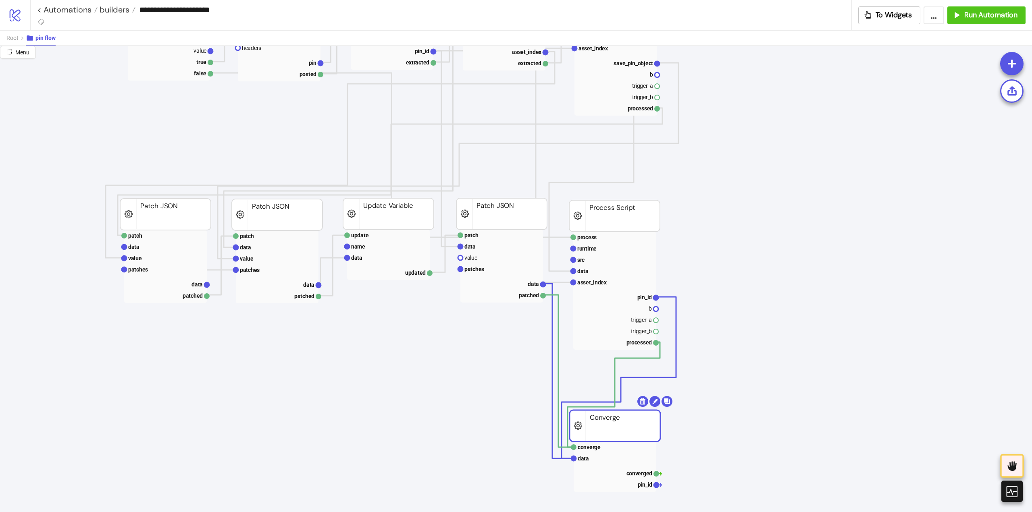
drag, startPoint x: 703, startPoint y: 223, endPoint x: 592, endPoint y: 434, distance: 237.9
click at [592, 434] on rect at bounding box center [614, 425] width 91 height 31
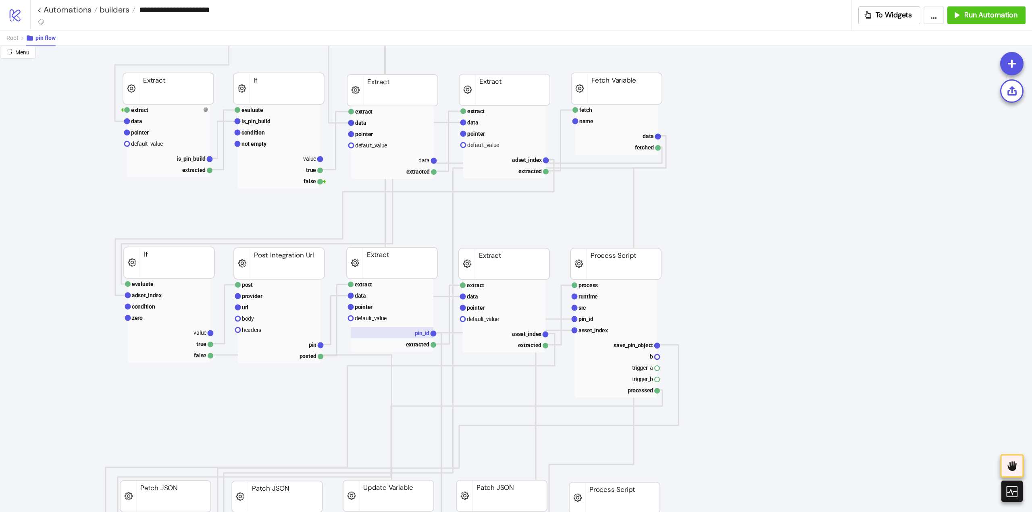
scroll to position [0, 20]
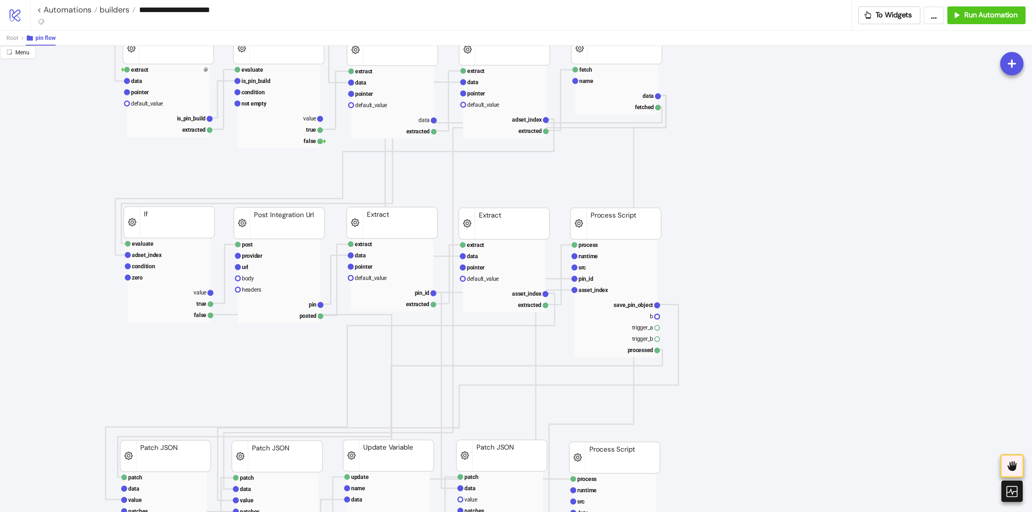
scroll to position [81, 20]
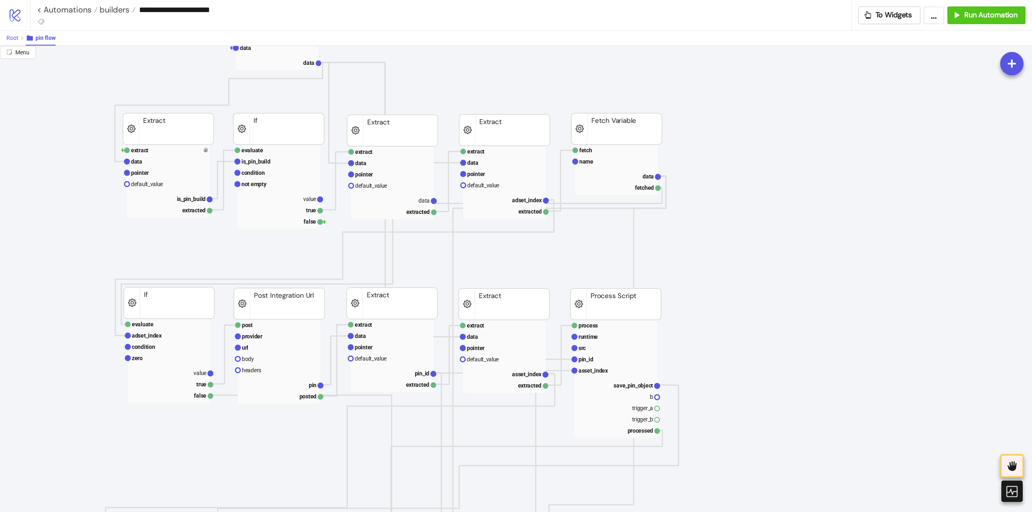
click at [12, 39] on span "Root" at bounding box center [12, 38] width 12 height 6
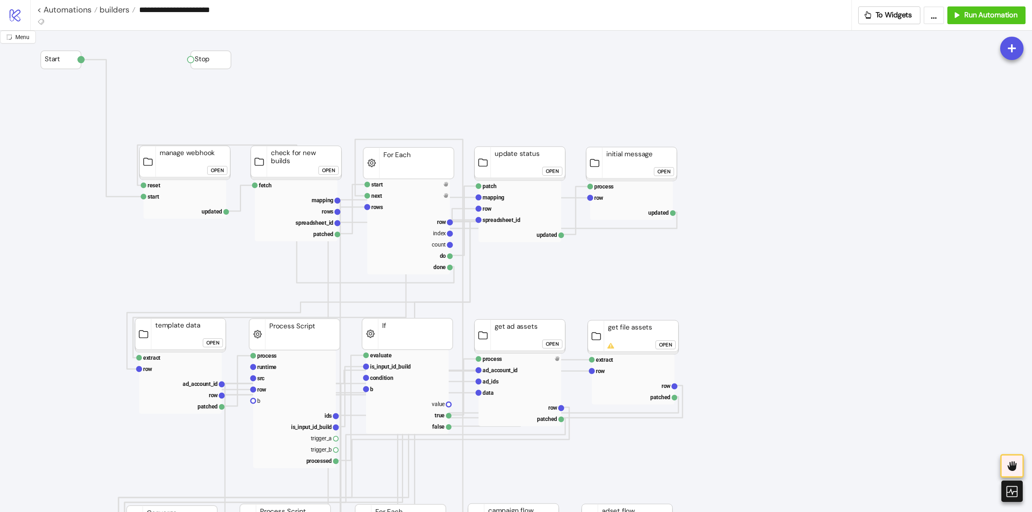
scroll to position [201, 20]
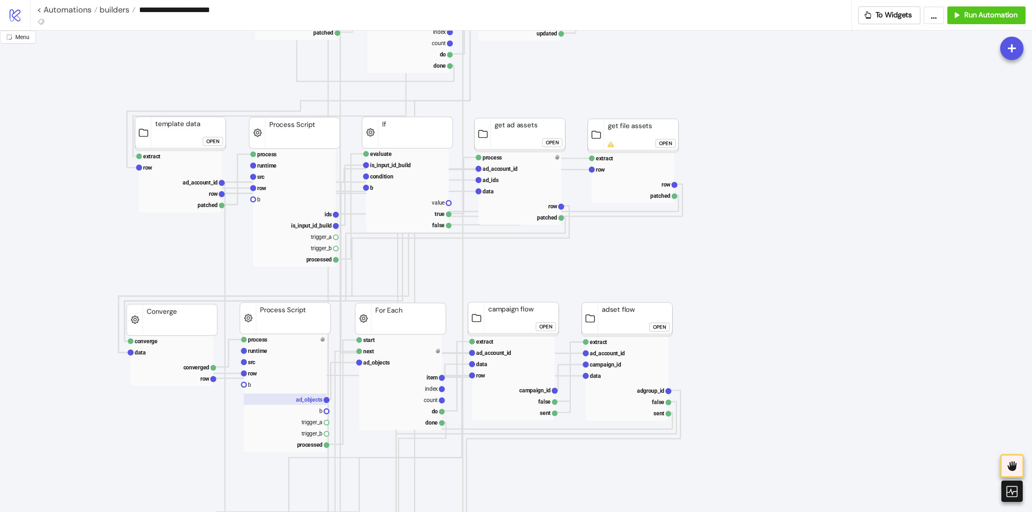
click at [298, 401] on text "ad_objects" at bounding box center [309, 400] width 27 height 6
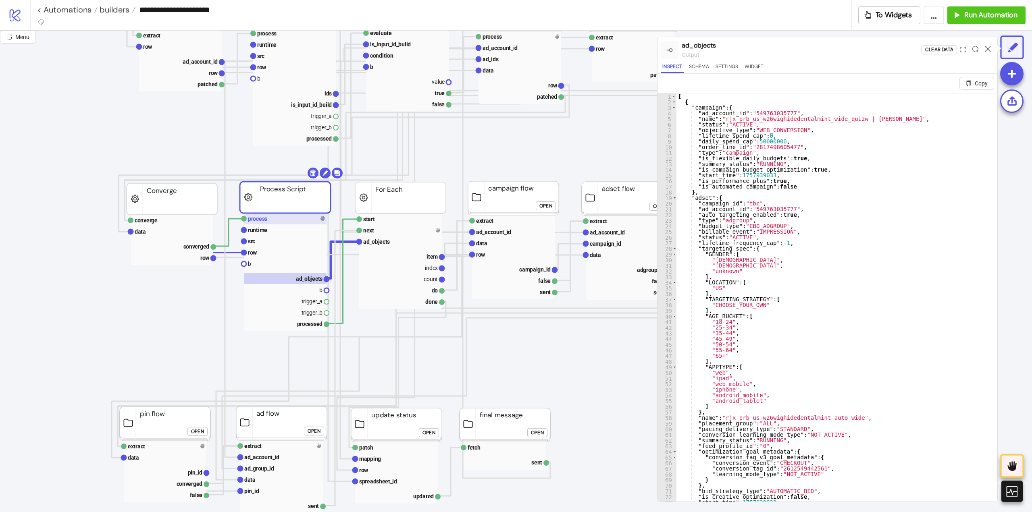
scroll to position [443, 20]
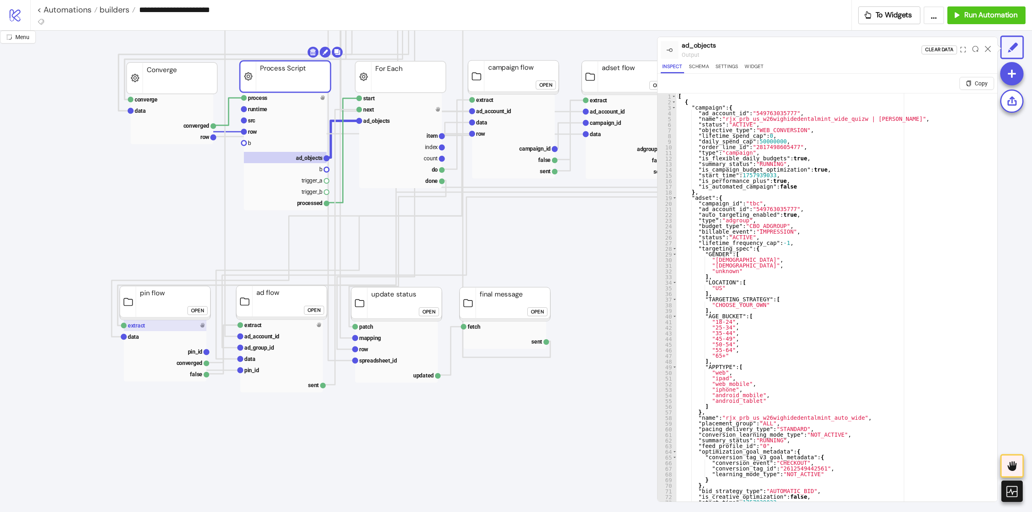
click at [155, 327] on rect at bounding box center [165, 325] width 83 height 11
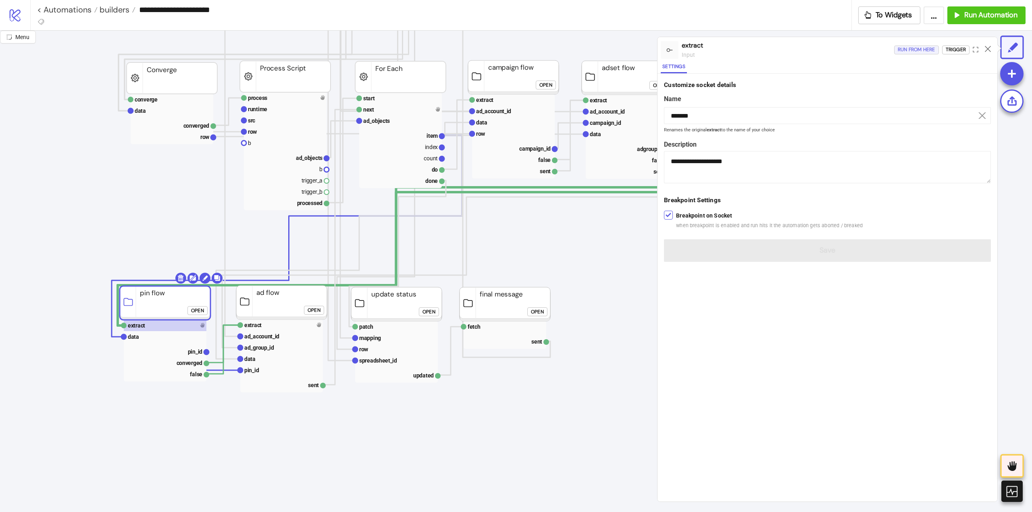
click at [916, 49] on div "Run from here" at bounding box center [915, 49] width 37 height 9
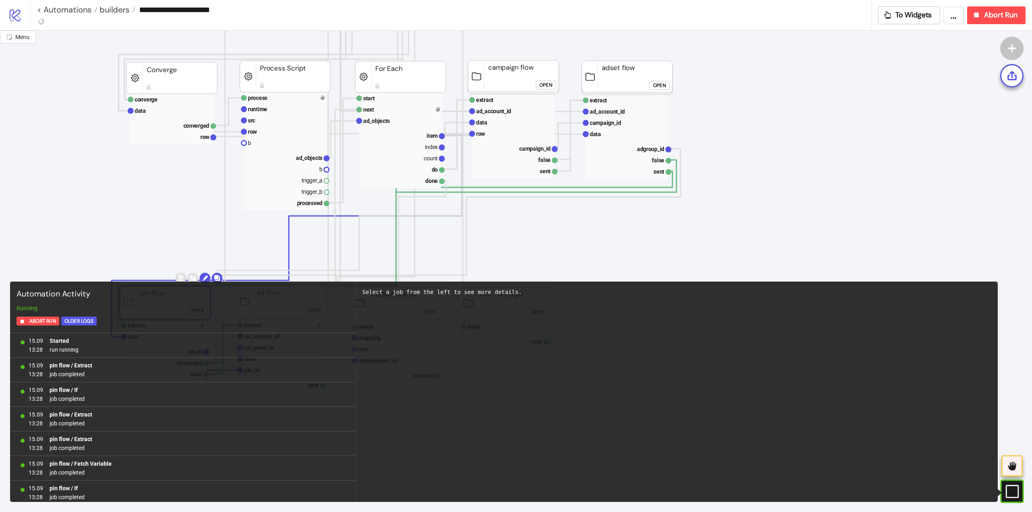
scroll to position [28, 0]
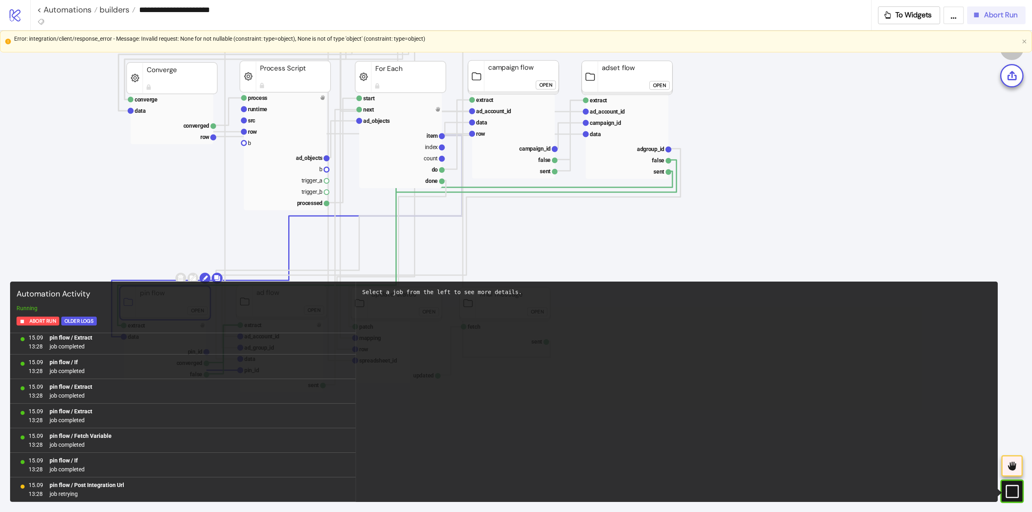
drag, startPoint x: 1005, startPoint y: 21, endPoint x: 994, endPoint y: 21, distance: 11.3
click at [1005, 20] on button "Abort Run" at bounding box center [996, 15] width 58 height 18
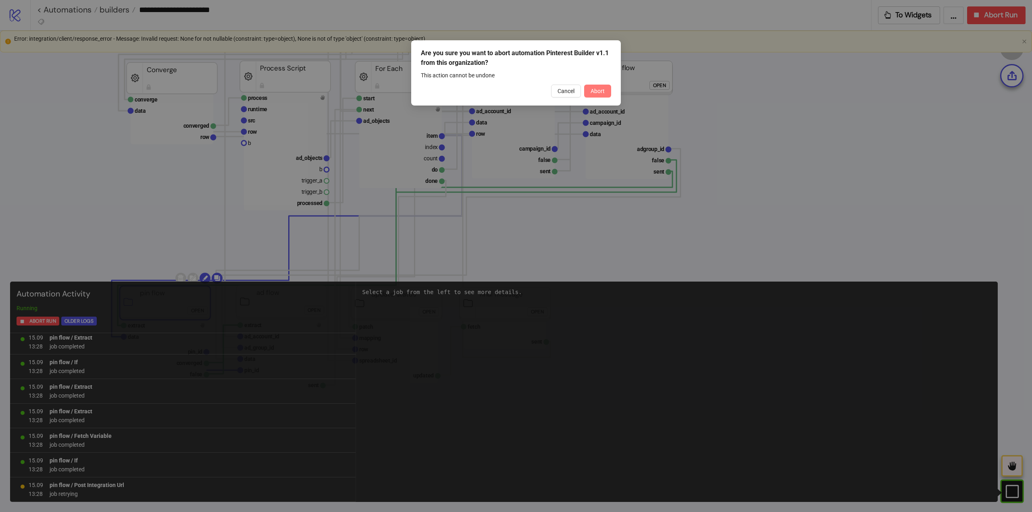
click at [598, 86] on button "Abort" at bounding box center [597, 91] width 27 height 13
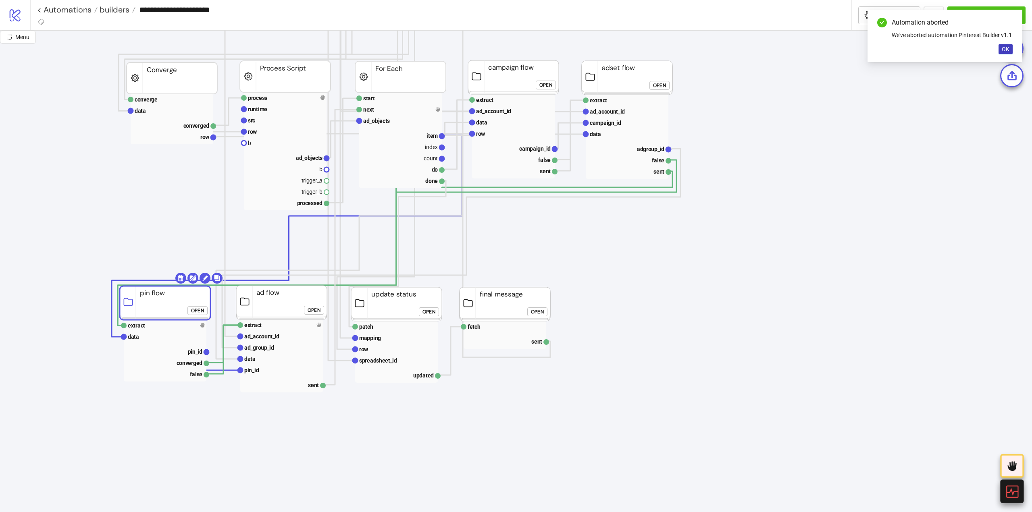
click at [1007, 492] on icon at bounding box center [1011, 491] width 14 height 14
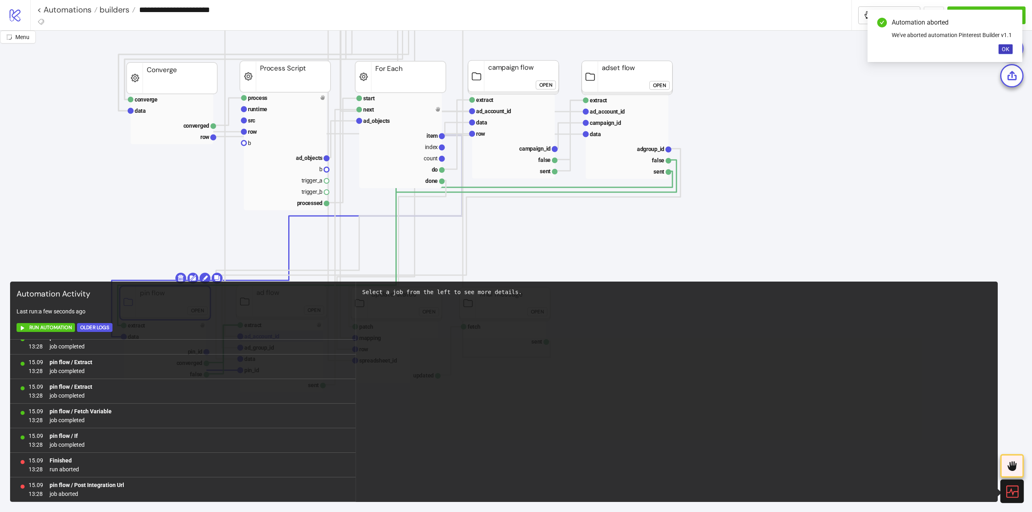
scroll to position [564, 20]
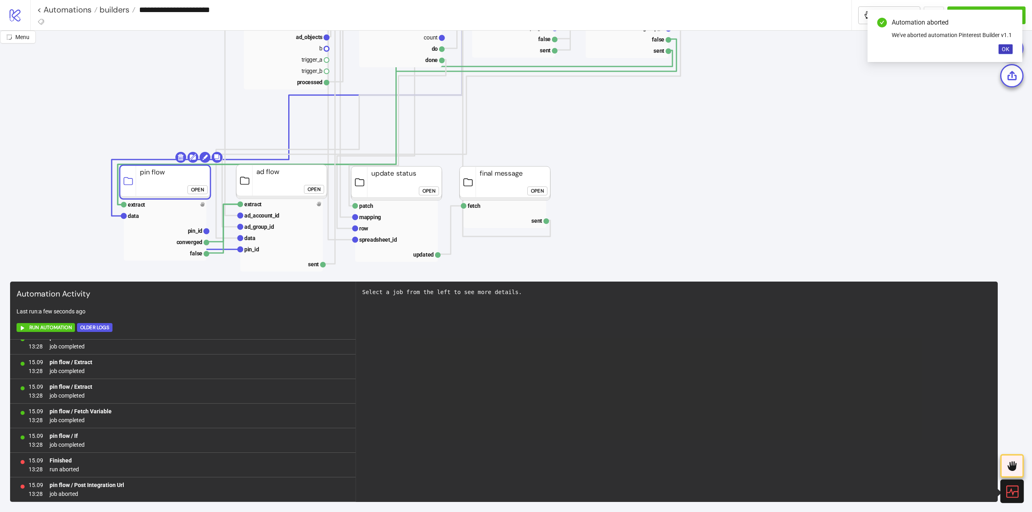
click div "Open"
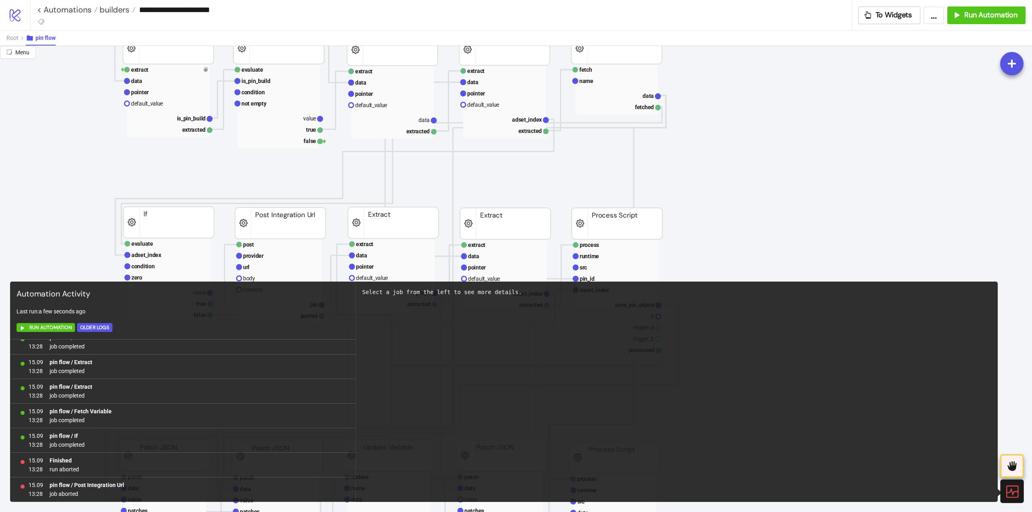
scroll to position [201, 20]
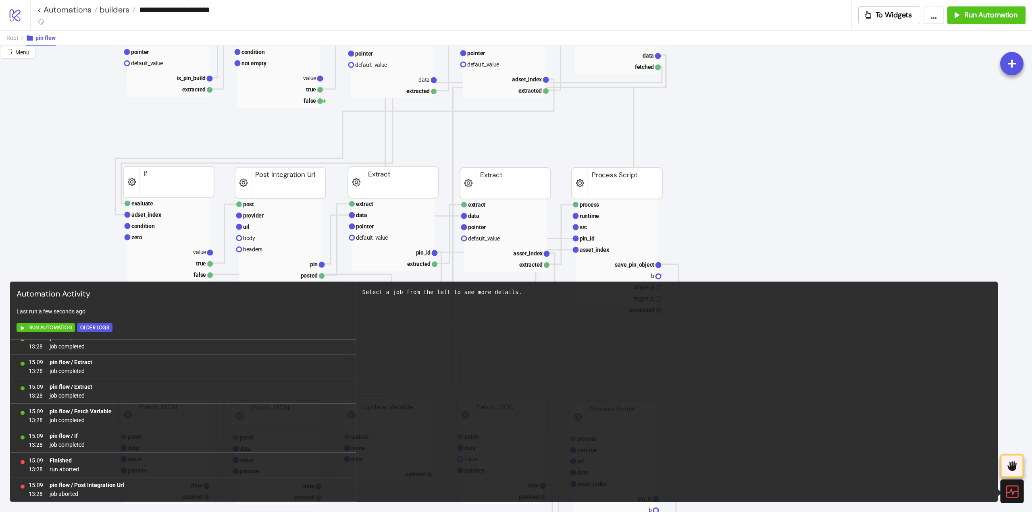
click at [1005, 495] on div at bounding box center [1011, 491] width 23 height 23
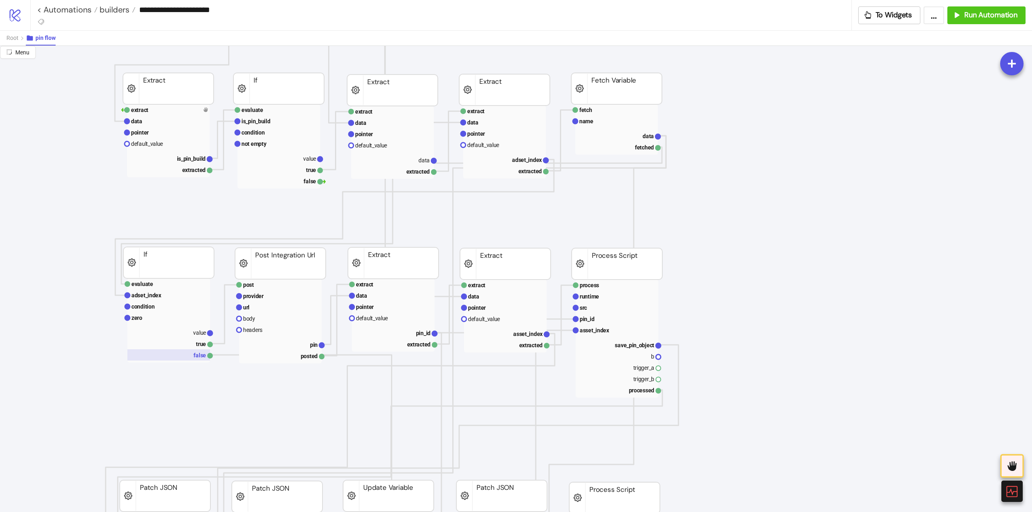
scroll to position [40, 20]
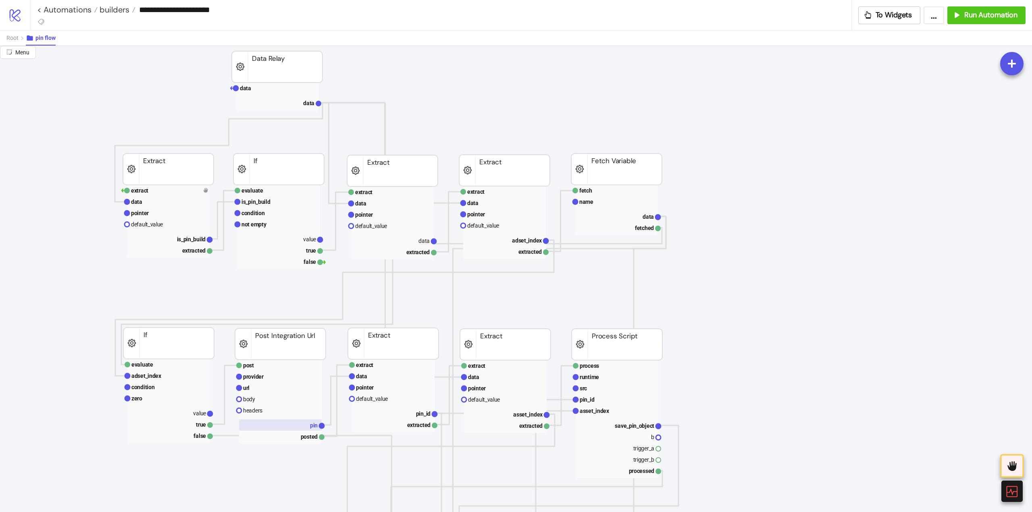
click at [270, 422] on rect at bounding box center [280, 424] width 83 height 11
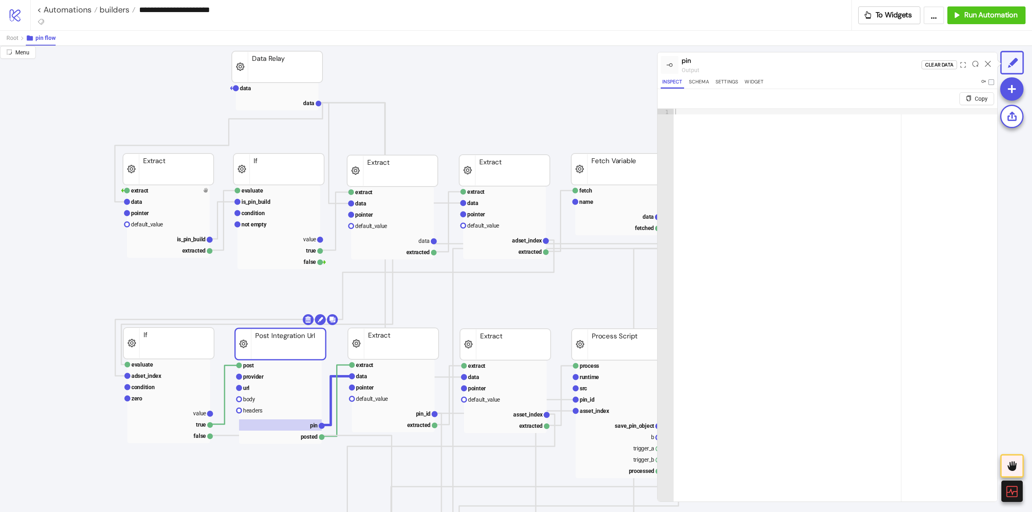
scroll to position [40, 100]
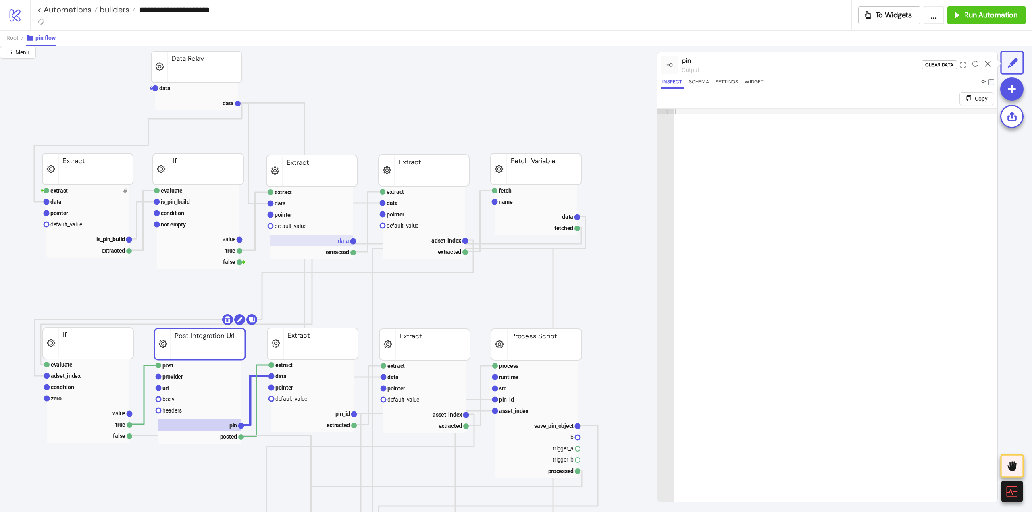
click at [337, 243] on rect at bounding box center [311, 240] width 83 height 11
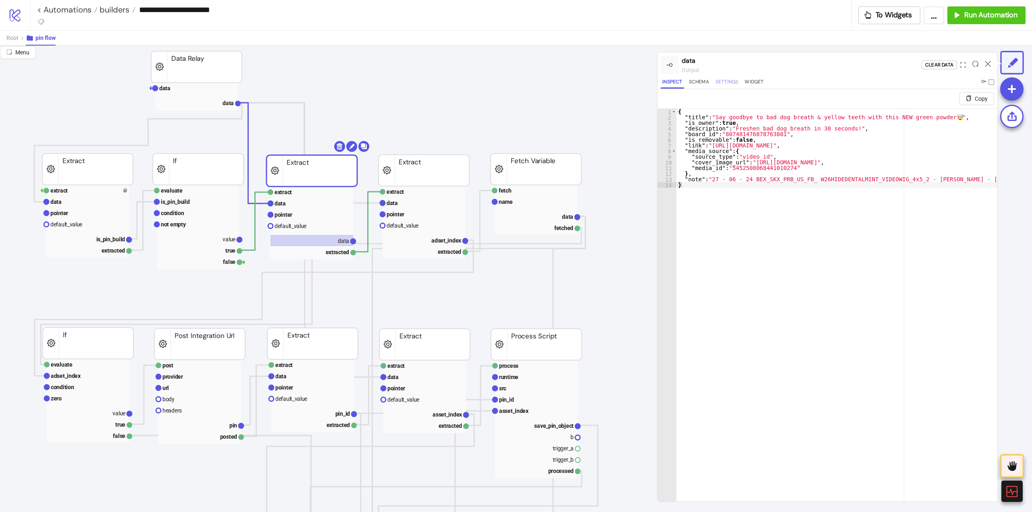
click at [727, 84] on button "Settings" at bounding box center [727, 83] width 26 height 11
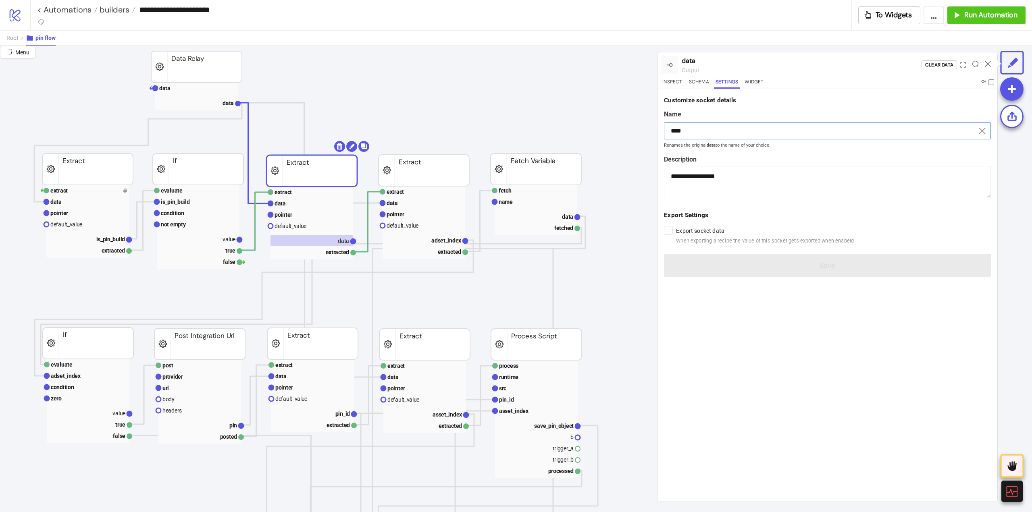
click at [713, 130] on input "****" at bounding box center [827, 130] width 327 height 17
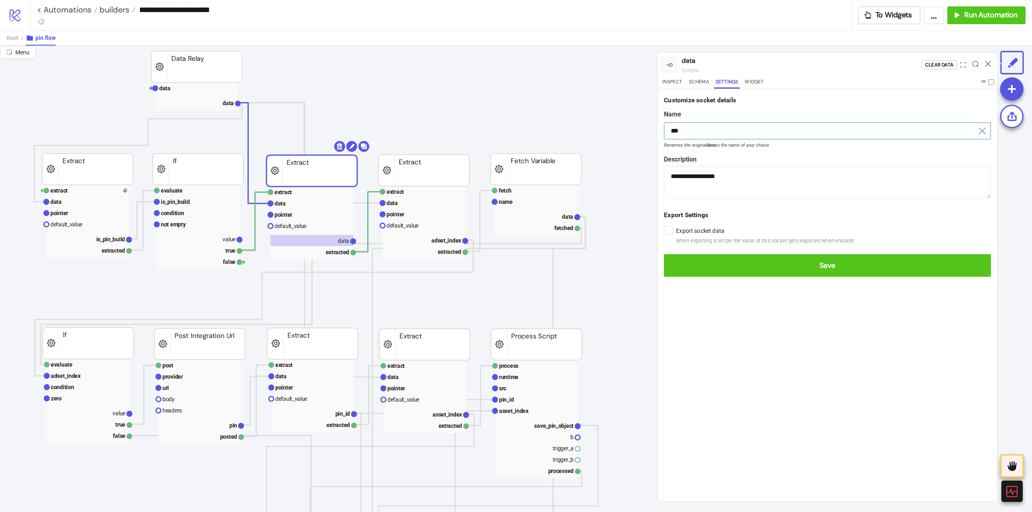
type input "***"
click at [664, 254] on button "Save" at bounding box center [827, 265] width 327 height 23
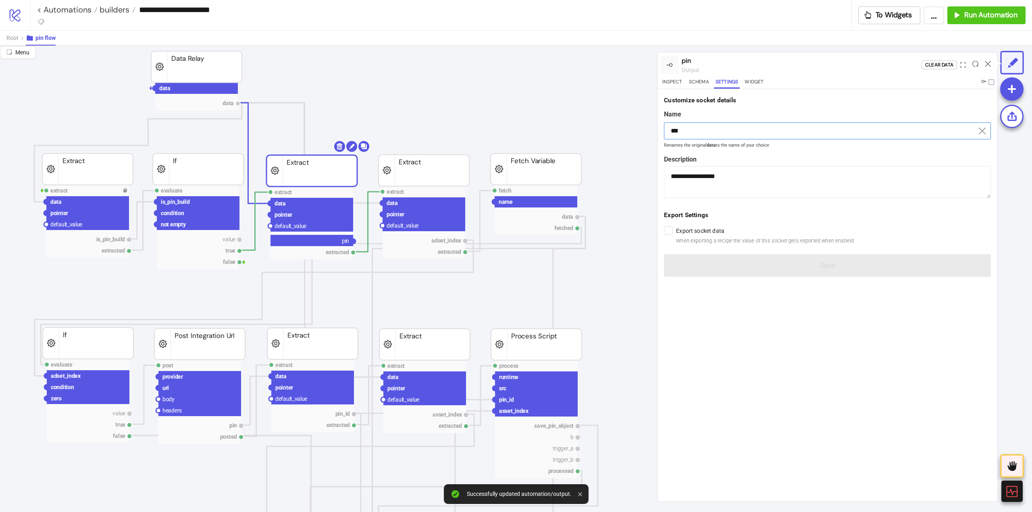
drag, startPoint x: 352, startPoint y: 241, endPoint x: 311, endPoint y: 299, distance: 71.2
click at [159, 399] on circle at bounding box center [158, 399] width 5 height 5
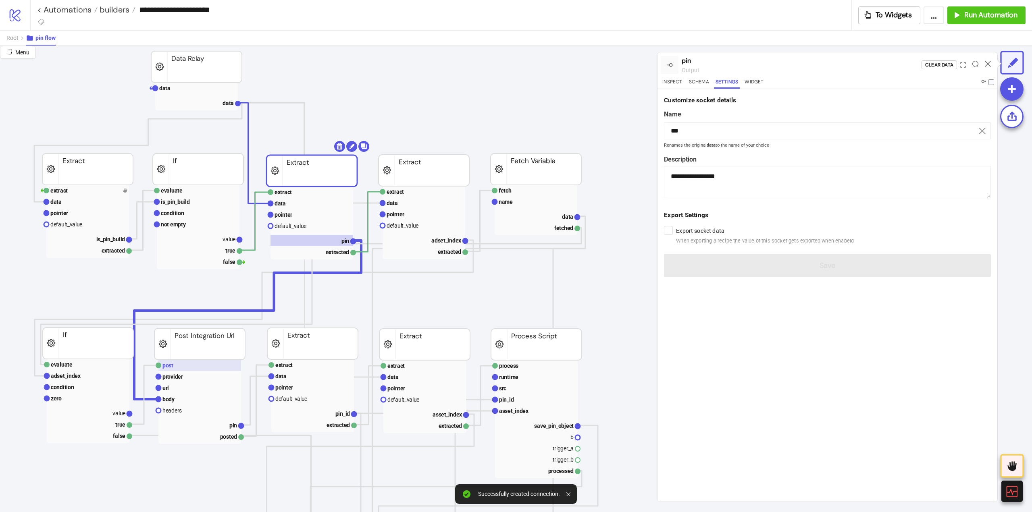
click at [187, 366] on rect at bounding box center [199, 365] width 83 height 11
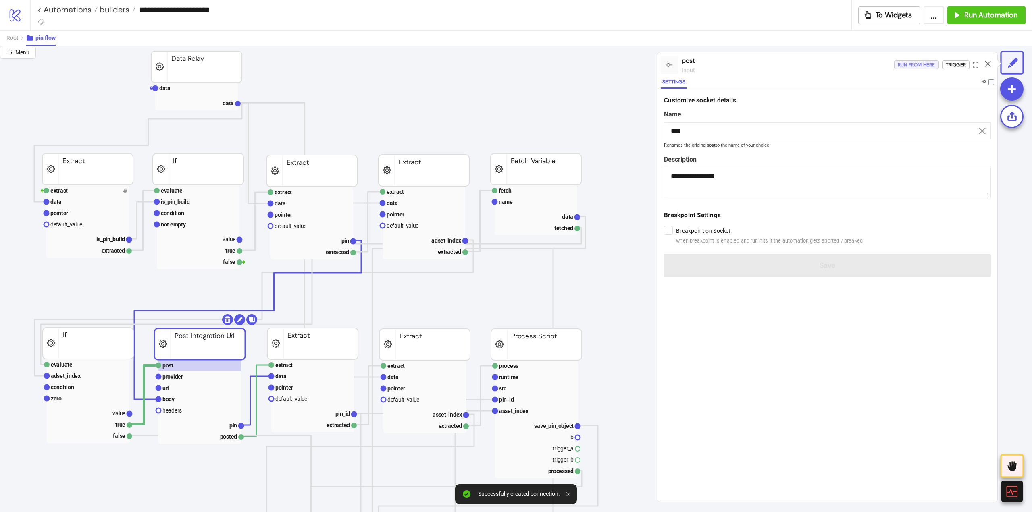
click at [913, 66] on div "Run from here" at bounding box center [915, 64] width 37 height 9
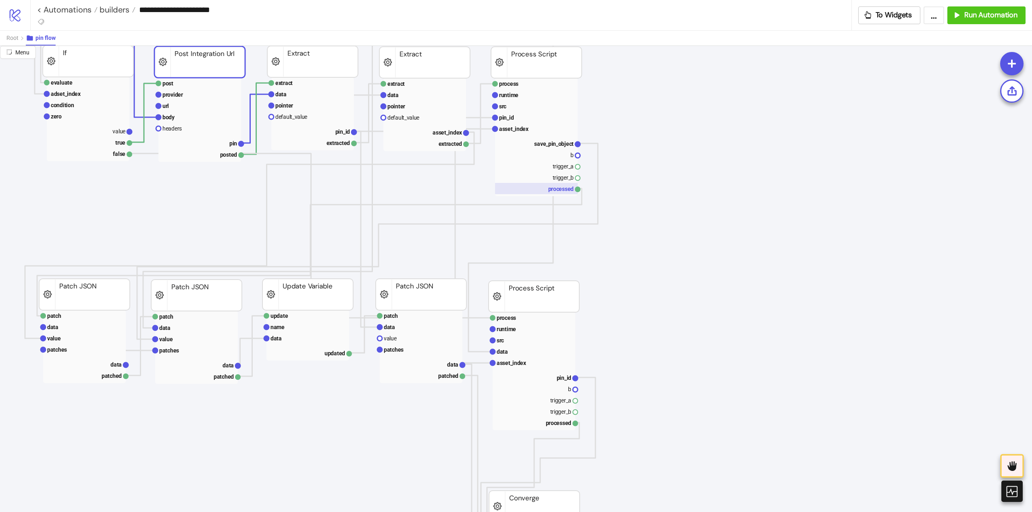
scroll to position [363, 100]
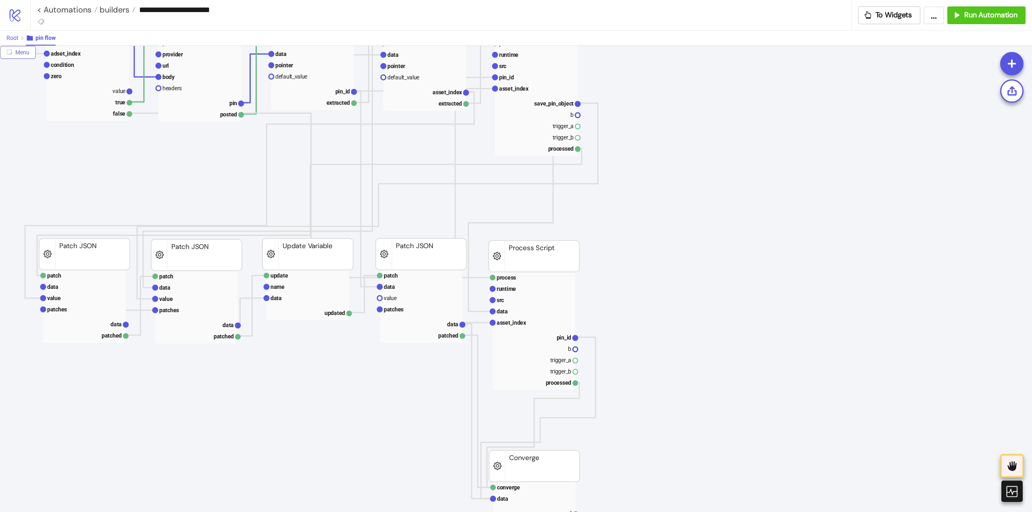
drag, startPoint x: 10, startPoint y: 41, endPoint x: 14, endPoint y: 42, distance: 4.1
click at [10, 40] on span "Root" at bounding box center [12, 38] width 12 height 6
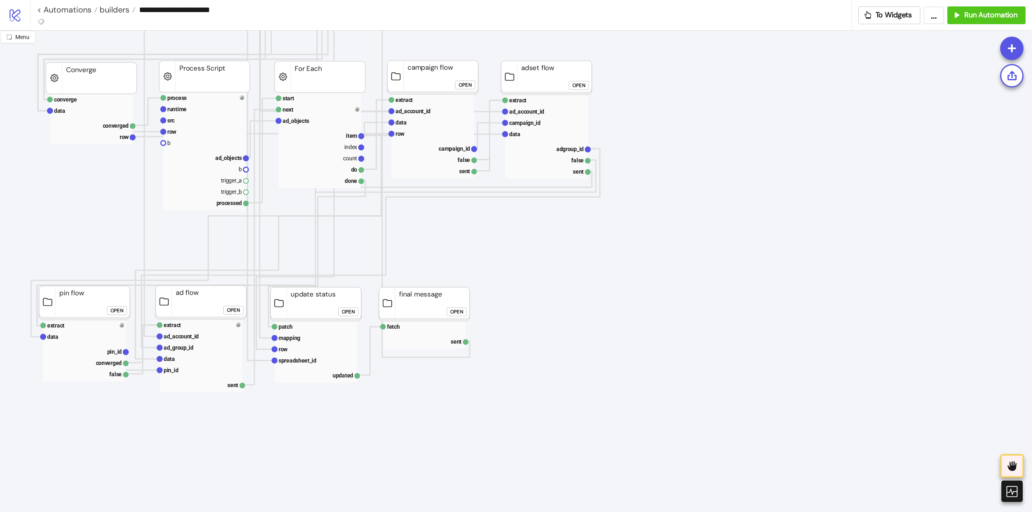
scroll to position [443, 0]
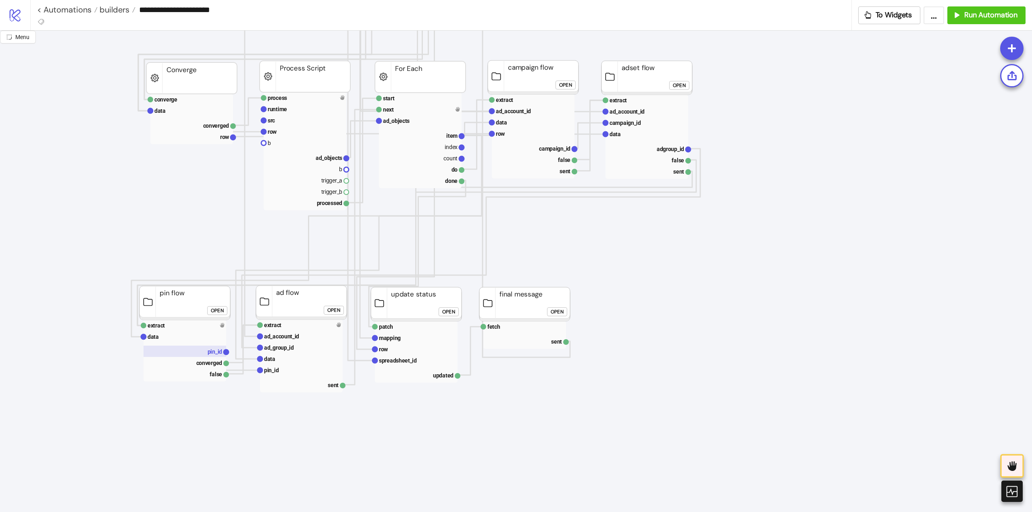
click at [211, 354] on text "pin_id" at bounding box center [215, 352] width 15 height 6
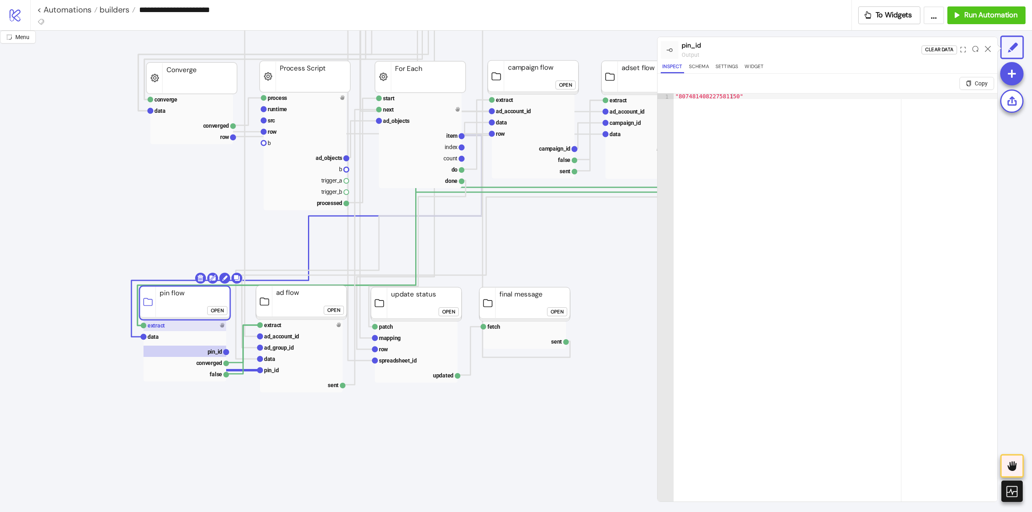
click at [198, 321] on rect at bounding box center [184, 325] width 83 height 11
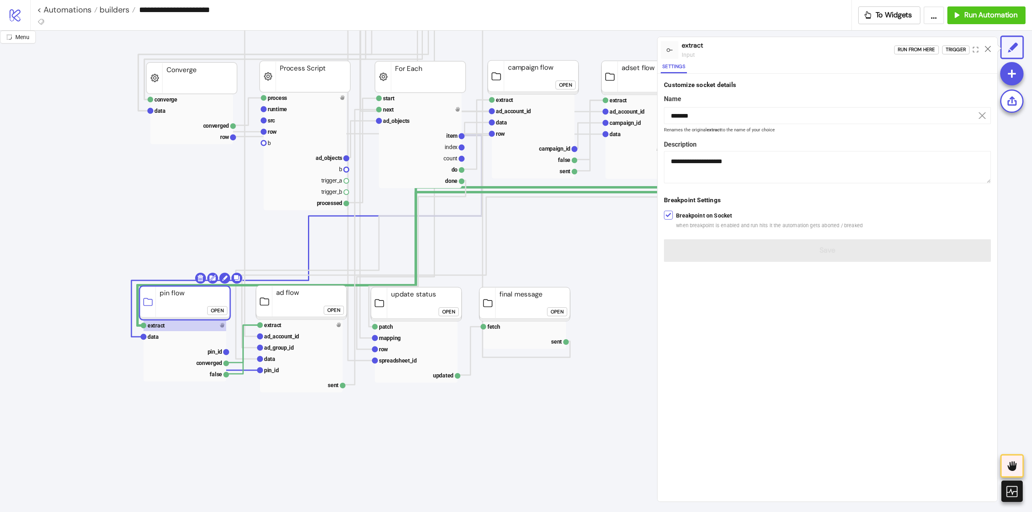
click at [668, 211] on div at bounding box center [668, 215] width 9 height 9
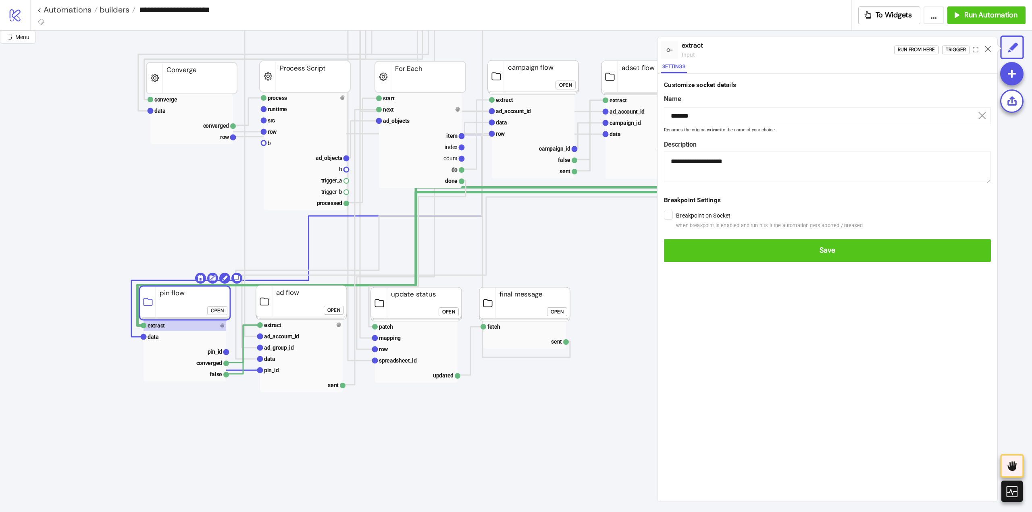
drag, startPoint x: 684, startPoint y: 252, endPoint x: 759, endPoint y: 237, distance: 76.9
click at [685, 252] on span "Save" at bounding box center [827, 250] width 314 height 9
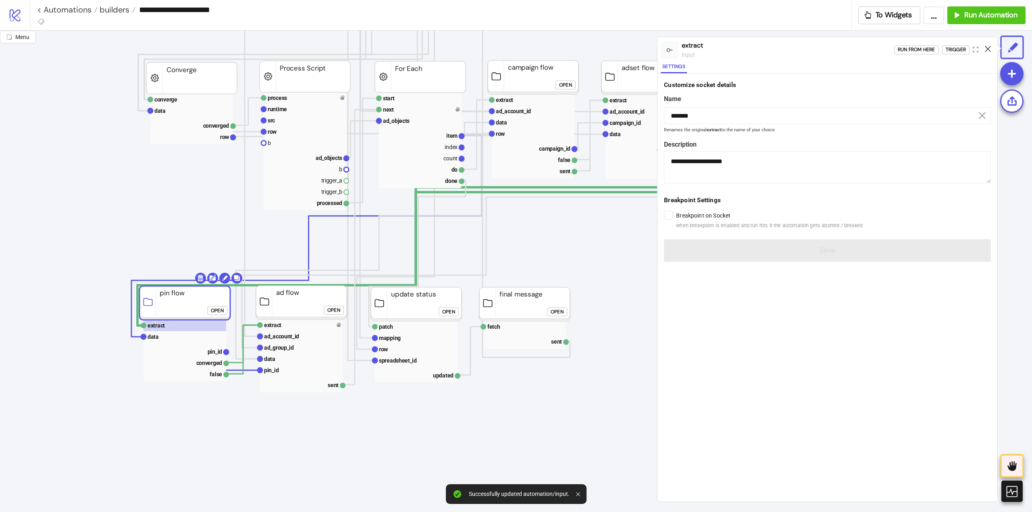
click at [986, 48] on icon at bounding box center [987, 49] width 6 height 6
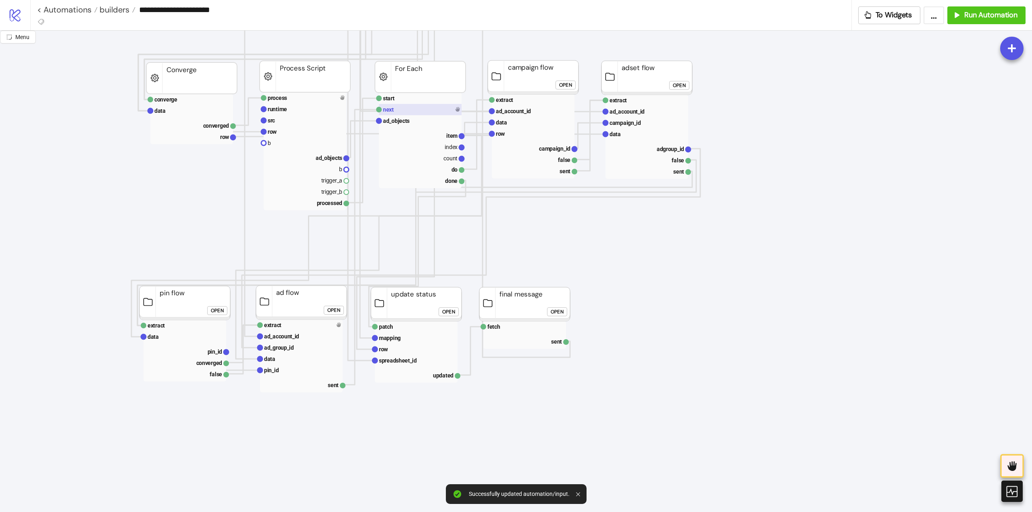
click at [400, 112] on rect at bounding box center [420, 109] width 83 height 11
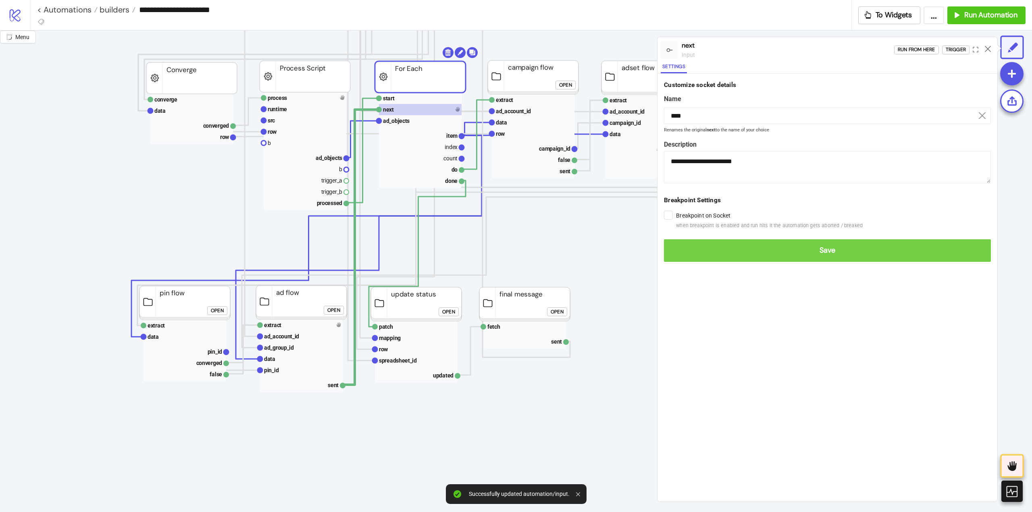
click at [679, 248] on span "Save" at bounding box center [827, 250] width 314 height 9
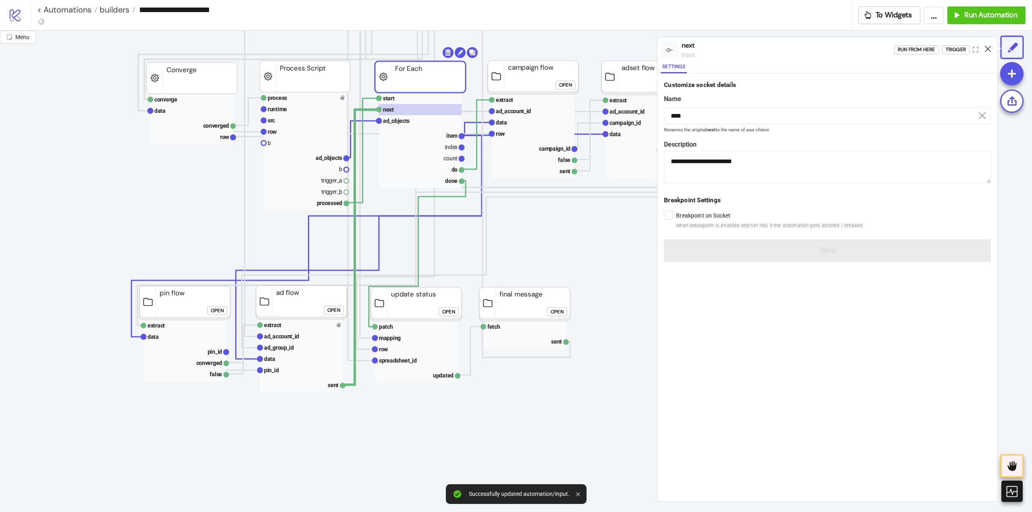
click at [984, 49] on icon at bounding box center [987, 49] width 6 height 6
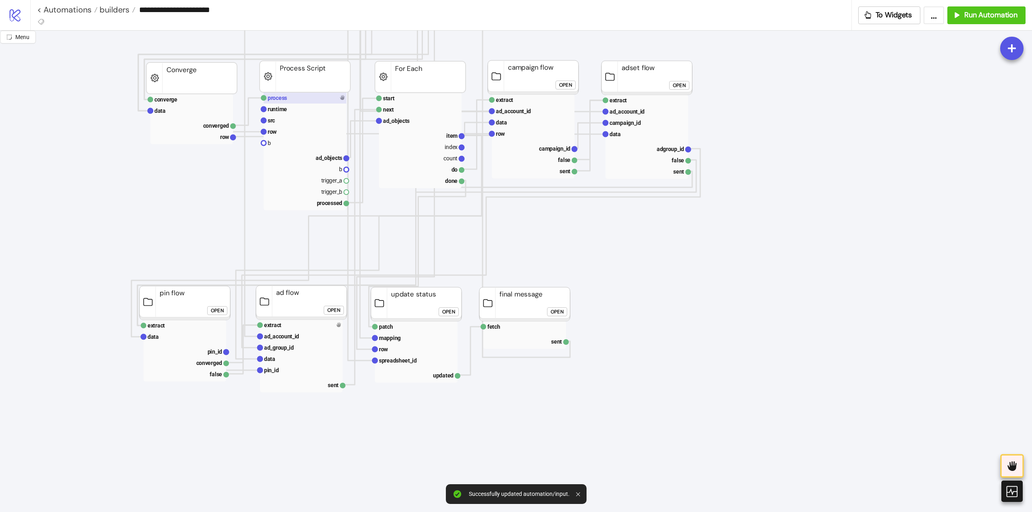
click at [321, 98] on rect at bounding box center [305, 97] width 83 height 11
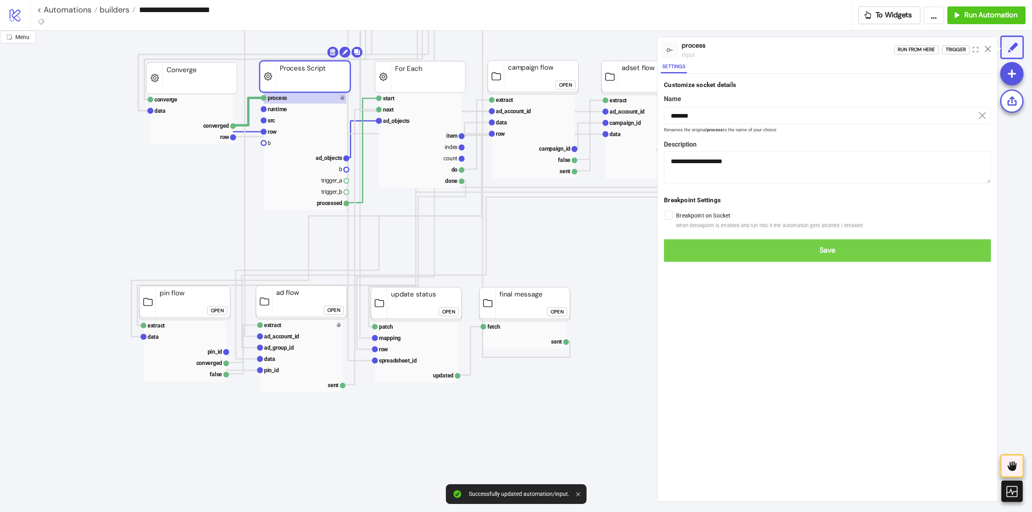
click at [680, 250] on span "Save" at bounding box center [827, 250] width 314 height 9
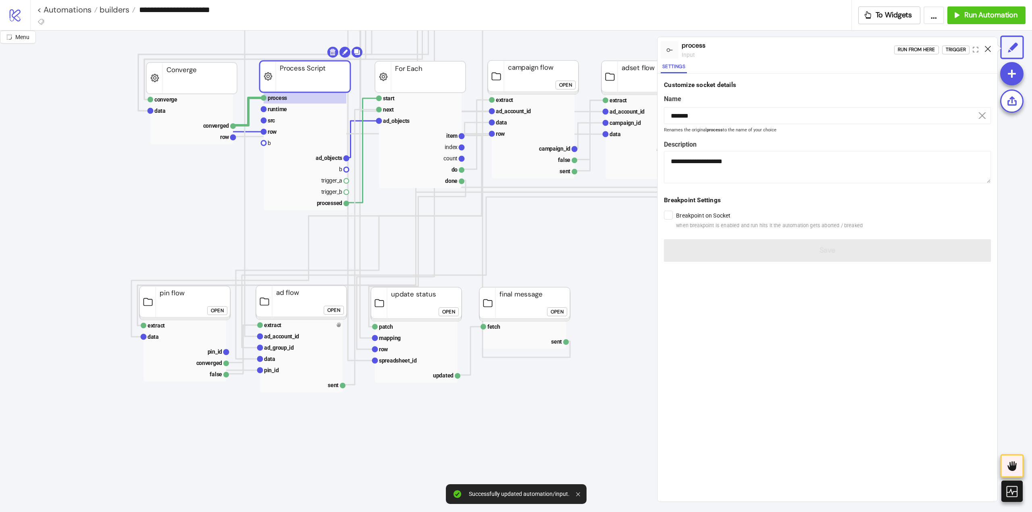
click at [986, 50] on icon at bounding box center [987, 49] width 6 height 6
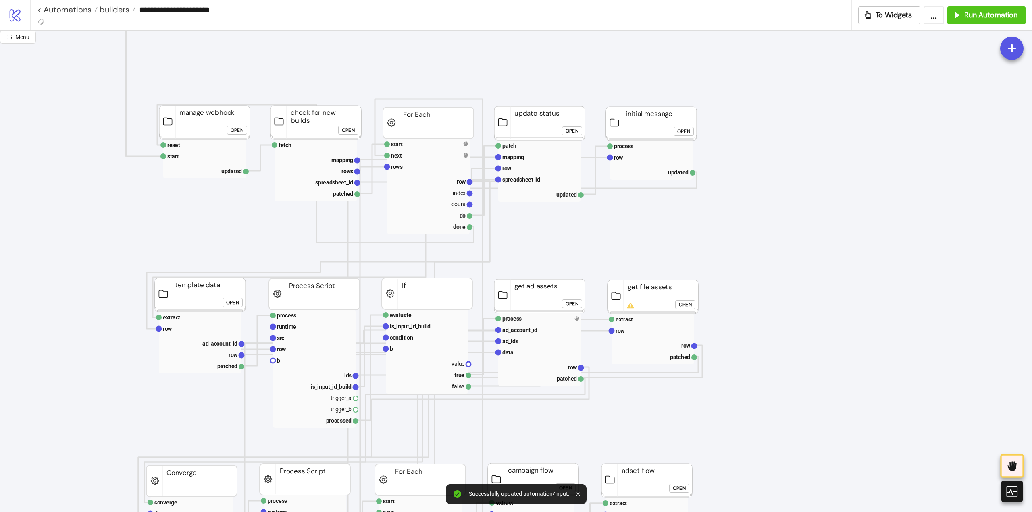
scroll to position [121, 0]
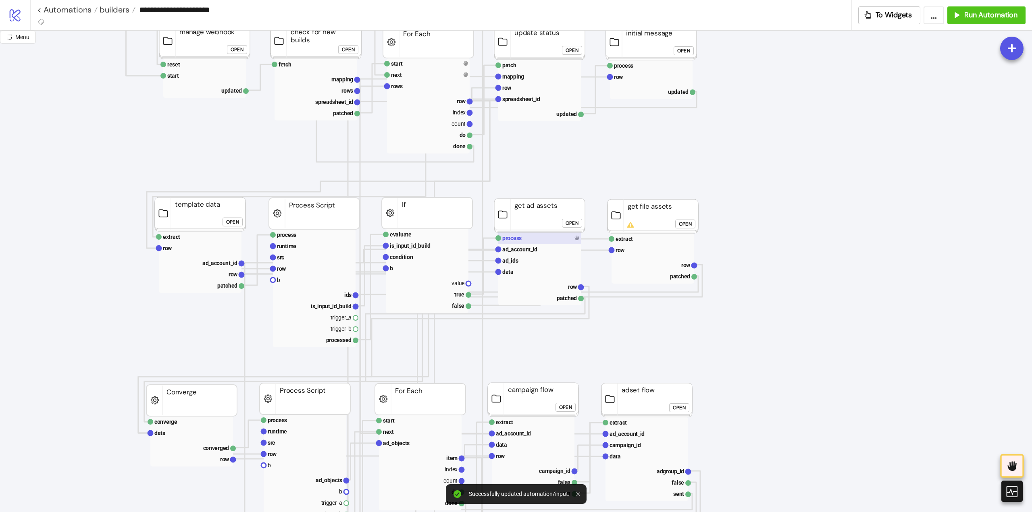
click at [519, 241] on text "process" at bounding box center [511, 238] width 19 height 6
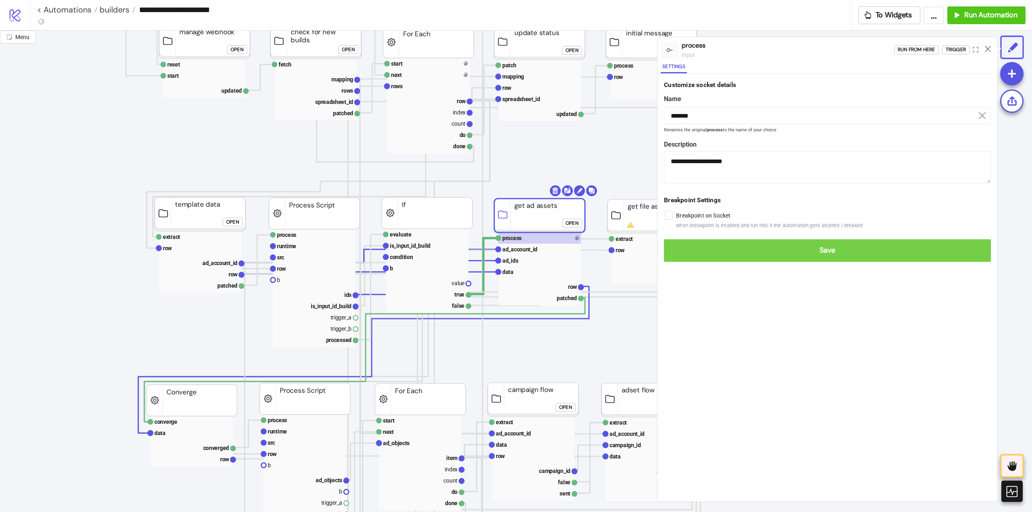
click at [681, 253] on span "Save" at bounding box center [827, 250] width 314 height 9
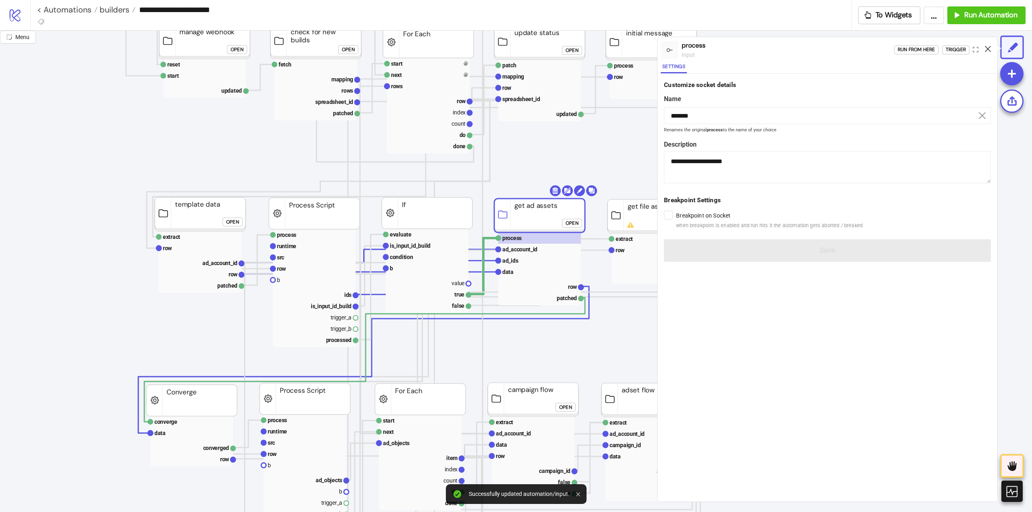
click at [988, 47] on icon at bounding box center [987, 49] width 6 height 6
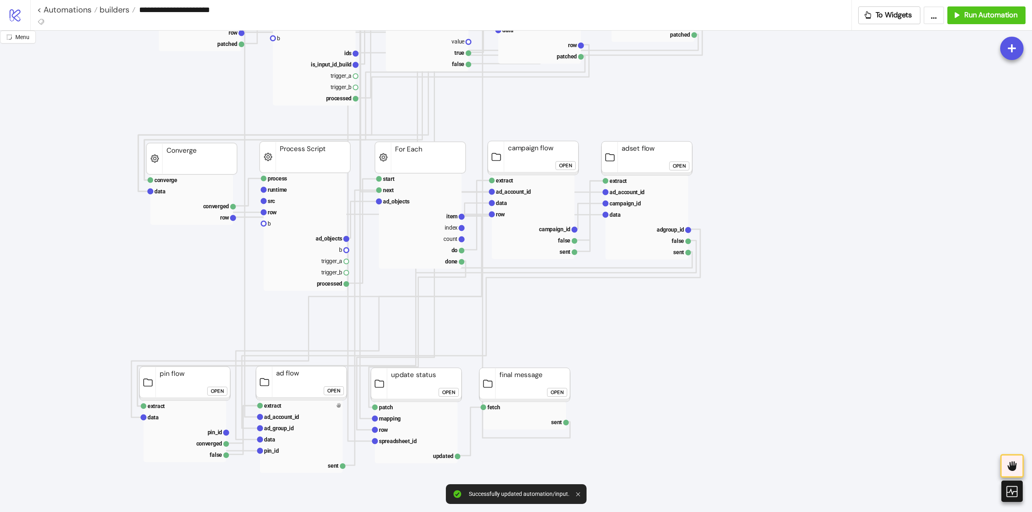
scroll to position [443, 0]
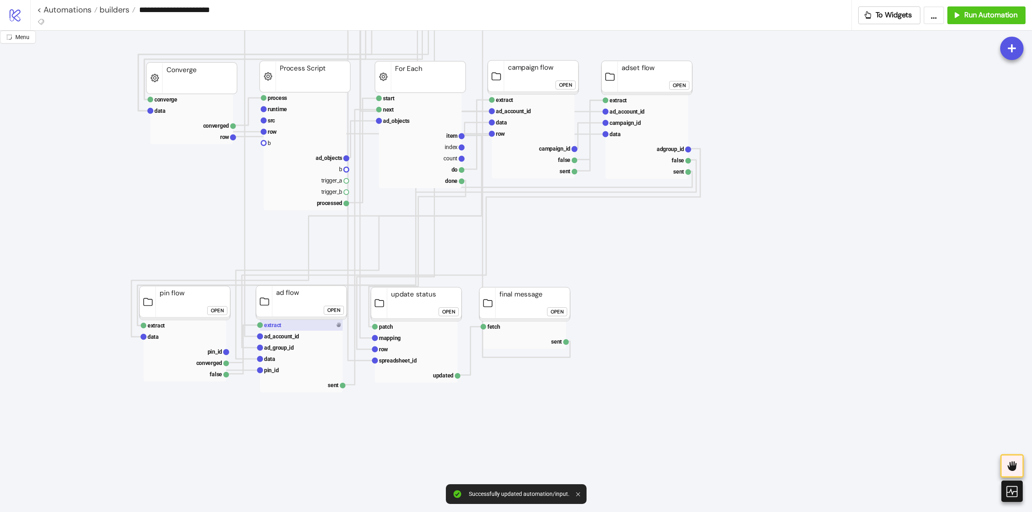
click at [278, 328] on text "extract" at bounding box center [272, 325] width 17 height 6
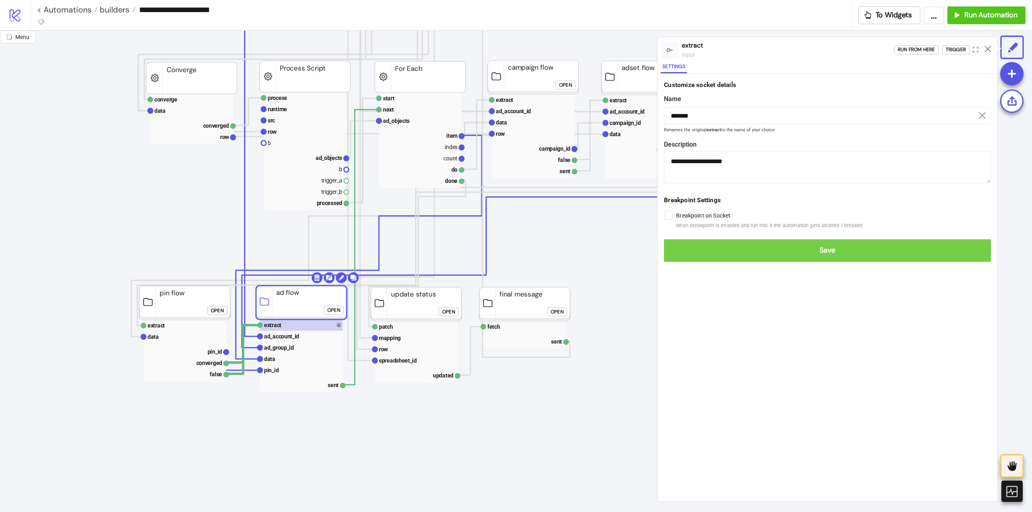
click at [671, 249] on span "Save" at bounding box center [827, 250] width 314 height 9
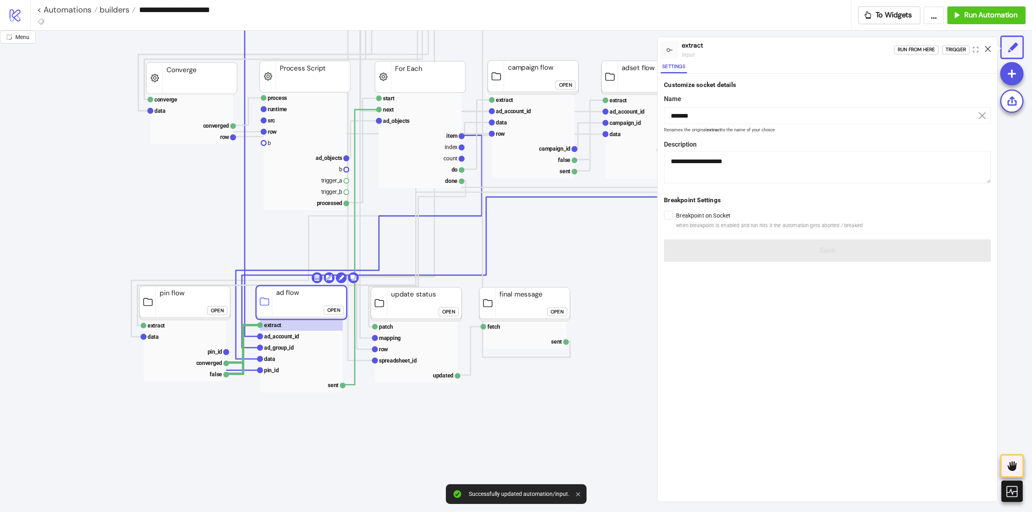
click at [987, 50] on icon at bounding box center [987, 49] width 6 height 6
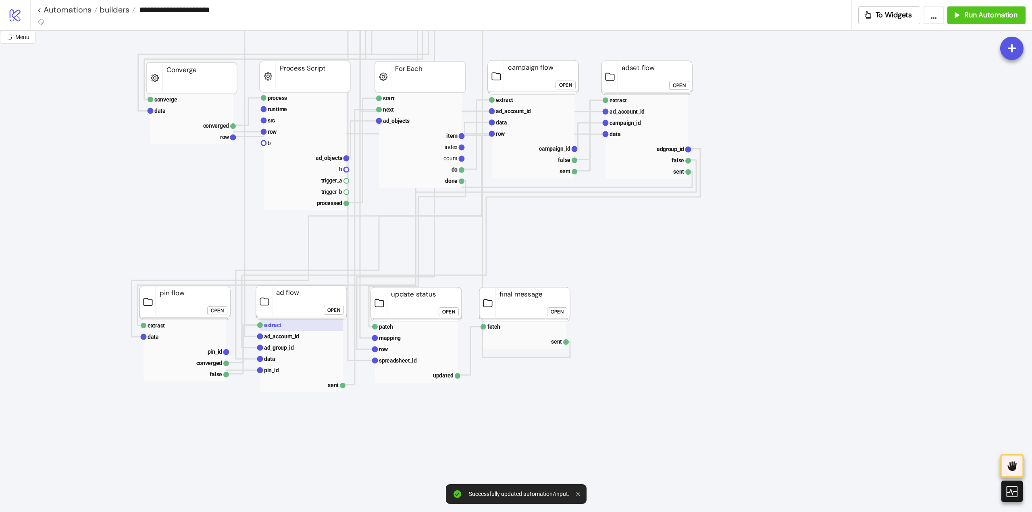
click at [301, 324] on rect at bounding box center [301, 325] width 83 height 11
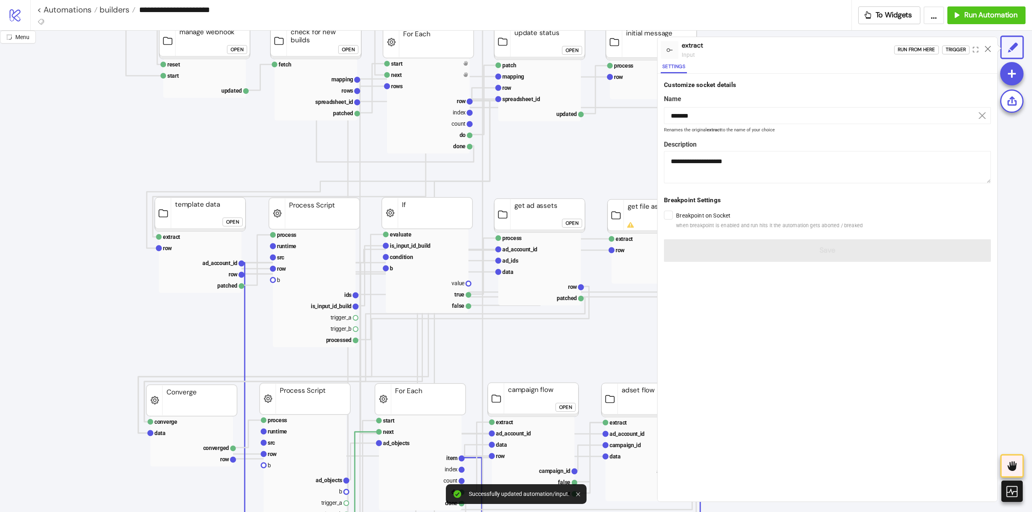
scroll to position [0, 0]
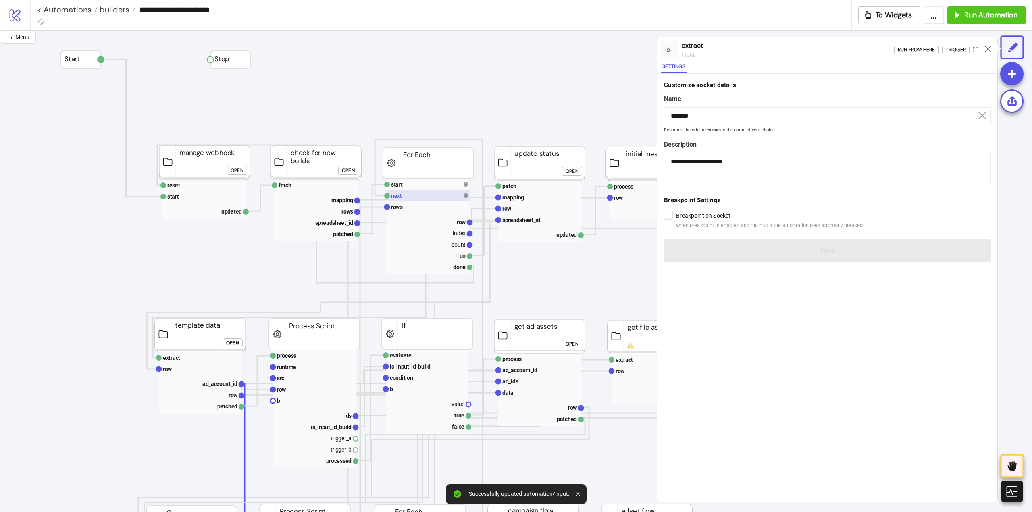
click at [430, 190] on rect at bounding box center [428, 195] width 83 height 11
type input "****"
type textarea "**********"
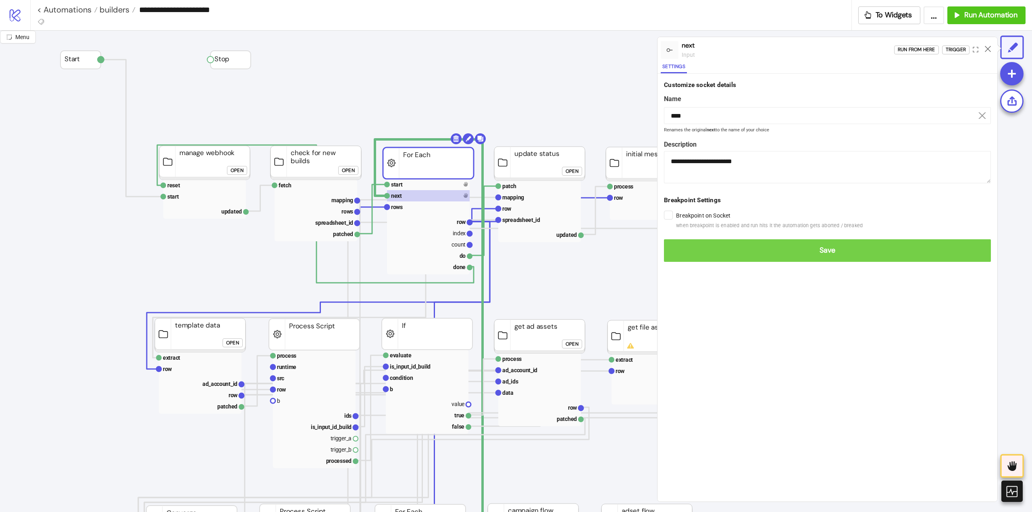
click at [682, 248] on span "Save" at bounding box center [827, 250] width 314 height 9
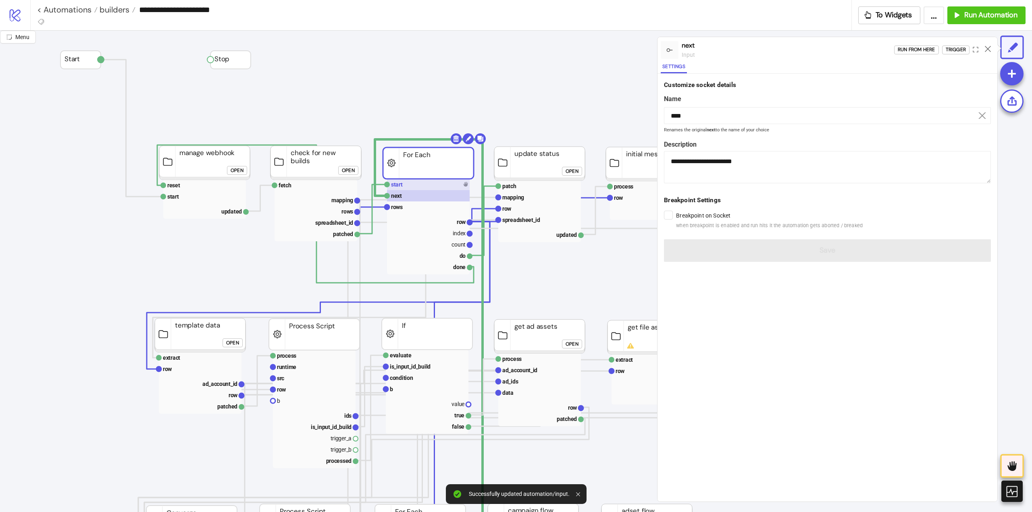
click at [411, 187] on rect at bounding box center [428, 184] width 83 height 11
type input "*****"
type textarea "**********"
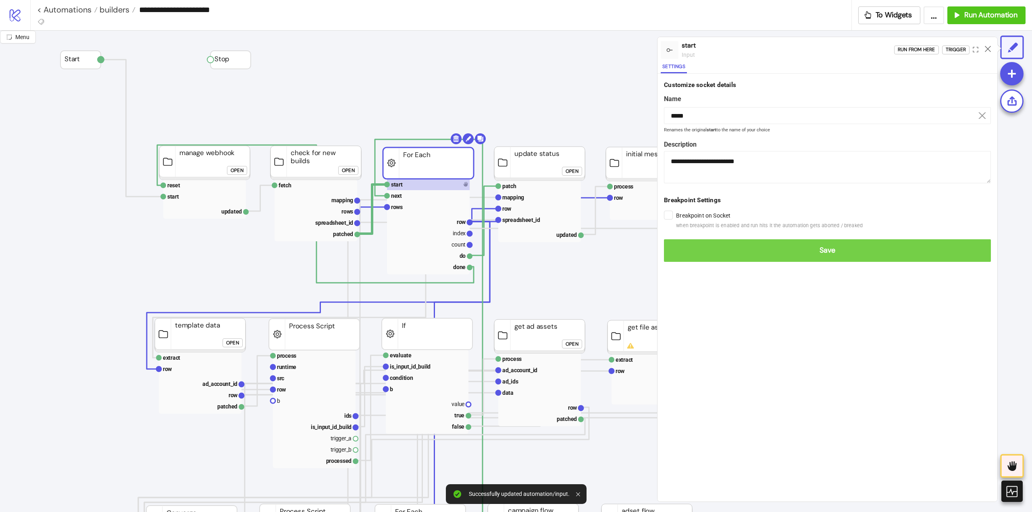
click at [683, 252] on span "Save" at bounding box center [827, 250] width 314 height 9
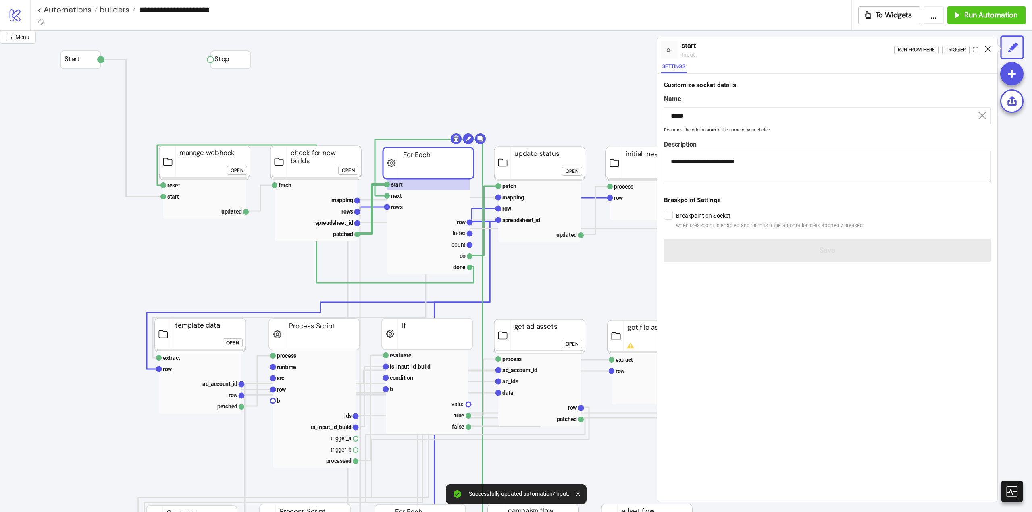
click at [989, 48] on icon at bounding box center [987, 49] width 6 height 6
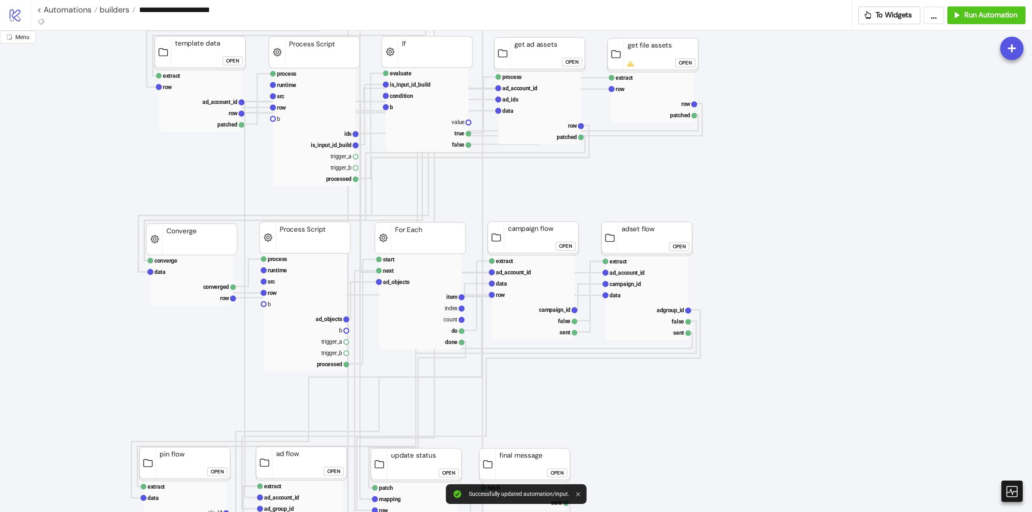
scroll to position [484, 0]
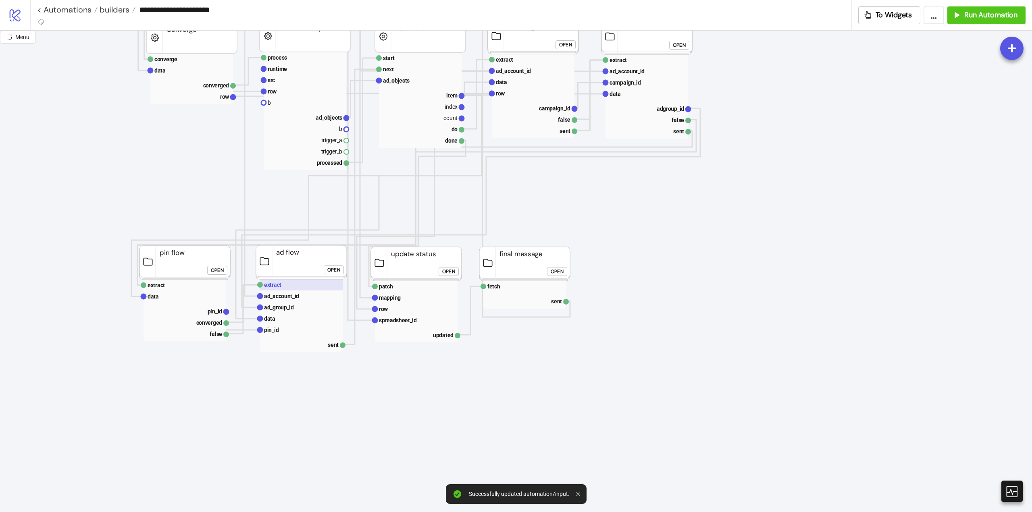
click at [274, 286] on text "extract" at bounding box center [272, 285] width 17 height 6
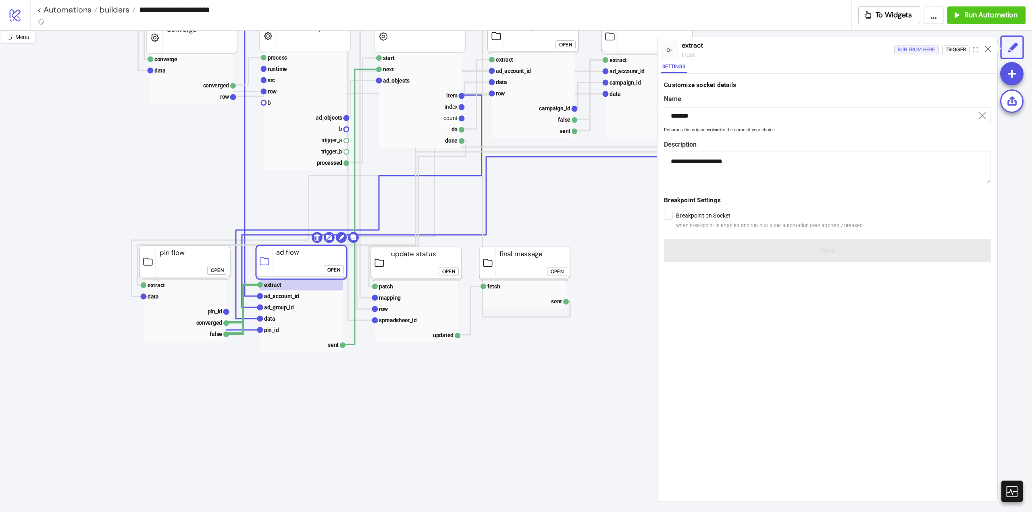
click at [916, 50] on div "Run from here" at bounding box center [915, 49] width 37 height 9
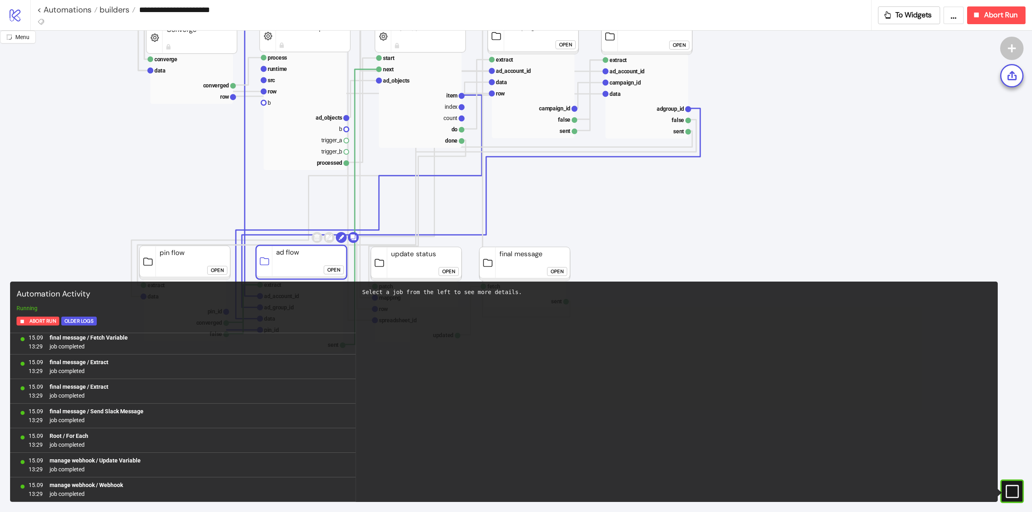
scroll to position [2019, 0]
click at [1014, 489] on icon "#e9k1n36qviq57_to { animation: e9k1n36qviq57_to__to 2000ms linear infinite norm…" at bounding box center [1011, 491] width 14 height 14
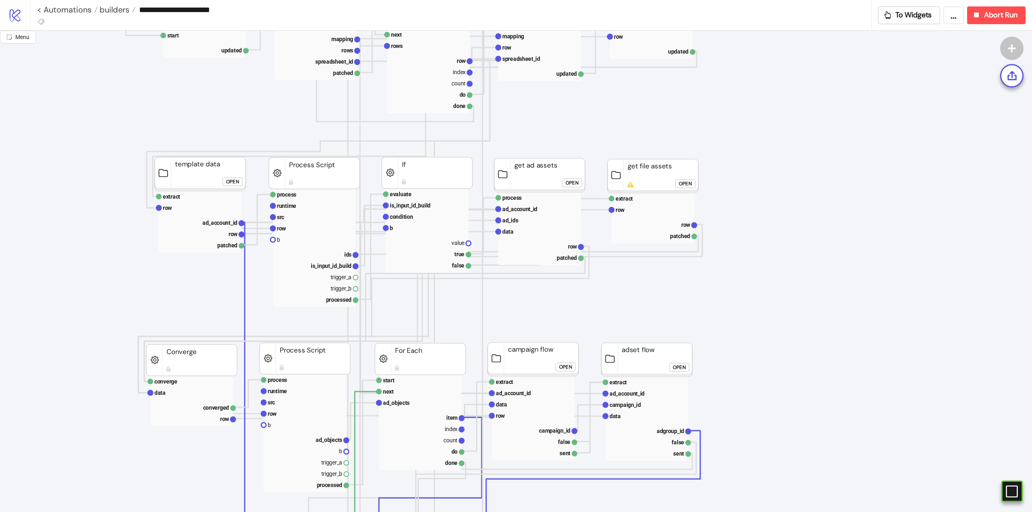
scroll to position [40, 0]
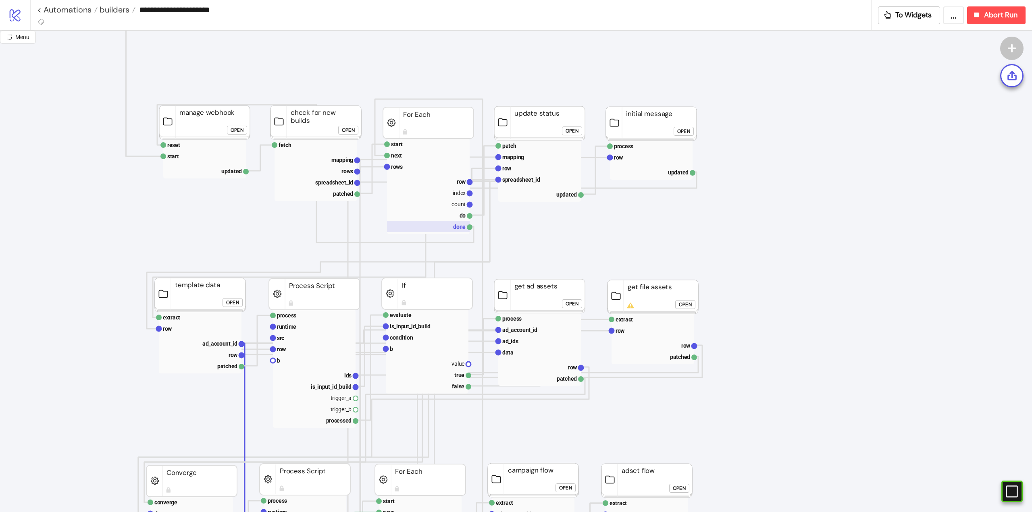
click at [446, 227] on rect at bounding box center [428, 226] width 83 height 11
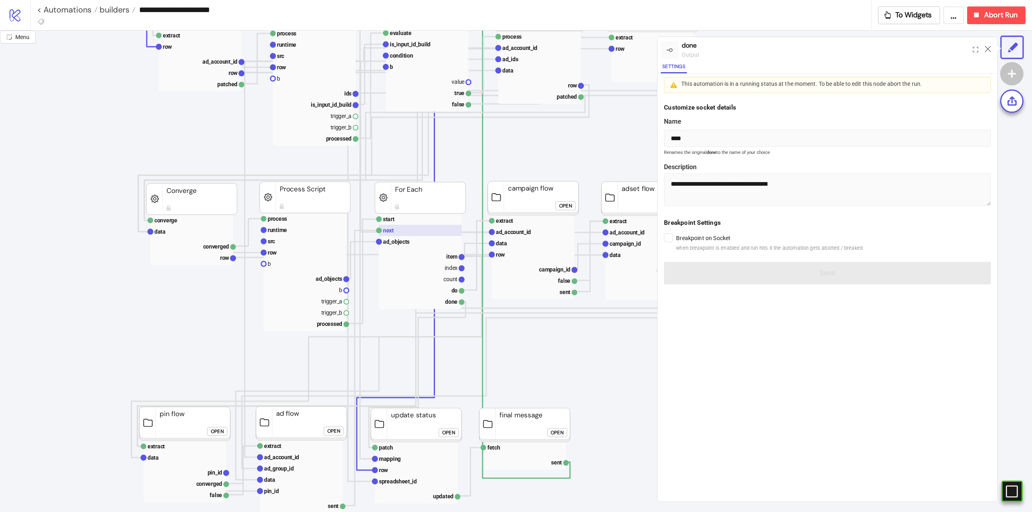
scroll to position [403, 0]
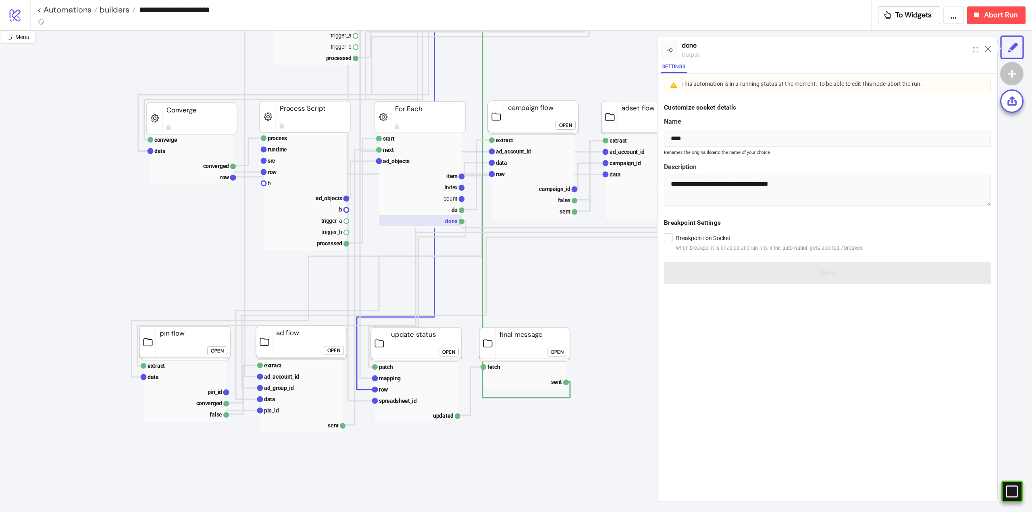
click at [446, 222] on rect at bounding box center [420, 220] width 83 height 11
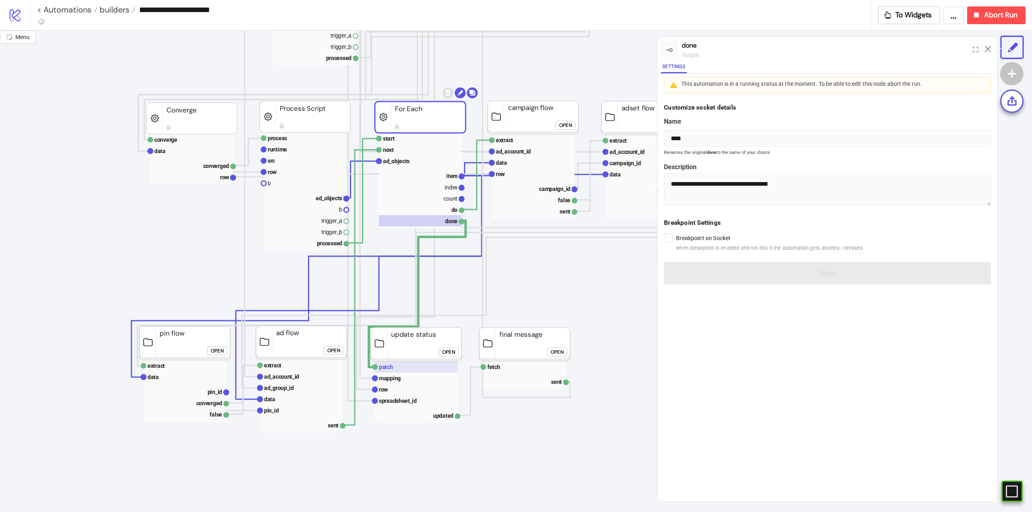
click at [390, 371] on rect at bounding box center [416, 366] width 83 height 11
type input "*****"
type textarea "**********"
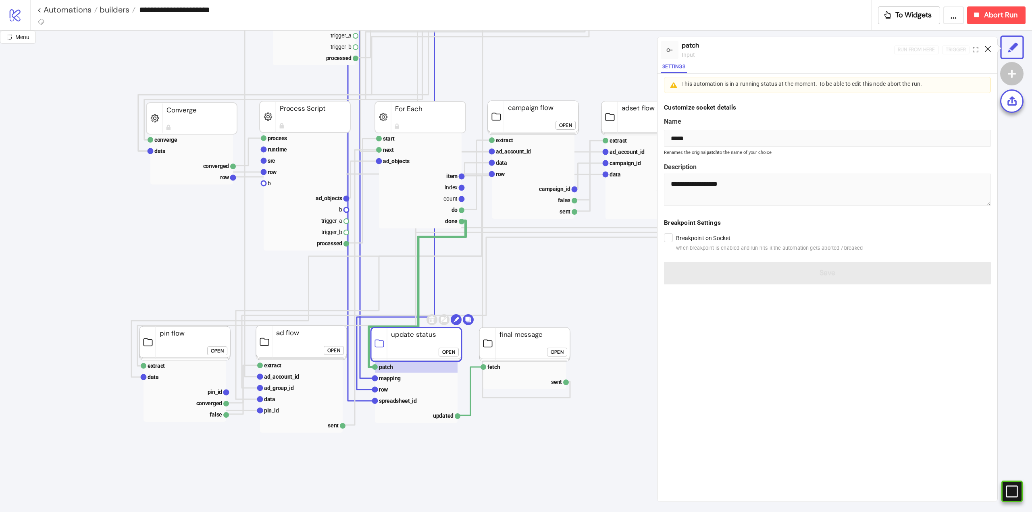
click at [985, 50] on icon at bounding box center [987, 49] width 6 height 6
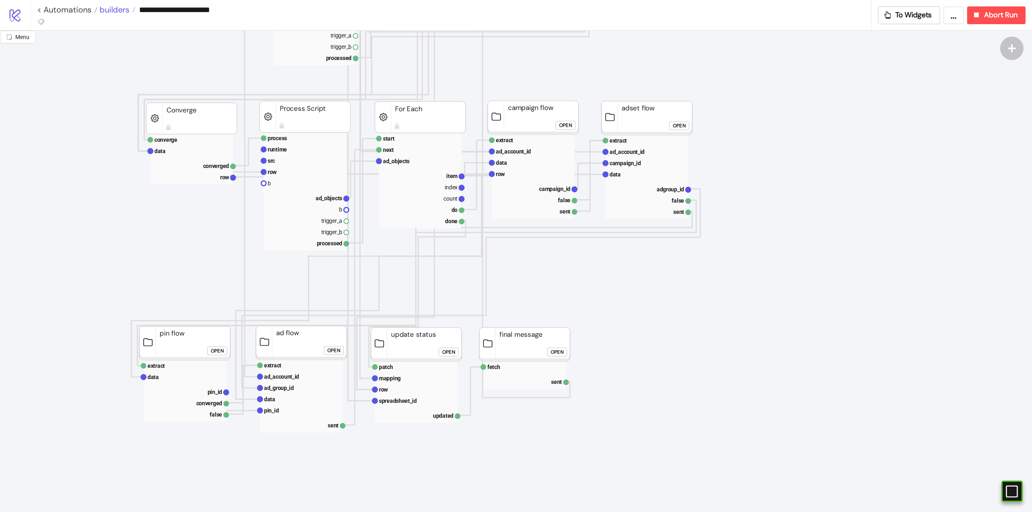
click at [105, 12] on span "builders" at bounding box center [114, 9] width 32 height 10
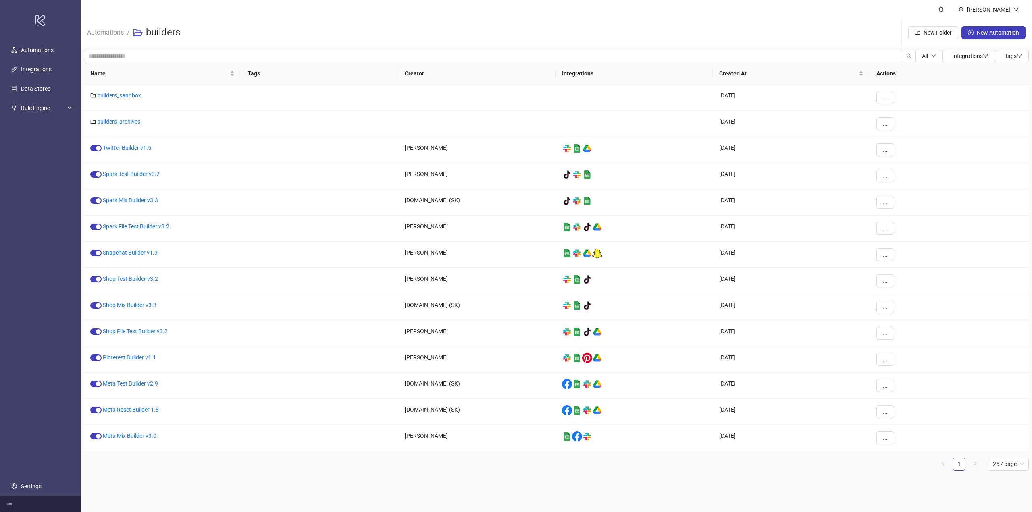
drag, startPoint x: 106, startPoint y: 36, endPoint x: 282, endPoint y: 2, distance: 178.5
click at [107, 36] on link "Automations" at bounding box center [105, 31] width 40 height 9
